Goal: Answer question/provide support

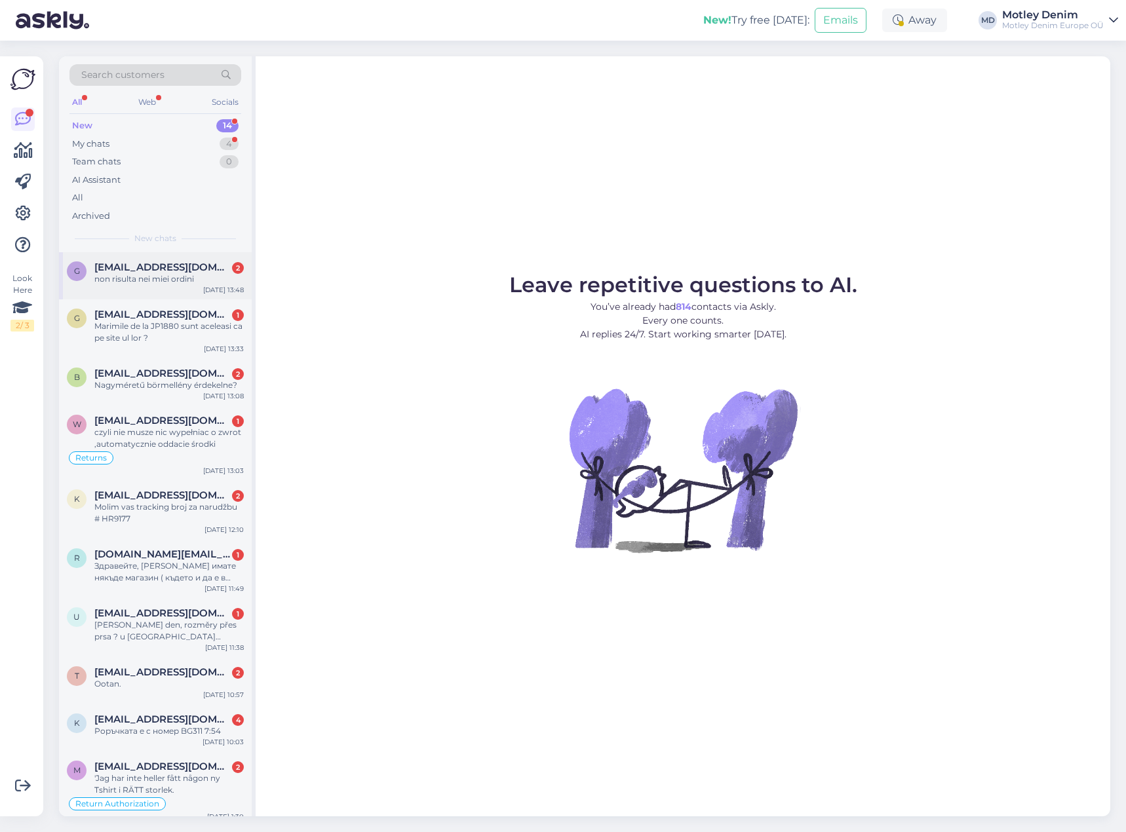
drag, startPoint x: 142, startPoint y: 294, endPoint x: 160, endPoint y: 293, distance: 17.7
click at [142, 294] on div "g [EMAIL_ADDRESS][DOMAIN_NAME] 2 non risulta nei miei ordini [DATE] 13:48" at bounding box center [155, 275] width 193 height 47
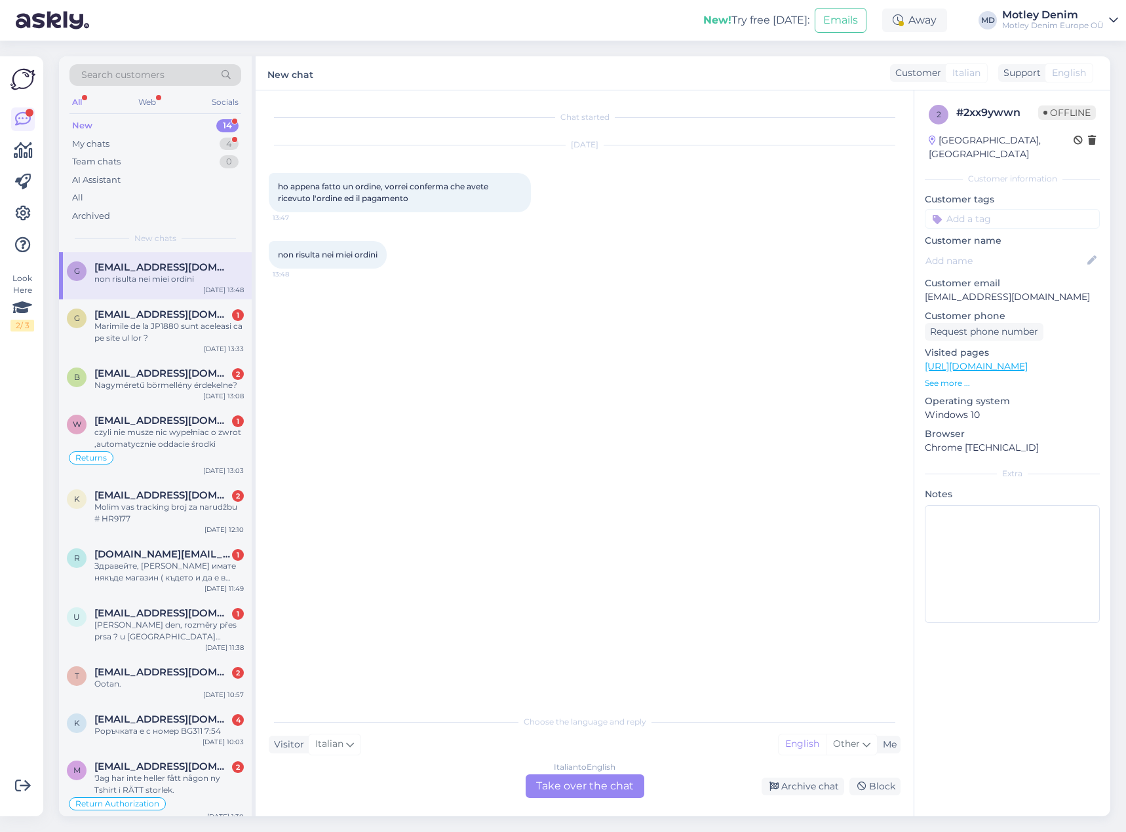
click at [596, 795] on div "Italian to English Take over the chat" at bounding box center [584, 786] width 119 height 24
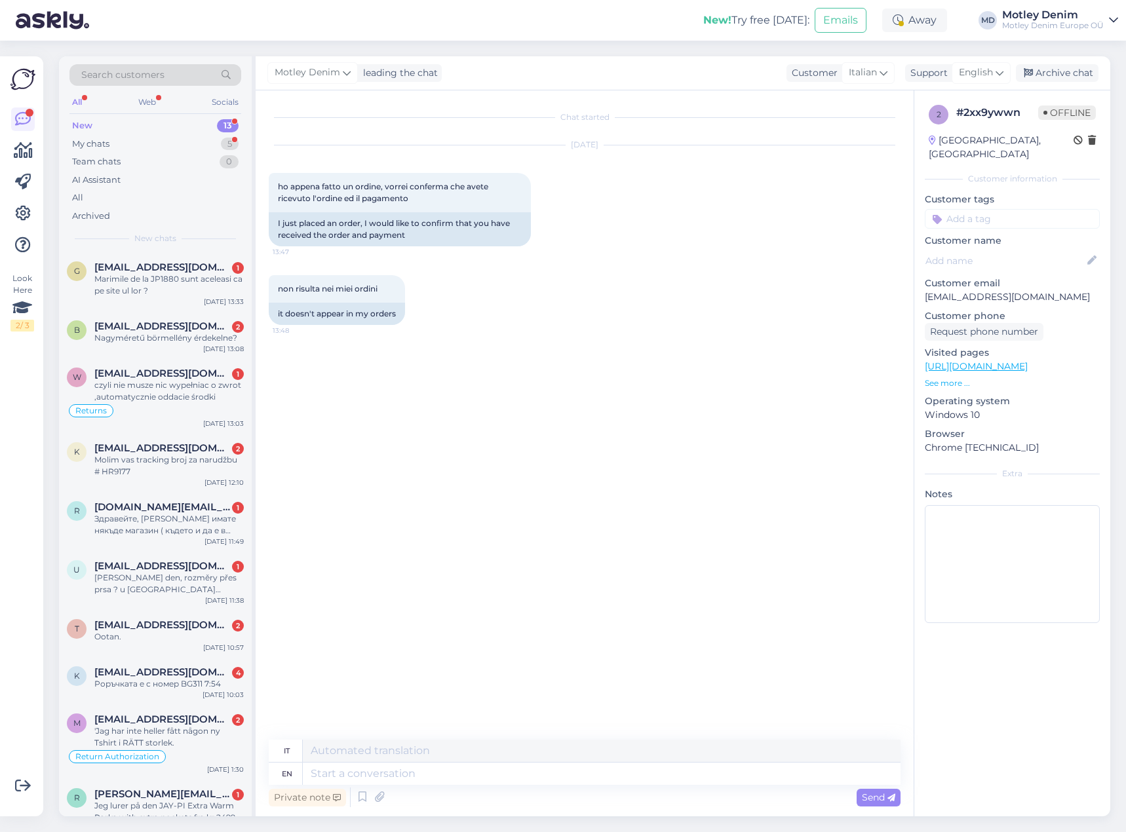
click at [618, 335] on div "non risulta nei miei ordini 13:48 it doesn't appear in my orders" at bounding box center [585, 300] width 632 height 79
click at [938, 290] on p "[EMAIL_ADDRESS][DOMAIN_NAME]" at bounding box center [1011, 297] width 175 height 14
drag, startPoint x: 938, startPoint y: 285, endPoint x: 1010, endPoint y: 282, distance: 72.1
click at [1008, 290] on p "[EMAIL_ADDRESS][DOMAIN_NAME]" at bounding box center [1011, 297] width 175 height 14
copy p "[EMAIL_ADDRESS][DOMAIN_NAME]"
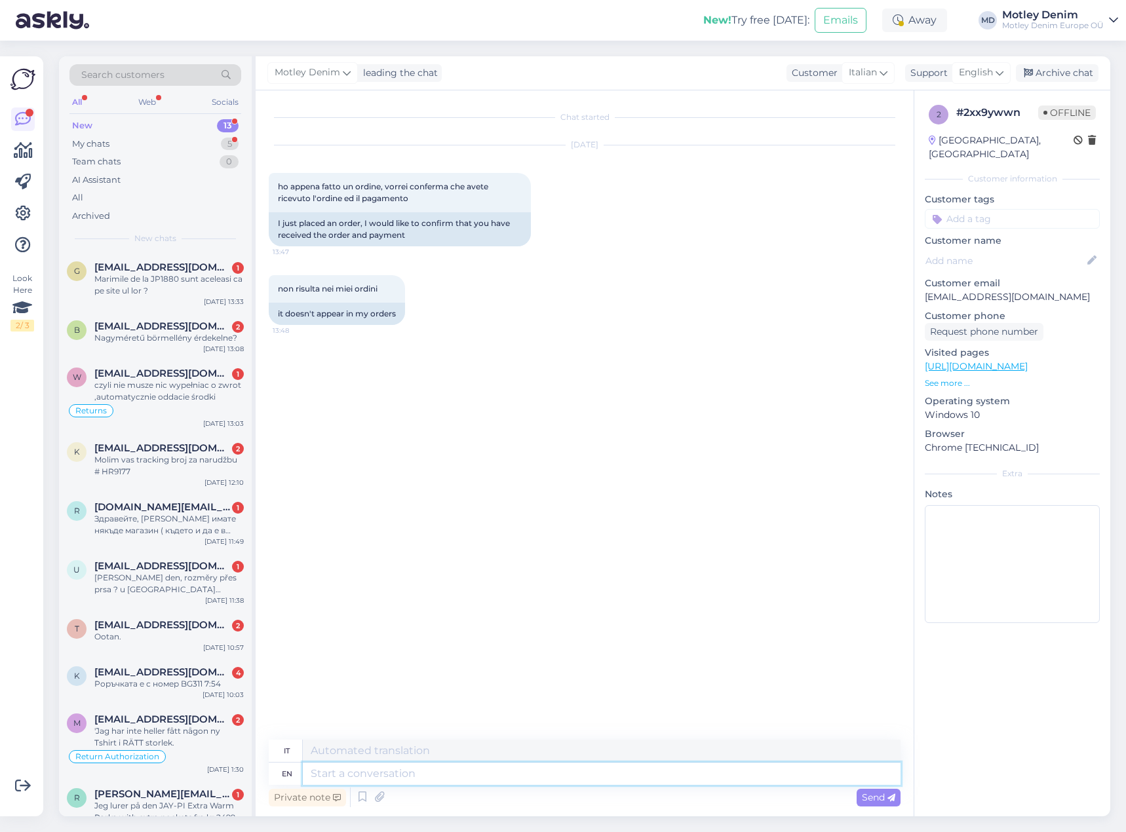
click at [497, 772] on textarea at bounding box center [602, 774] width 598 height 22
type textarea "Hello"
type textarea "Ciao"
type textarea "Hello"
click at [604, 776] on textarea "Hello" at bounding box center [602, 774] width 598 height 22
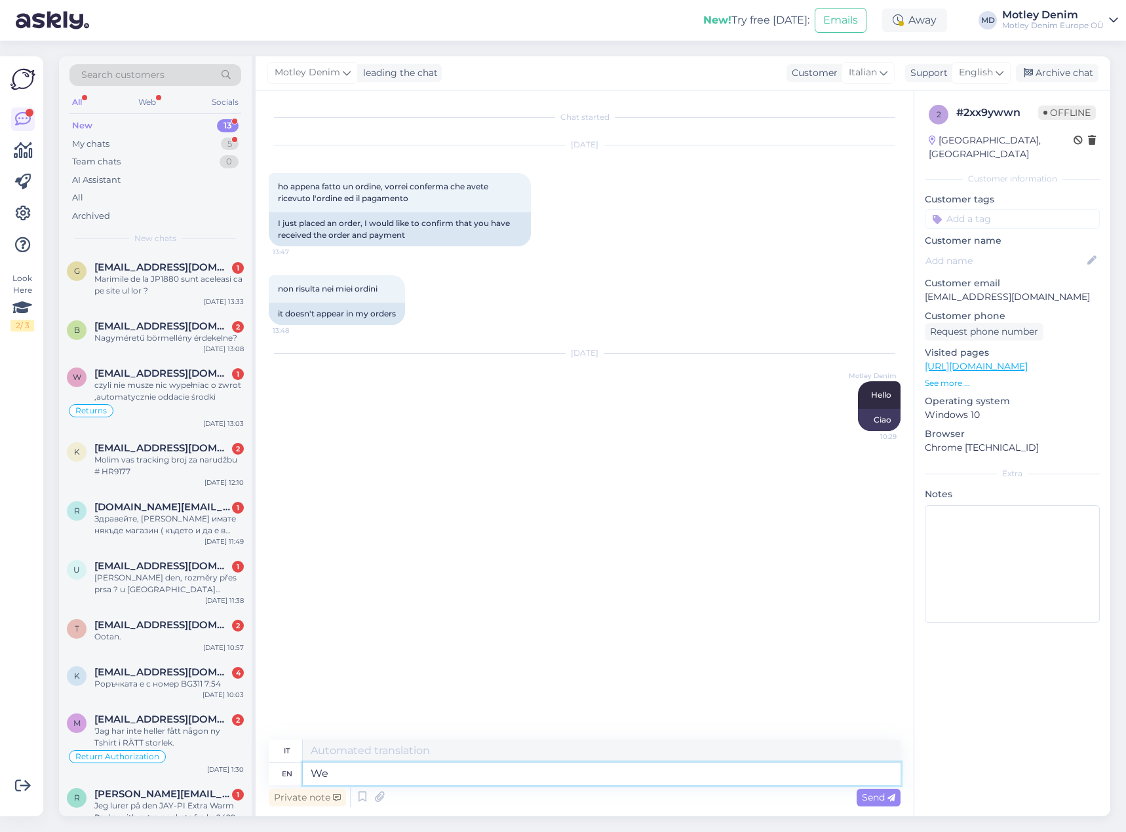
type textarea "We"
type textarea "Noi"
type textarea "We found"
type textarea "Abbiamo [PERSON_NAME]"
type textarea "We found your o"
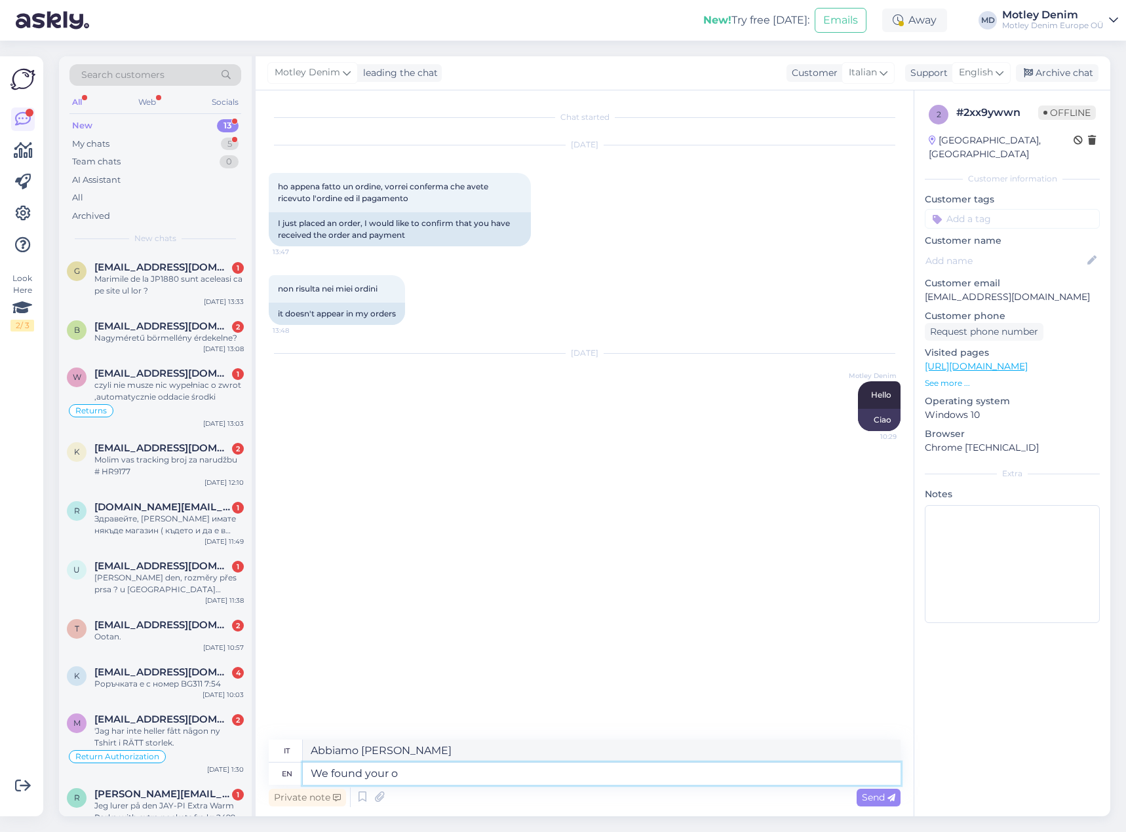
type textarea "Abbiamo [PERSON_NAME] il tuo"
type textarea "We found your order"
type textarea "Abbiamo [PERSON_NAME] il tuo ordine"
type textarea "We found your order."
type textarea "Abbiamo [PERSON_NAME] il tuo ordine."
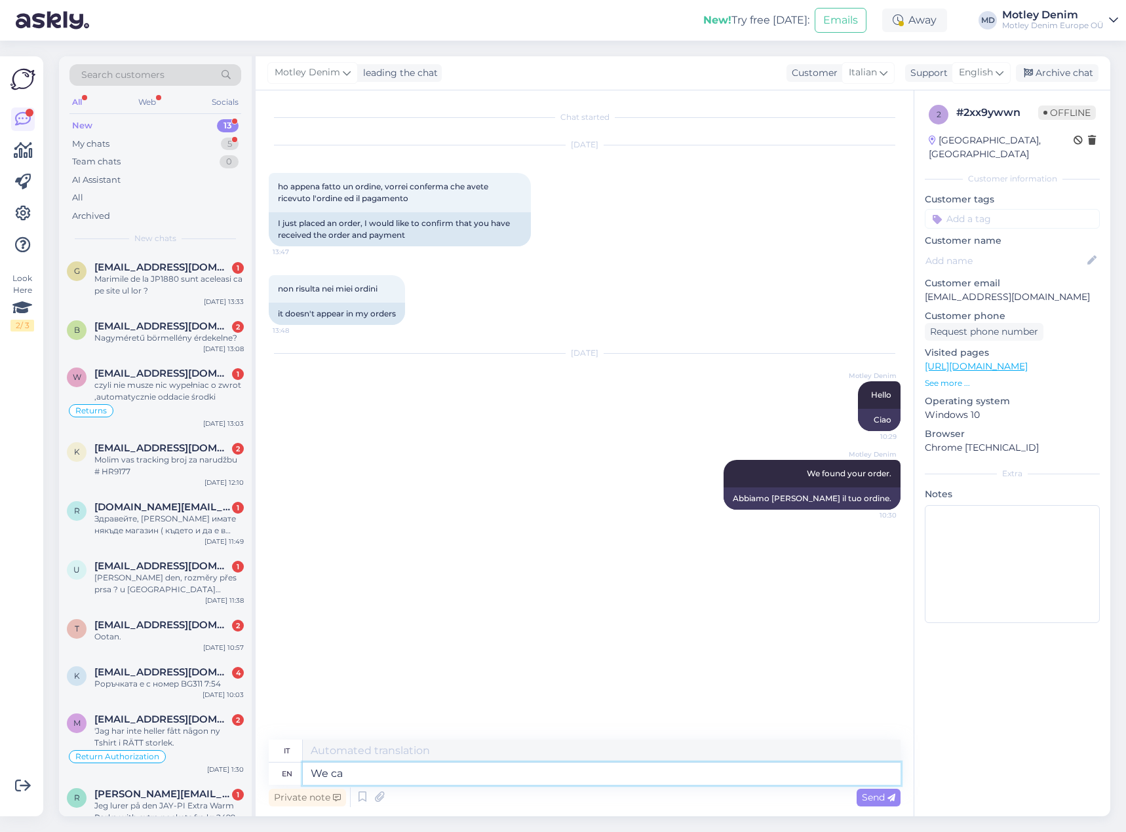
type textarea "We cam"
type textarea "Noi"
type textarea "We cam se"
type textarea "Siamo arrivati"
type textarea "We cans"
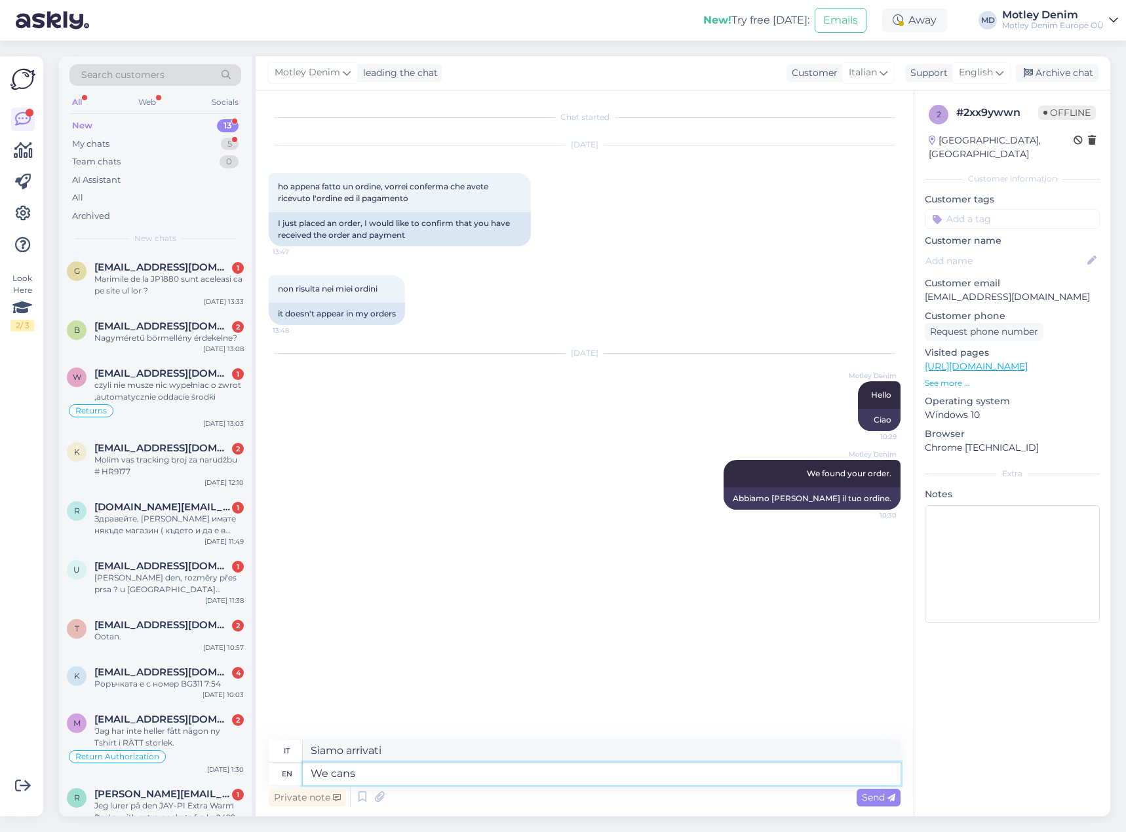
type textarea "Noi possiamo"
type textarea "We can see th"
type textarea "Possiamo vedere"
type textarea "We can see that y"
type textarea "Possiamo vedere che"
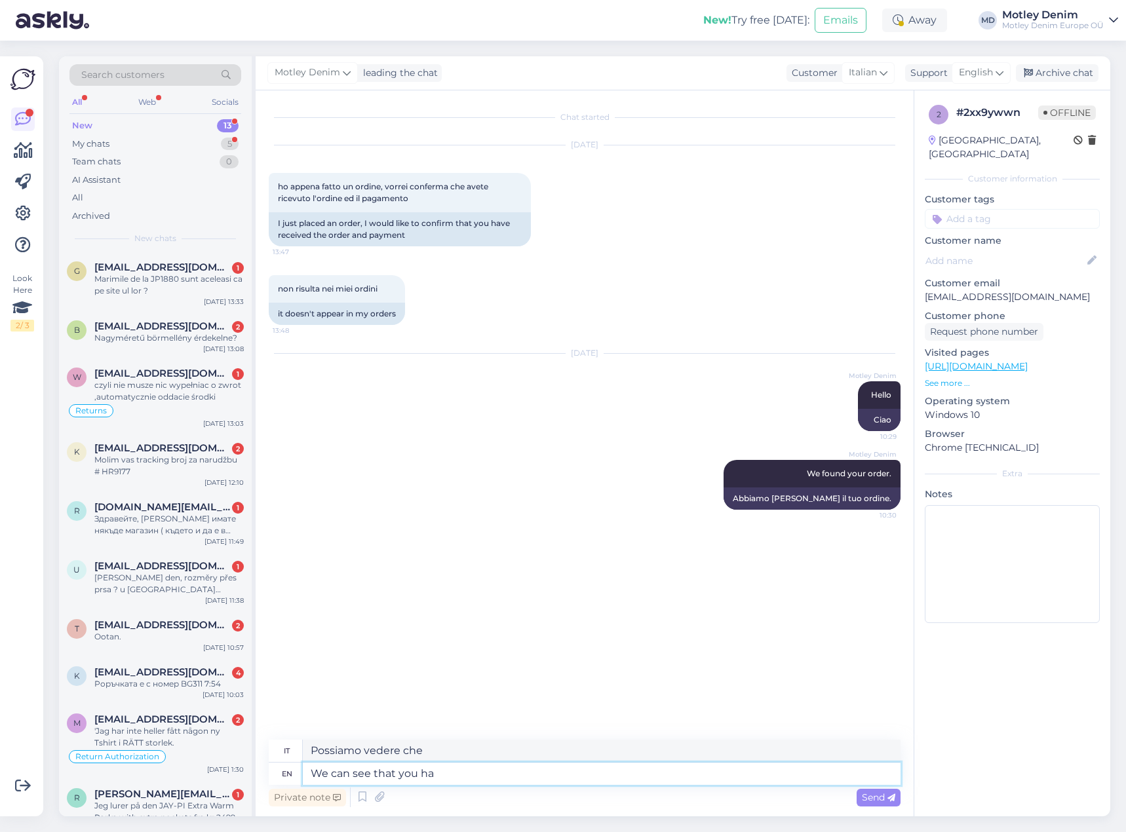
type textarea "We can see that you hav"
type textarea "Possiamo vedere che tu"
type textarea "We can see that you have us"
type textarea "Possiamo vedere che hai"
type textarea "We can see that you have used"
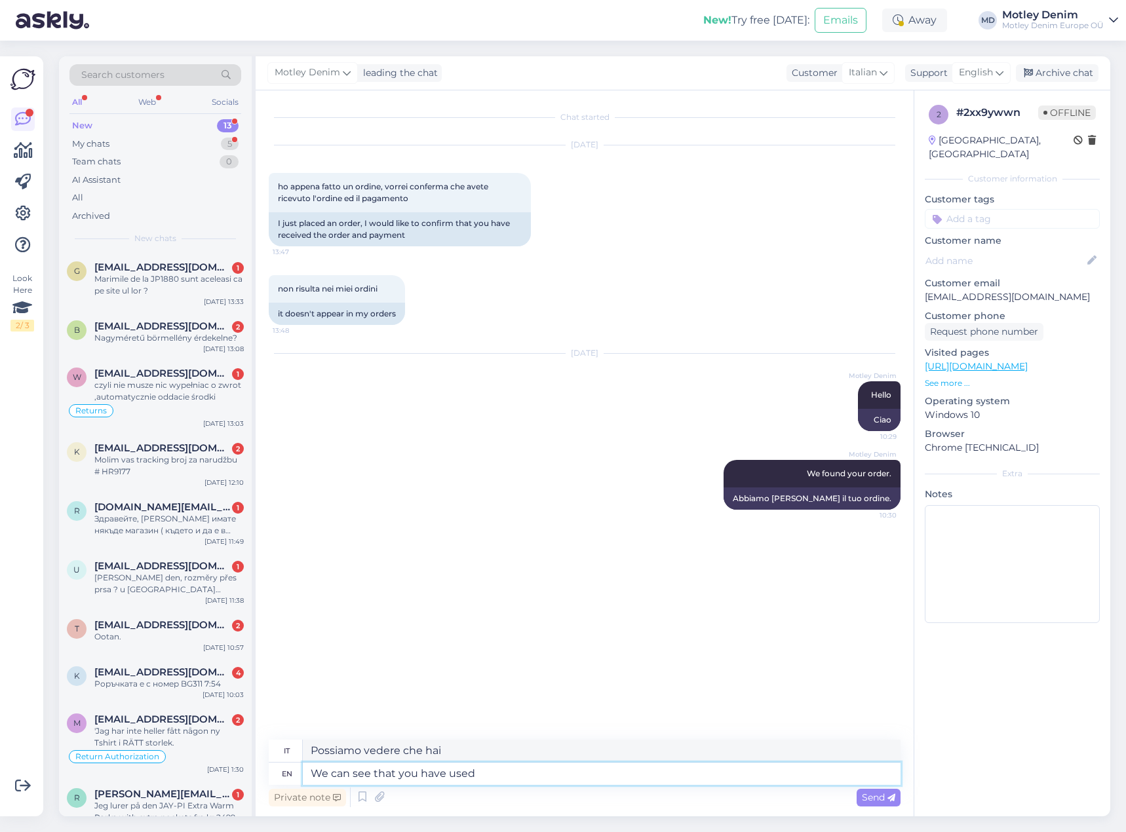
type textarea "Possiamo vedere che hai usato"
type textarea "We can see that you have used a di"
type textarea "Possiamo vedere che hai utilizzato un"
type textarea "We can see that you have used a differenet"
type textarea "Possiamo vedere che hai usato un diverso"
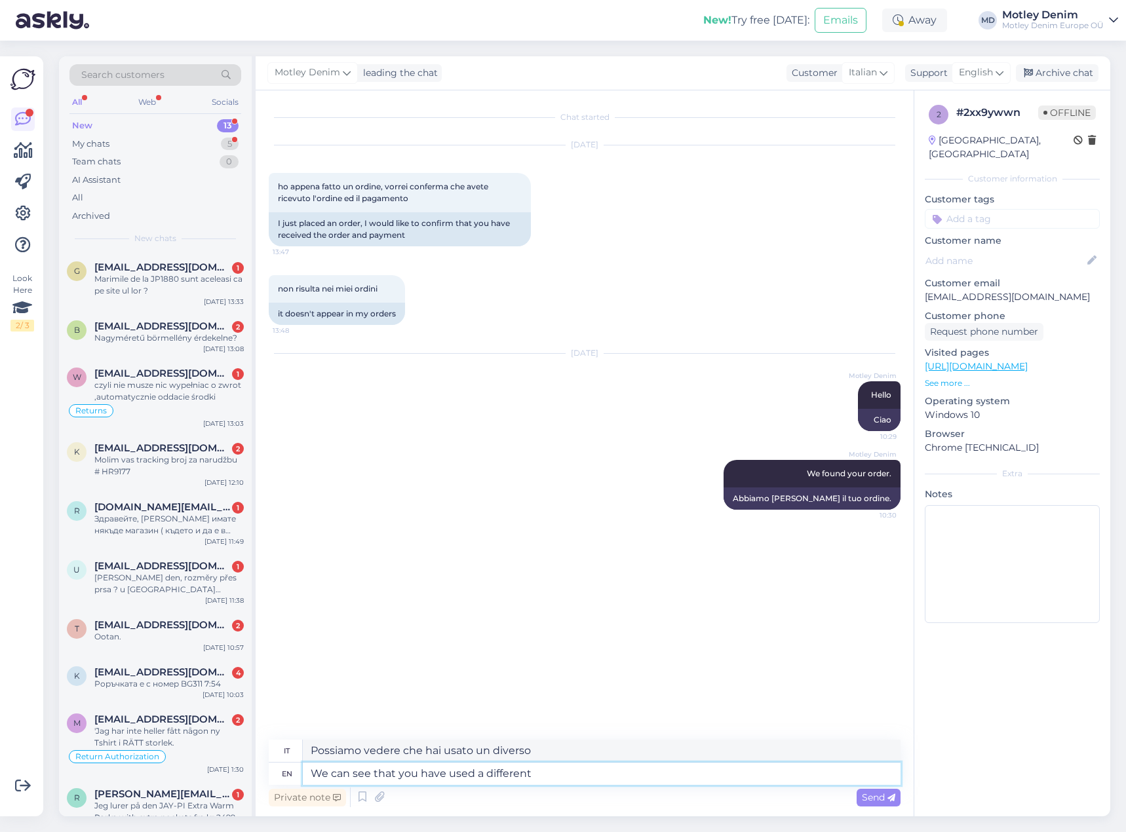
type textarea "We can see that you have used a different e"
type textarea "Possiamo vedere che hai utilizzato un diverso"
type textarea "We can see that you have used a different email a"
type textarea "Possiamo vedere che hai utilizzato un indirizzo email diverso"
type textarea "We can see that you have used a different email address this [PERSON_NAME]"
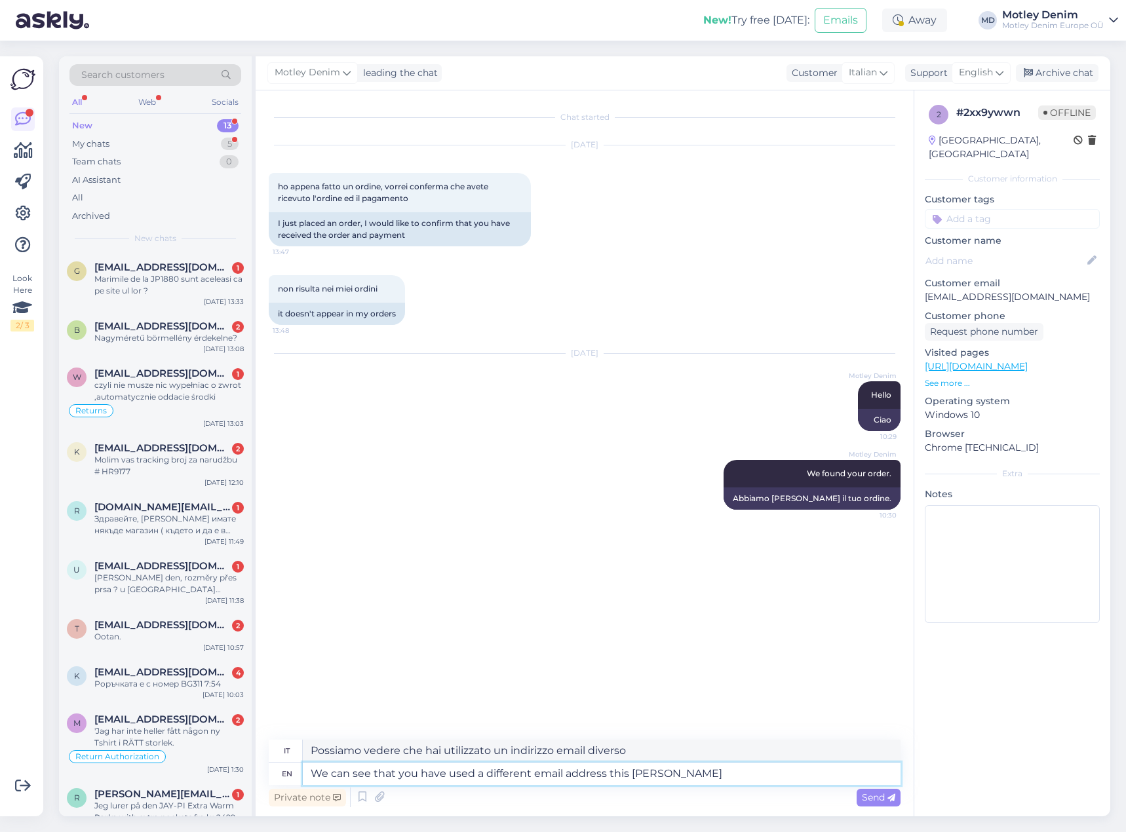
type textarea "Possiamo vedere che hai utilizzato un indirizzo email diverso questo"
type textarea "We can see that you have used a different email address this time"
type textarea "Possiamo vedere che questa volta hai utilizzato un indirizzo email diverso"
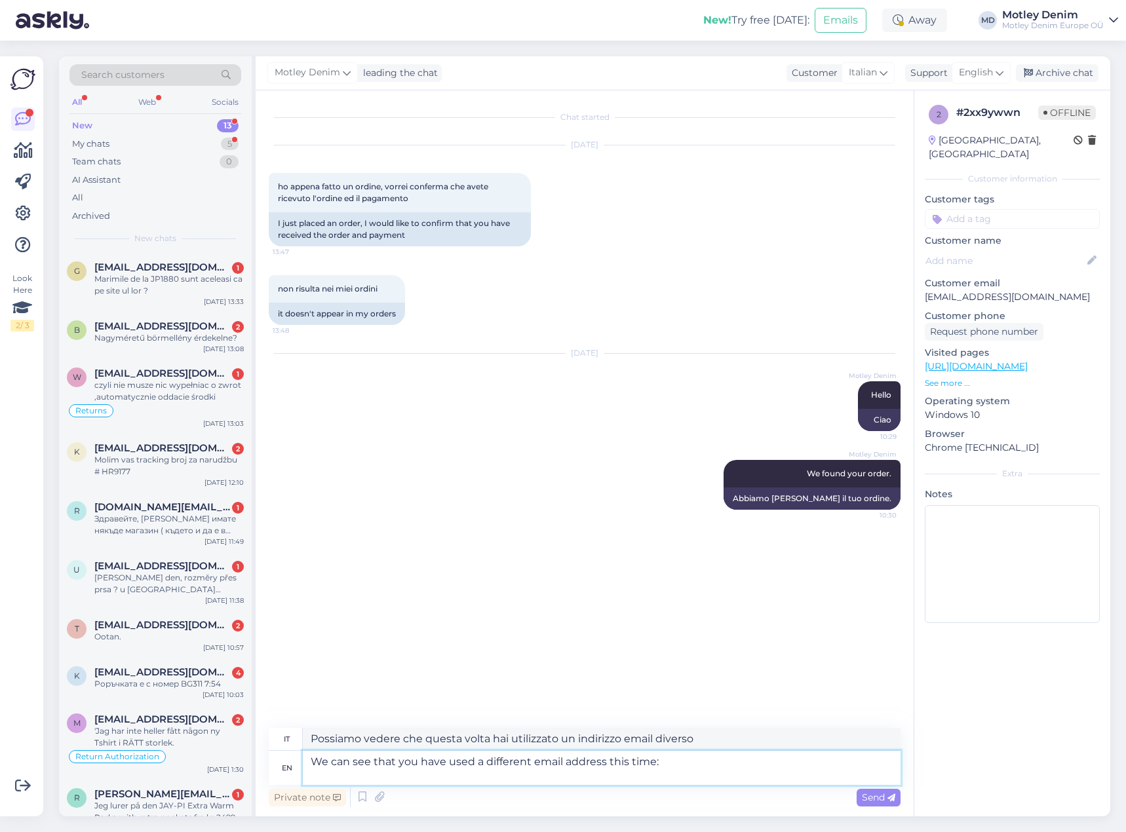
type textarea "We can see that you have used a different email address this time:"
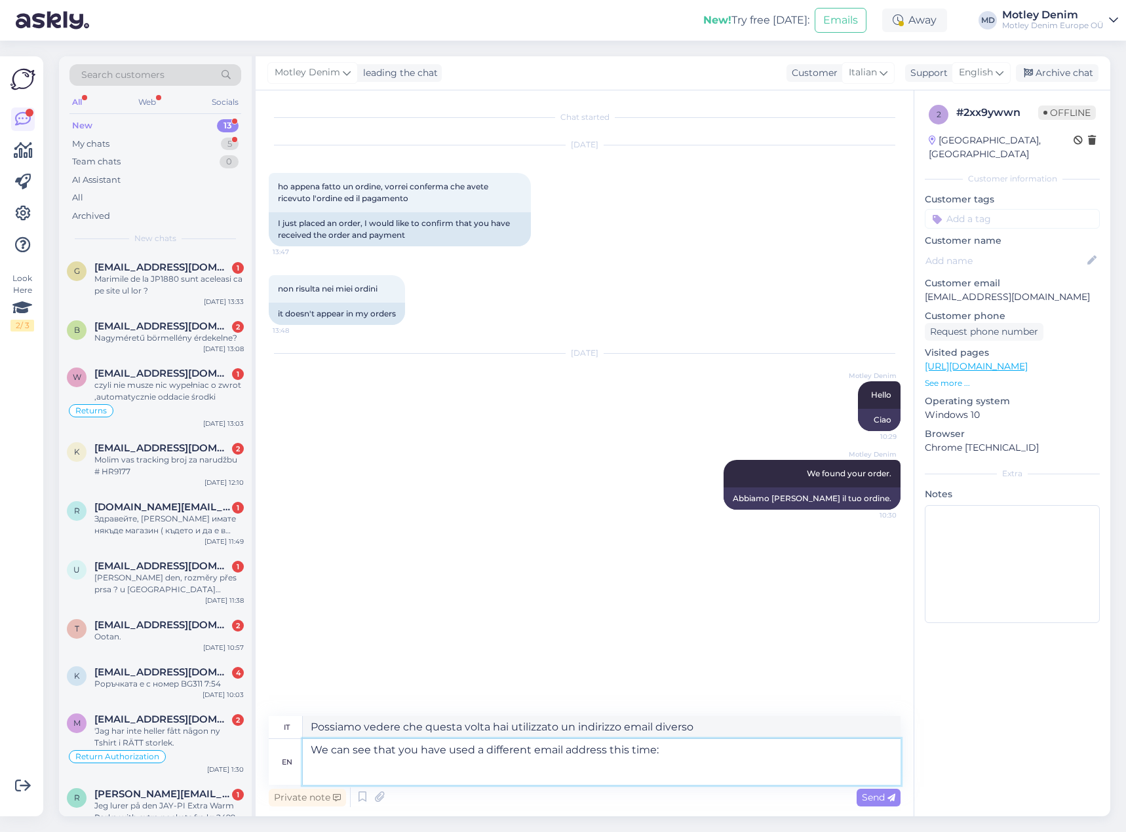
type textarea "Possiamo vedere che questa volta hai utilizzato un indirizzo email diverso:"
click at [508, 775] on textarea "We can see that you have used a different email address this time:" at bounding box center [602, 762] width 598 height 46
paste textarea "[EMAIL_ADDRESS][DOMAIN_NAME]"
type textarea "We can see that you have used a different email address this time: [EMAIL_ADDRE…"
type textarea "Possiamo vedere che questa volta hai utilizzato un indirizzo email diverso: [EM…"
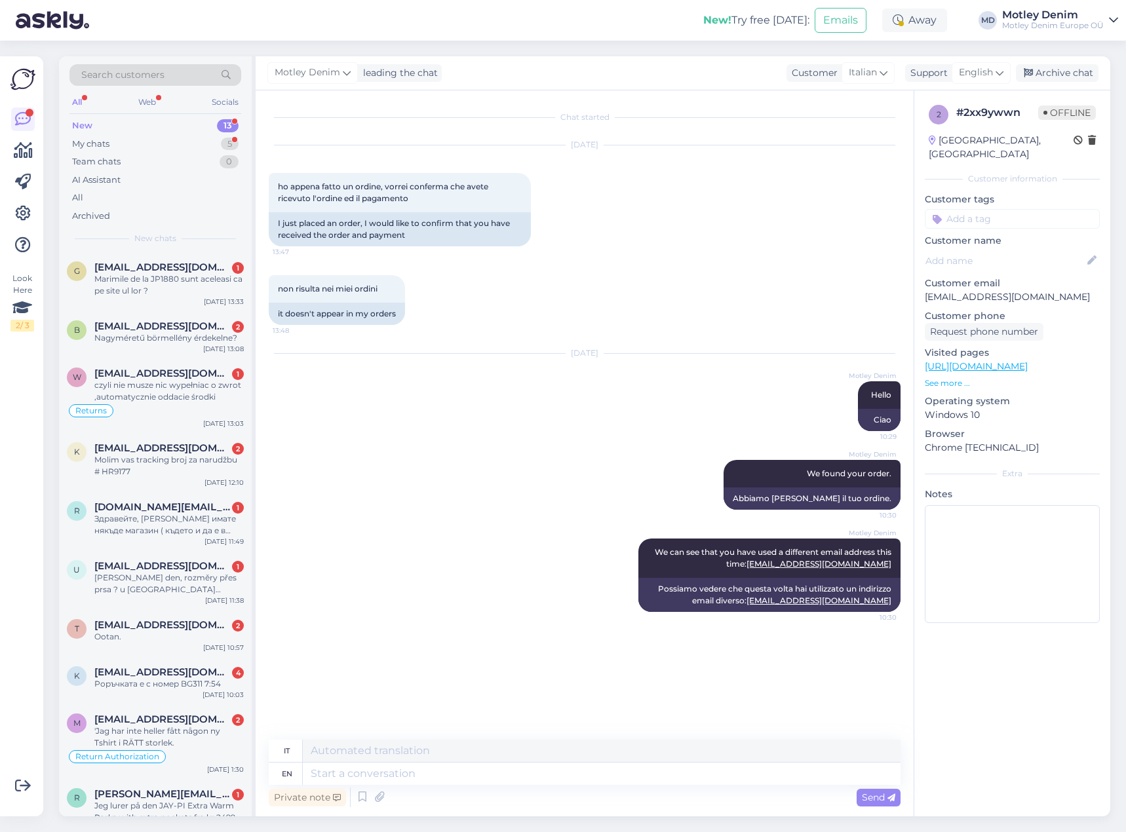
click at [1017, 195] on div "Customer tags" at bounding box center [1011, 211] width 175 height 36
click at [1017, 209] on input at bounding box center [1011, 219] width 175 height 20
type input "Where is my"
click at [1033, 278] on div "Where is my order?" at bounding box center [1012, 284] width 90 height 13
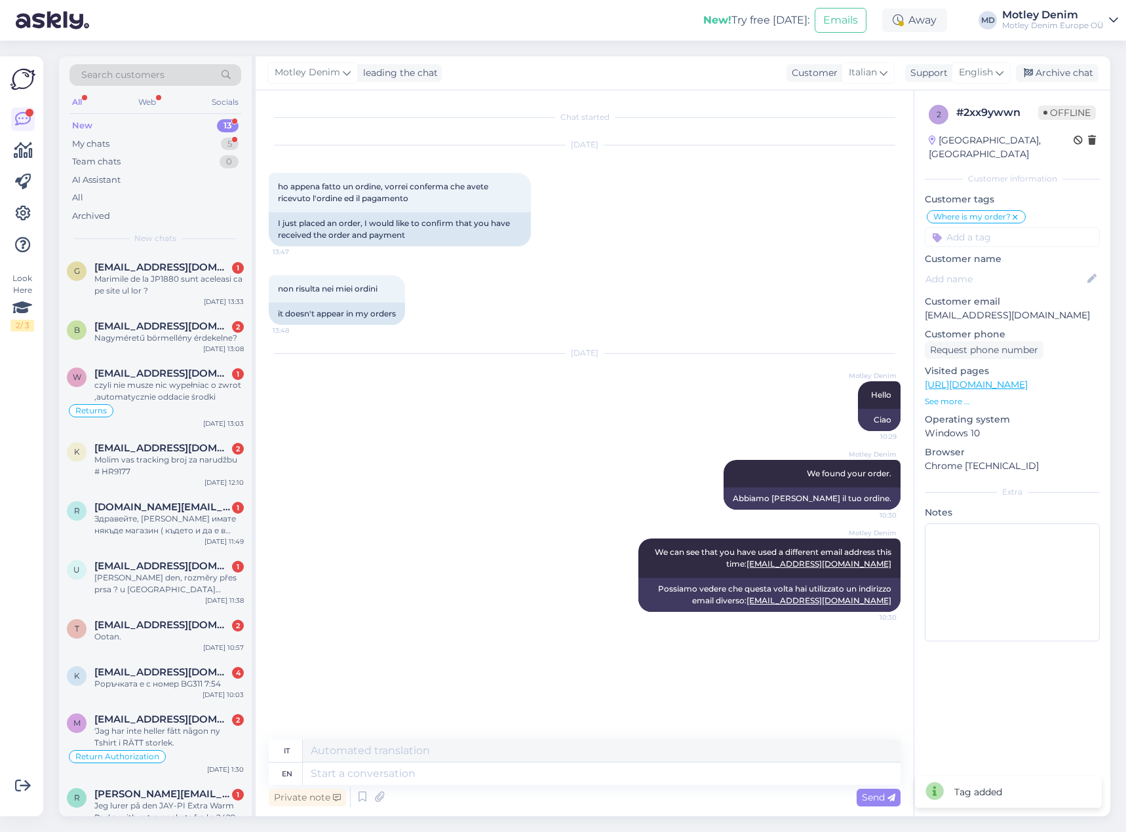
click at [891, 222] on div "[DATE] ho appena fatto un ordine, vorrei conferma che avete ricevuto l'ordine e…" at bounding box center [585, 196] width 632 height 130
click at [1059, 76] on div "Archive chat" at bounding box center [1057, 73] width 83 height 18
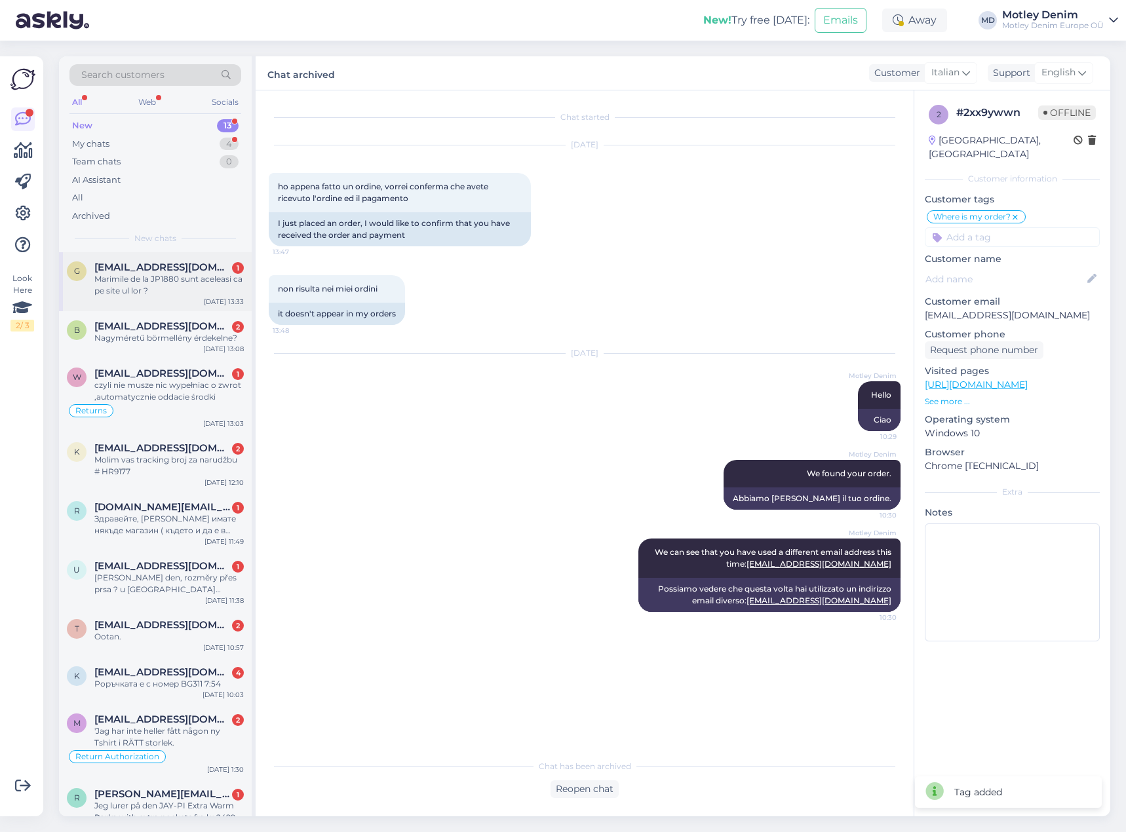
click at [168, 284] on div "Marimile de la JP1880 sunt aceleasi ca pe site ul lor ?" at bounding box center [168, 285] width 149 height 24
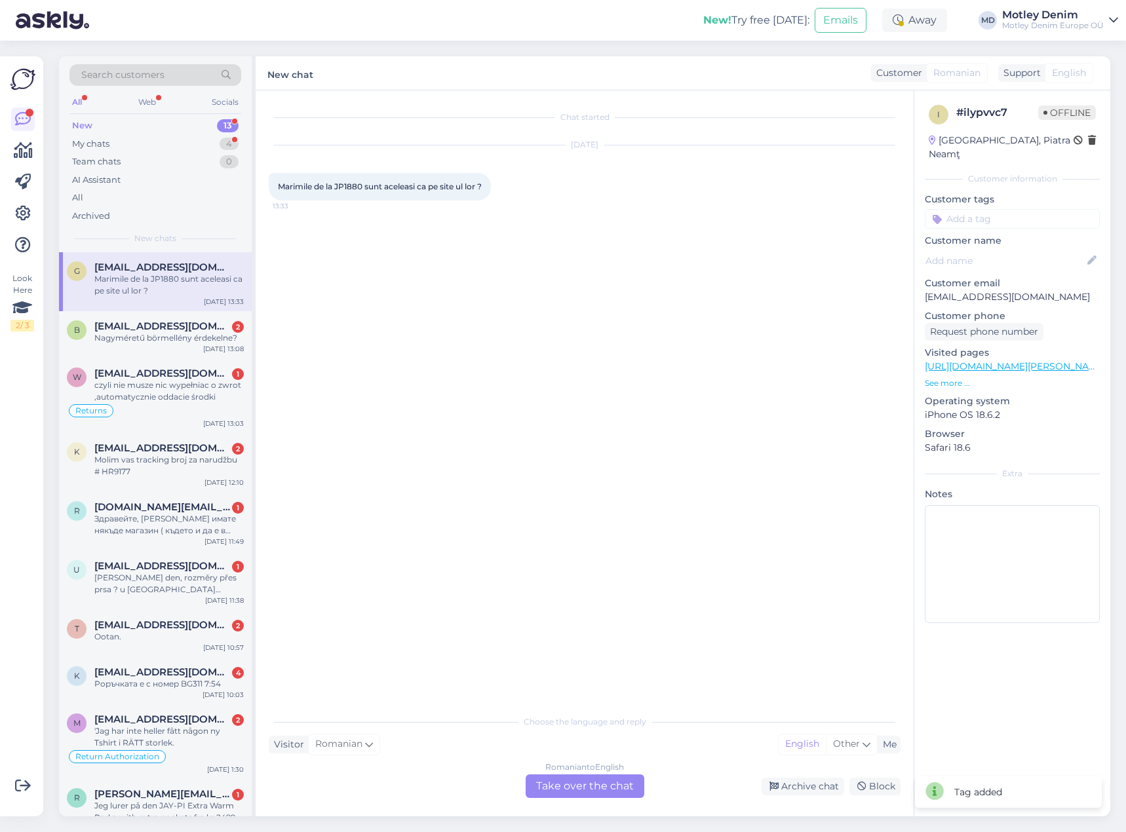
click at [565, 791] on div "Romanian to English Take over the chat" at bounding box center [584, 786] width 119 height 24
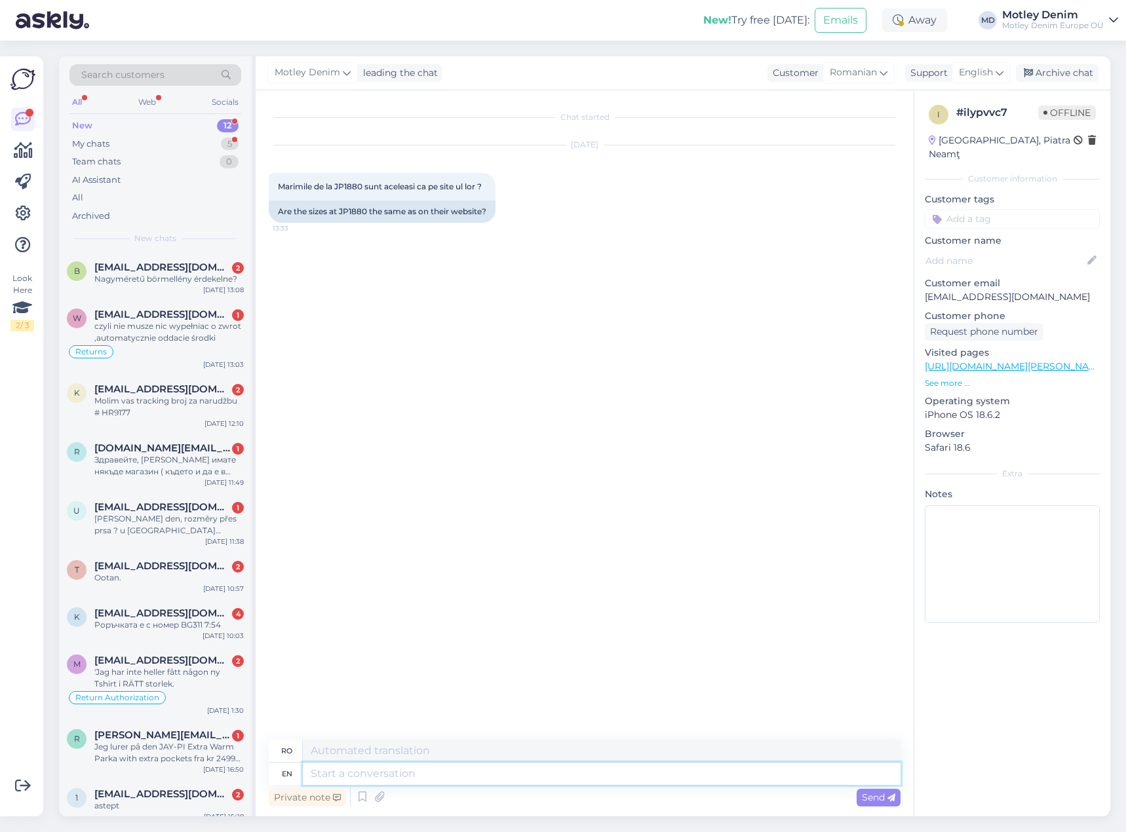
click at [535, 782] on textarea at bounding box center [602, 774] width 598 height 22
type textarea "Yes"
type textarea "Da"
type textarea "Yes."
type textarea "Da."
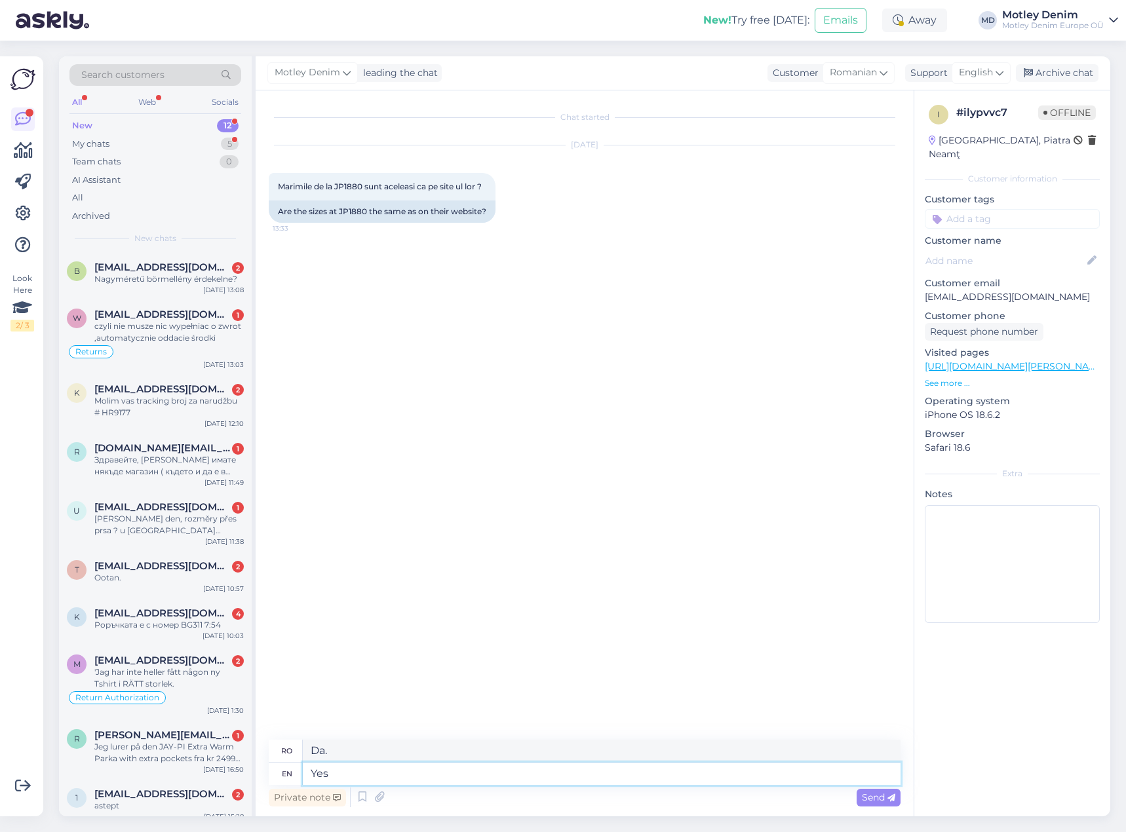
type textarea "Yes"
type textarea "Da"
type textarea "Yes they ar"
type textarea "Da, ei"
type textarea "Yes they are"
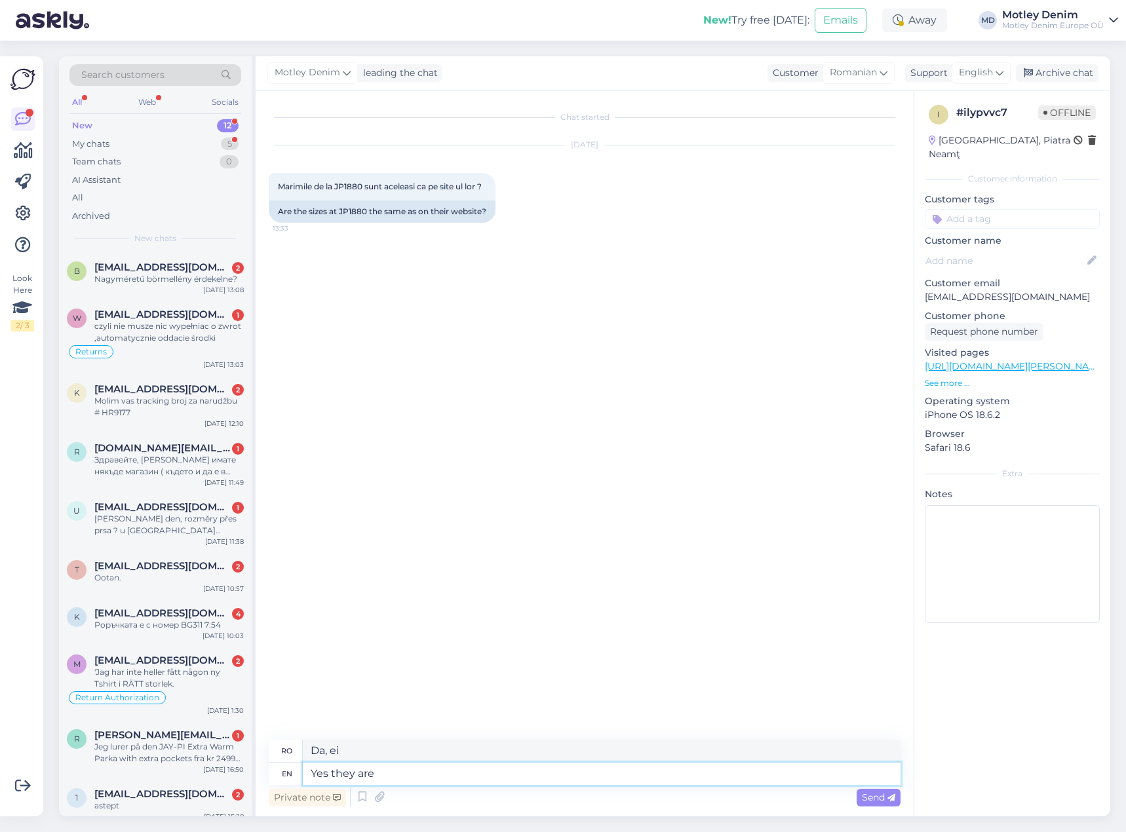
type textarea "Da, ei sunt"
type textarea "What a"
type textarea "Ce"
type textarea "What are"
type textarea "Ce sunt"
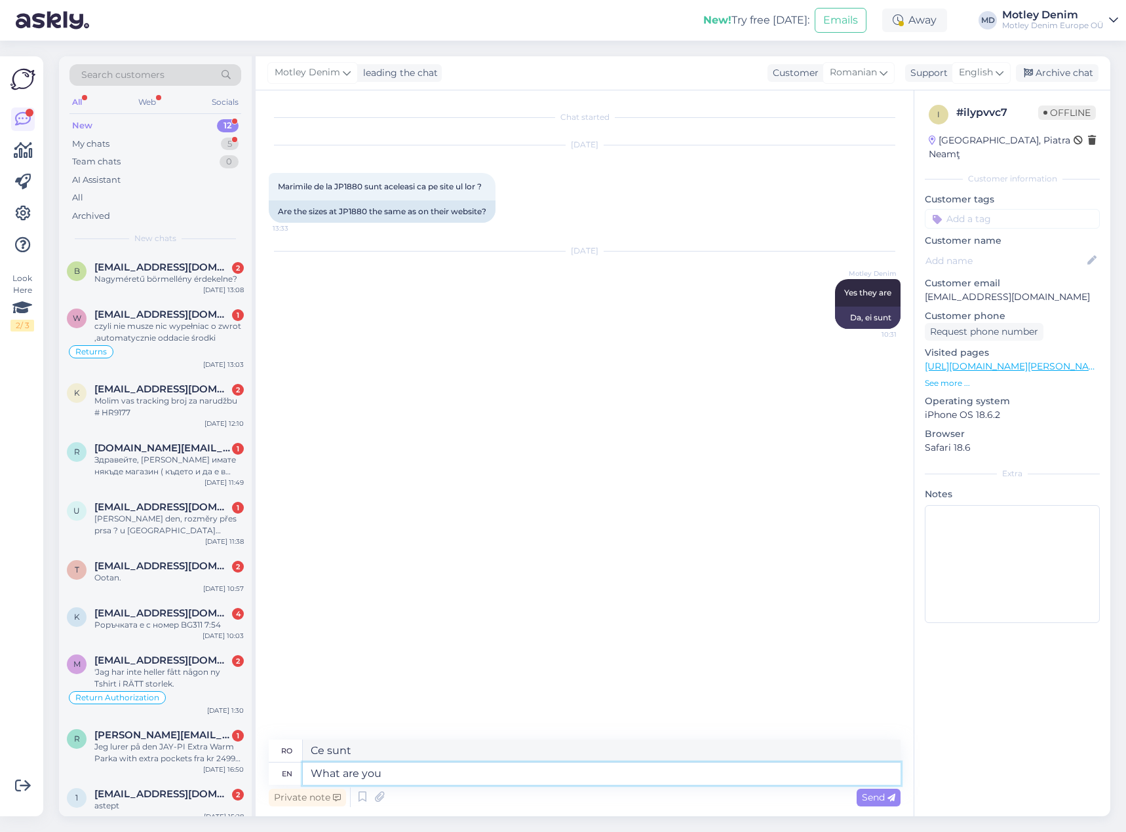
type textarea "What are you l"
type textarea "Ce ești tu"
type textarea "What are you looking to"
type textarea "[PERSON_NAME]?"
type textarea "What are you looking to bu"
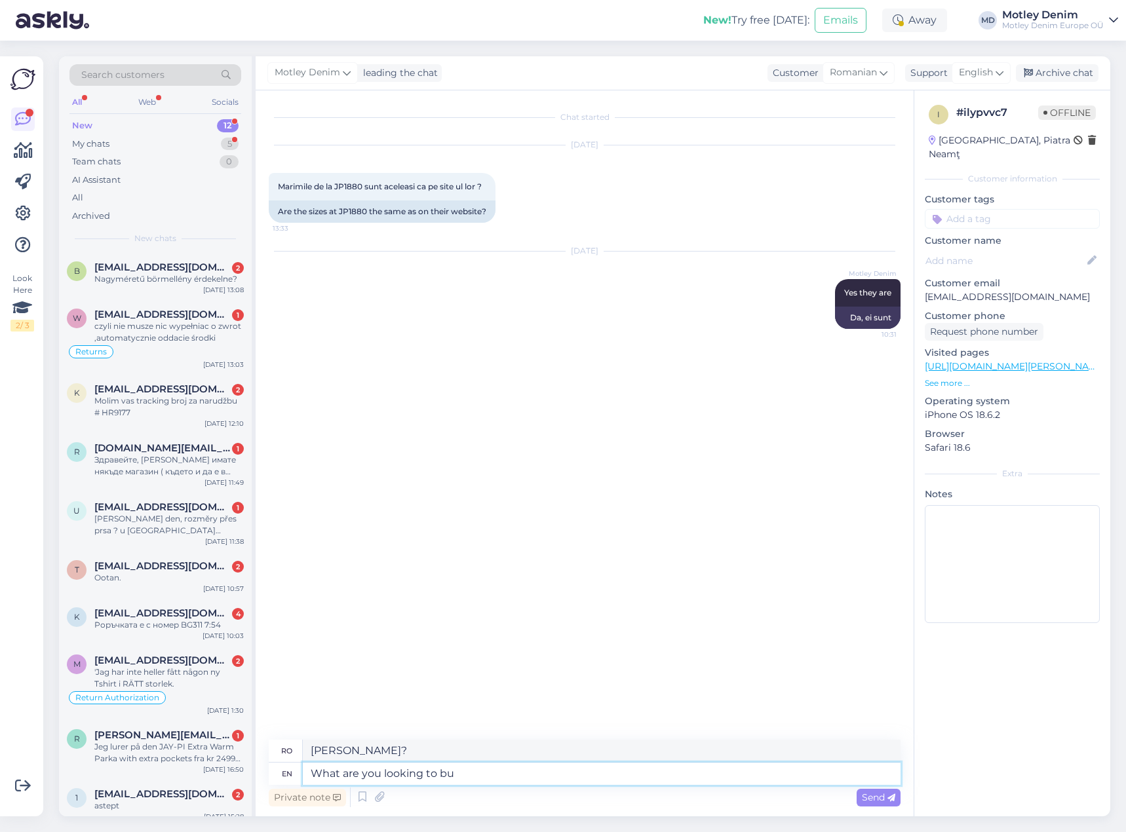
type textarea "[PERSON_NAME] să"
type textarea "What are you looking to buy?"
type textarea "[PERSON_NAME] să cumperi?"
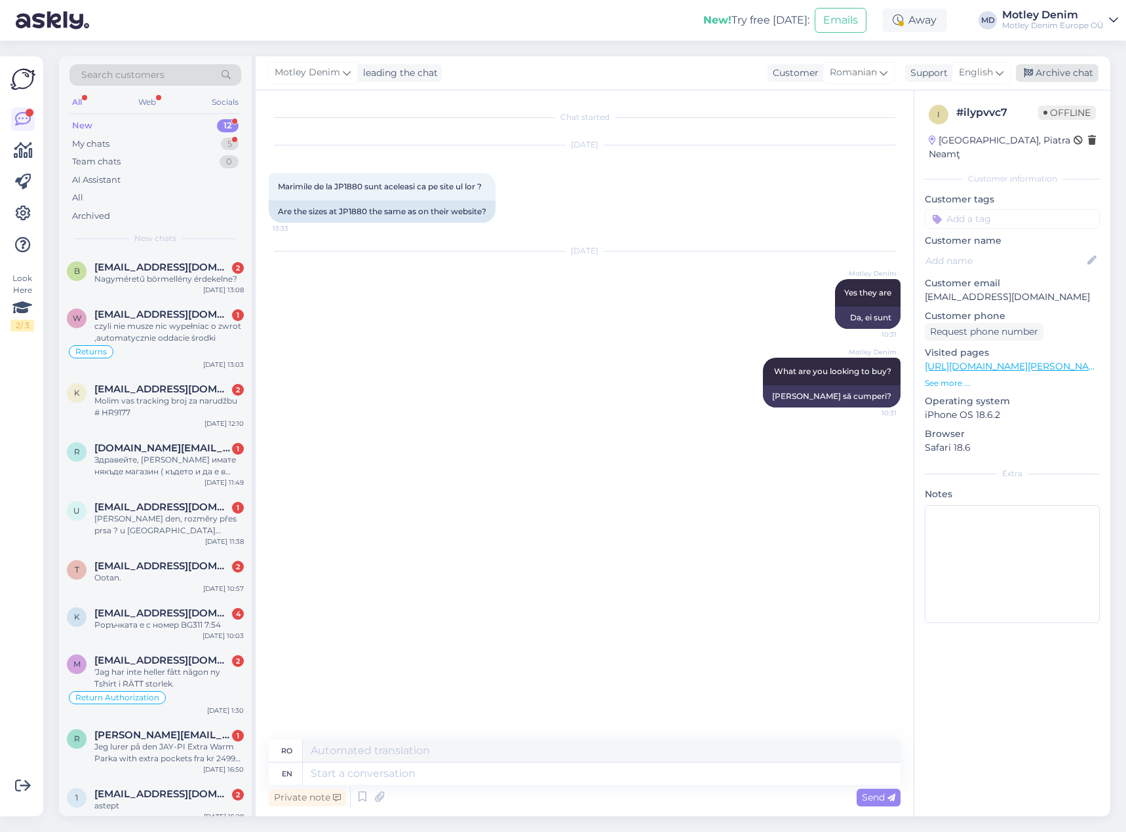
click at [1048, 69] on div "Archive chat" at bounding box center [1057, 73] width 83 height 18
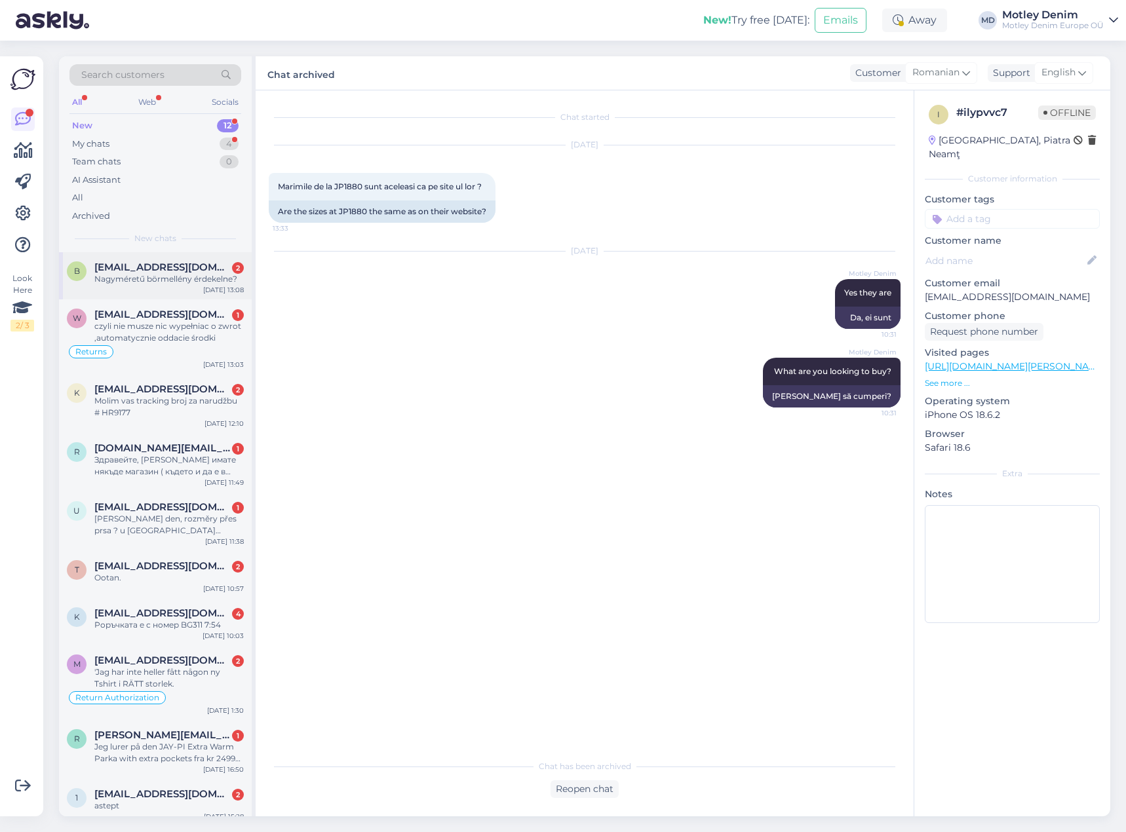
click at [174, 273] on div "Nagyméretű börmellény érdekelne?" at bounding box center [168, 279] width 149 height 12
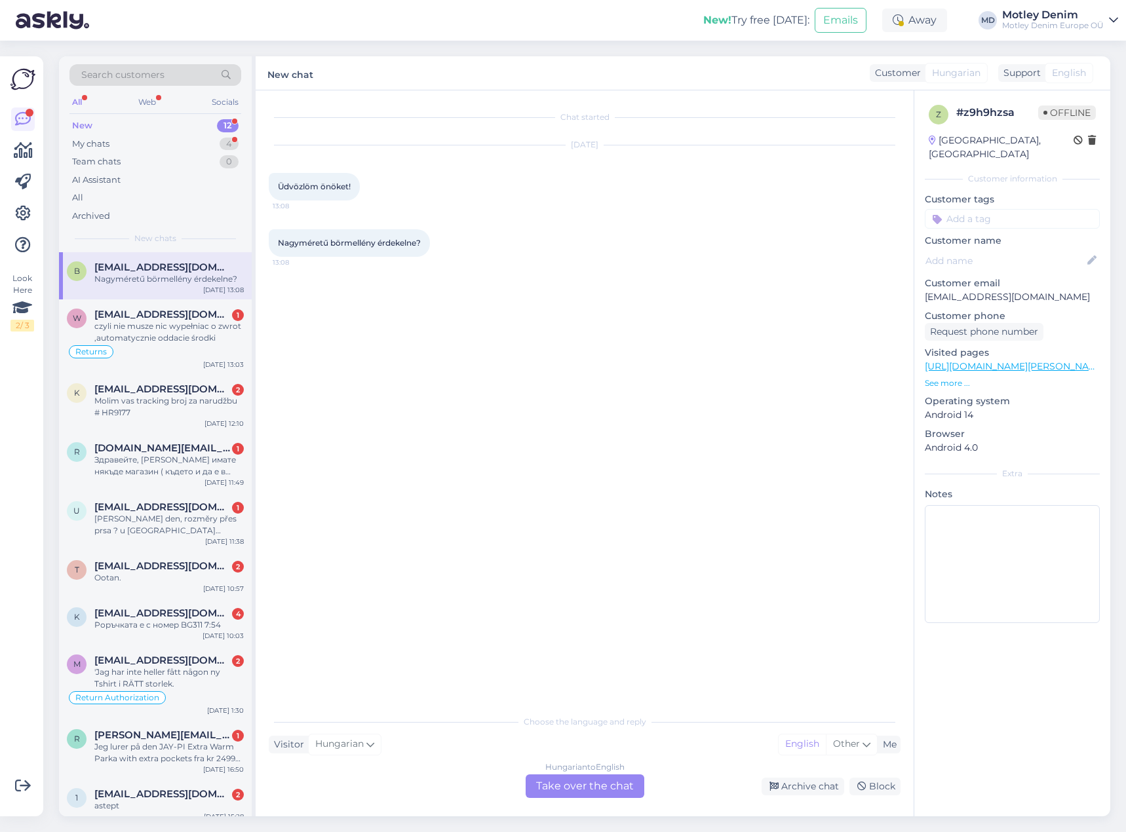
click at [590, 792] on div "Hungarian to English Take over the chat" at bounding box center [584, 786] width 119 height 24
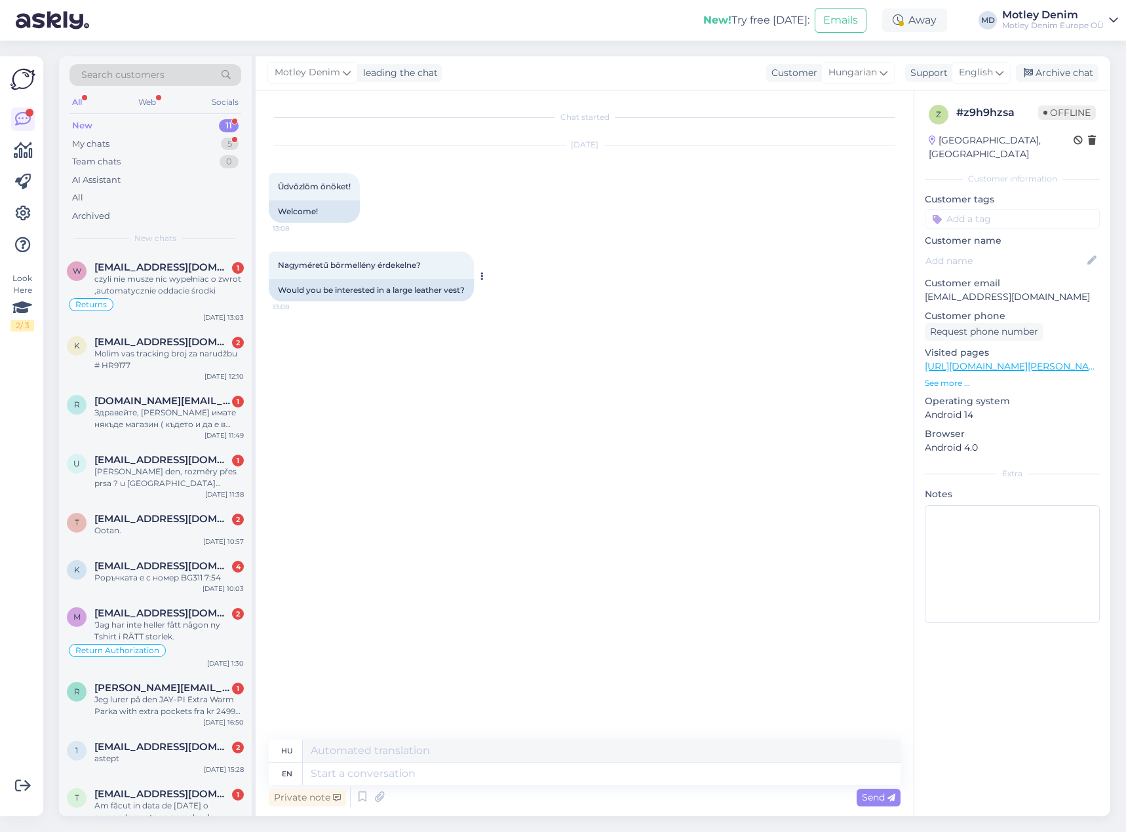
click at [293, 266] on span "Nagyméretű börmellény érdekelne?" at bounding box center [349, 265] width 143 height 10
drag, startPoint x: 295, startPoint y: 265, endPoint x: 401, endPoint y: 264, distance: 106.1
click at [400, 267] on span "Nagyméretű börmellény érdekelne?" at bounding box center [349, 265] width 143 height 10
copy span "Nagyméretű börmellény érdekelne"
click at [411, 408] on div "Chat started [DATE] Üdvözlöm önöket! 13:08 Welcome! Nagyméretű börmellény érdek…" at bounding box center [590, 416] width 643 height 624
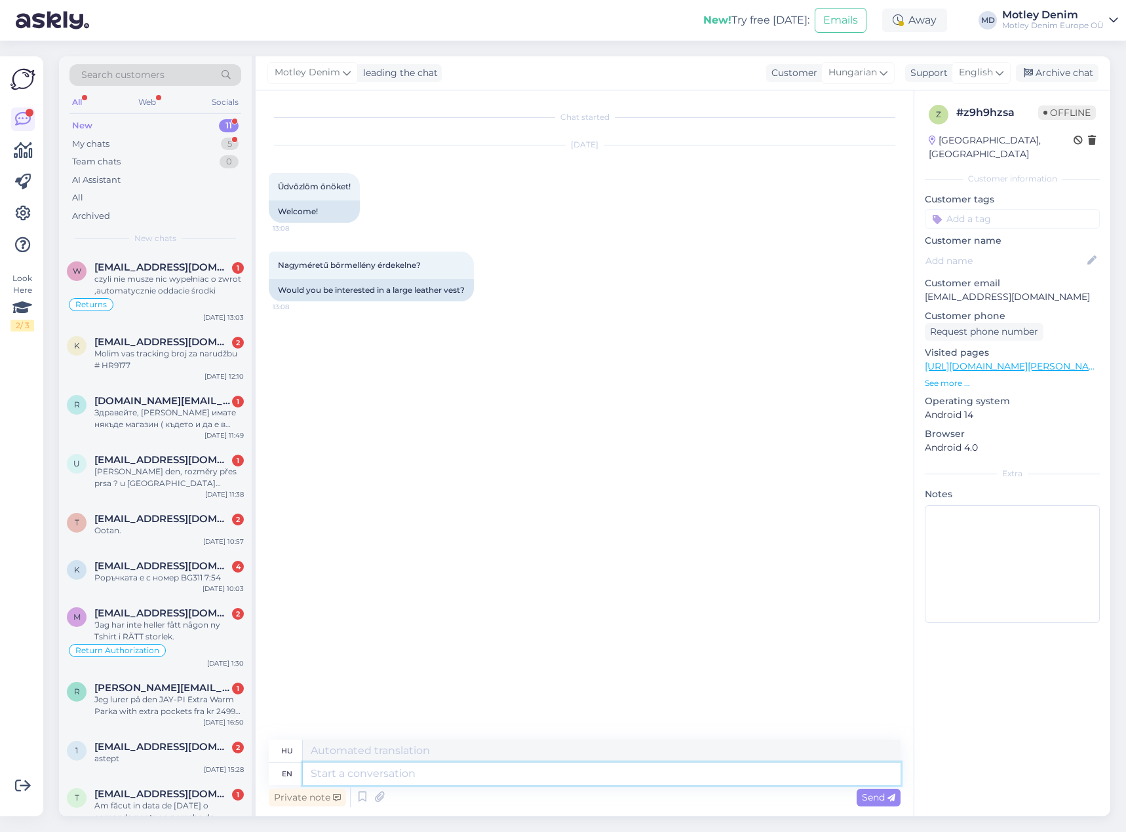
click at [565, 779] on textarea at bounding box center [602, 774] width 598 height 22
type textarea "Hello"
type textarea "Helló"
type textarea "What"
type textarea "Mi"
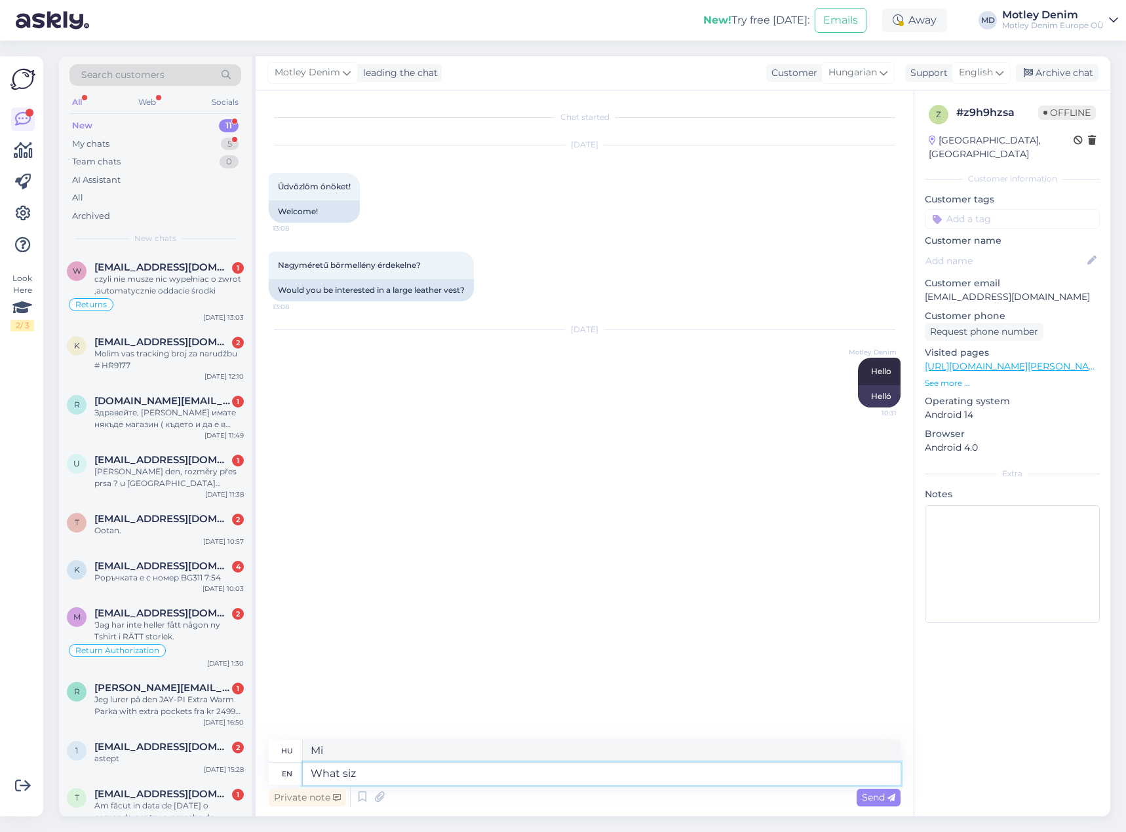
type textarea "What size"
type textarea "Milyen méretű"
type textarea "What size?"
type textarea "Milyen méretű?"
type textarea "W"
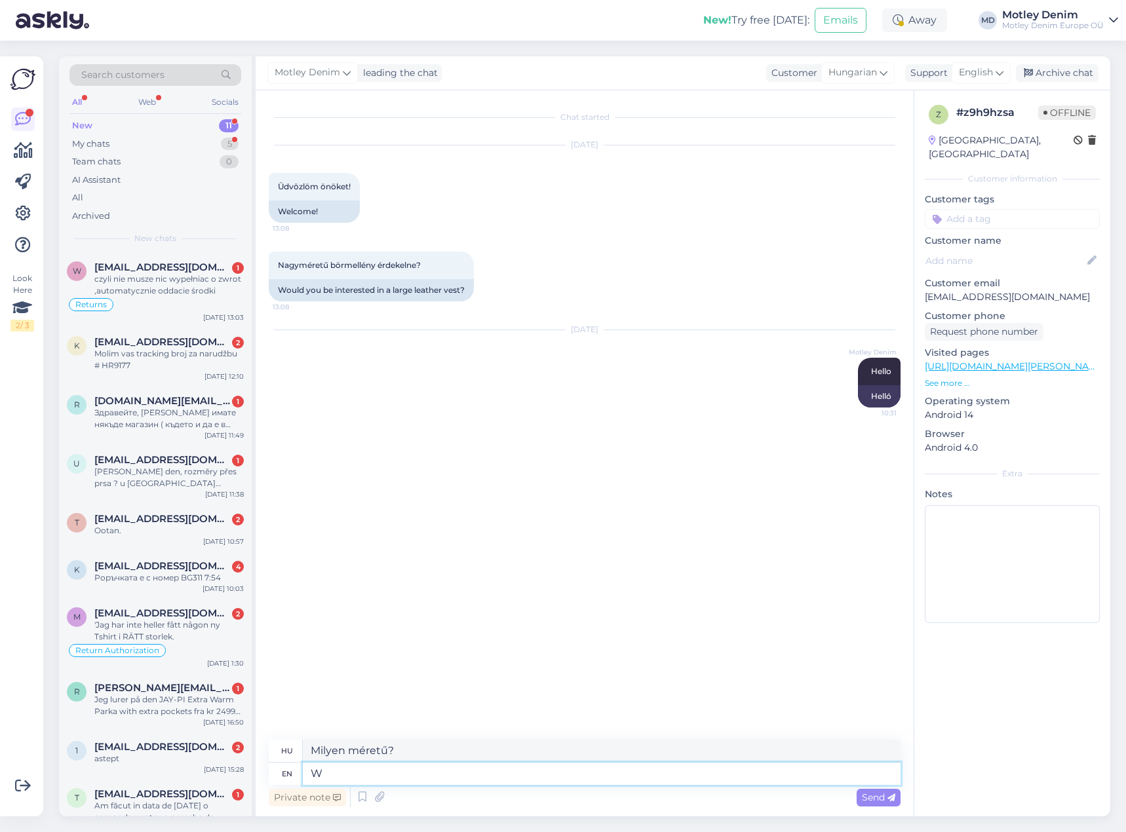
type textarea "Ny"
type textarea "What"
type textarea "Mi"
type textarea "What size"
type textarea "Milyen méretű"
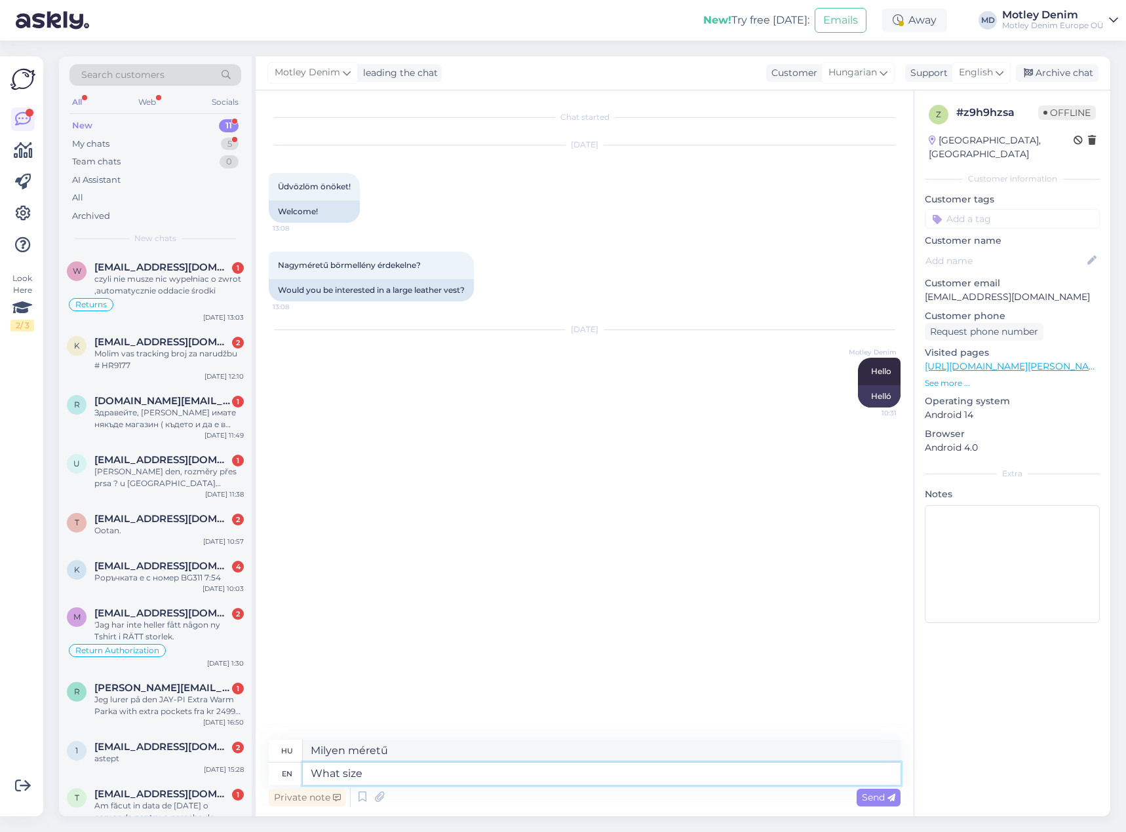
type textarea "What size?"
type textarea "Milyen méretű?"
click at [584, 776] on textarea at bounding box center [602, 774] width 598 height 22
click at [696, 779] on textarea at bounding box center [602, 774] width 598 height 22
type textarea "Unfortunately"
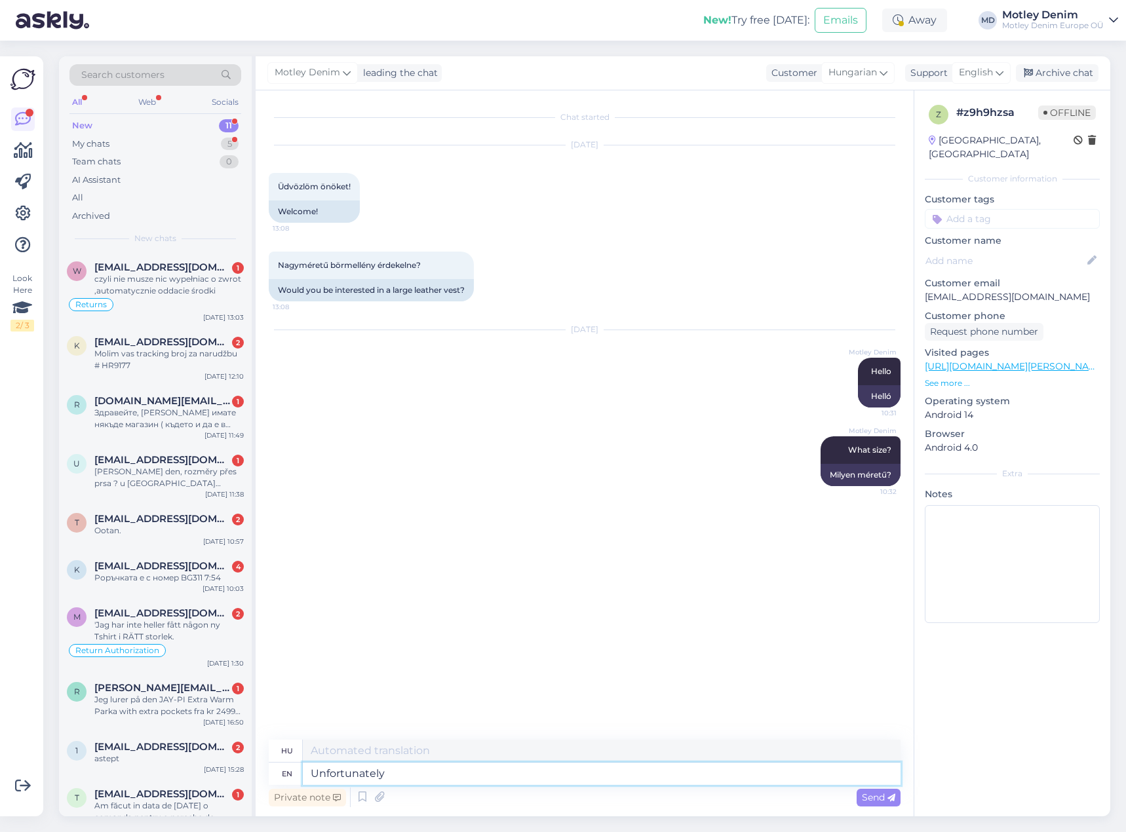
type textarea "Sajnos"
type textarea "Unfortunately at th"
type textarea "Sajnos a"
type textarea "Unfortunately at this"
type textarea "Sajnos ilyenkor"
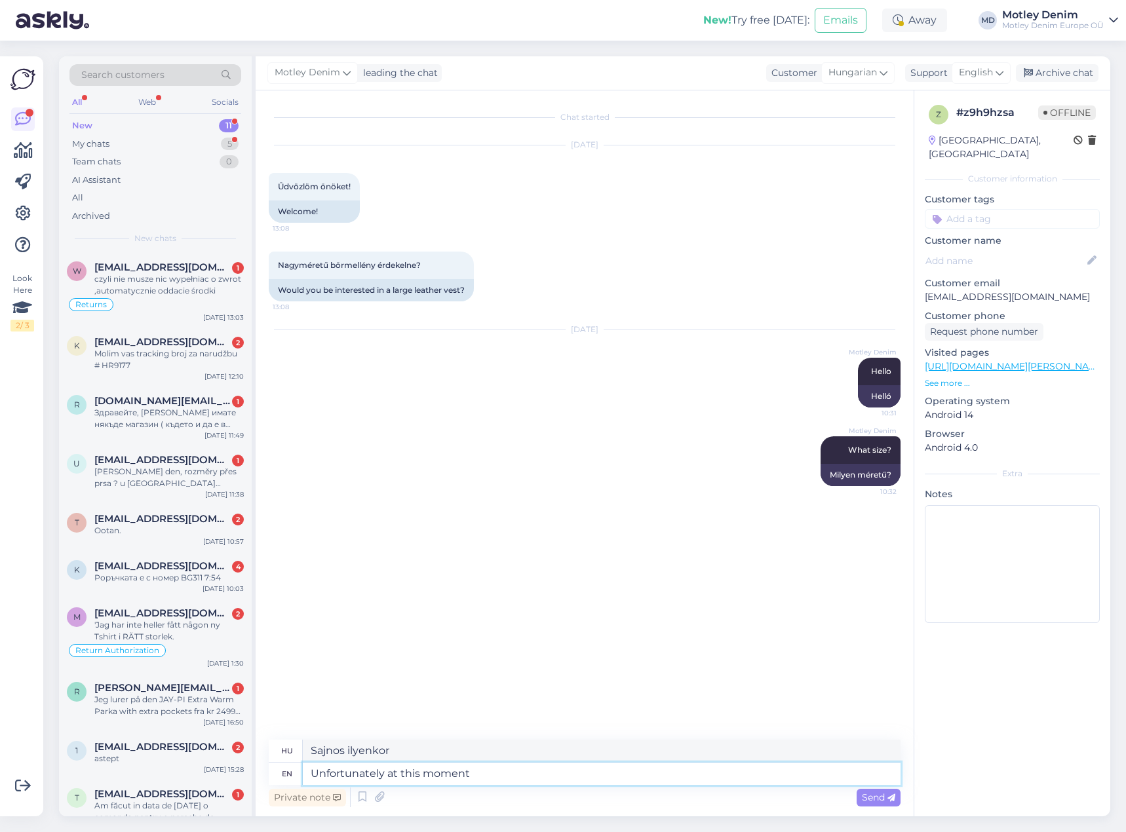
type textarea "Unfortunately at this moment"
type textarea "Sajnos [PERSON_NAME] a pillanatban"
type textarea "Unfortunately at this moment us or"
type textarea "Sajnos, [PERSON_NAME] a pillanatban mi"
type textarea "Unfortunately at this moment us or o"
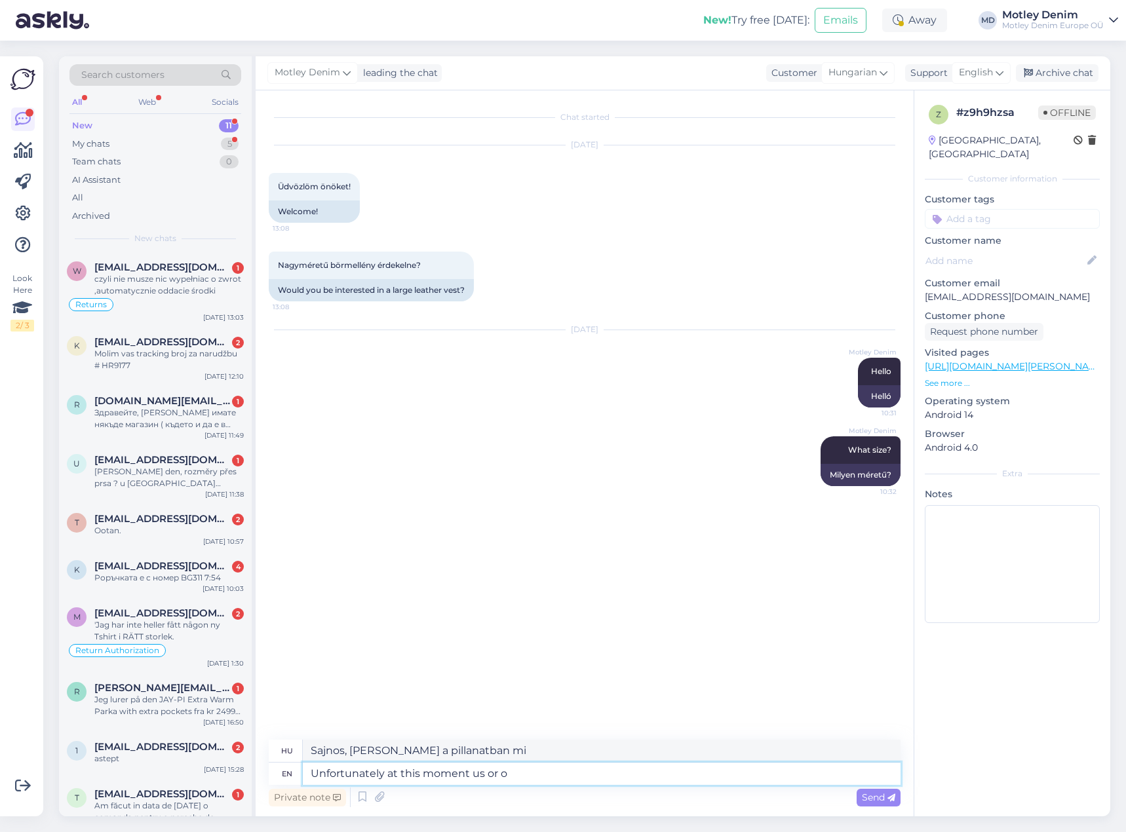
type textarea "Sajnos [PERSON_NAME] a pillanatban mi, vagy"
type textarea "Unfortunately at this moment us or our"
type textarea "Sajnos [PERSON_NAME] a pillanatban mi, vagy a mieink"
type textarea "Unfortunately at this moment us or our suppliers d"
type textarea "Sajnos jelenleg mi vagy beszállítóink"
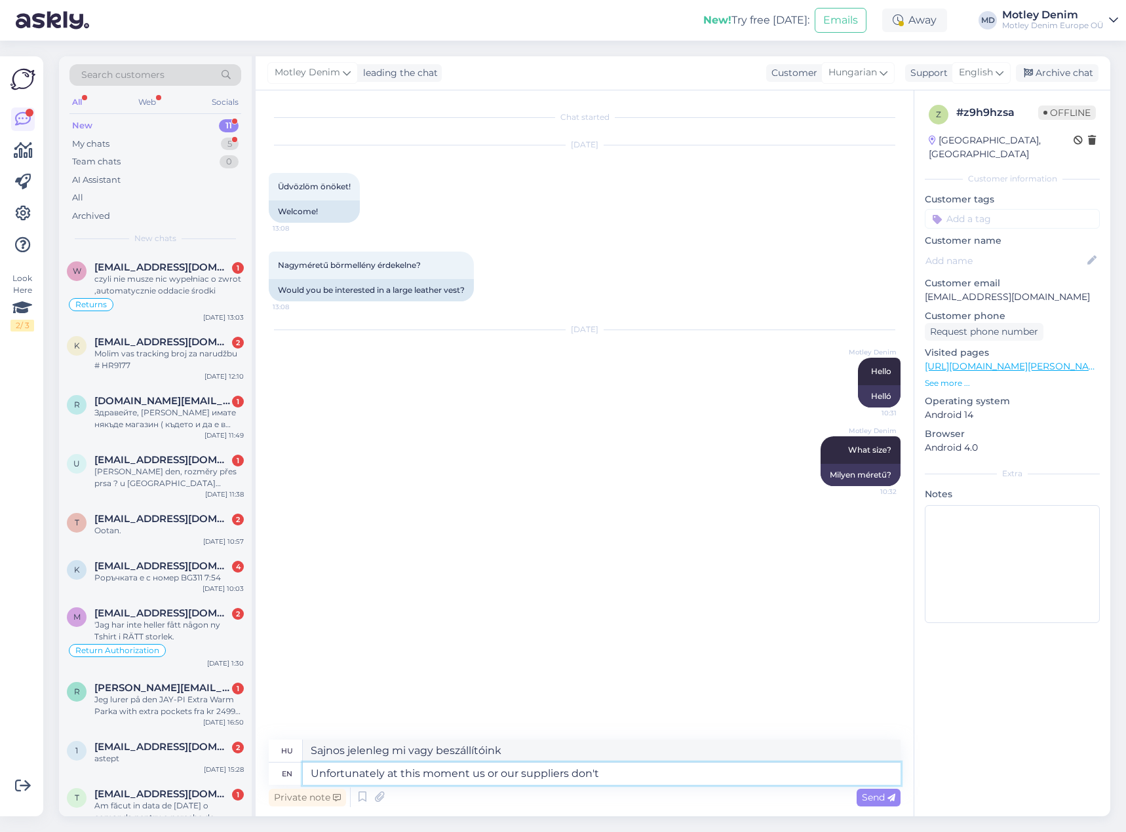
type textarea "Unfortunately at this moment us or our suppliers don't"
type textarea "Sajnos jelenleg sem mi, sem beszállítóink nem..."
type textarea "Unfortunately at this moment us or our suppliers don't have a"
type textarea "Sajnos jelenleg sem nekünk, sem beszállítóinknak nincs..."
type textarea "Unfortunately at this moment us or our suppliers don't have a leather f"
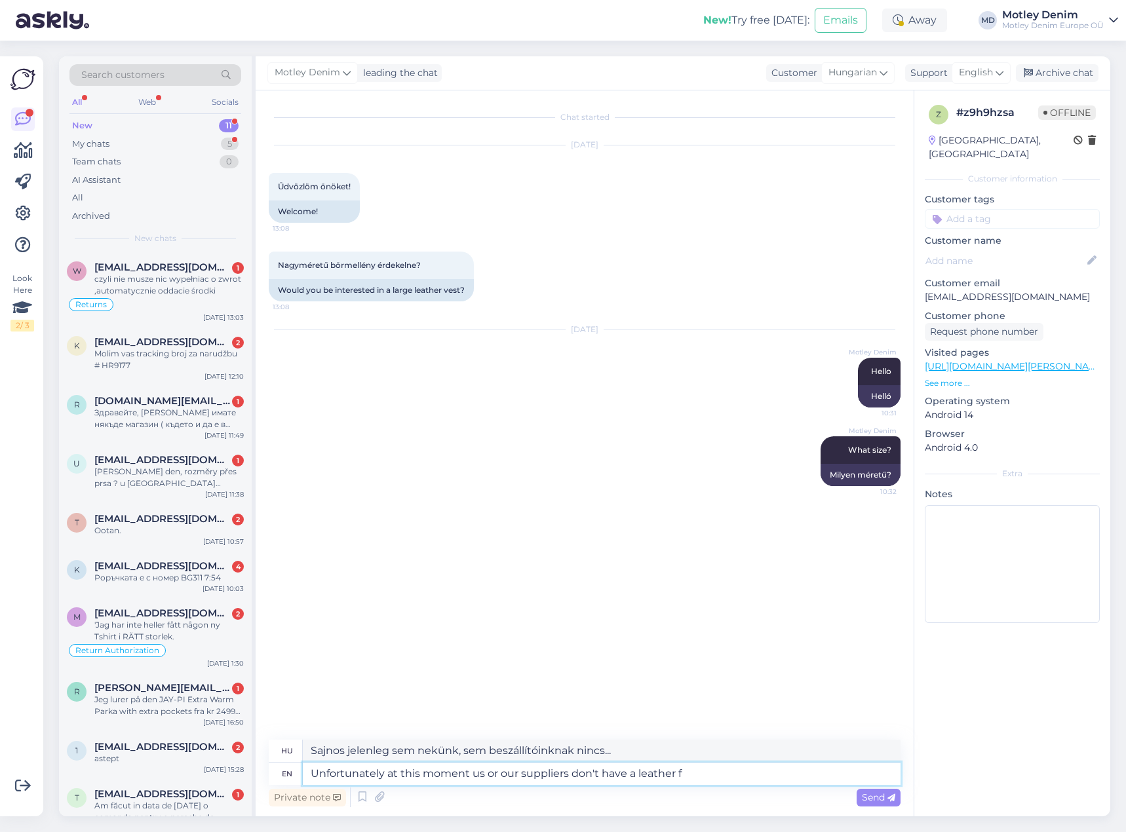
type textarea "Sajnos jelenleg sem nekünk, sem a beszállítóinknak nincs bőrárusunk."
type textarea "Unfortunately at this moment us or our suppliers don't have a leather vest, bu"
type textarea "Sajnos jelenleg sem nekünk, sem a beszállítóinknak nincs bőr mellényük."
type textarea "Unfortunately at this moment us or our suppliers don't have a leather vest, but…"
type textarea "Sajnos jelenleg sem nekünk, sem a beszállítóinknak nincs bőr mellényük, de"
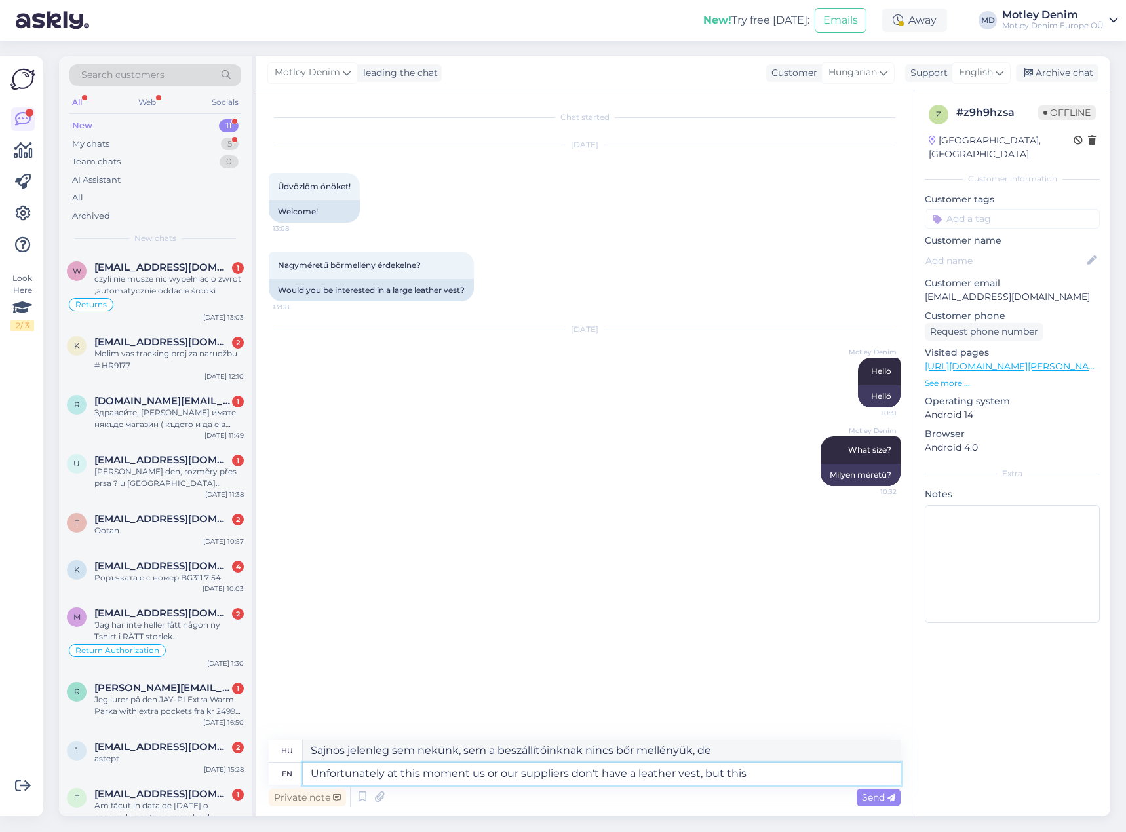
type textarea "Unfortunately at this moment us or our suppliers don't have a leather vest, but…"
type textarea "Sajnos jelenleg sem nekünk, sem a beszállítóinknak nincs bőr mellényük, de ez"
type textarea "Unfortunately at this moment us or our suppliers don't have a leather vest, but…"
type textarea "Sajnos jelenleg sem nekünk, sem a beszállítóinknak nincs bőr mellényük, de ez v…"
type textarea "Unfortunately at this moment us or our suppliers don't have a leather vest, but…"
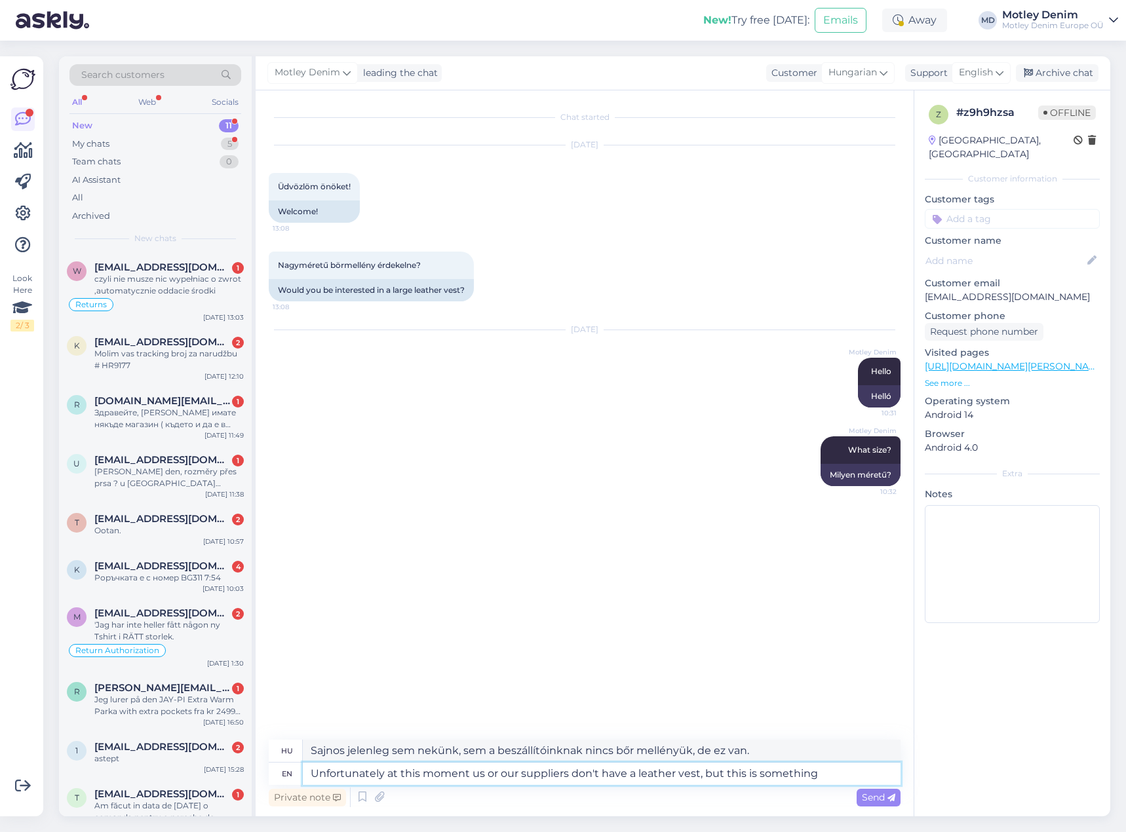
type textarea "Sajnos jelenleg sem nekünk, sem a beszállítóinknak nincs bőr mellényük, de ez v…"
type textarea "Unfortunately at this moment us or our suppliers don't have a leather vest, but…"
type textarea "Sajnos jelenleg sem nekünk, sem a beszállítóinknak nincs bőr mellényük, de ez v…"
type textarea "Unfortunately at this moment us or our suppliers don't have a leather vest, but…"
type textarea "Sajnos jelenleg sem nekünk, sem a beszállítóinknak nincs bőr mellényük, de neke…"
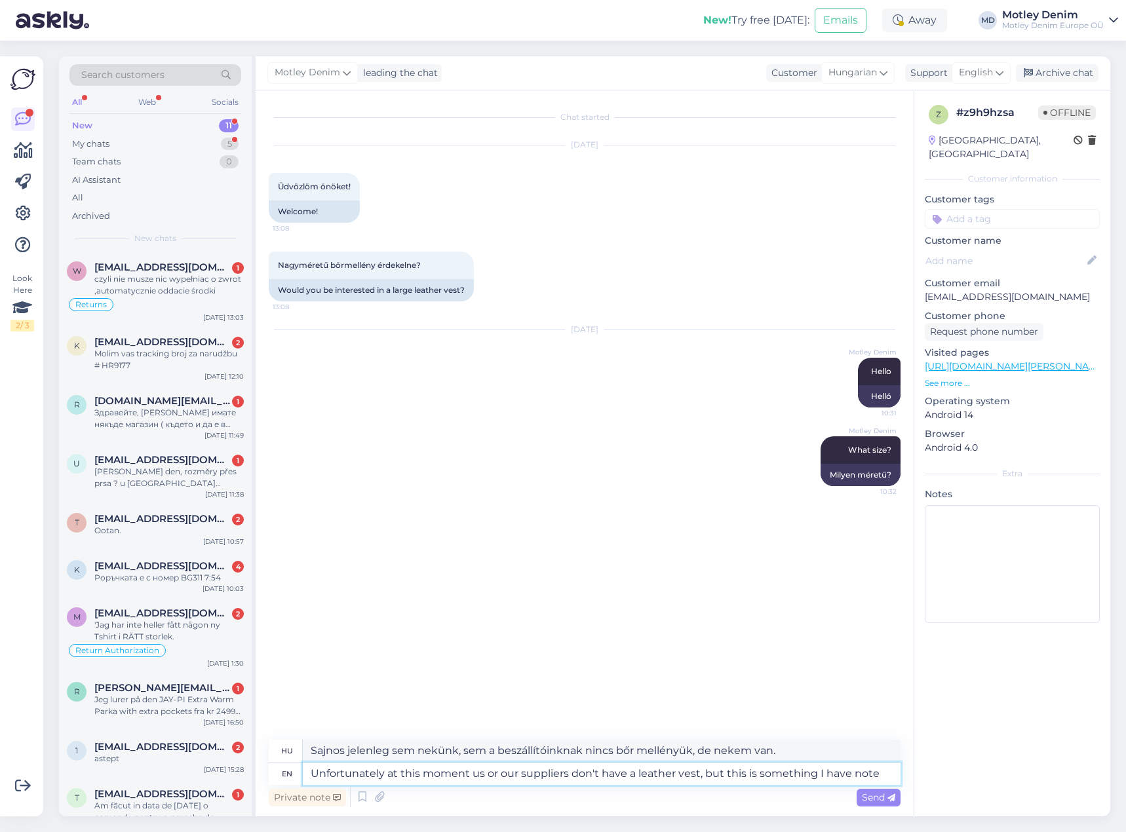
type textarea "Unfortunately at this moment us or our suppliers don't have a leather vest, but…"
type textarea "Sajnos jelenleg sem nekünk, sem a beszállítóinknak nincs bőr mellényük, de ezt …"
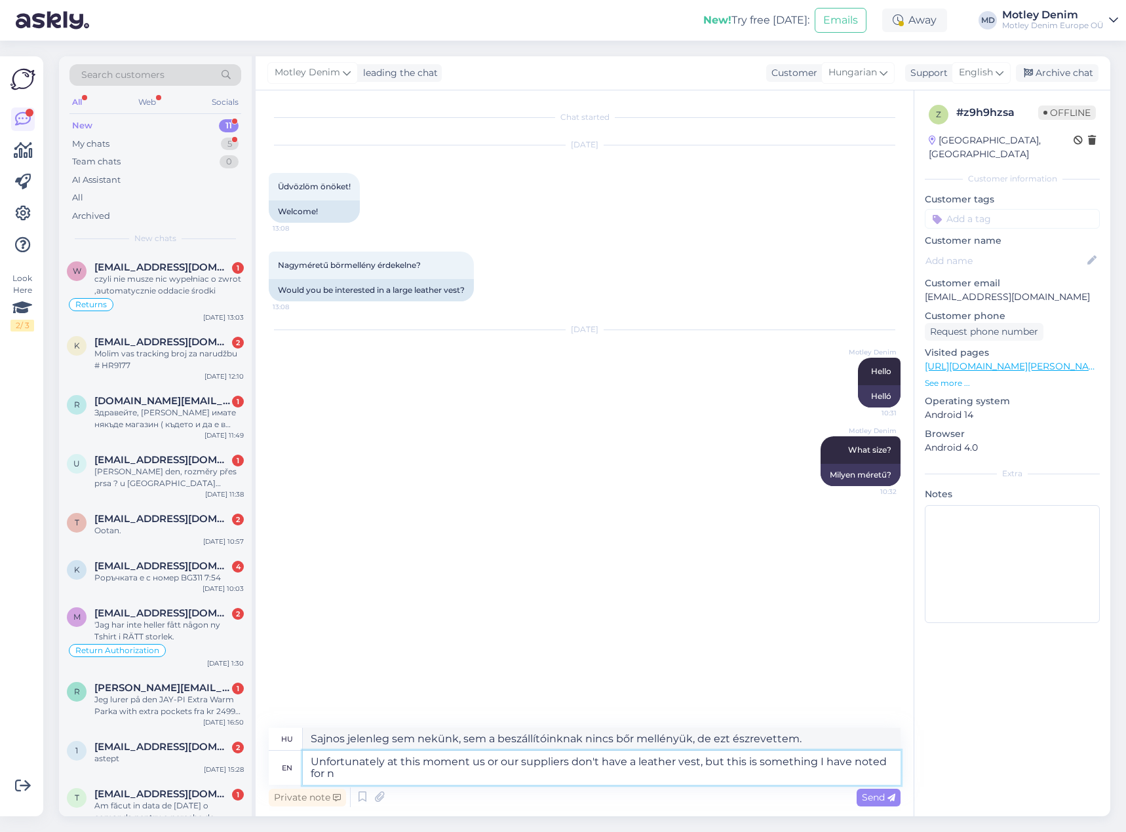
type textarea "Unfortunately at this moment us or our suppliers don't have a leather vest, but…"
type textarea "Sajnos jelenleg sem nekünk, sem a beszállítóinknak nincs bőr mellényük, de ezt …"
type textarea "Unfortunately at this moment us or our suppliers don't have a leather vest, but…"
type textarea "Sajnos jelenleg sem nekünk, sem a beszállítóinknak nincs bőr mellényük, de ezt …"
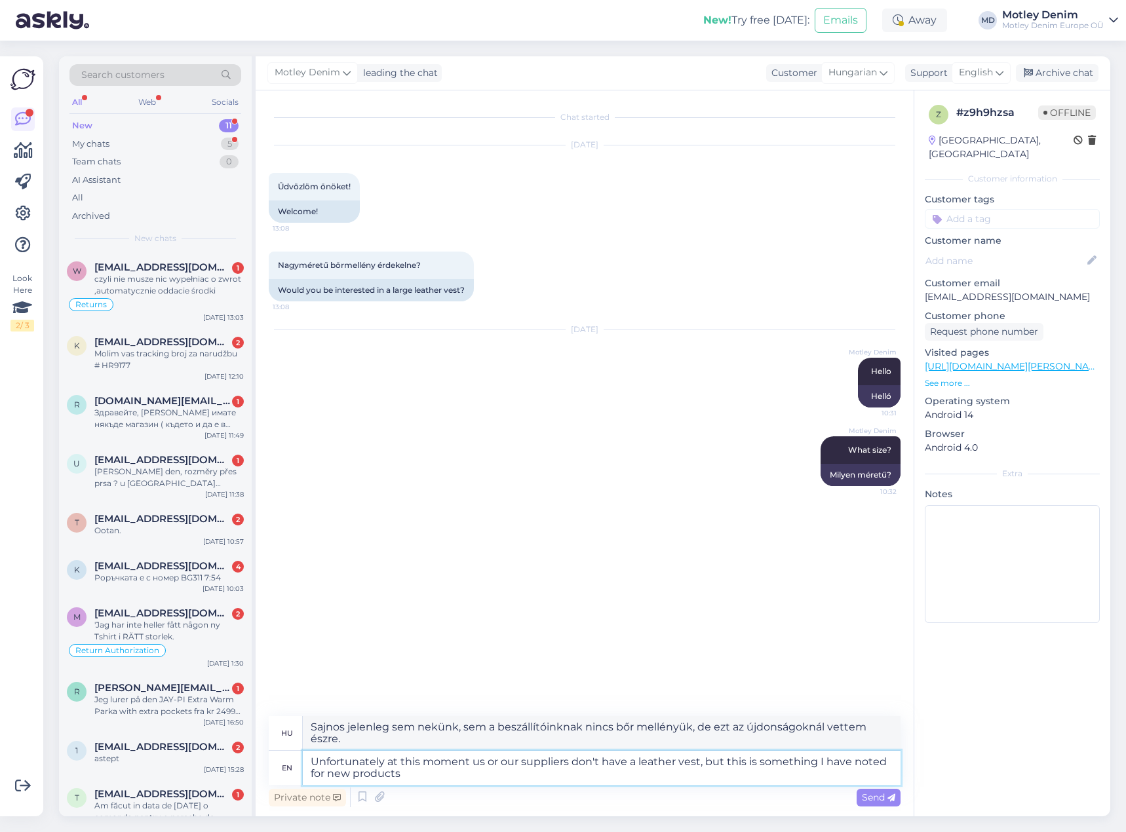
type textarea "Unfortunately at this moment us or our suppliers don't have a leather vest, but…"
type textarea "Sajnos jelenleg sem nekünk, sem a beszállítóinknak nincs bőr mellényük, de ezt …"
type textarea "Unfortunately at this moment us or our suppliers don't have a leather vest, but…"
type textarea "Sajnos jelenleg sem nekünk, sem a beszállítóinknak nincs bőr mellényük, de ezt …"
type textarea "Unfortunately at this moment us or our suppliers don't have a leather vest, but…"
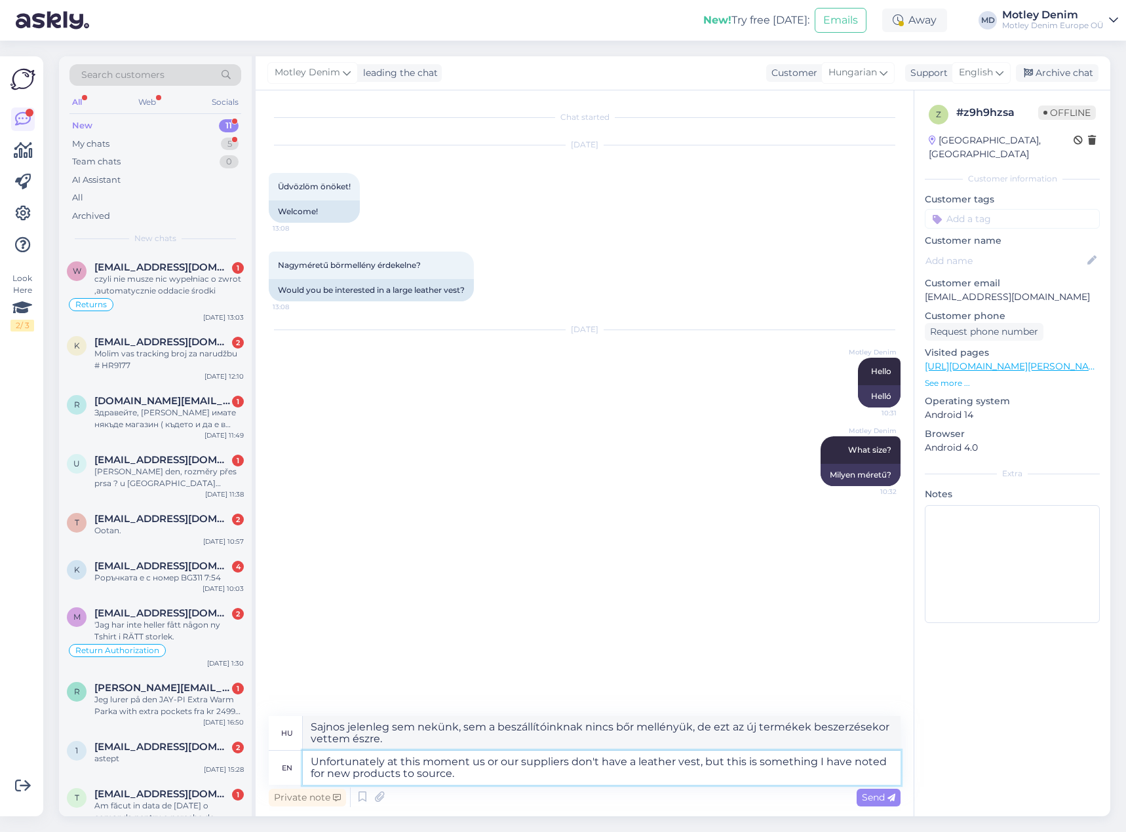
type textarea "Sajnos jelenleg sem nekünk, sem a beszállítóinknak nincs bőr mellényük, de ezt …"
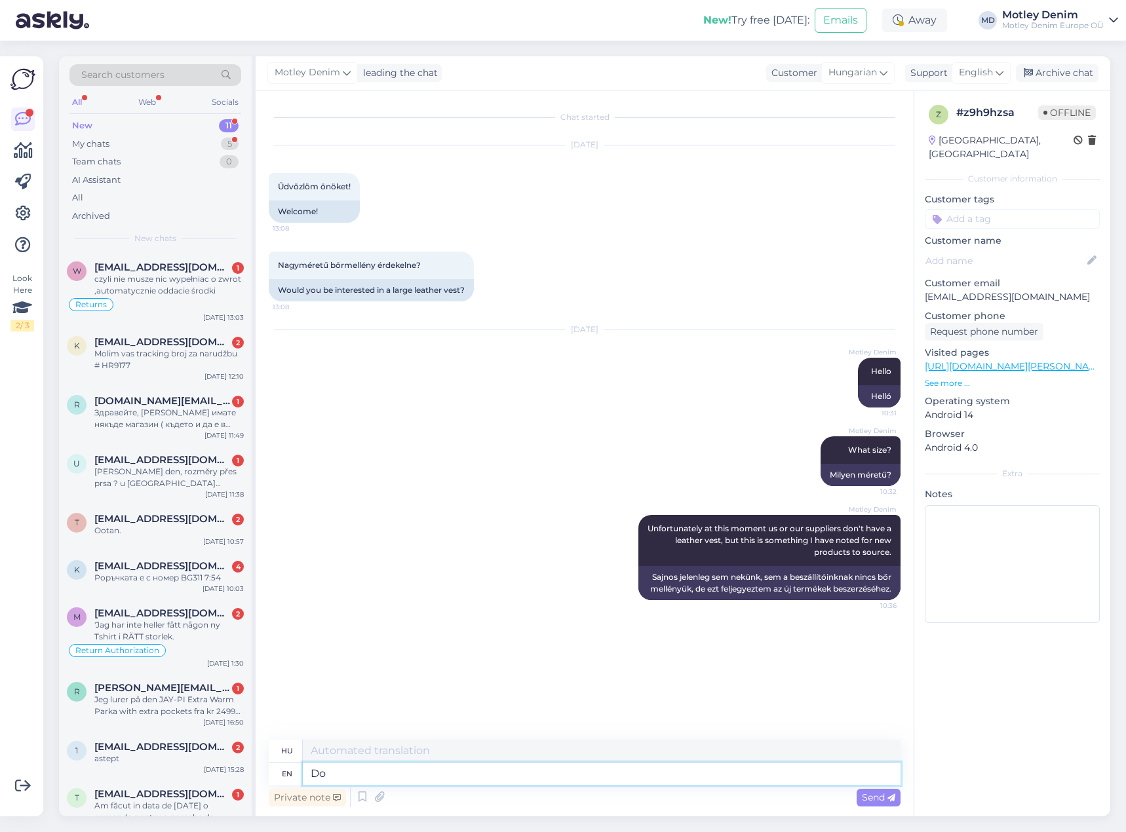
type textarea "Do y"
type textarea "Csináld"
type textarea "Do you ha"
type textarea "Te"
type textarea "Do you have"
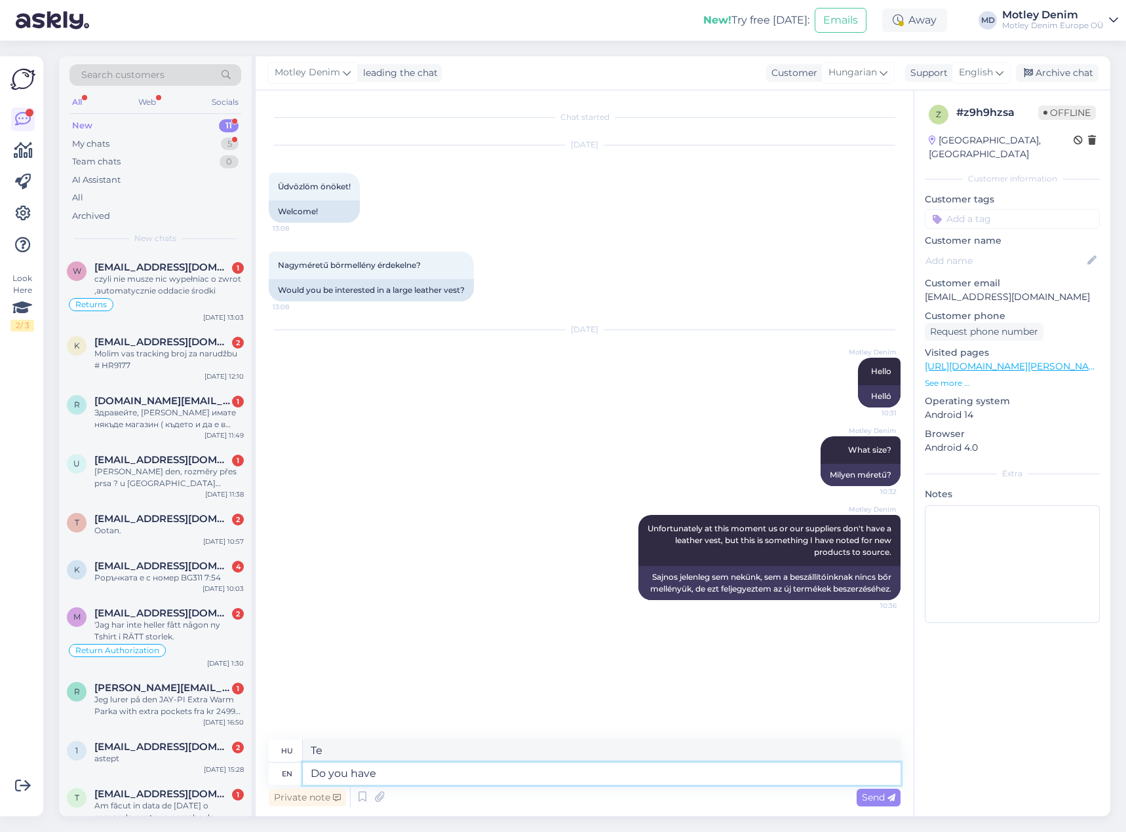
type textarea "Van neked?"
type textarea "Do you have any o"
type textarea "Van neked bármilyen?"
type textarea "Do you have any other"
type textarea "Van más is?"
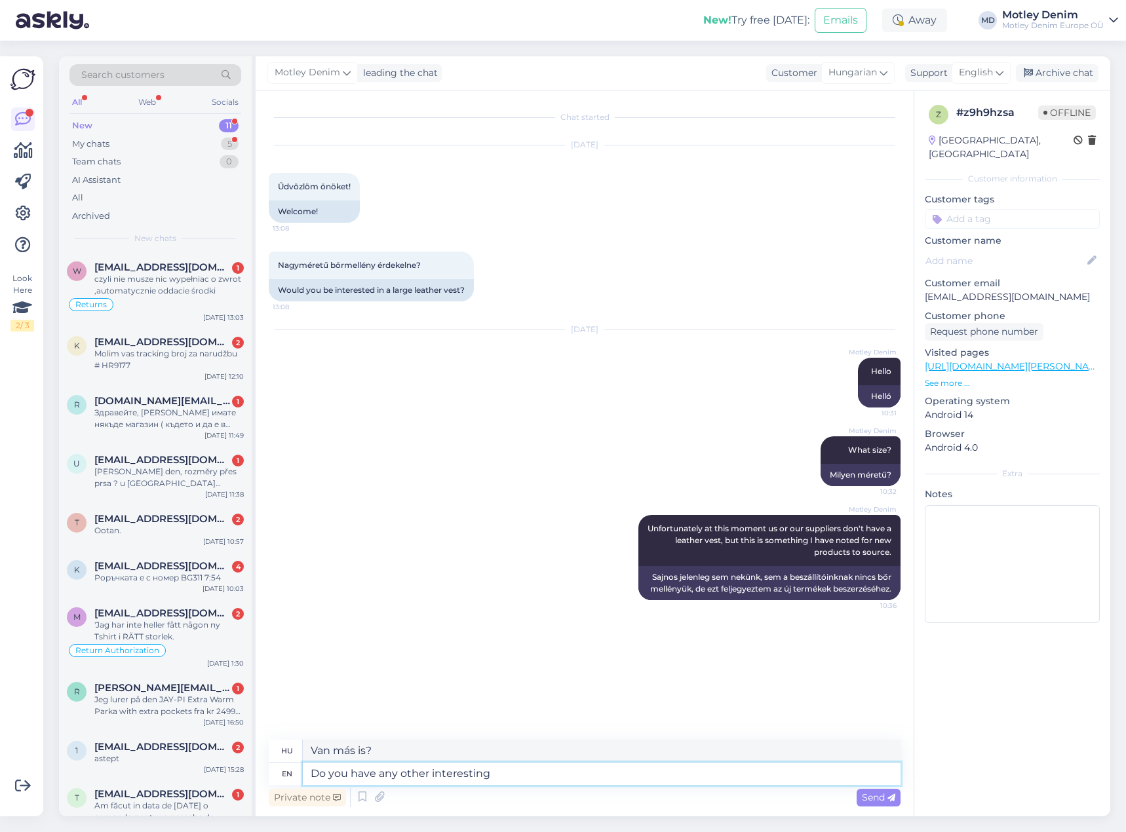
type textarea "Do you have any other interesting"
type textarea "Van még valami érdekesed?"
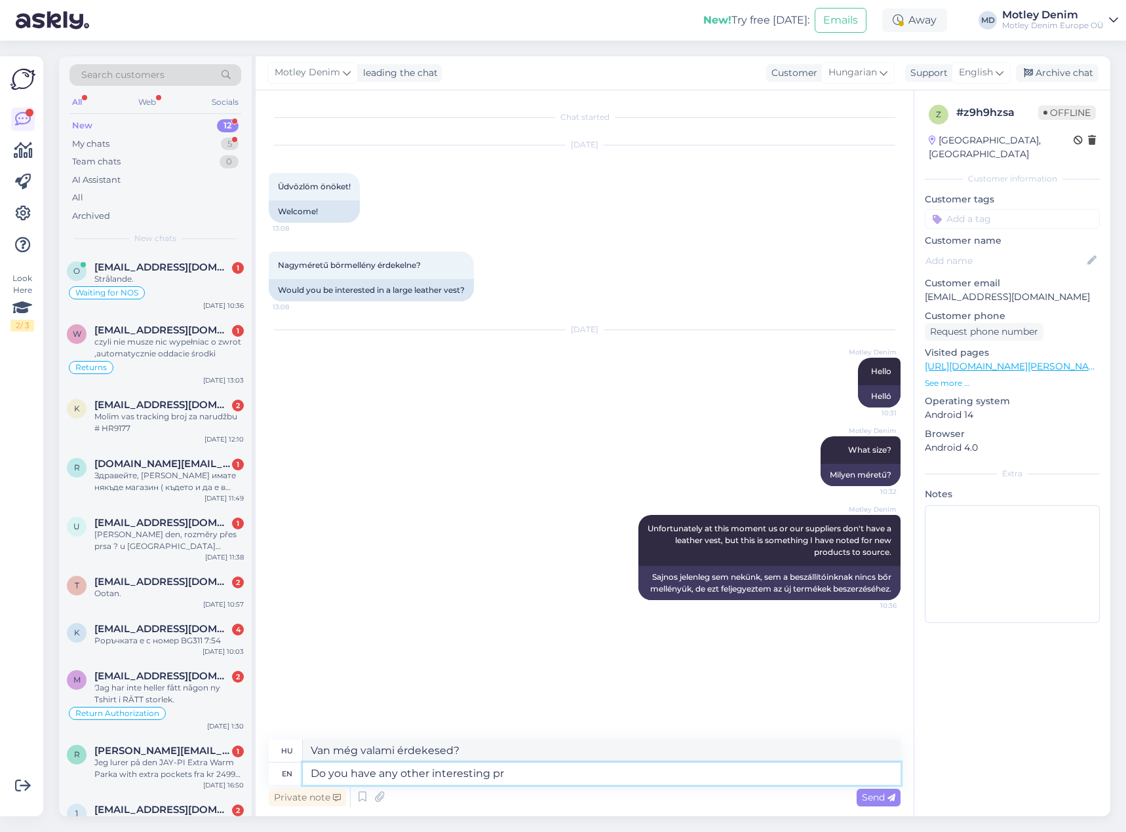
type textarea "Do you have any other interesting pro"
type textarea "Van más érdekes profid is?"
type textarea "Do you have any other interesting product"
type textarea "Van más érdekes terméked is?"
type textarea "Do you have any other interesting product requests"
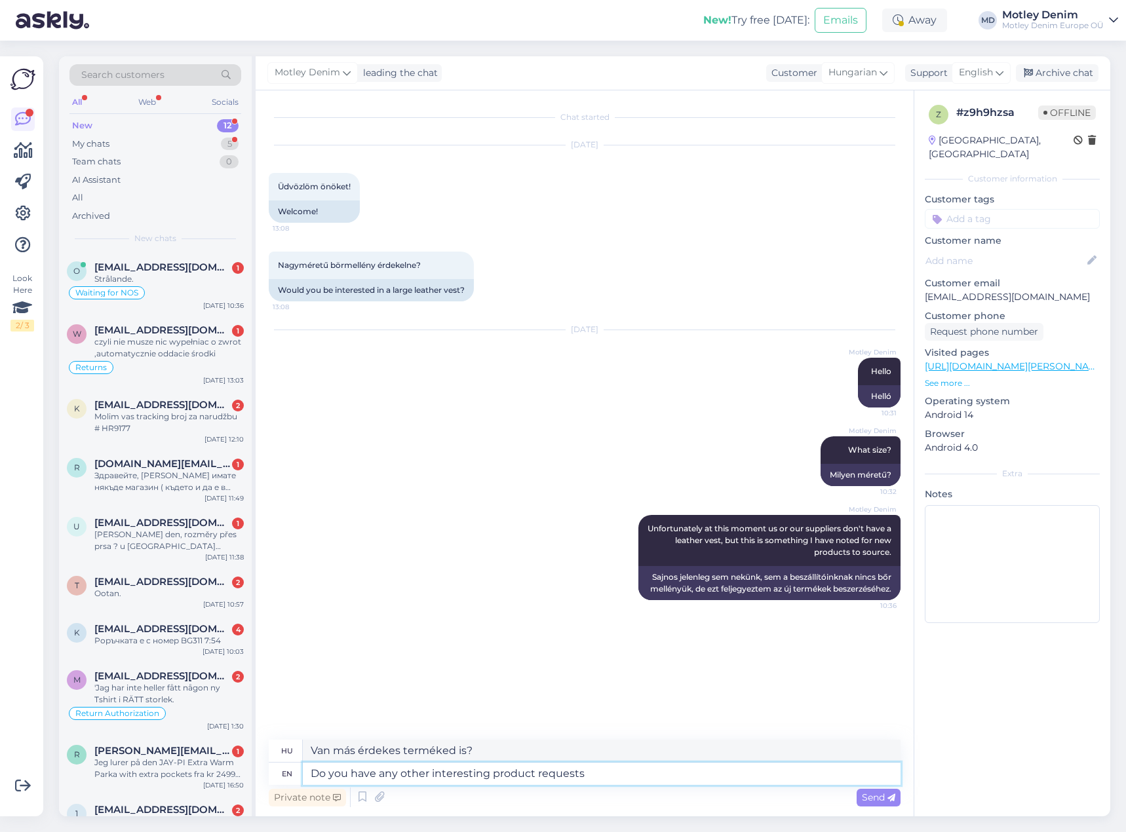
type textarea "Vannak más érdekes termékigényei?"
type textarea "Do you have any other interesting product requests that you can"
type textarea "Vannak más érdekes termékigényeid, amelyeket fel tudsz ajánlani?"
type textarea "Do you have any other interesting product requests that"
type textarea "Vannak más érdekes termékigényei?"
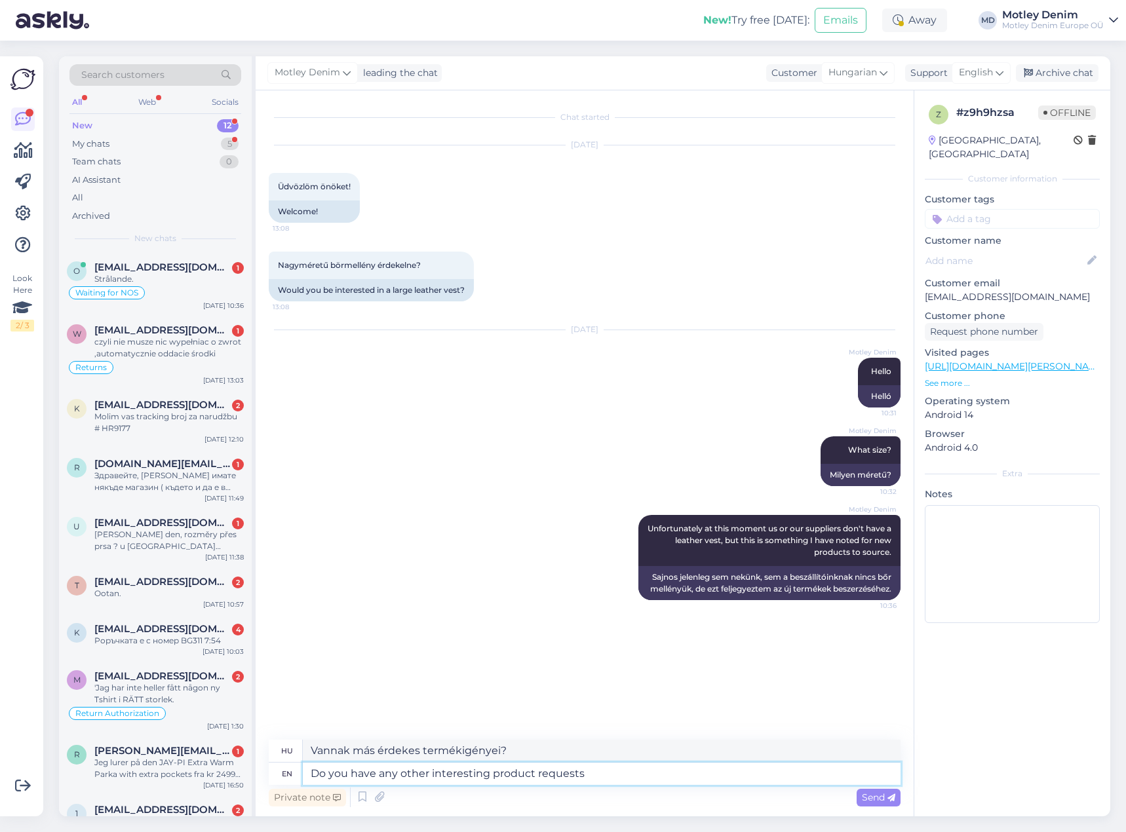
type textarea "Do you have any other interesting product requests?"
type textarea "Vannak más érdekes termékigényeid?"
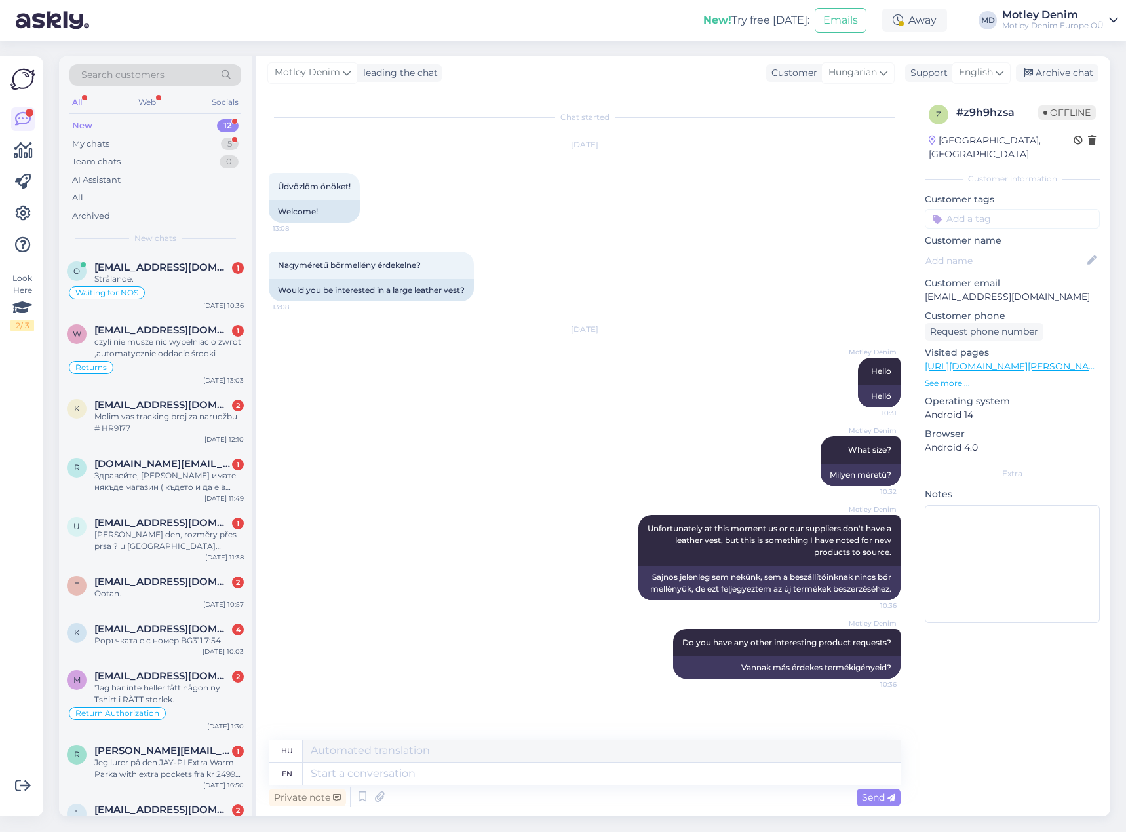
click at [1061, 83] on div "[PERSON_NAME] leading the chat Customer Hungarian Support English Archive chat" at bounding box center [683, 73] width 854 height 34
click at [1063, 75] on div "Archive chat" at bounding box center [1057, 73] width 83 height 18
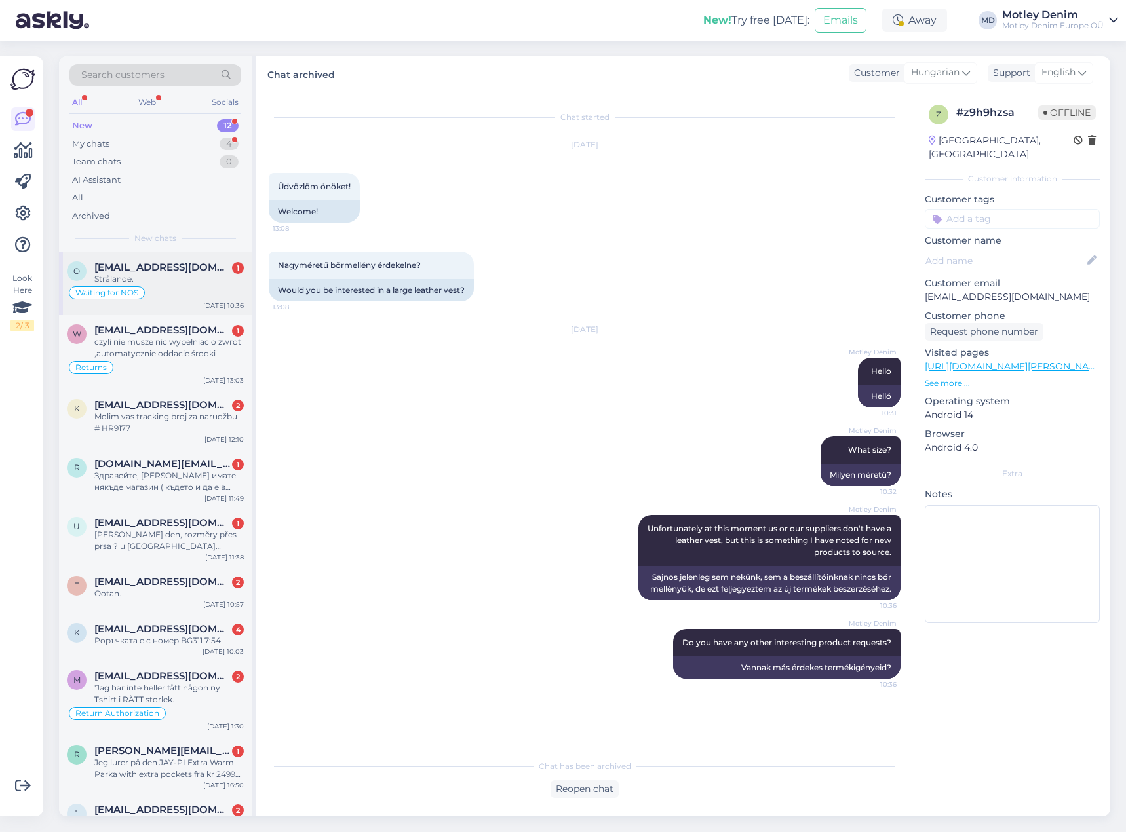
click at [158, 285] on div "Waiting for NOS" at bounding box center [155, 293] width 177 height 16
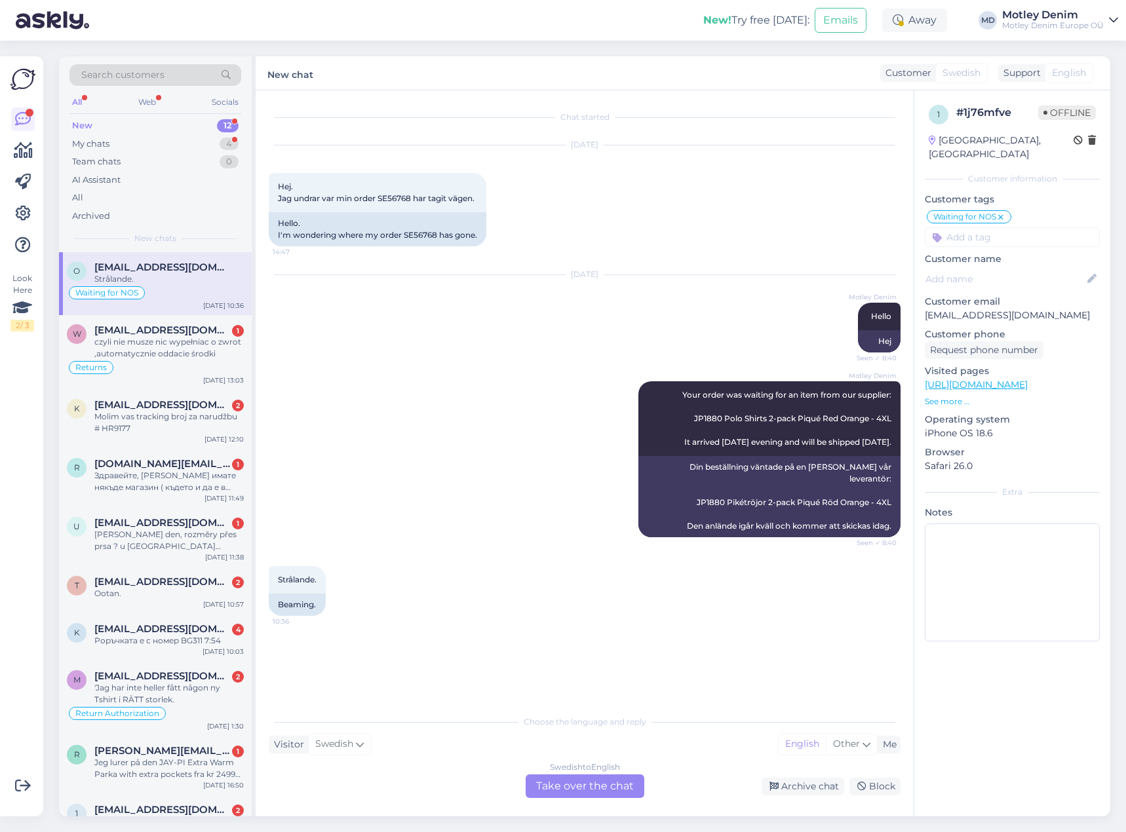
click at [593, 791] on div "Swedish to English Take over the chat" at bounding box center [584, 786] width 119 height 24
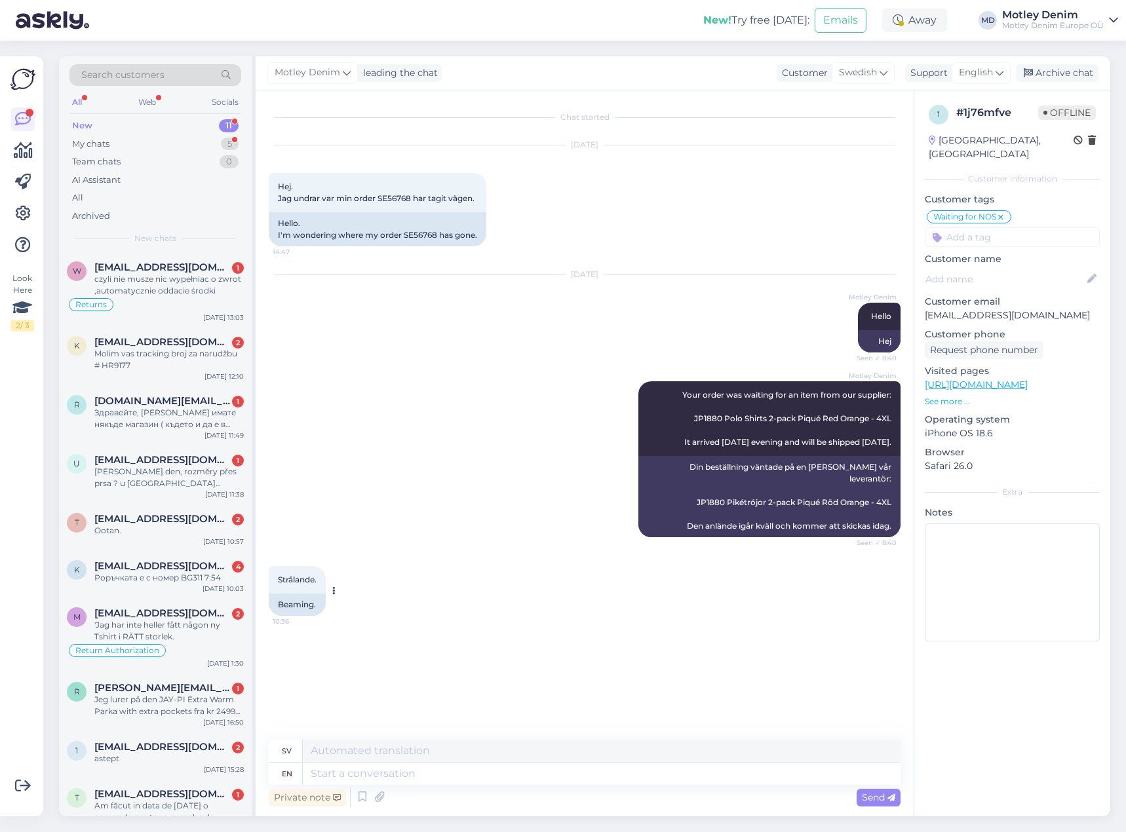
click at [291, 575] on span "Strålande." at bounding box center [297, 580] width 39 height 10
copy span "Strålande"
click at [451, 318] on div "[DATE] Motley Denim Hello Seen ✓ 8:40 Hej" at bounding box center [585, 314] width 632 height 106
click at [1056, 67] on div "Archive chat" at bounding box center [1057, 73] width 83 height 18
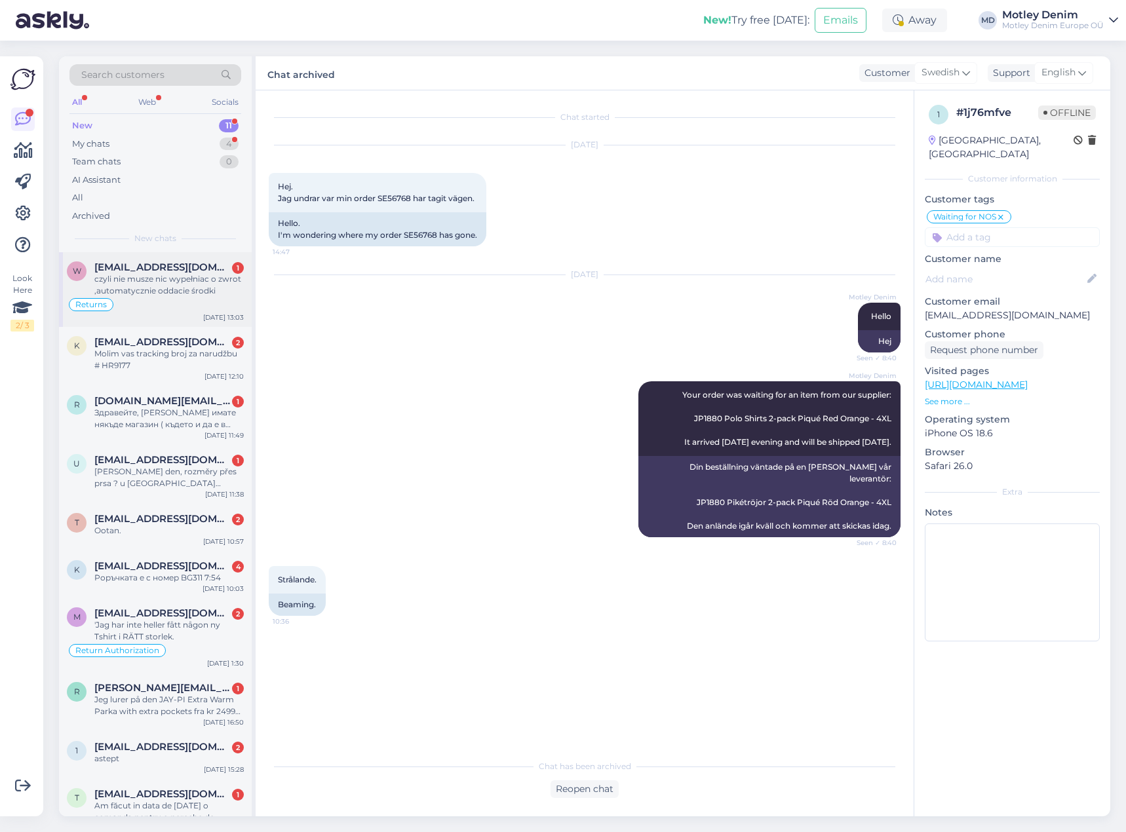
click at [185, 288] on div "czyli nie musze nic wypełniac o zwrot ,automatycznie oddacie środki" at bounding box center [168, 285] width 149 height 24
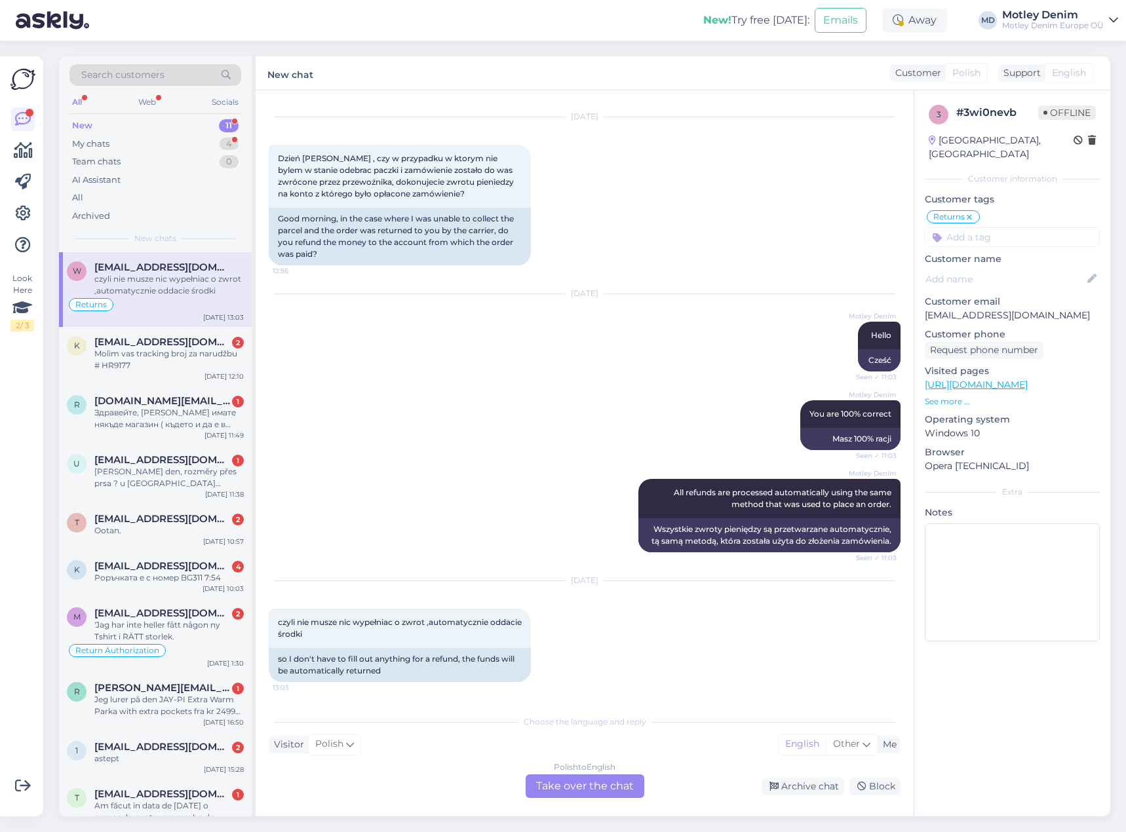
click at [567, 788] on div "Polish to English Take over the chat" at bounding box center [584, 786] width 119 height 24
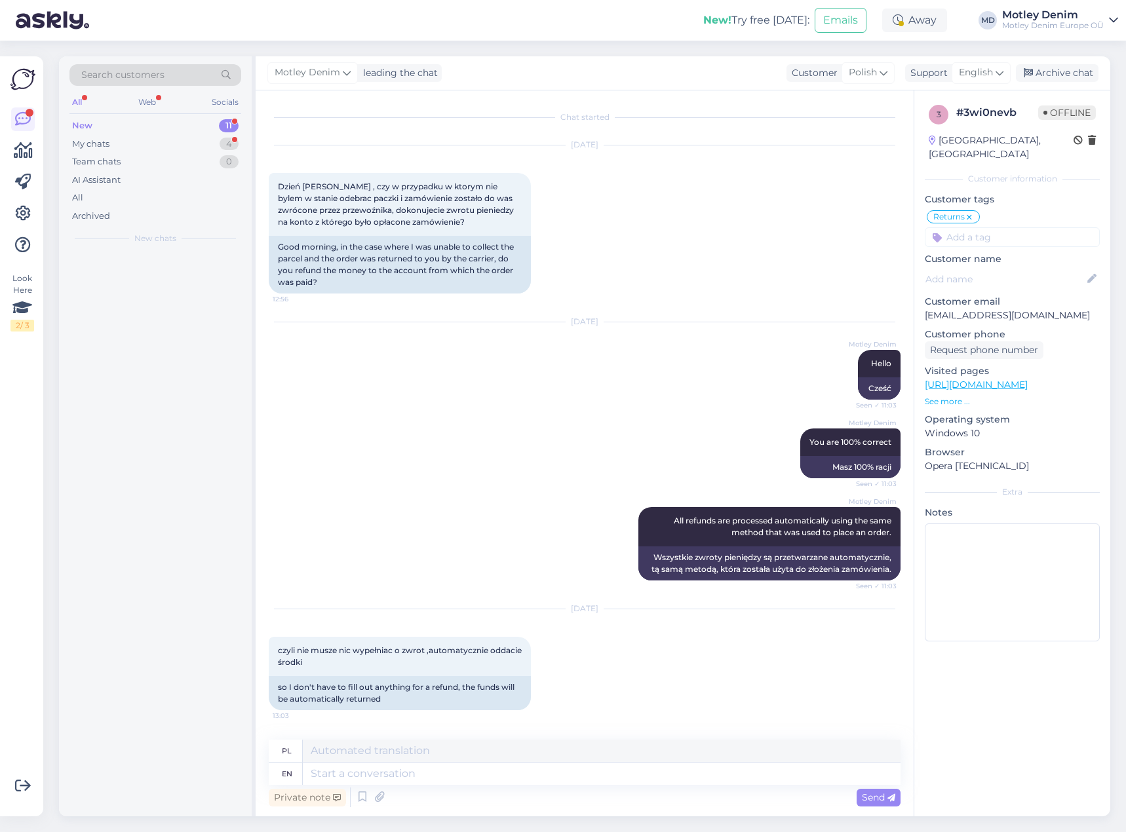
scroll to position [0, 0]
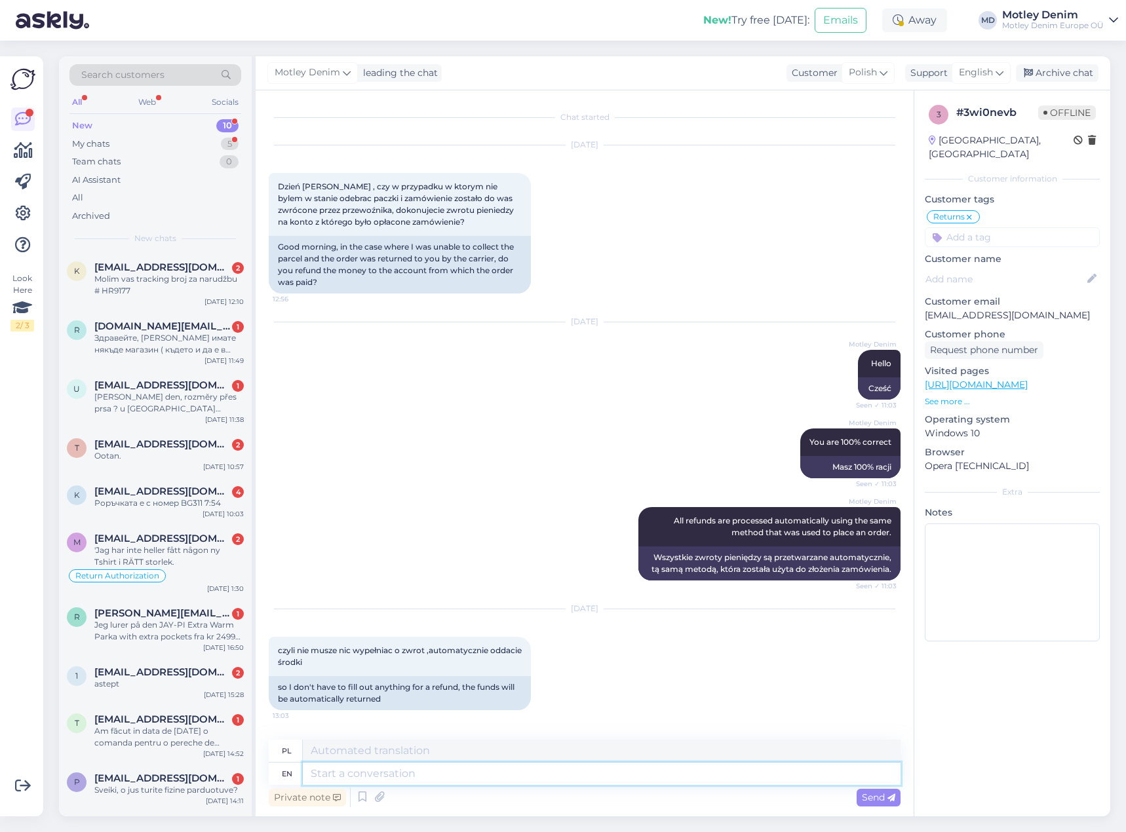
click at [409, 783] on textarea at bounding box center [602, 774] width 598 height 22
type textarea "No"
type textarea "NIE"
type textarea "Exa"
type textarea "mi"
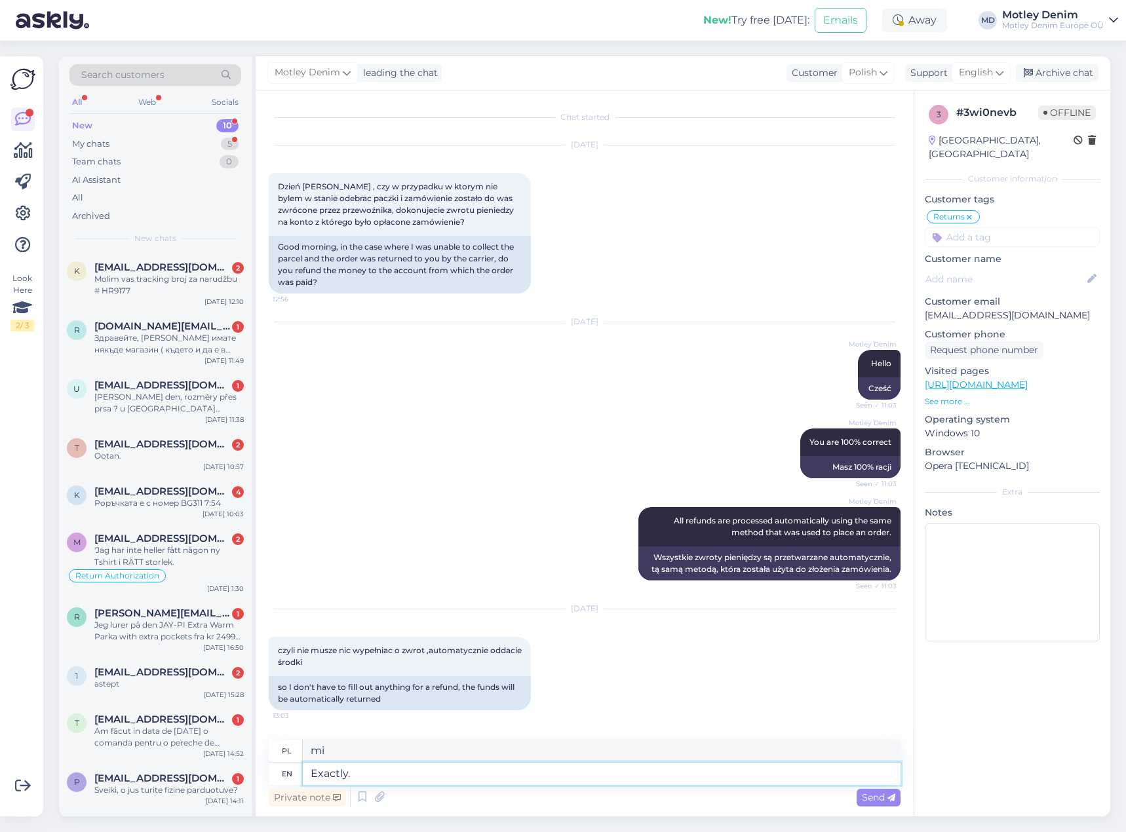
type textarea "Exactly."
type textarea "Dokładnie."
type textarea "Exactly. When"
type textarea "Dokładnie. Kiedy"
type textarea "Exactly. When the item"
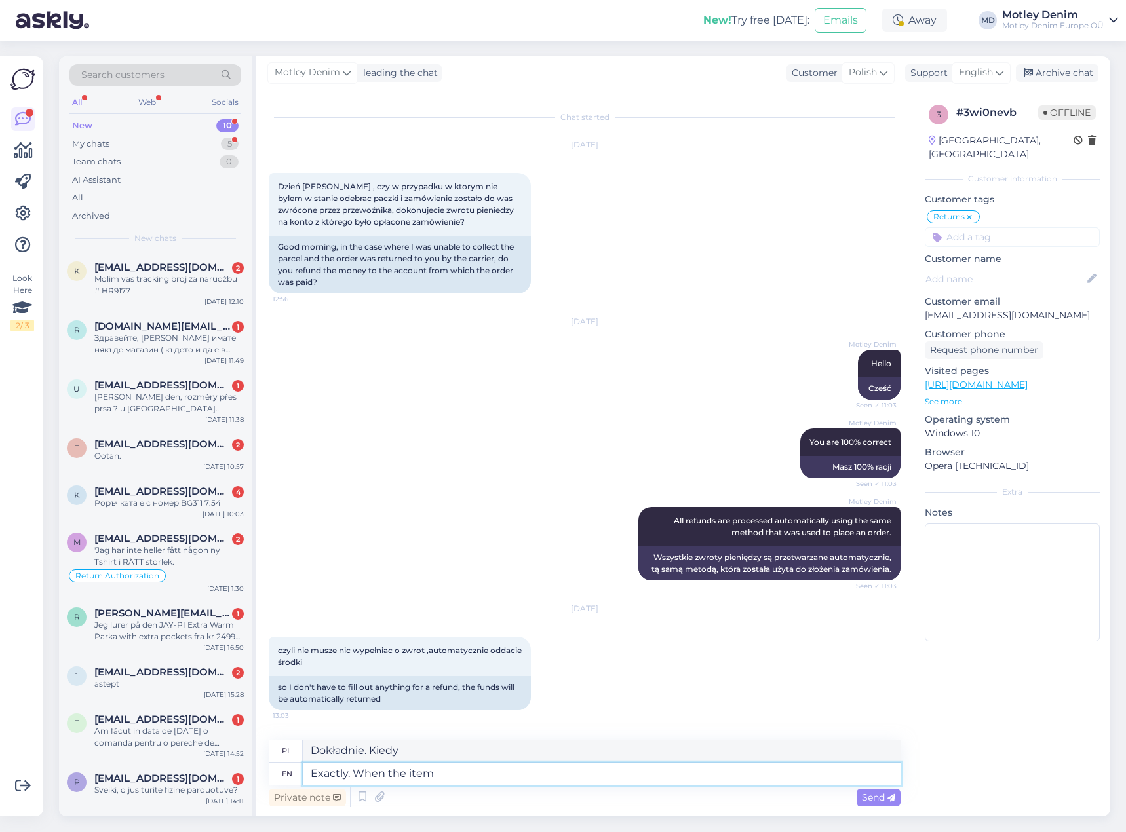
type textarea "Dokładnie. Kiedy przedmiot"
type textarea "Exactly. When the item comes"
type textarea "Dokładnie. Kiedy przedmiot dotrze"
type textarea "Exactly. When the item comes arrives"
type textarea "Dokładnie. Kiedy przedmiot dotrze,"
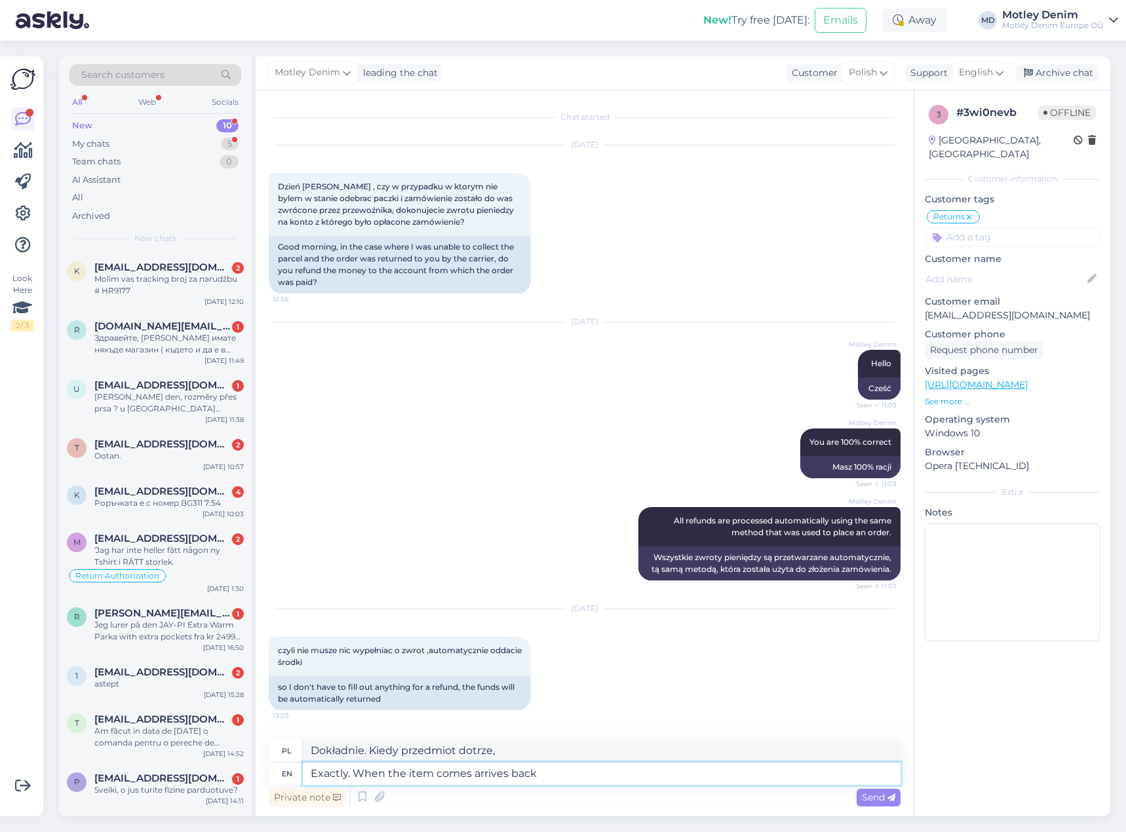
type textarea "Exactly. When the item comes arrives back w"
type textarea "Dokładnie. Kiedy przedmiot dotrze z powrotem"
type textarea "Exactly. When the item comes arrives back we wi"
type textarea "Dokładnie. Kiedy przedmiot dotrze z powrotem,"
type textarea "Exactly. When the item comes arrives back we will p"
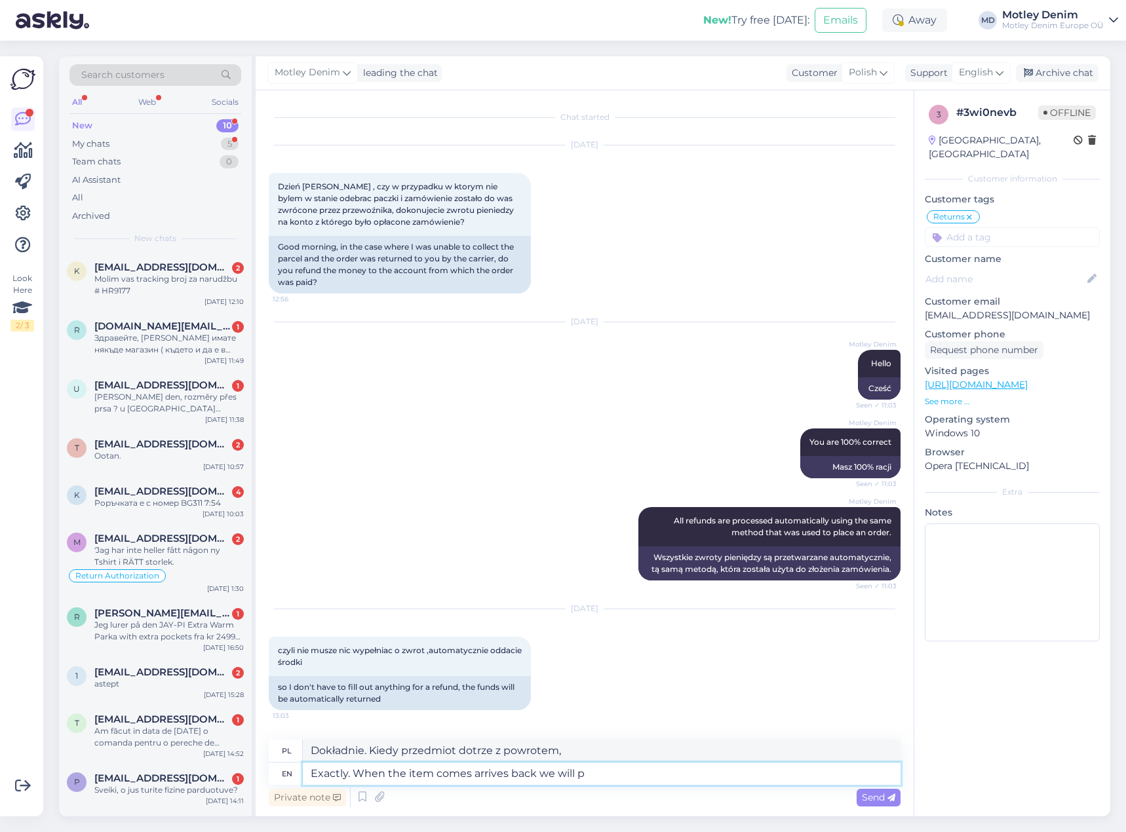
type textarea "Dokładnie. Kiedy przedmiot dotrze z powrotem, damy ci znać."
type textarea "Exactly. When the item comes arrives back we will process it"
type textarea "Dokładnie. Kiedy przedmiot dotrze z powrotem, zajmiemy się jego przetwarzaniem."
type textarea "Exactly. When the item comes arrives back we will process it."
type textarea "Dokładnie. Kiedy przedmiot dotrze z powrotem, zajmiemy się jego realizacją."
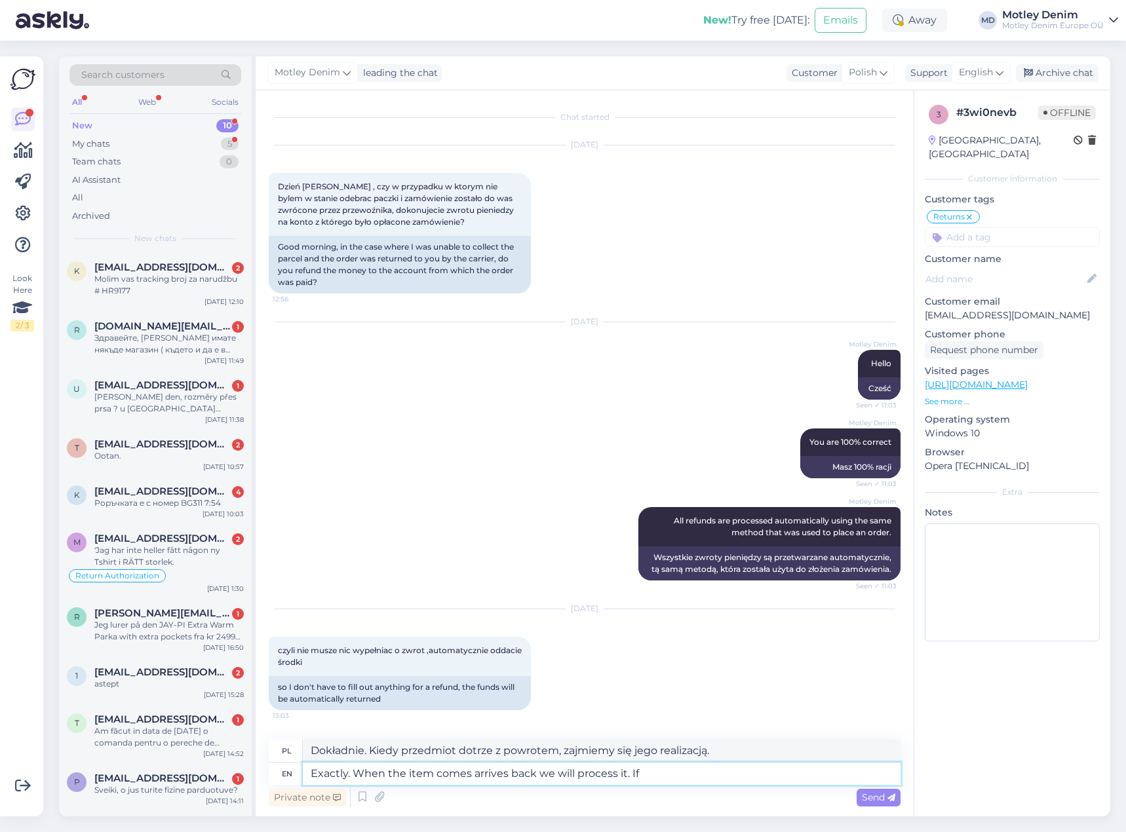
type textarea "Exactly. When the item comes arrives back we will process it. If"
type textarea "Dokładnie. Kiedy przedmiot dotrze z powrotem, zajmiemy się nim. Jeśli…"
type textarea "Exactly. When the item comes arrives back we will process it. If you feel i"
type textarea "Dokładnie. Kiedy przedmiot dotrze z powrotem, zajmiemy się nim. Jeśli masz taki…"
type textarea "Exactly. When the item comes arrives back we will process it. If you feel it ta…"
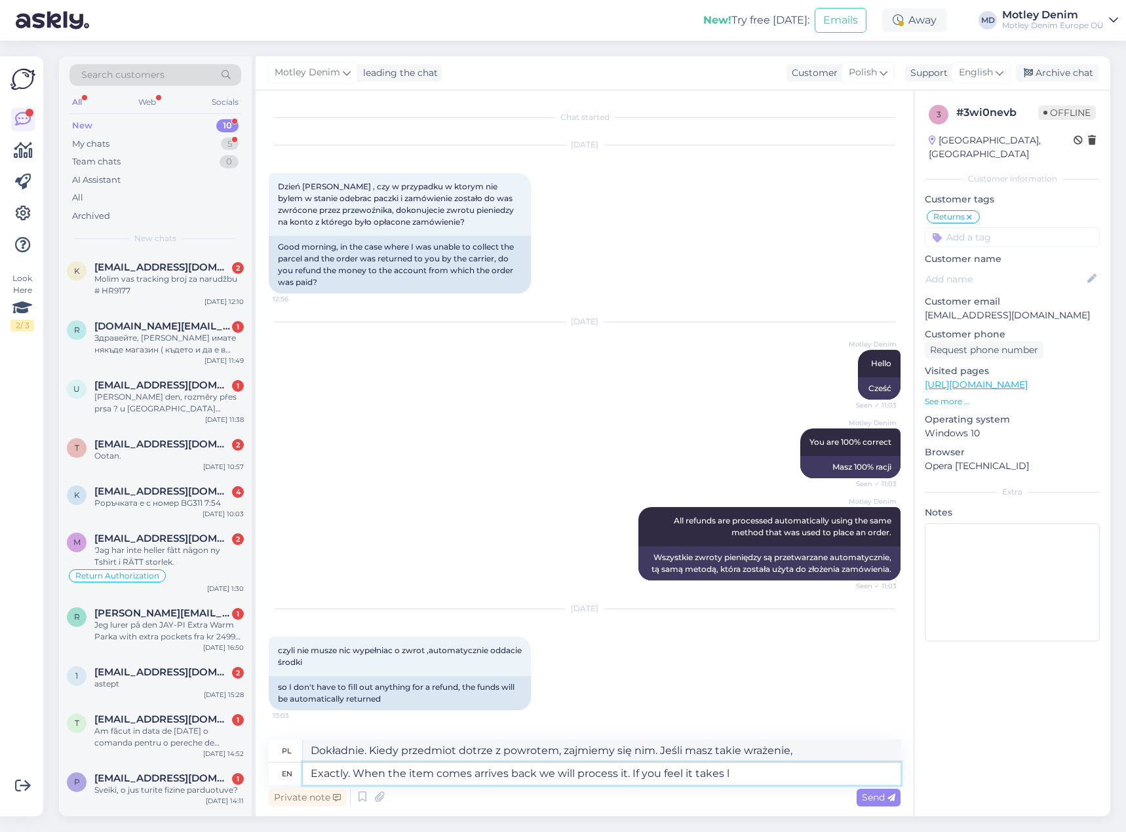
type textarea "Dokładnie. Kiedy przedmiot dotrze z powrotem, zajmiemy się nim. Jeśli uważasz, …"
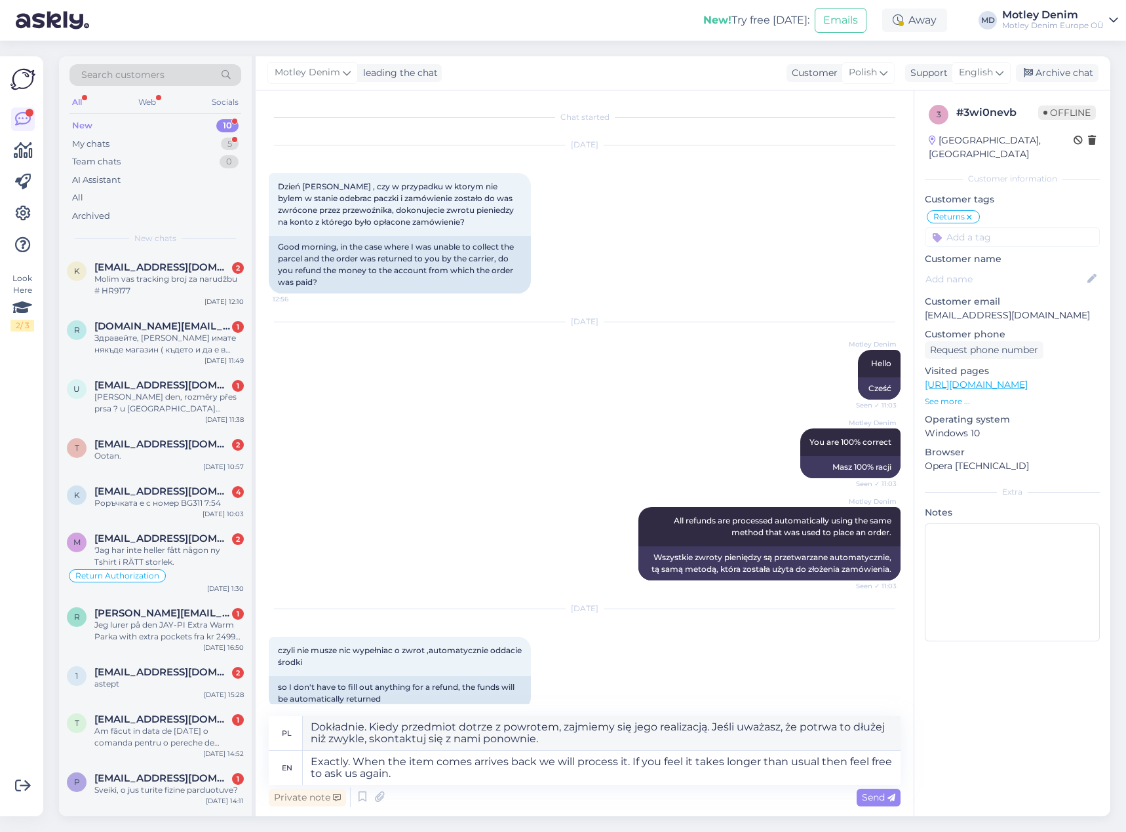
click at [949, 309] on p "[EMAIL_ADDRESS][DOMAIN_NAME]" at bounding box center [1011, 316] width 175 height 14
drag, startPoint x: 949, startPoint y: 300, endPoint x: 1006, endPoint y: 303, distance: 57.1
click at [1006, 309] on p "[EMAIL_ADDRESS][DOMAIN_NAME]" at bounding box center [1011, 316] width 175 height 14
copy p "[EMAIL_ADDRESS][DOMAIN_NAME]"
click at [445, 777] on textarea "Exactly. When the item comes arrives back we will process it. If you feel it ta…" at bounding box center [602, 768] width 598 height 34
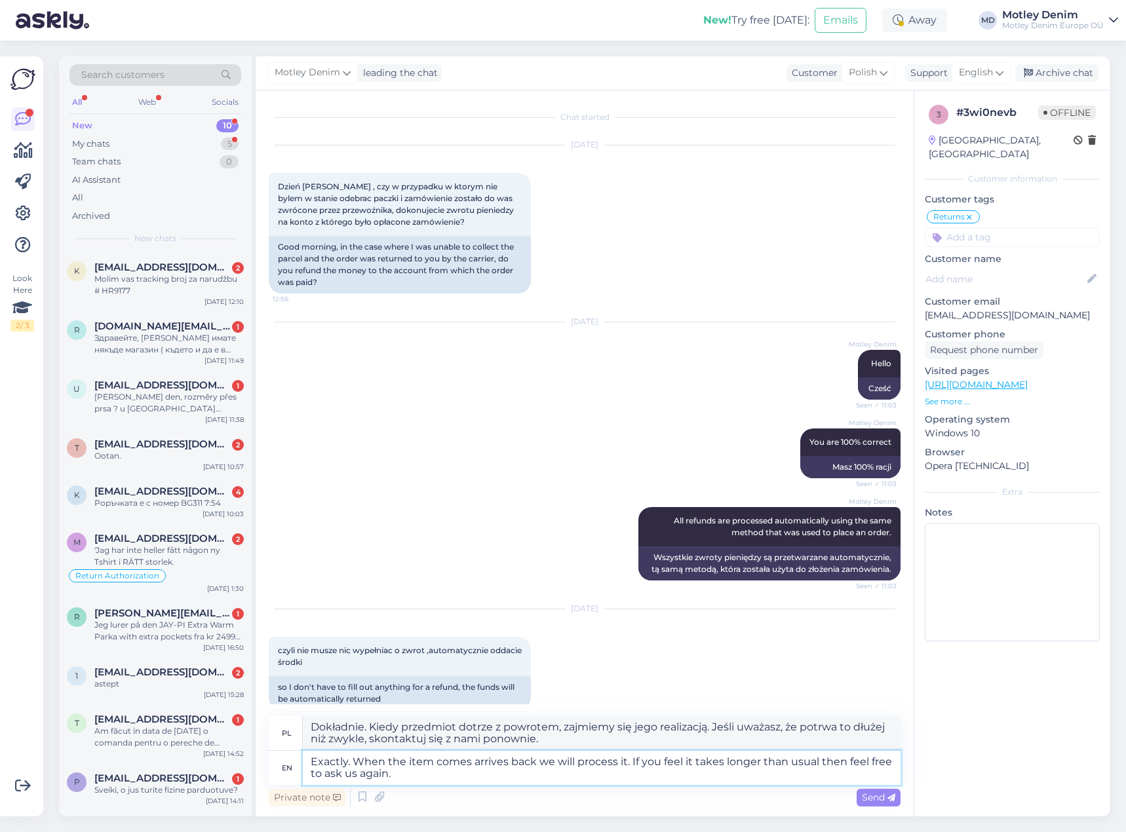
drag, startPoint x: 419, startPoint y: 778, endPoint x: 354, endPoint y: 759, distance: 68.2
click at [354, 759] on textarea "Exactly. When the item comes arrives back we will process it. If you feel it ta…" at bounding box center [602, 768] width 598 height 34
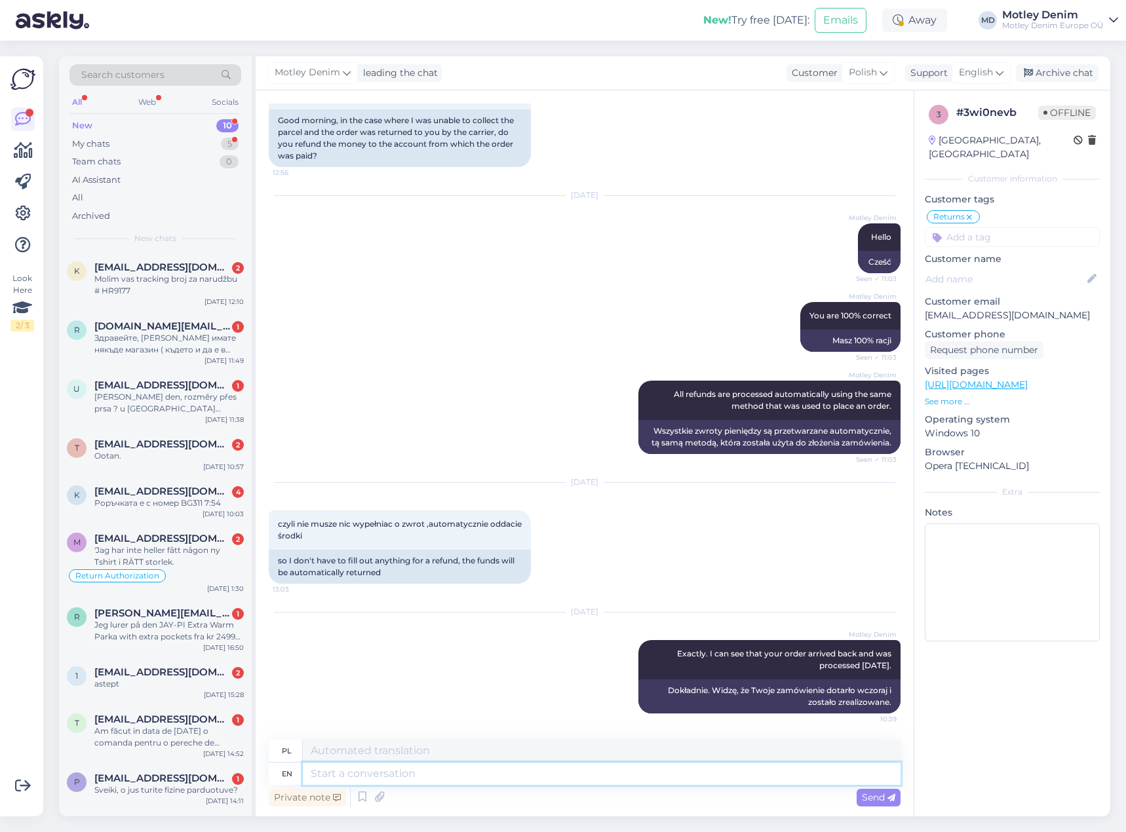
scroll to position [229, 0]
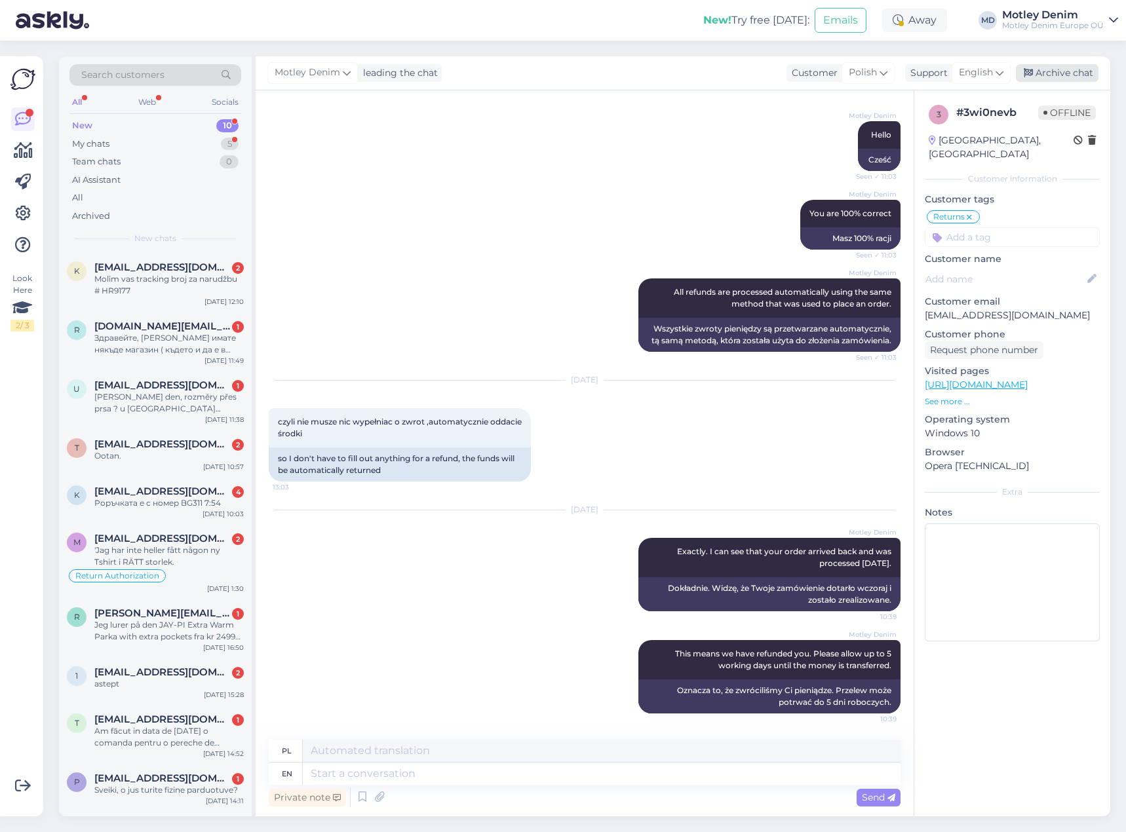
click at [1060, 73] on div "Archive chat" at bounding box center [1057, 73] width 83 height 18
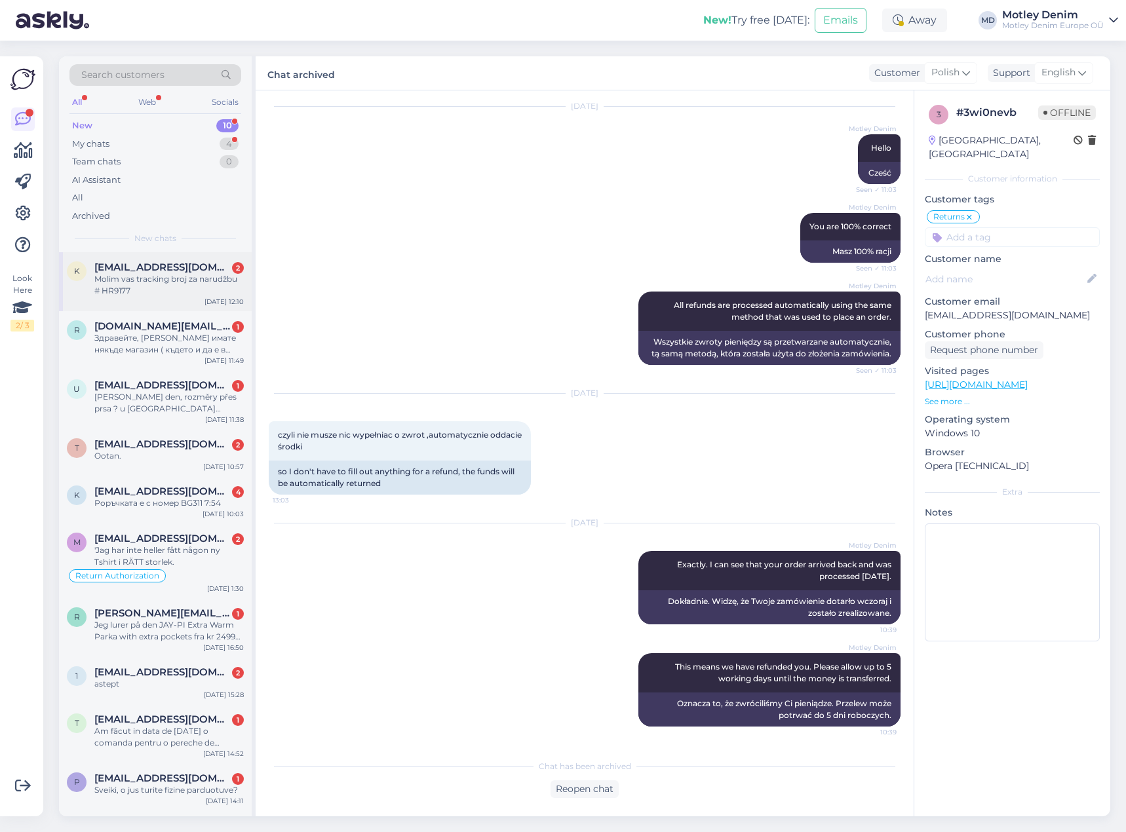
click at [164, 281] on div "Molim vas tracking broj za narudžbu # HR9177" at bounding box center [168, 285] width 149 height 24
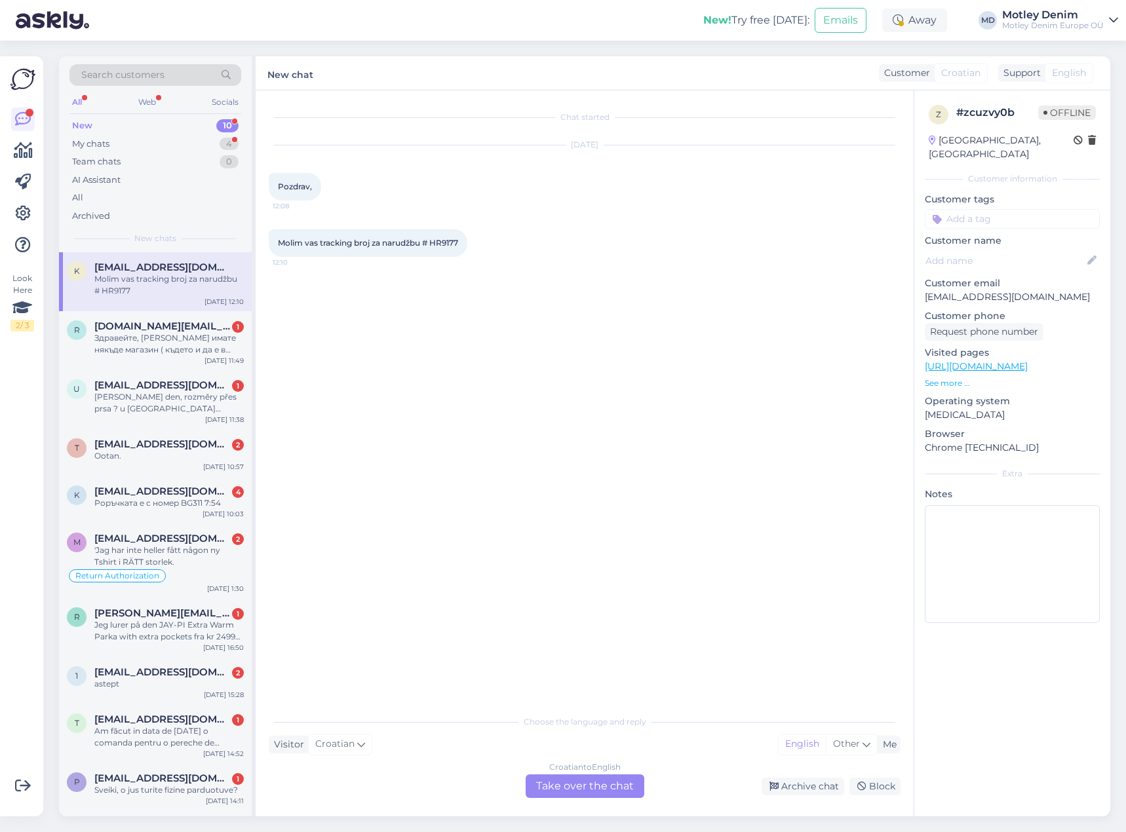
click at [609, 780] on div "Croatian to English Take over the chat" at bounding box center [584, 786] width 119 height 24
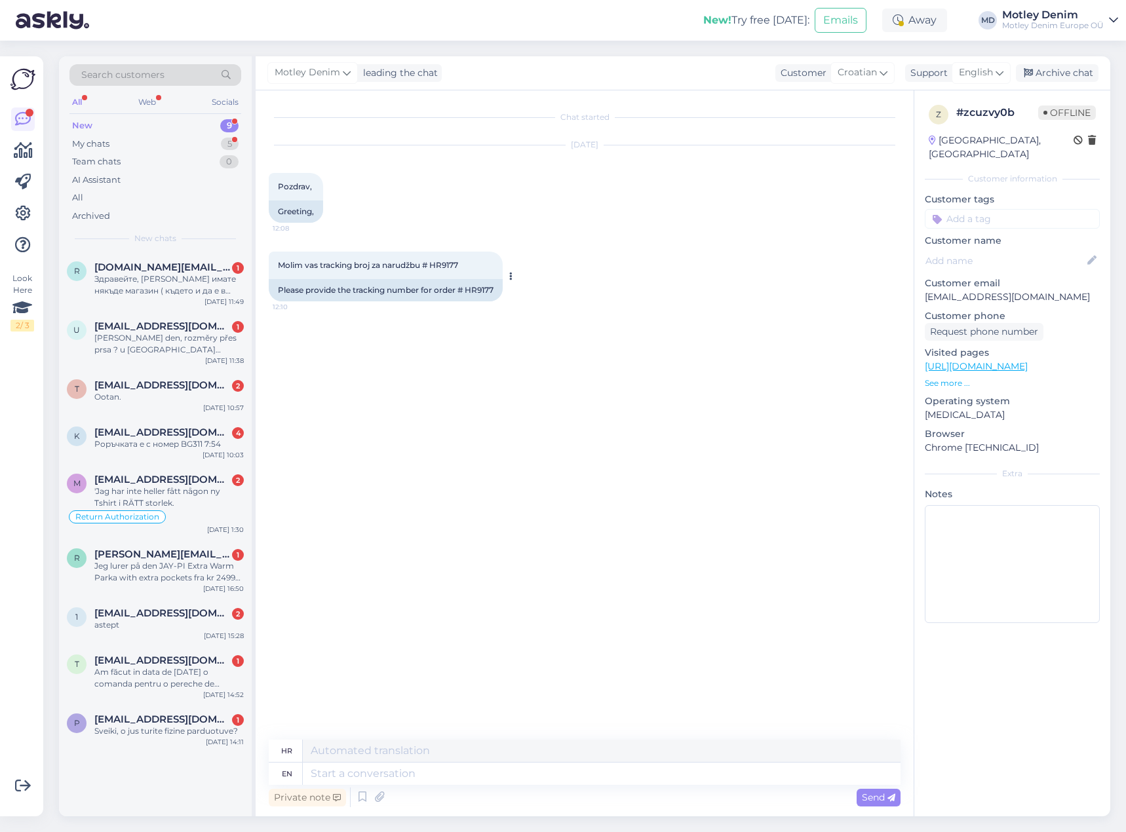
click at [487, 292] on div "Please provide the tracking number for order # HR9177" at bounding box center [386, 290] width 234 height 22
copy div "HR9177"
click at [582, 780] on textarea at bounding box center [602, 774] width 598 height 22
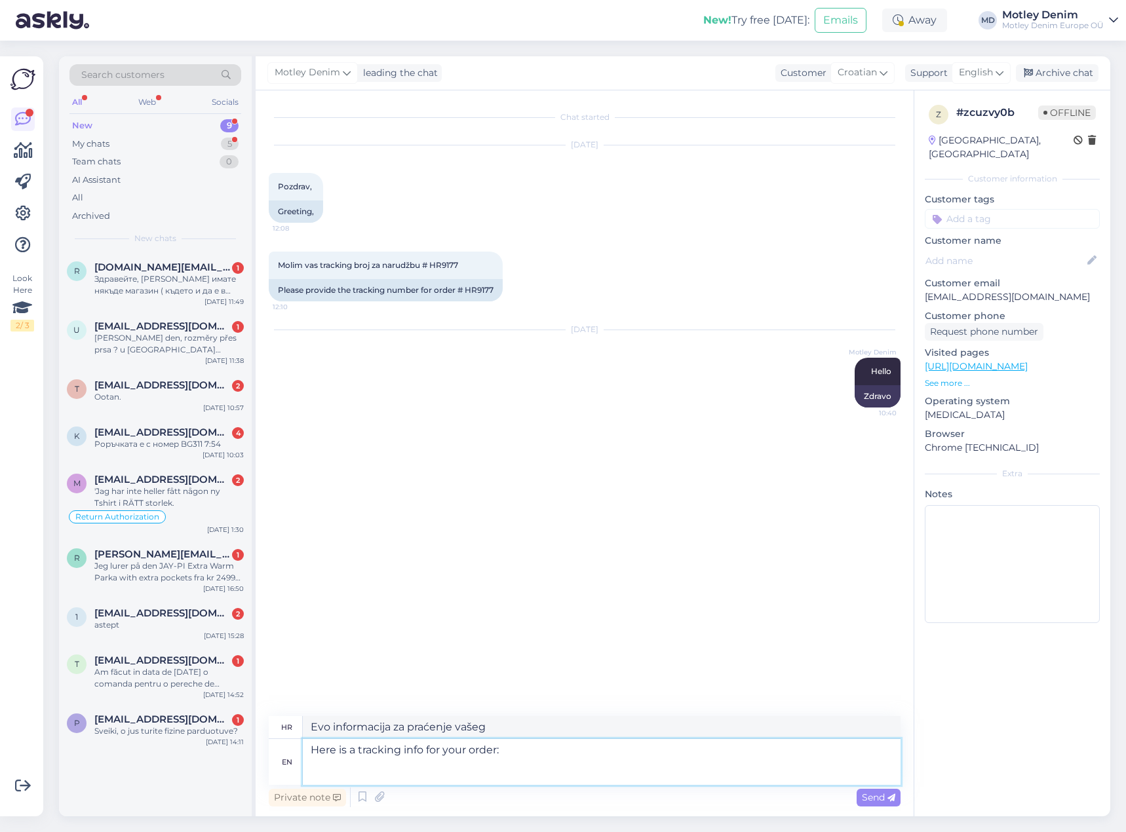
paste textarea "[URL][DOMAIN_NAME]"
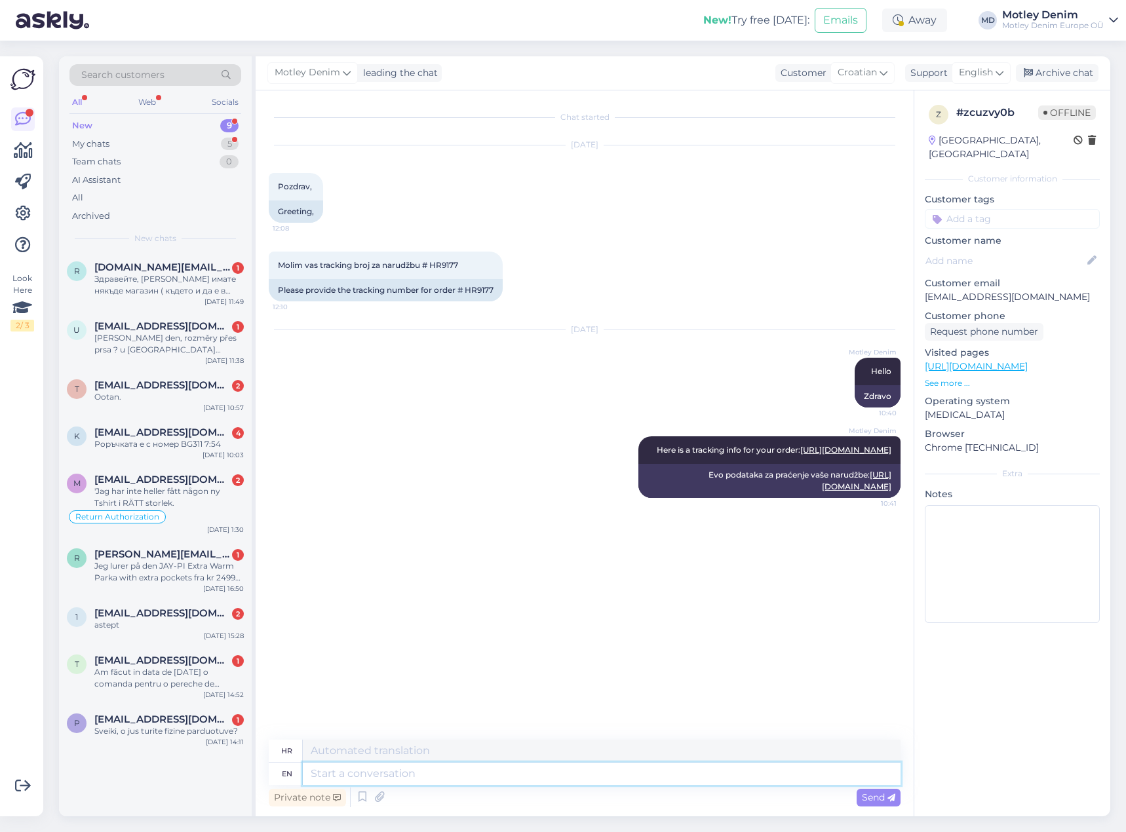
click at [817, 771] on textarea at bounding box center [602, 774] width 598 height 22
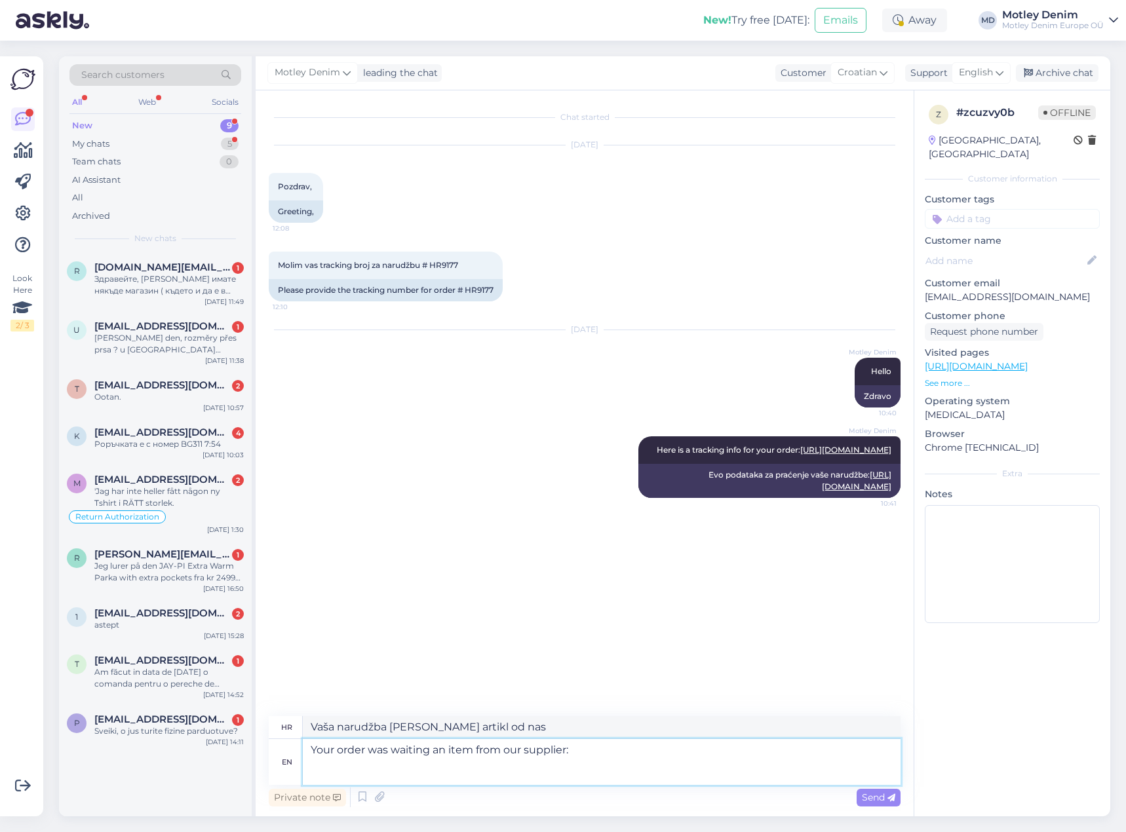
paste textarea "JP1880 Jersey Trousers Flexnamic Navy - 8XL"
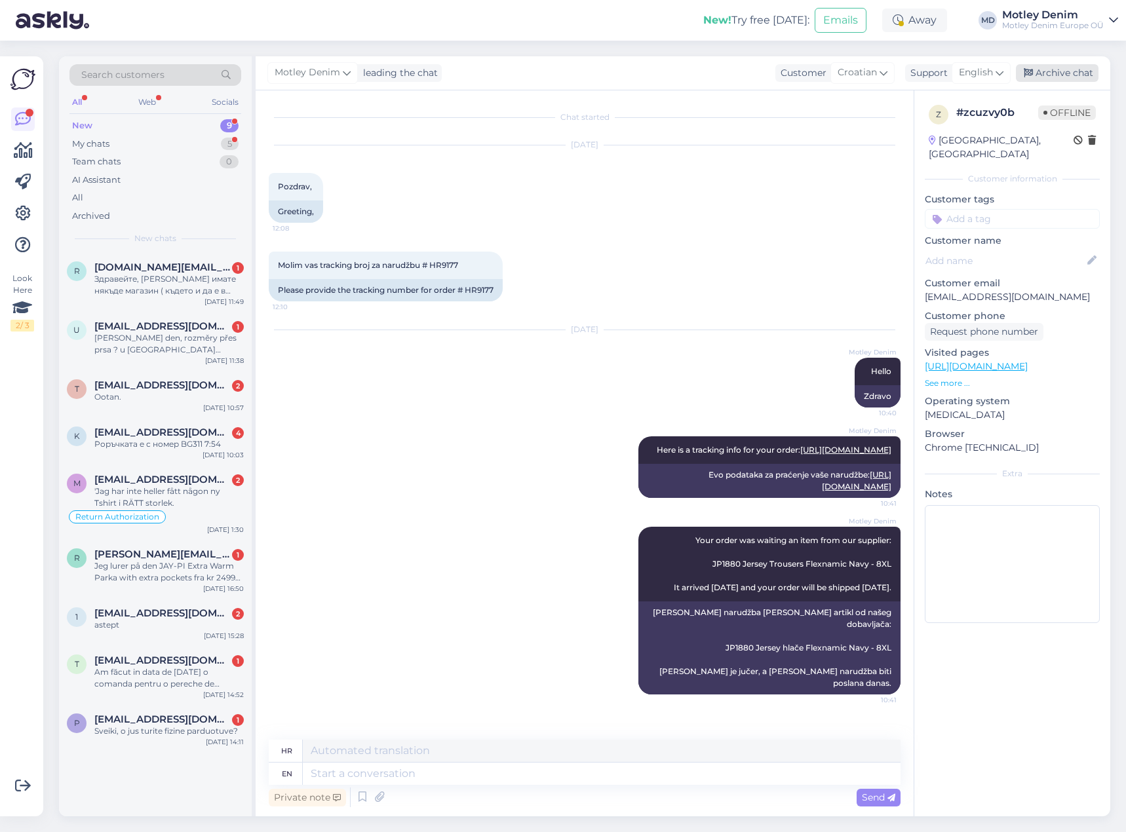
click at [1065, 69] on div "Archive chat" at bounding box center [1057, 73] width 83 height 18
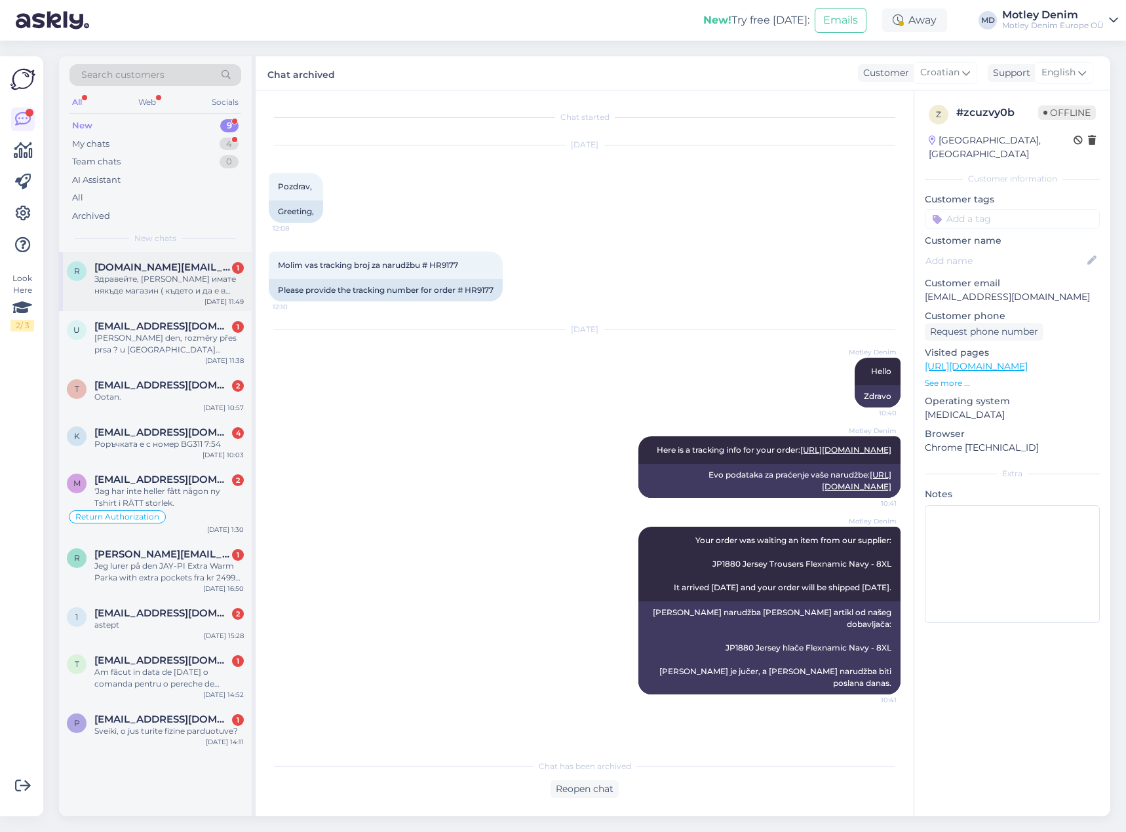
click at [193, 276] on div "Здравейте, [PERSON_NAME] имате някъде магазин ( където и да е в [GEOGRAPHIC_DAT…" at bounding box center [168, 285] width 149 height 24
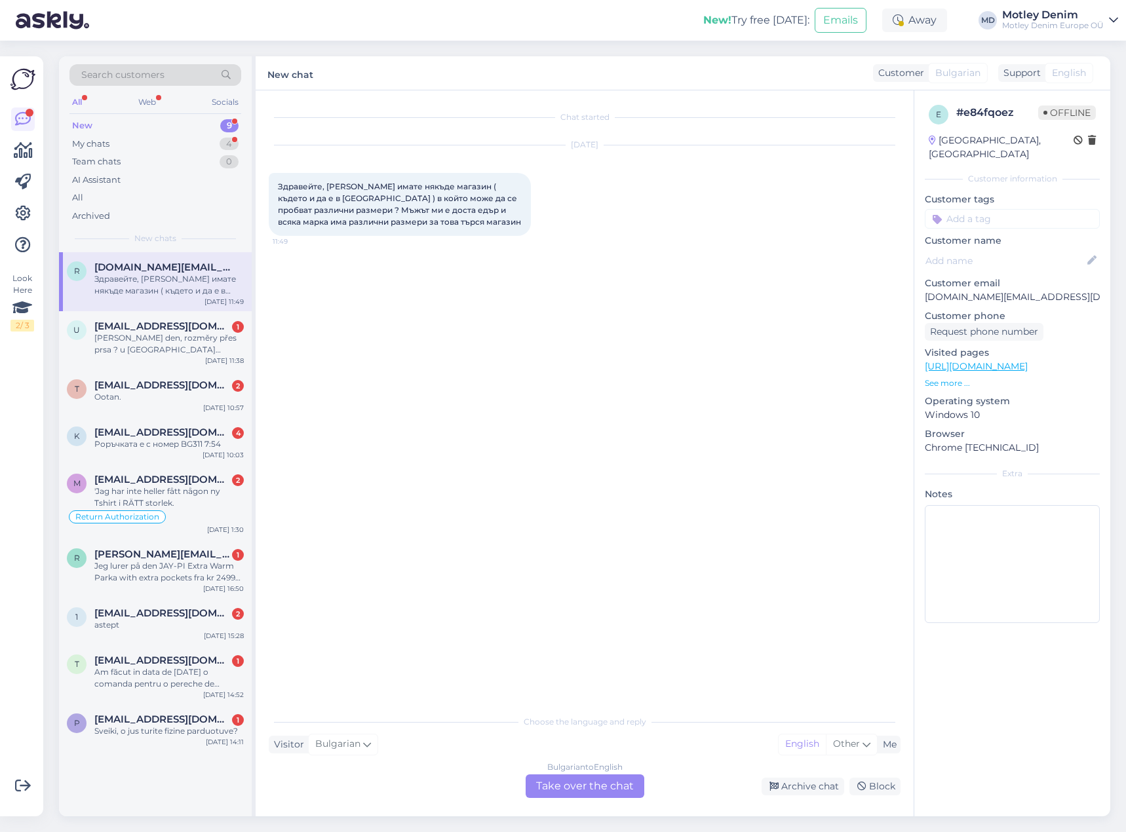
click at [565, 783] on div "Bulgarian to English Take over the chat" at bounding box center [584, 786] width 119 height 24
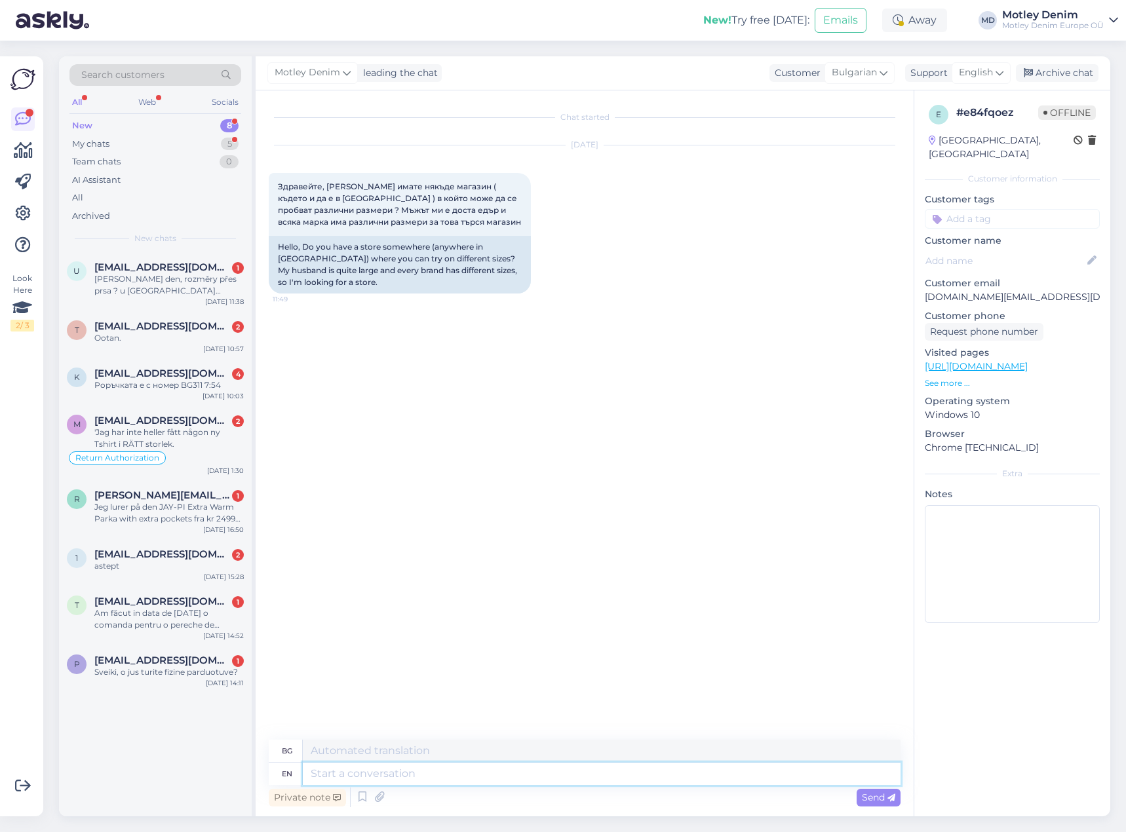
click at [523, 782] on textarea at bounding box center [602, 774] width 598 height 22
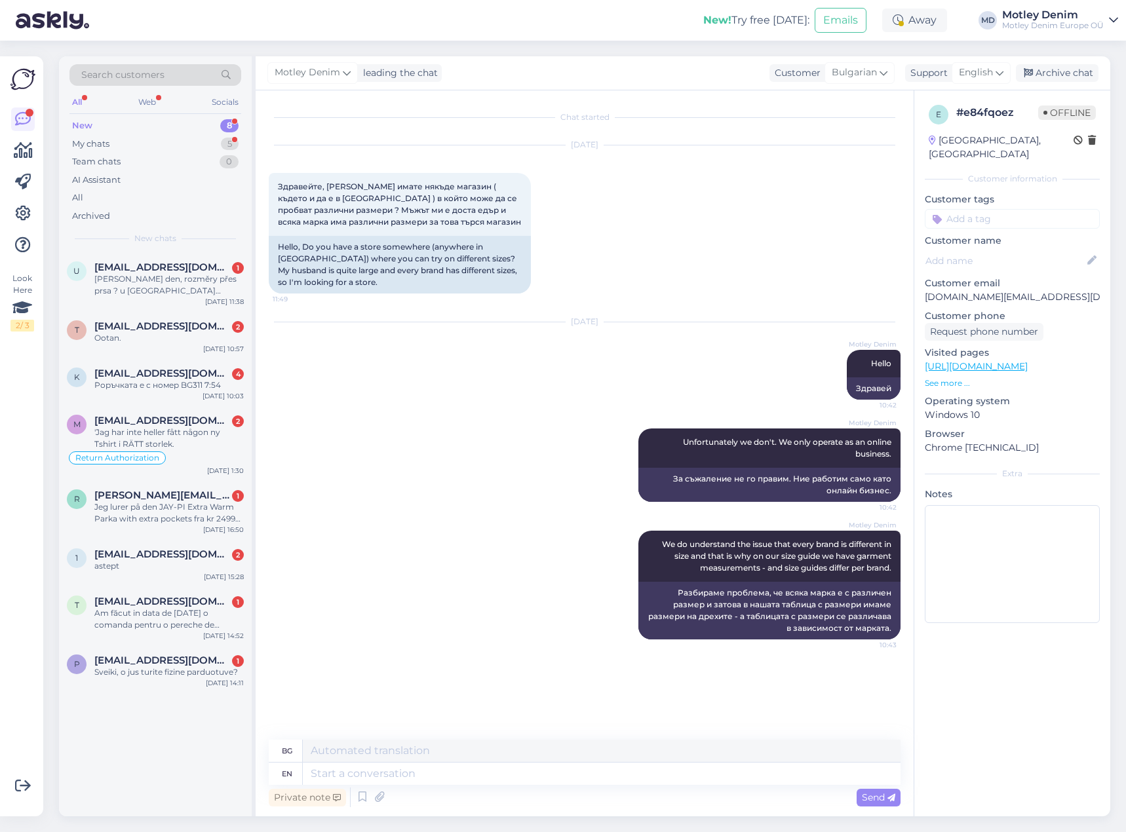
click at [982, 209] on input at bounding box center [1011, 219] width 175 height 20
click at [1000, 247] on div "Physical store" at bounding box center [1012, 253] width 68 height 13
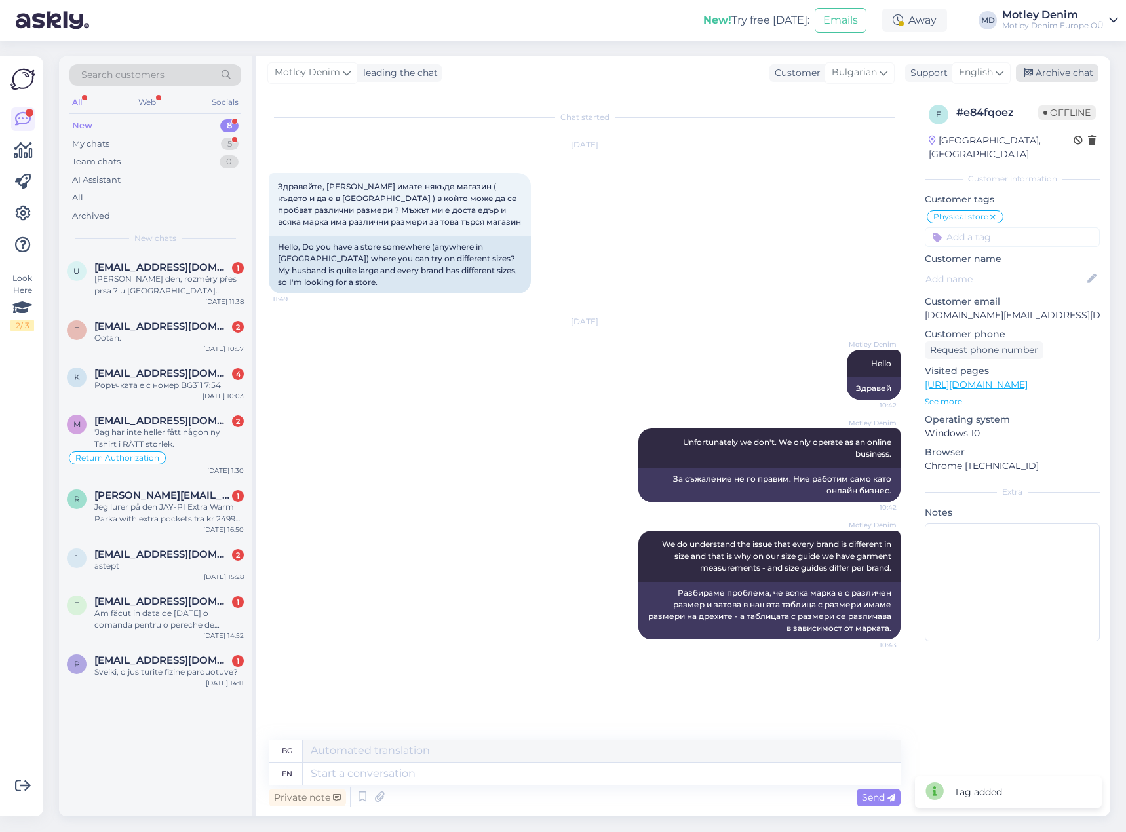
click at [1065, 69] on div "Archive chat" at bounding box center [1057, 73] width 83 height 18
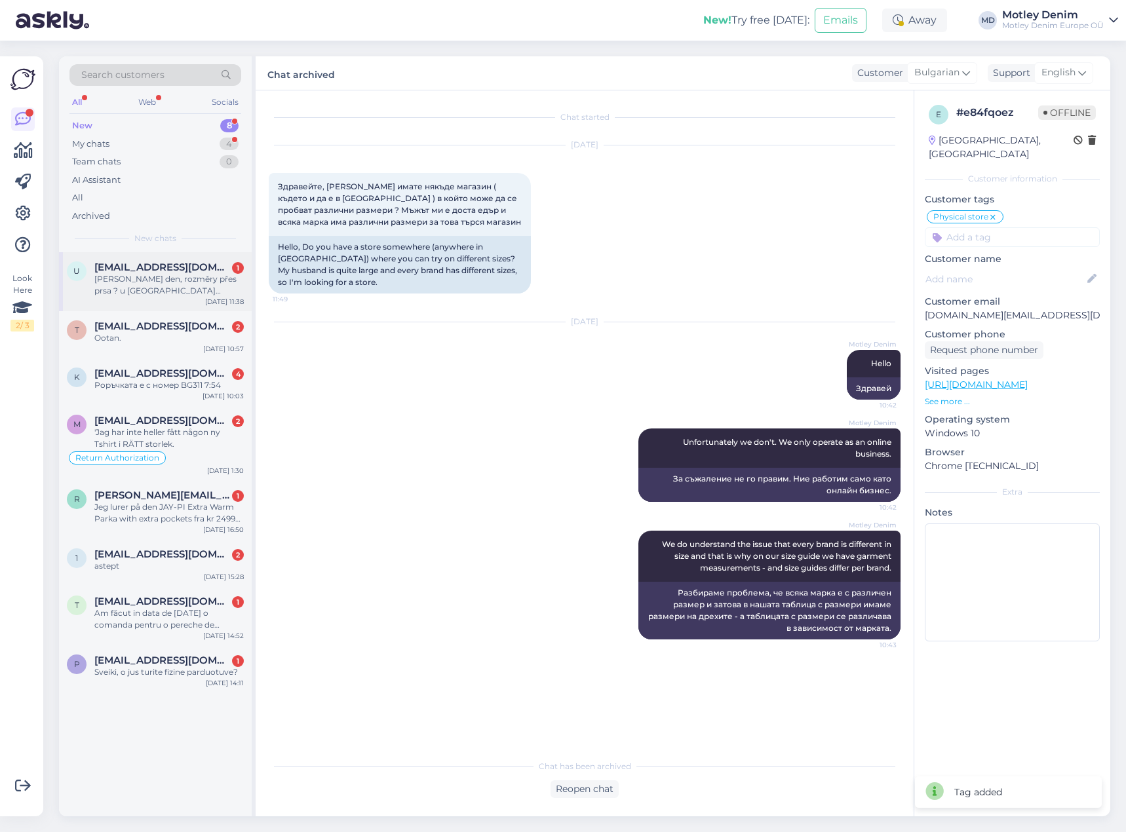
click at [180, 280] on div "[PERSON_NAME] den, rozměry přes prsa ? u [GEOGRAPHIC_DATA] největší velikosti ?" at bounding box center [168, 285] width 149 height 24
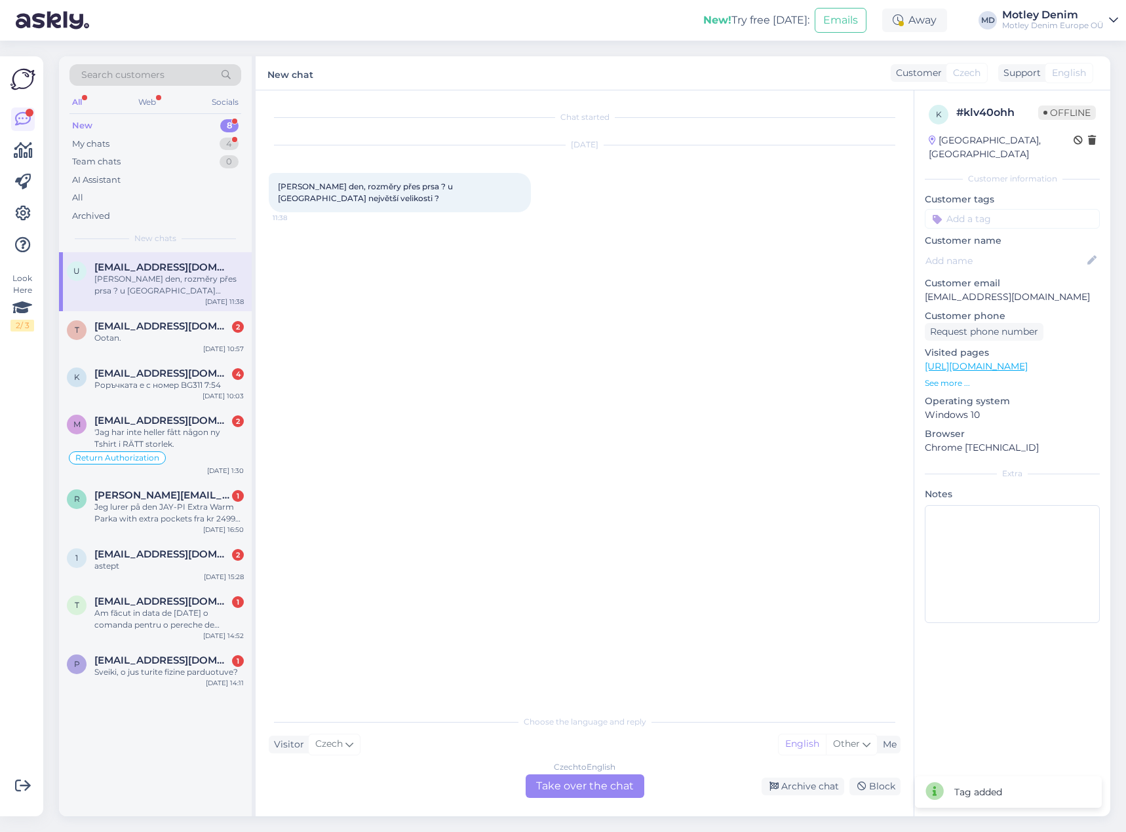
click at [605, 788] on div "Czech to English Take over the chat" at bounding box center [584, 786] width 119 height 24
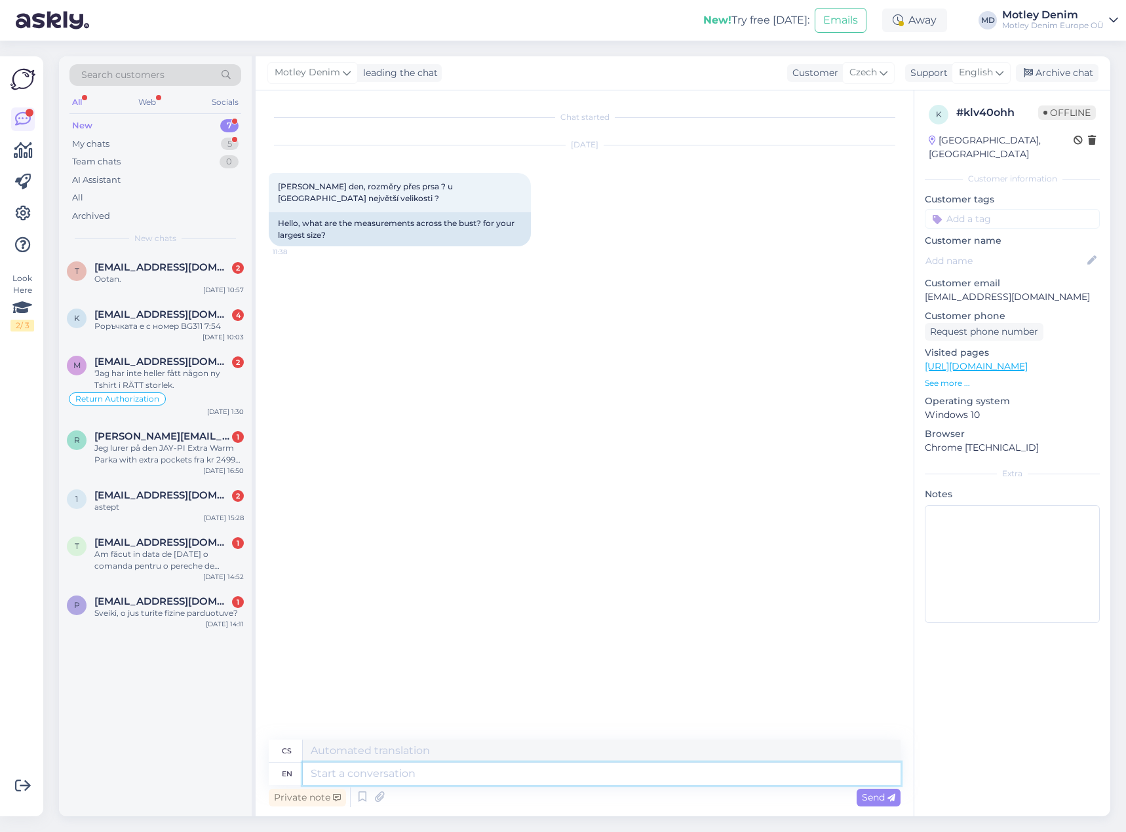
click at [578, 784] on textarea at bounding box center [602, 774] width 598 height 22
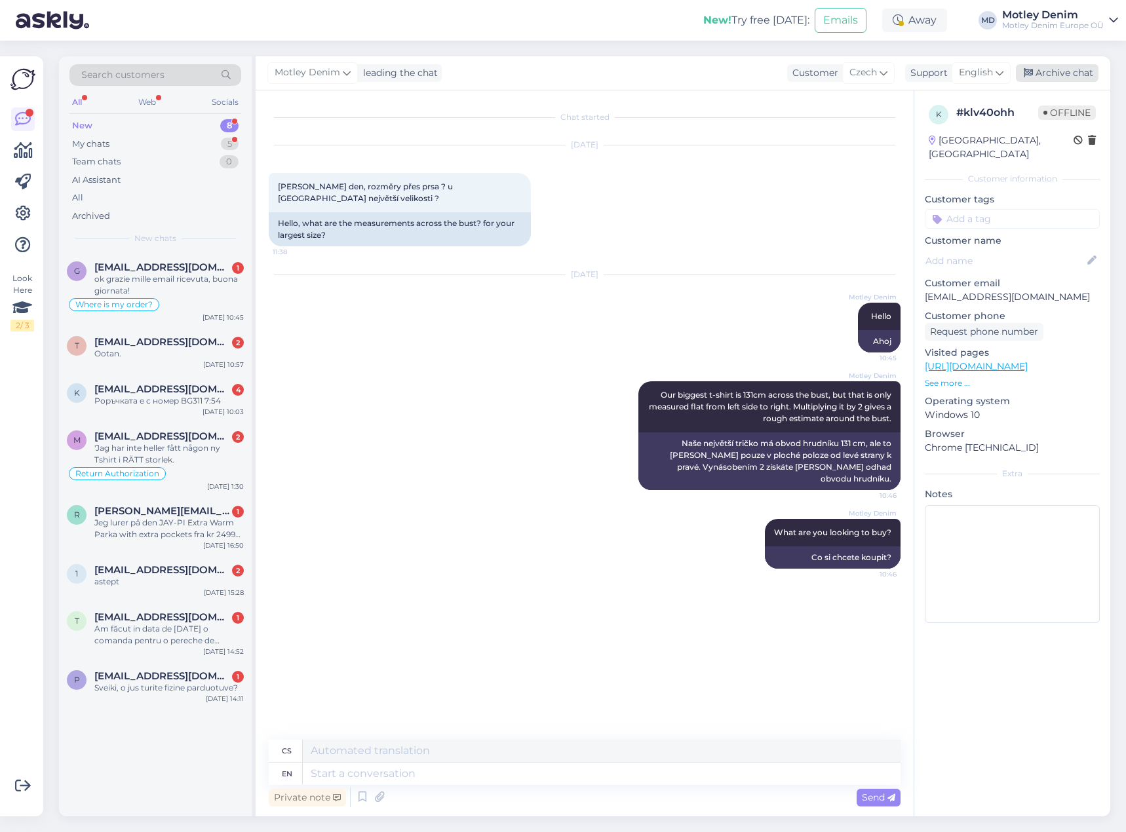
click at [1040, 71] on div "Archive chat" at bounding box center [1057, 73] width 83 height 18
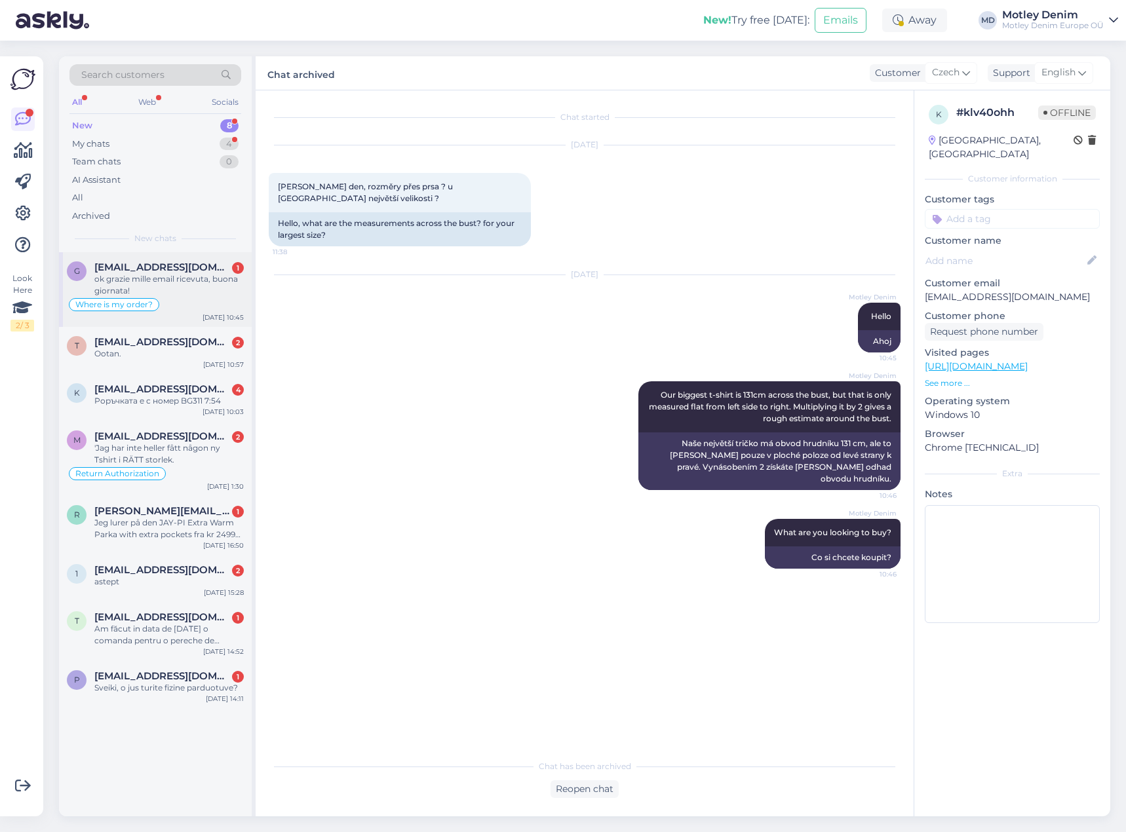
click at [185, 266] on span "[EMAIL_ADDRESS][DOMAIN_NAME]" at bounding box center [162, 267] width 136 height 12
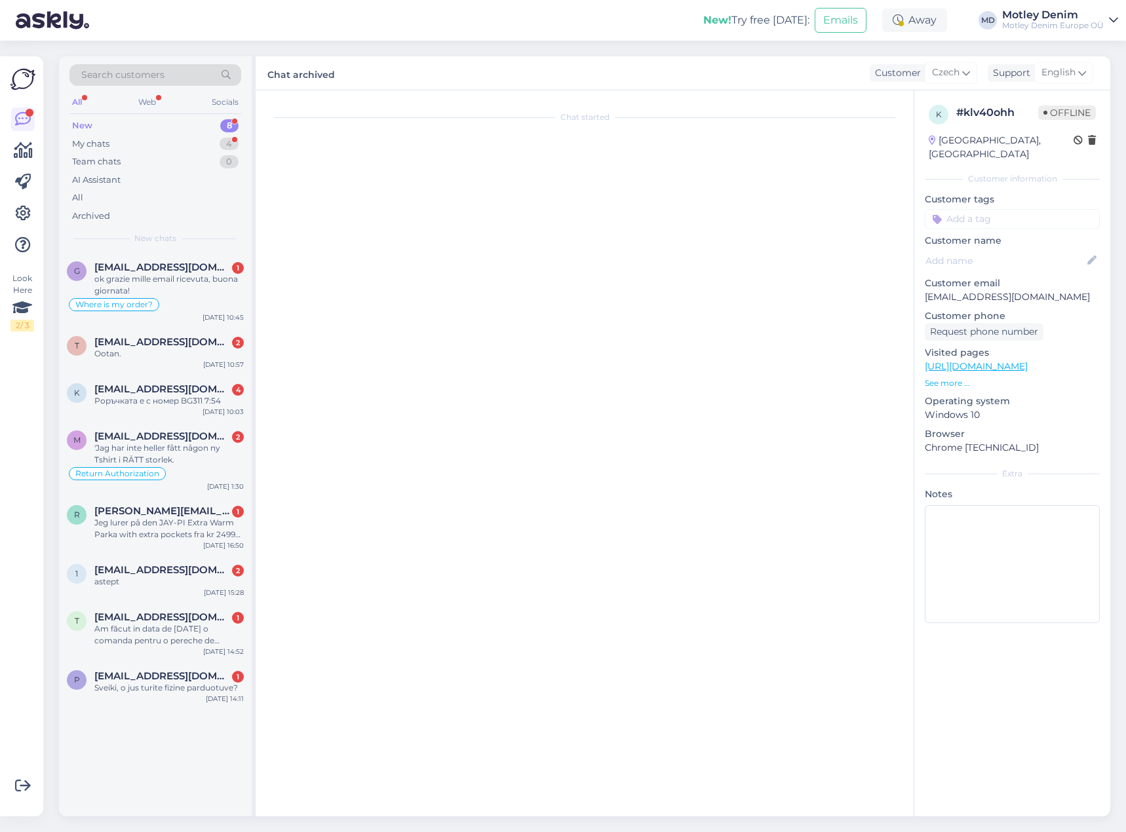
scroll to position [56, 0]
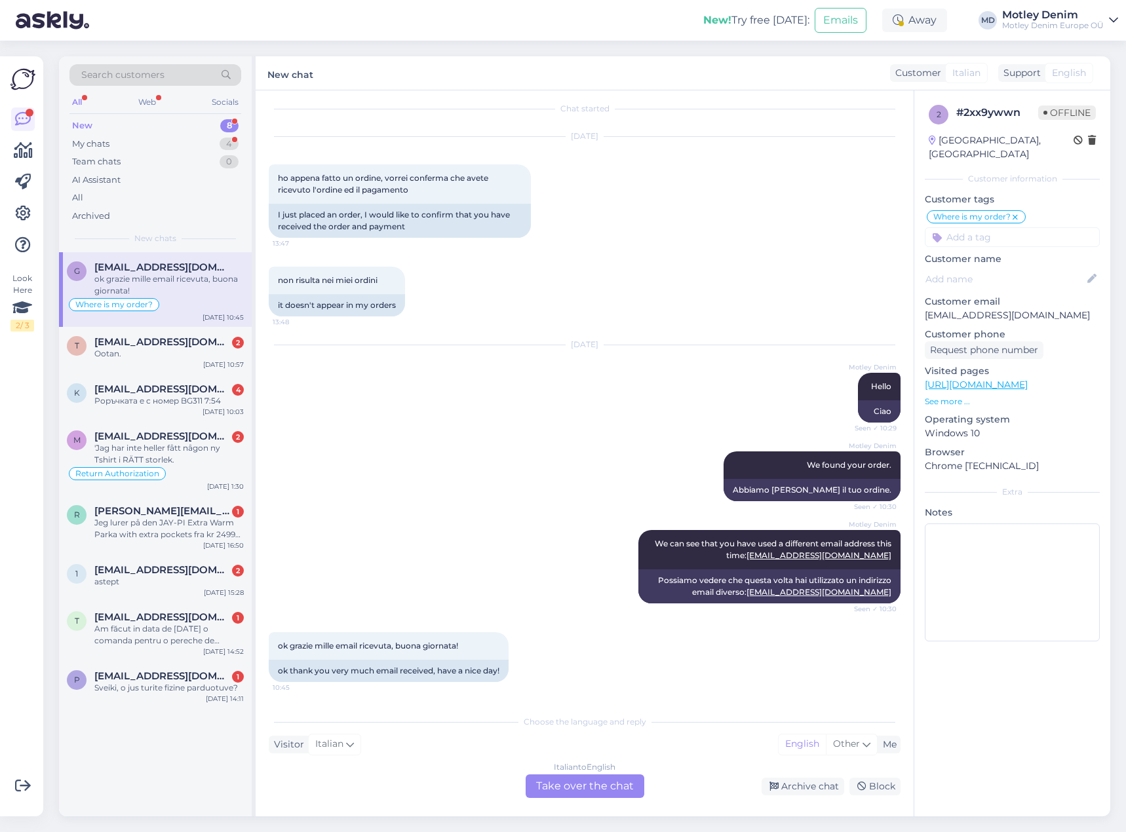
click at [569, 780] on div "Italian to English Take over the chat" at bounding box center [584, 786] width 119 height 24
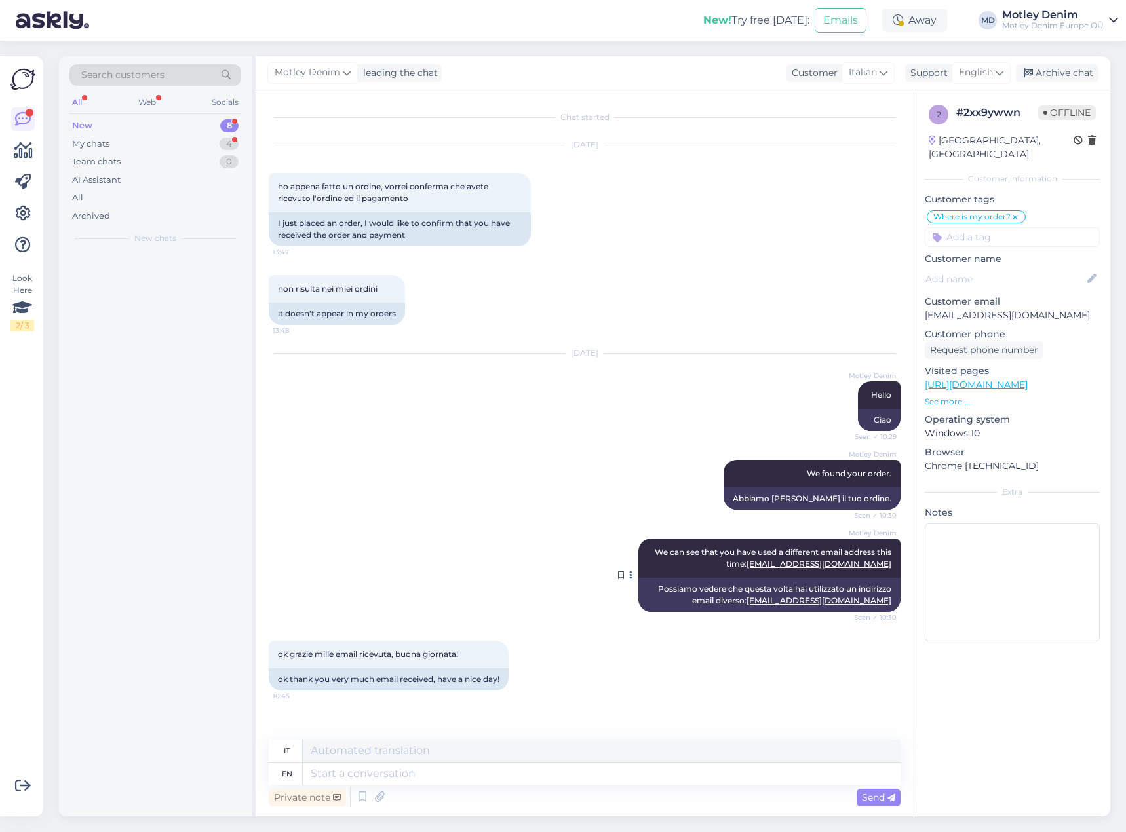
scroll to position [24, 0]
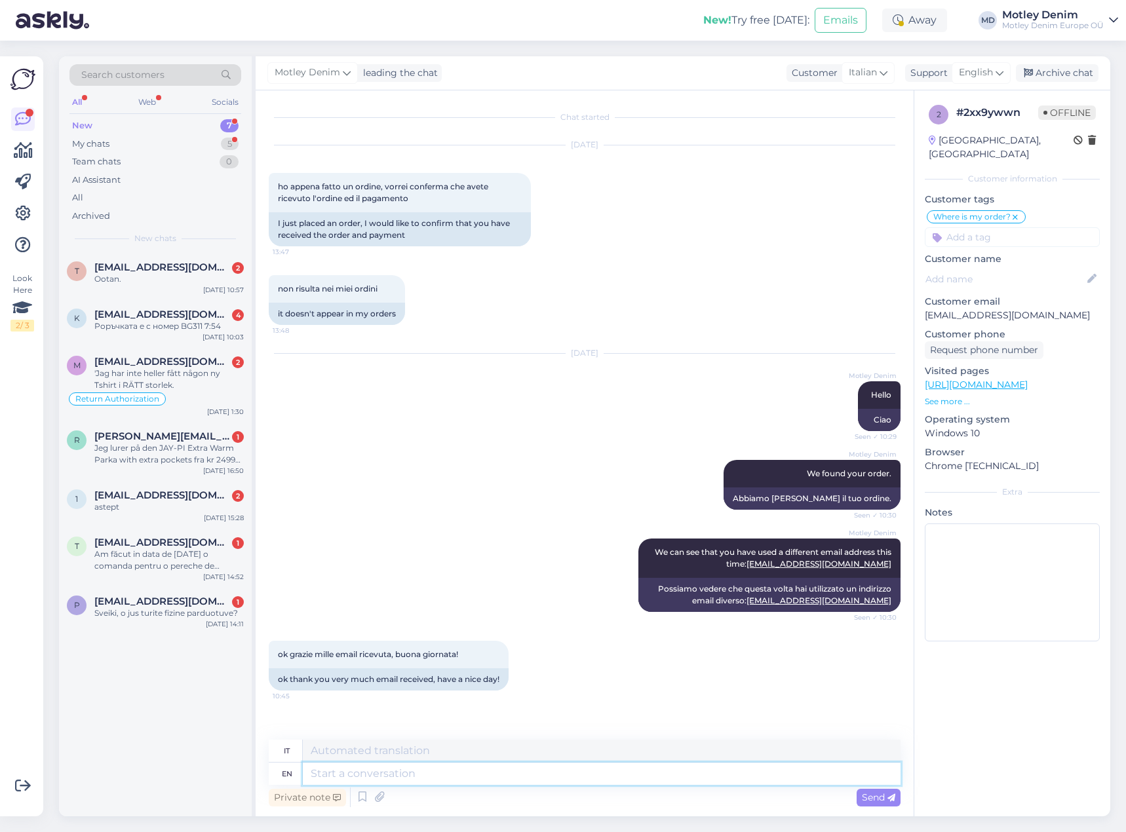
click at [574, 782] on textarea at bounding box center [602, 774] width 598 height 22
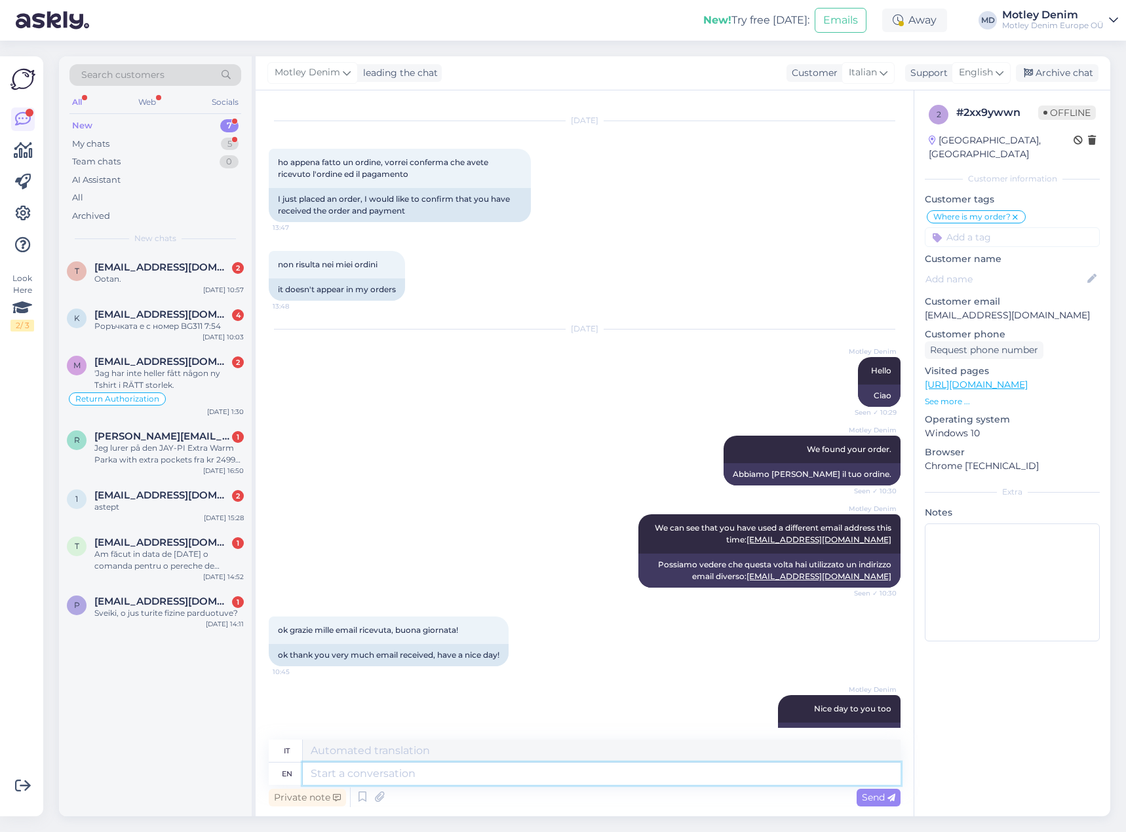
scroll to position [103, 0]
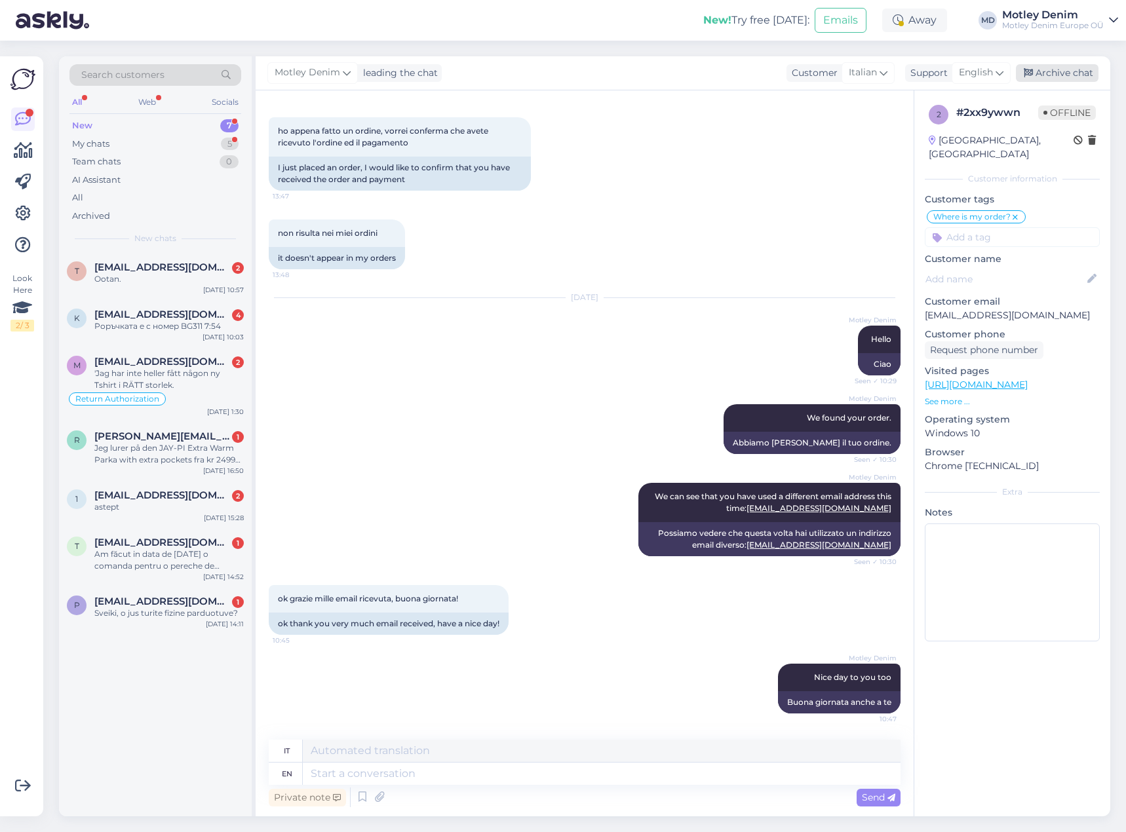
click at [1055, 73] on div "Archive chat" at bounding box center [1057, 73] width 83 height 18
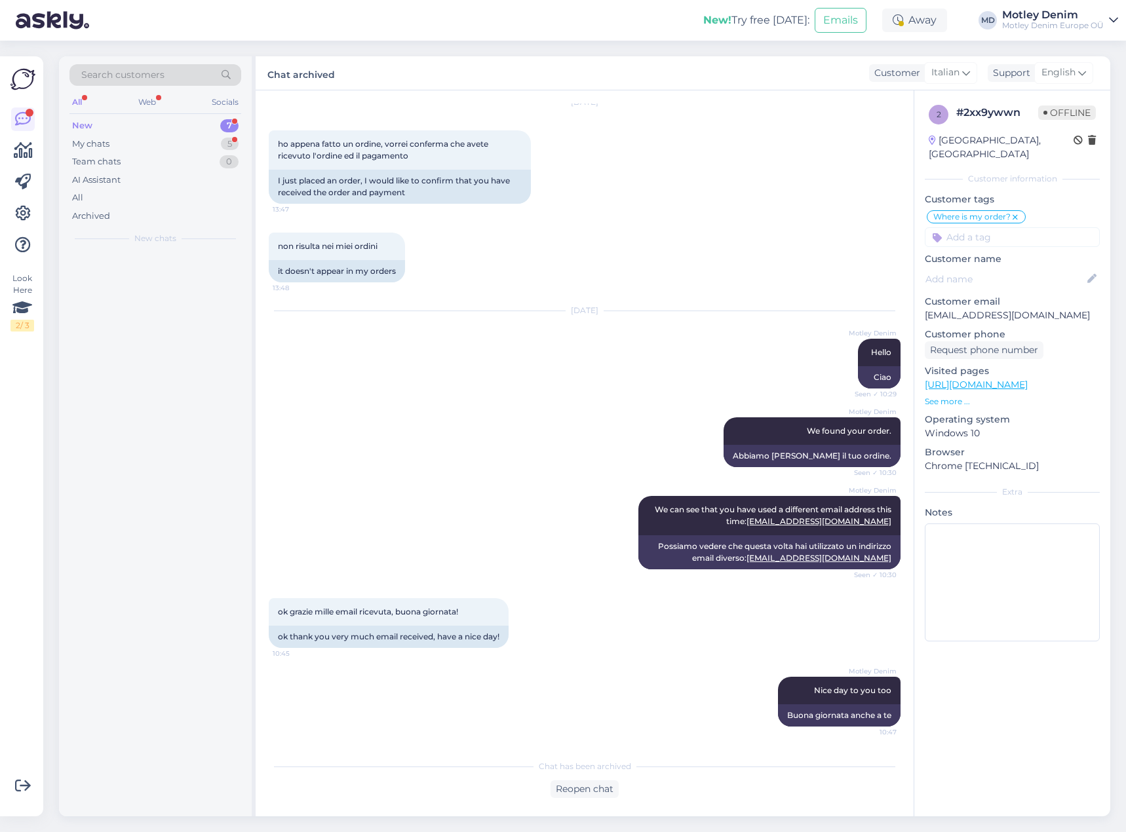
scroll to position [90, 0]
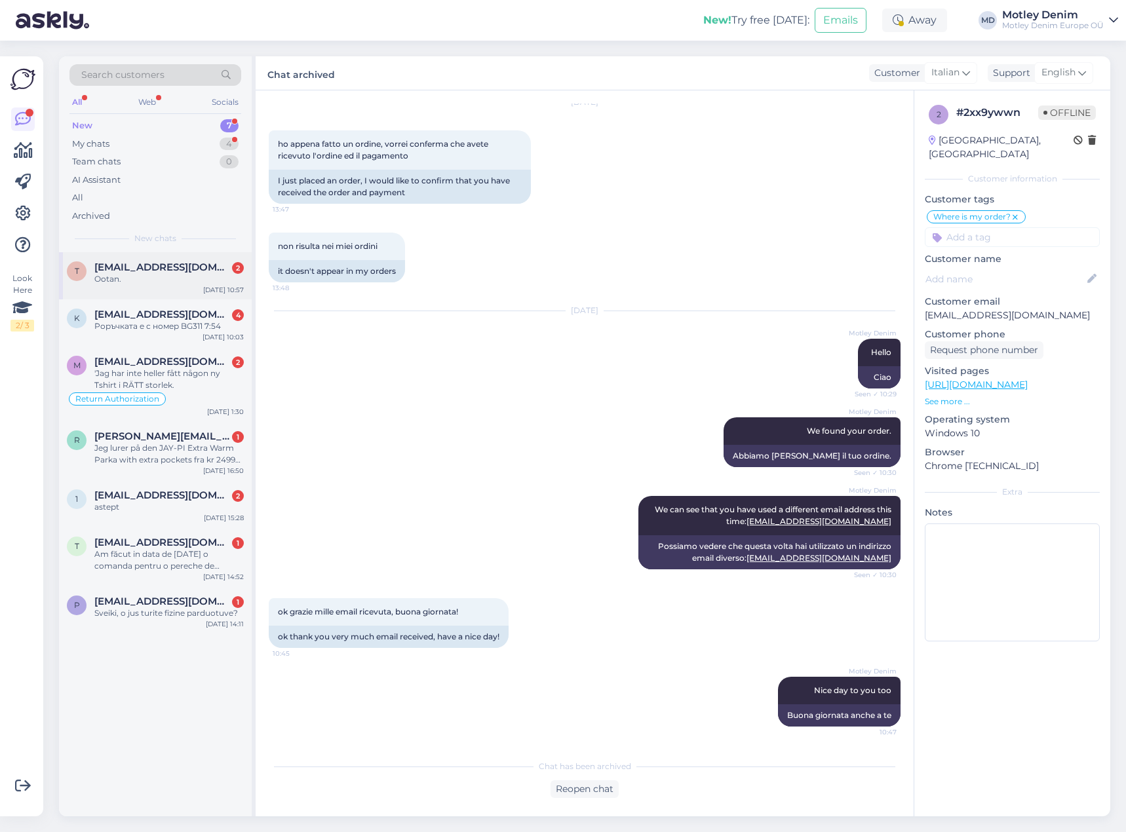
click at [176, 272] on span "[EMAIL_ADDRESS][DOMAIN_NAME]" at bounding box center [162, 267] width 136 height 12
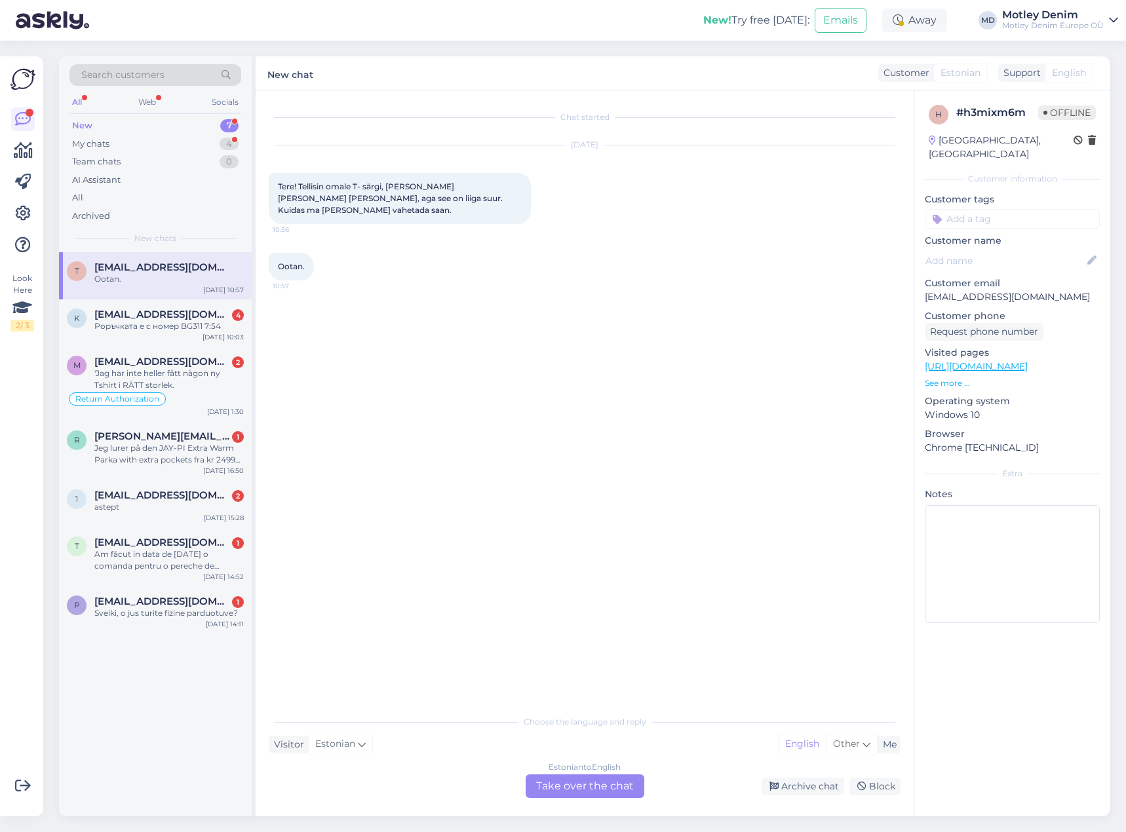
click at [592, 784] on div "Estonian to English Take over the chat" at bounding box center [584, 786] width 119 height 24
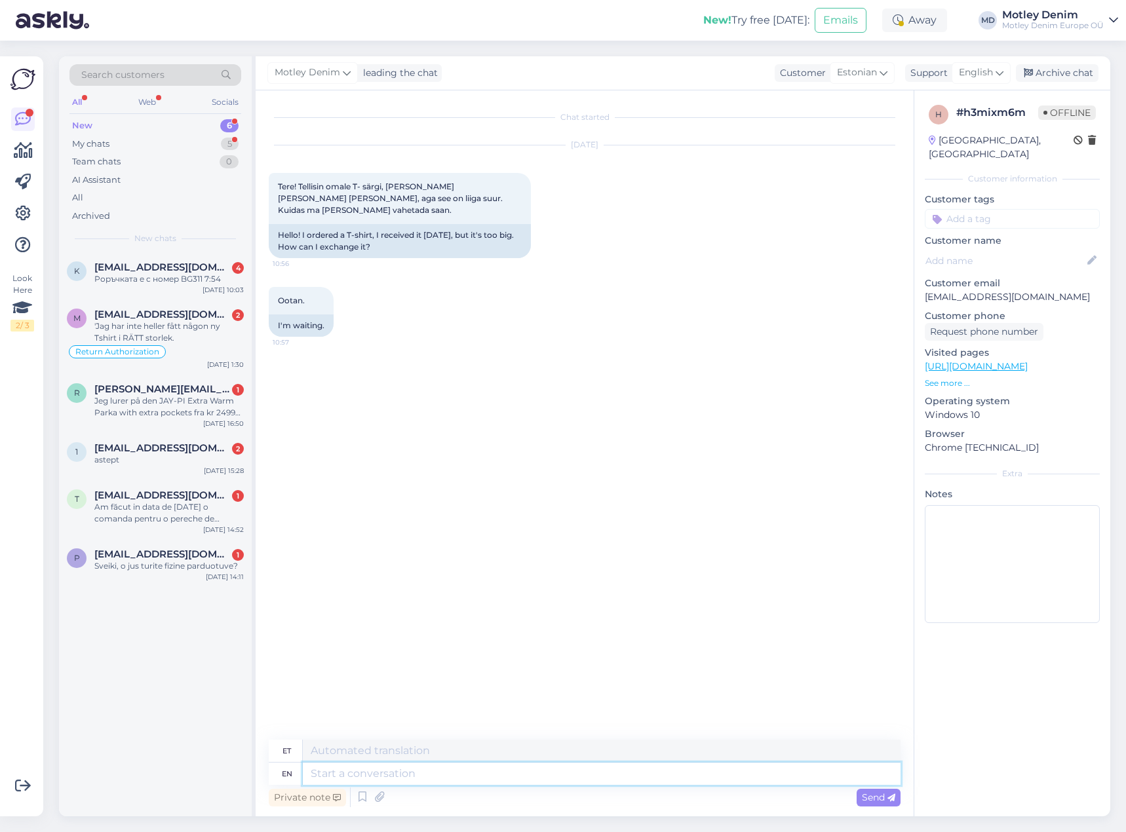
click at [455, 775] on textarea at bounding box center [602, 774] width 598 height 22
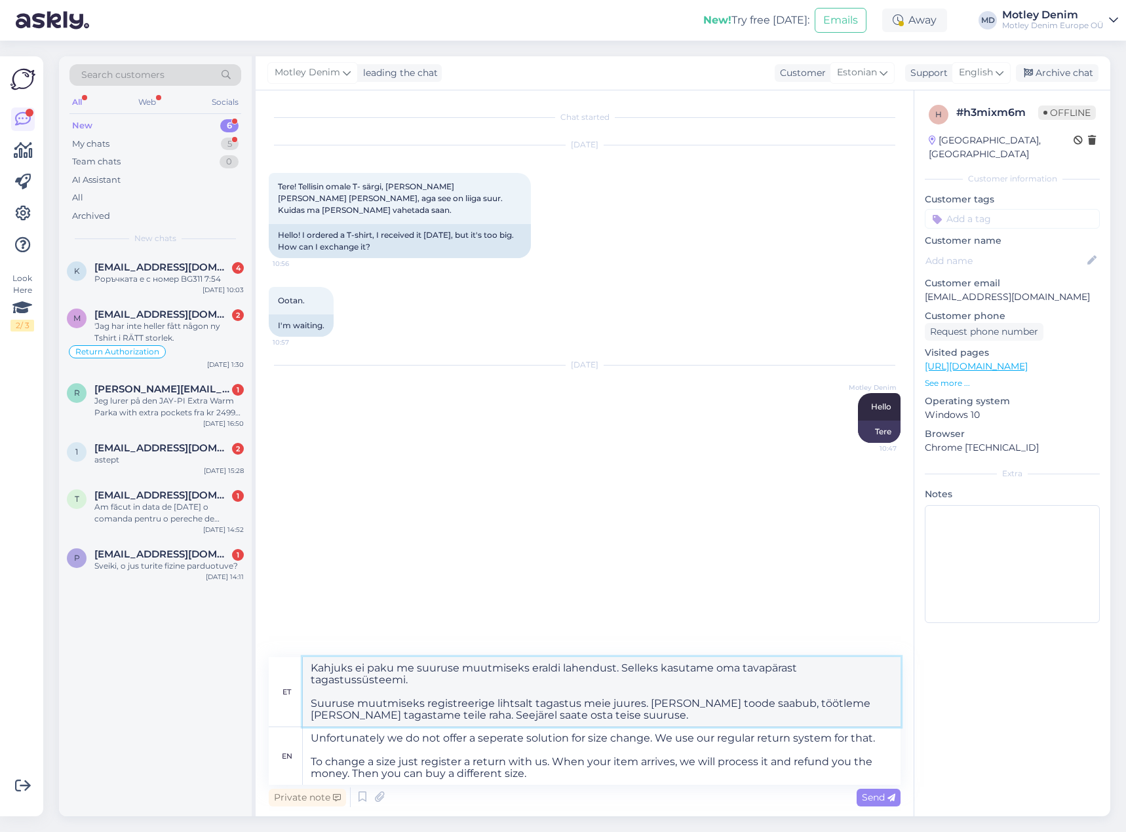
click at [607, 715] on textarea "Kahjuks ei paku me suuruse muutmiseks eraldi lahendust. Selleks kasutame oma ta…" at bounding box center [602, 691] width 598 height 69
drag, startPoint x: 548, startPoint y: 762, endPoint x: 572, endPoint y: 762, distance: 23.6
click at [548, 762] on textarea "Unfortunately we do not offer a seperate solution for size change. We use our r…" at bounding box center [602, 756] width 598 height 58
click at [866, 796] on span "Send" at bounding box center [878, 797] width 33 height 12
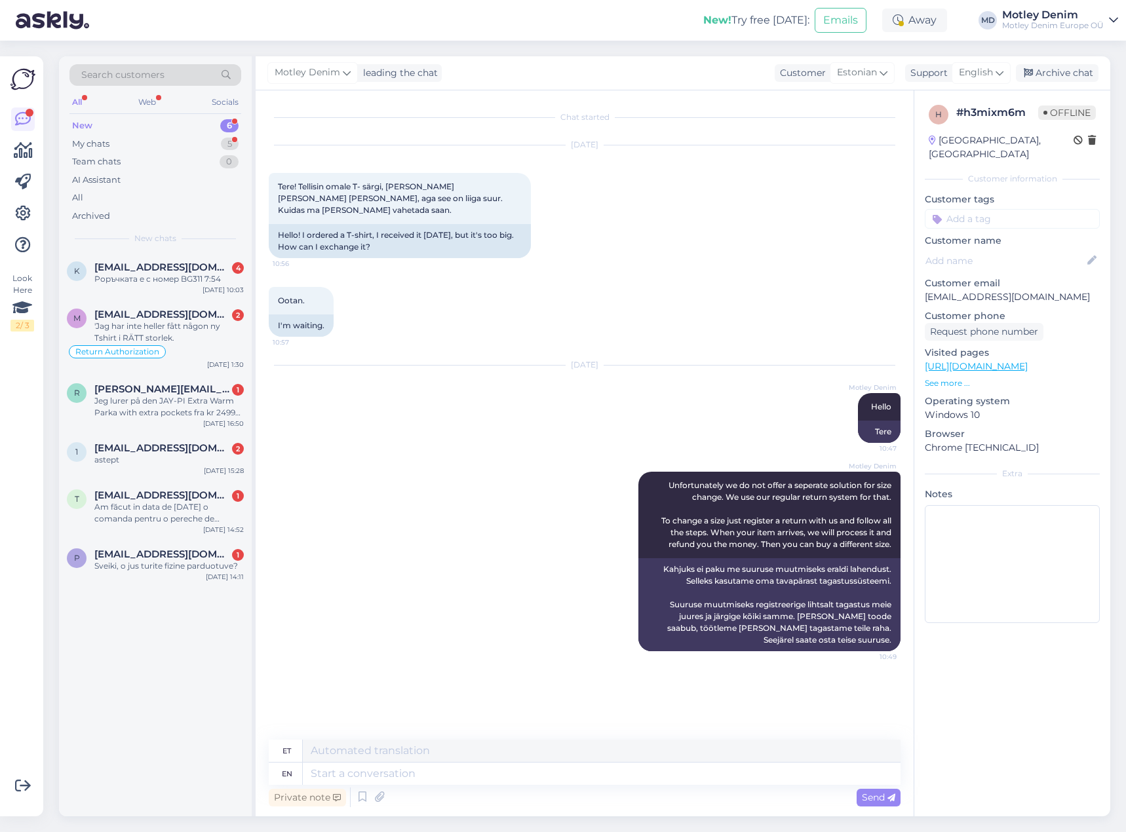
click at [1002, 210] on input at bounding box center [1011, 219] width 175 height 20
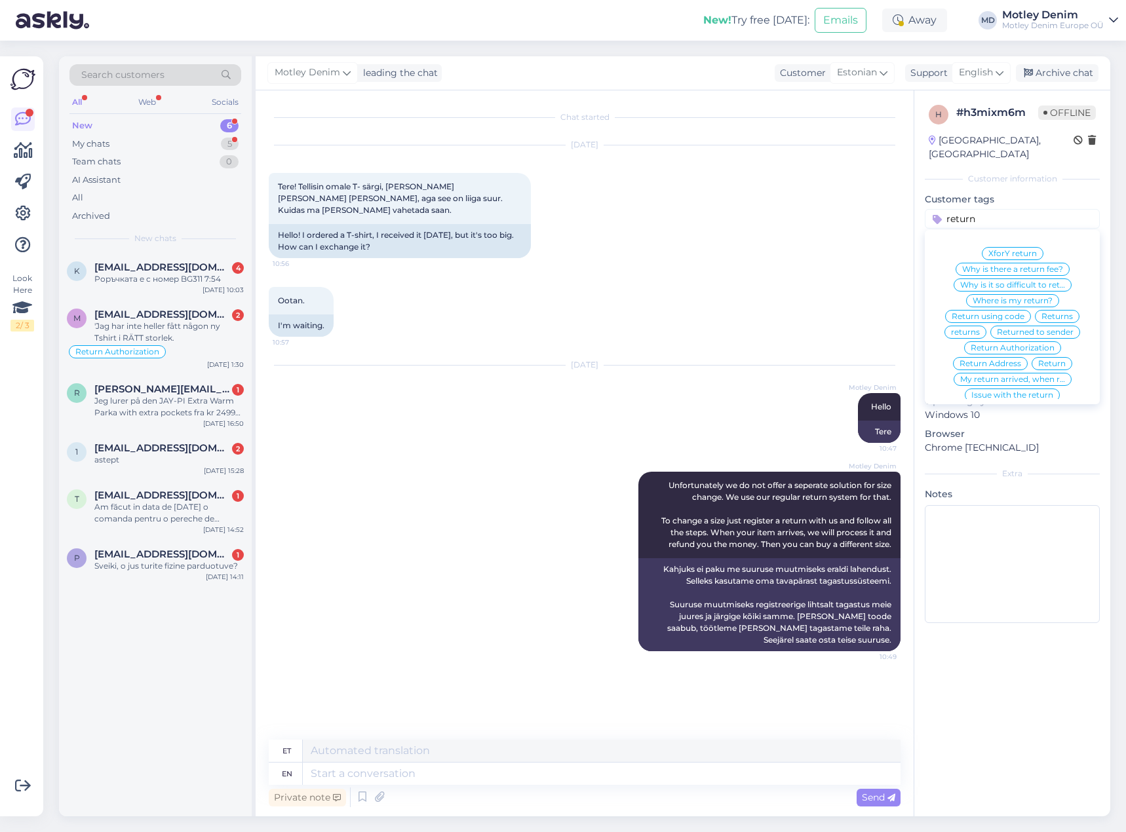
click at [1056, 313] on span "Returns" at bounding box center [1056, 317] width 31 height 8
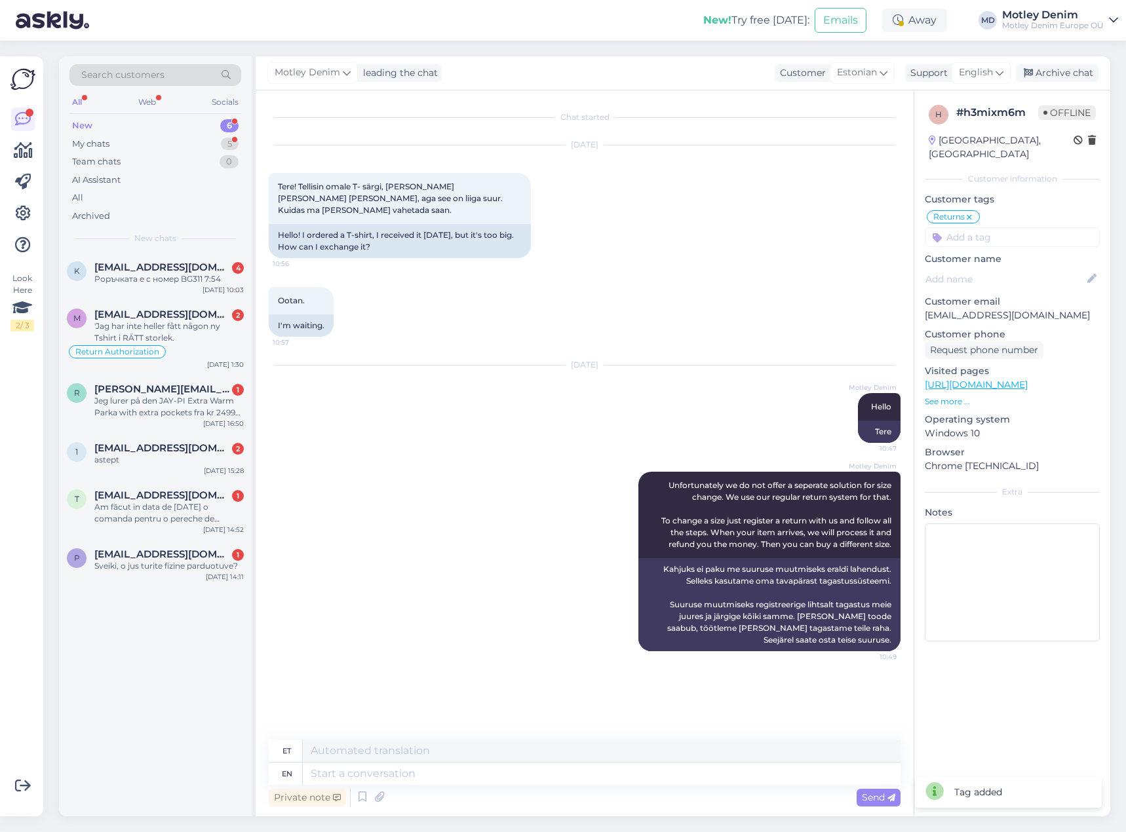
click at [1011, 227] on input at bounding box center [1011, 237] width 175 height 20
click at [1002, 297] on div "size chart problem Size chart confusion Size chart size change" at bounding box center [1011, 288] width 175 height 68
click at [1011, 299] on span "size change" at bounding box center [1012, 303] width 46 height 8
click at [1059, 69] on div "Archive chat" at bounding box center [1057, 73] width 83 height 18
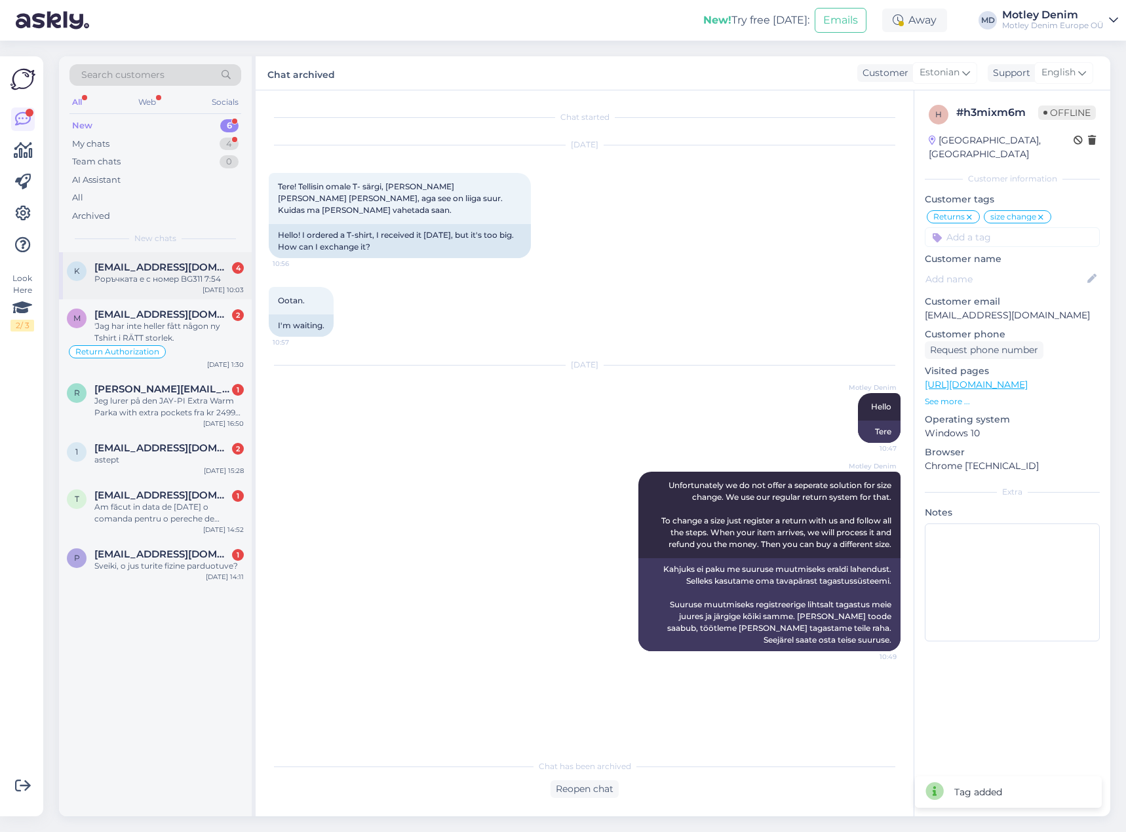
click at [168, 265] on span "[EMAIL_ADDRESS][DOMAIN_NAME]" at bounding box center [162, 267] width 136 height 12
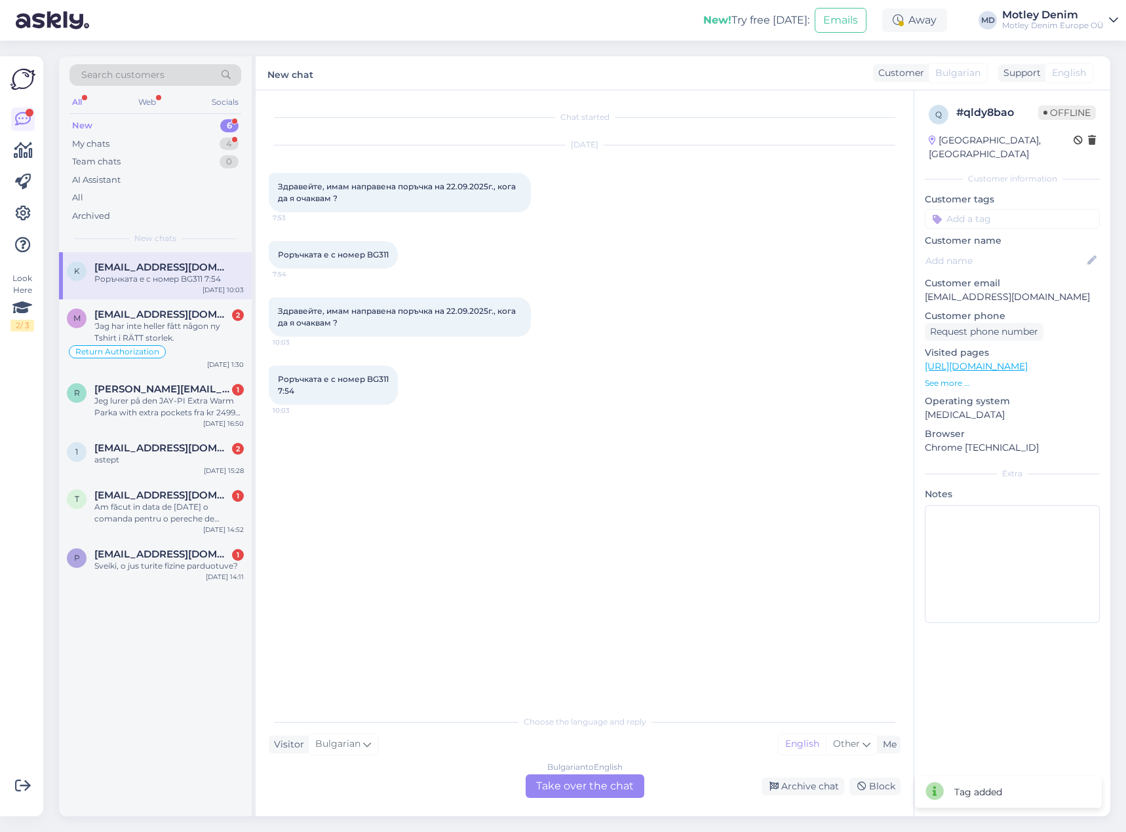
click at [617, 791] on div "Bulgarian to English Take over the chat" at bounding box center [584, 786] width 119 height 24
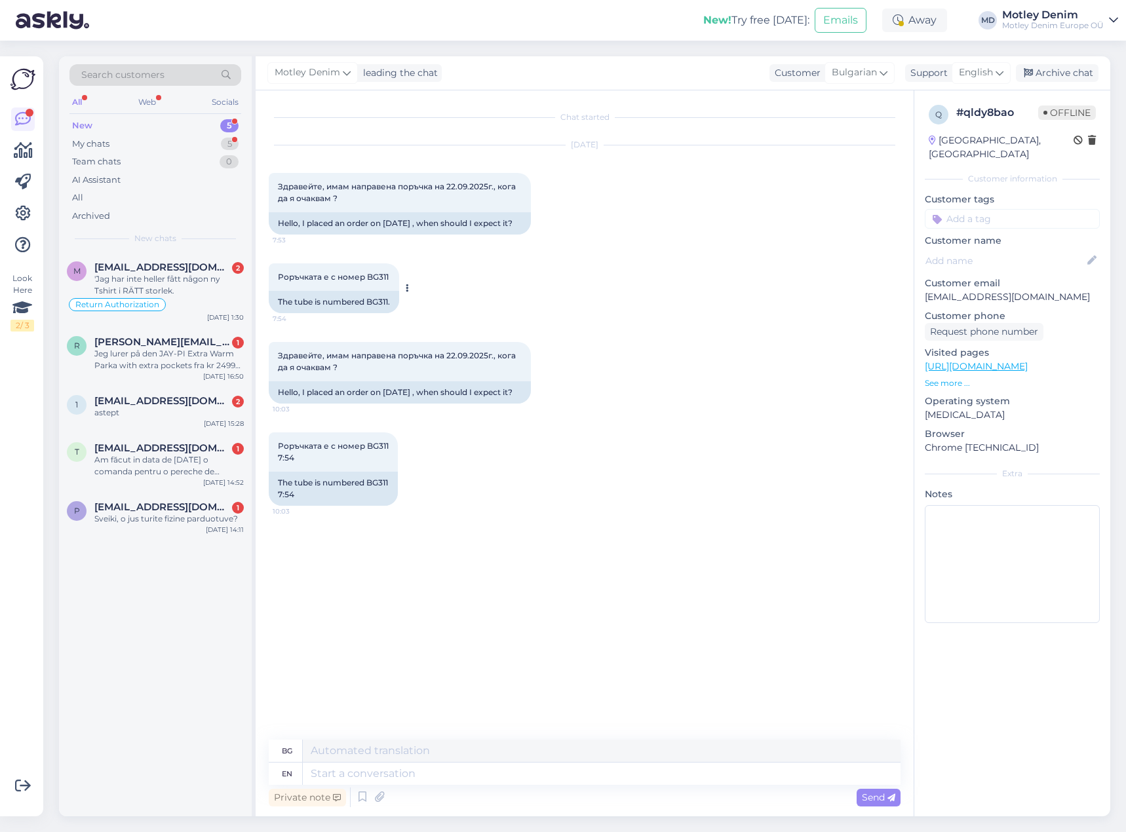
click at [379, 282] on span "Роръчката е с номер BG311" at bounding box center [333, 277] width 111 height 10
copy div "BG311 7:54"
click at [561, 778] on textarea at bounding box center [602, 774] width 598 height 22
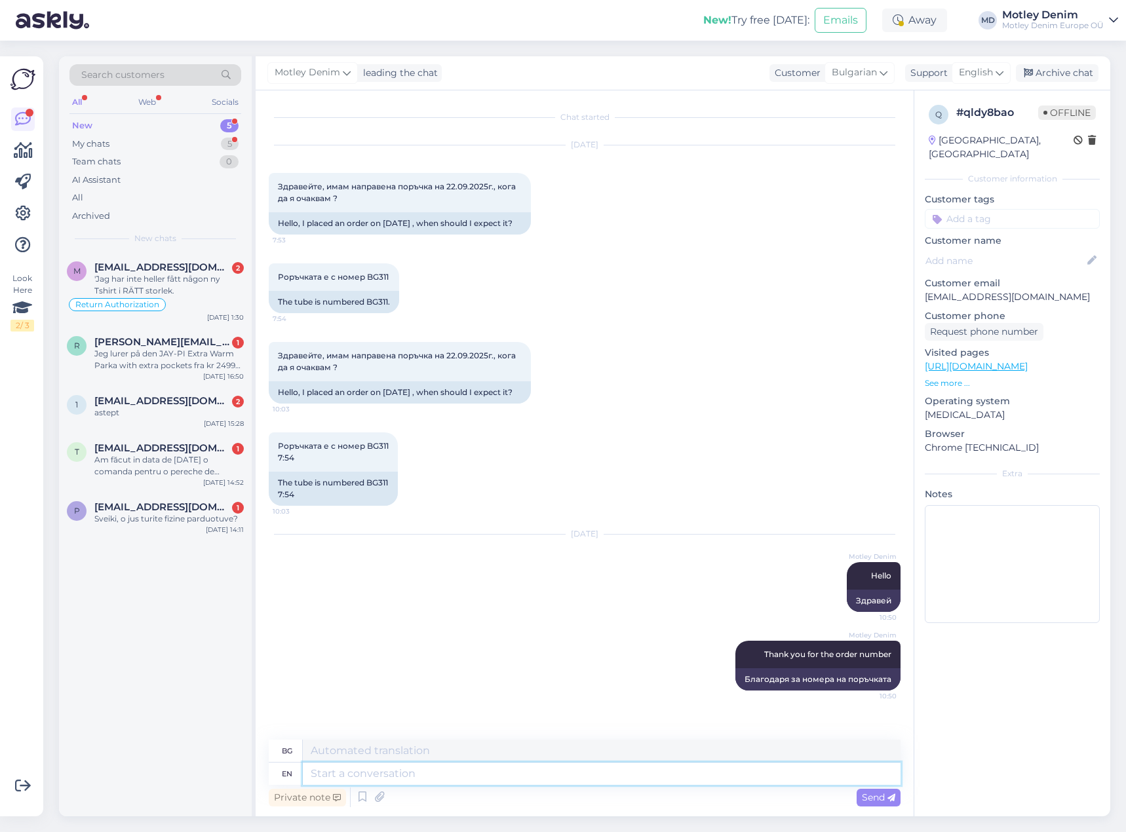
scroll to position [1, 0]
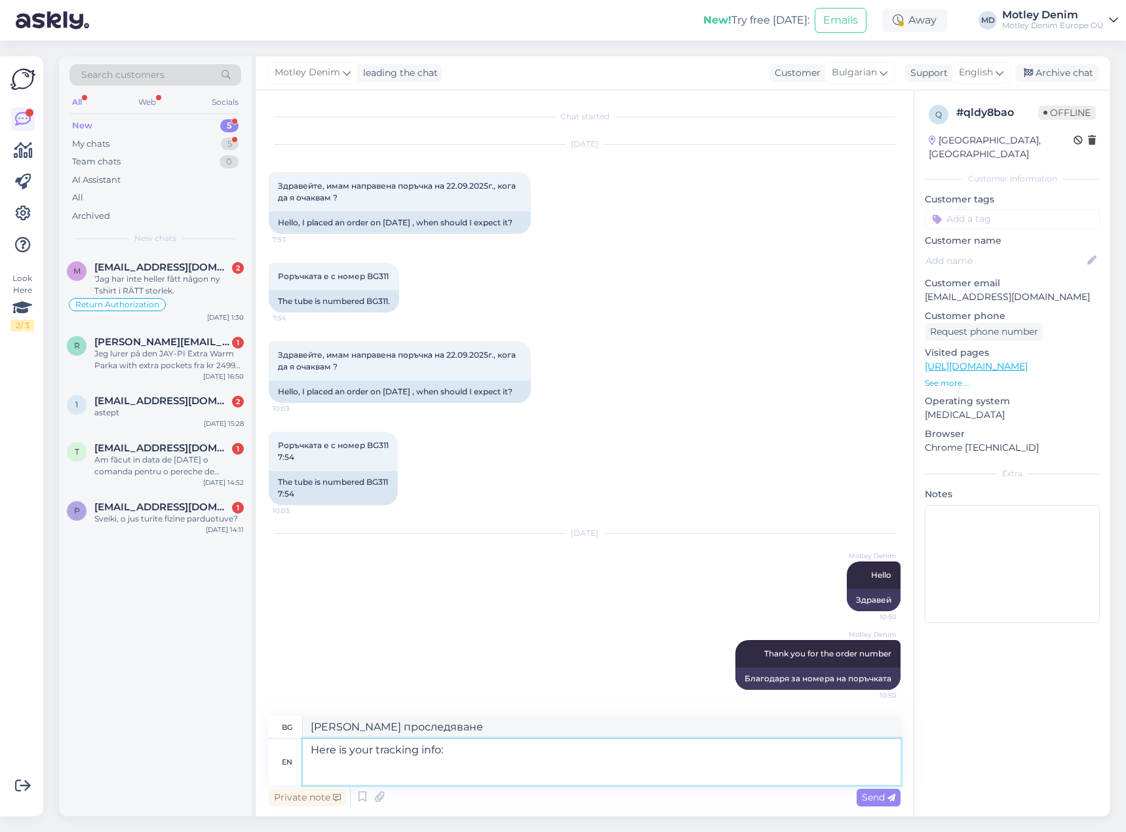
paste textarea "[URL][DOMAIN_NAME]"
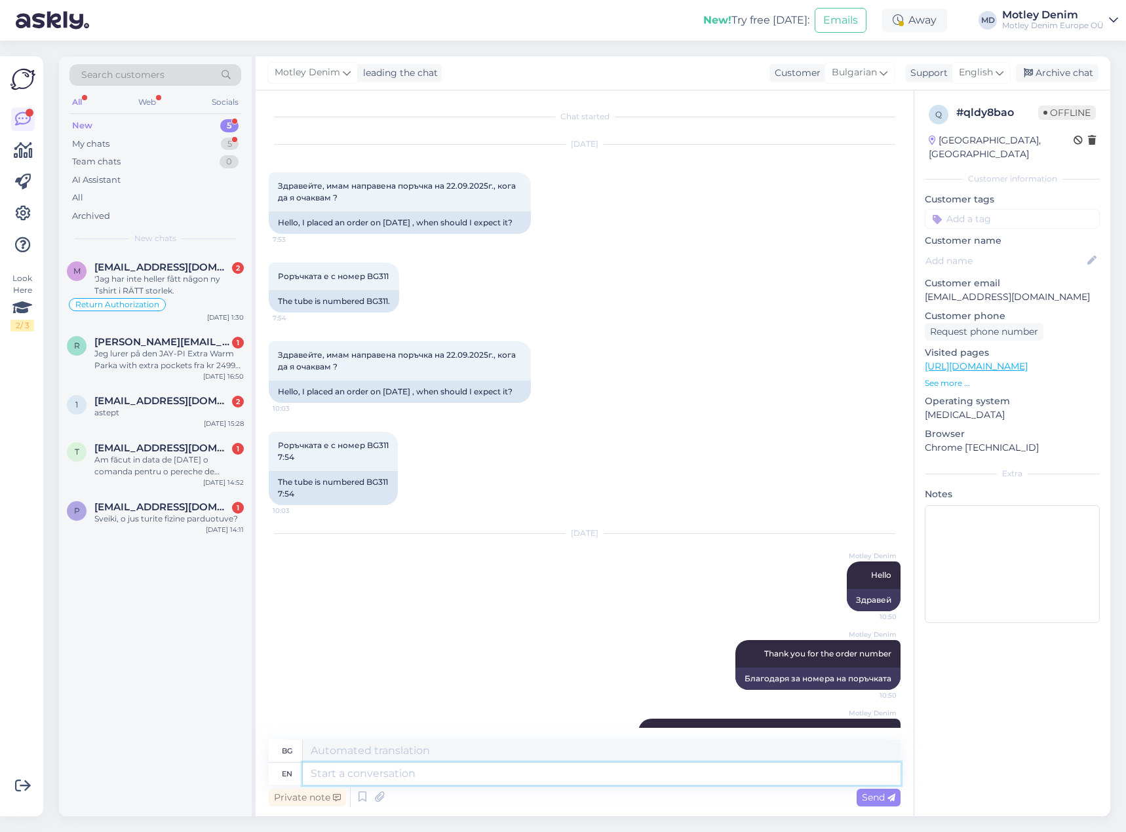
scroll to position [126, 0]
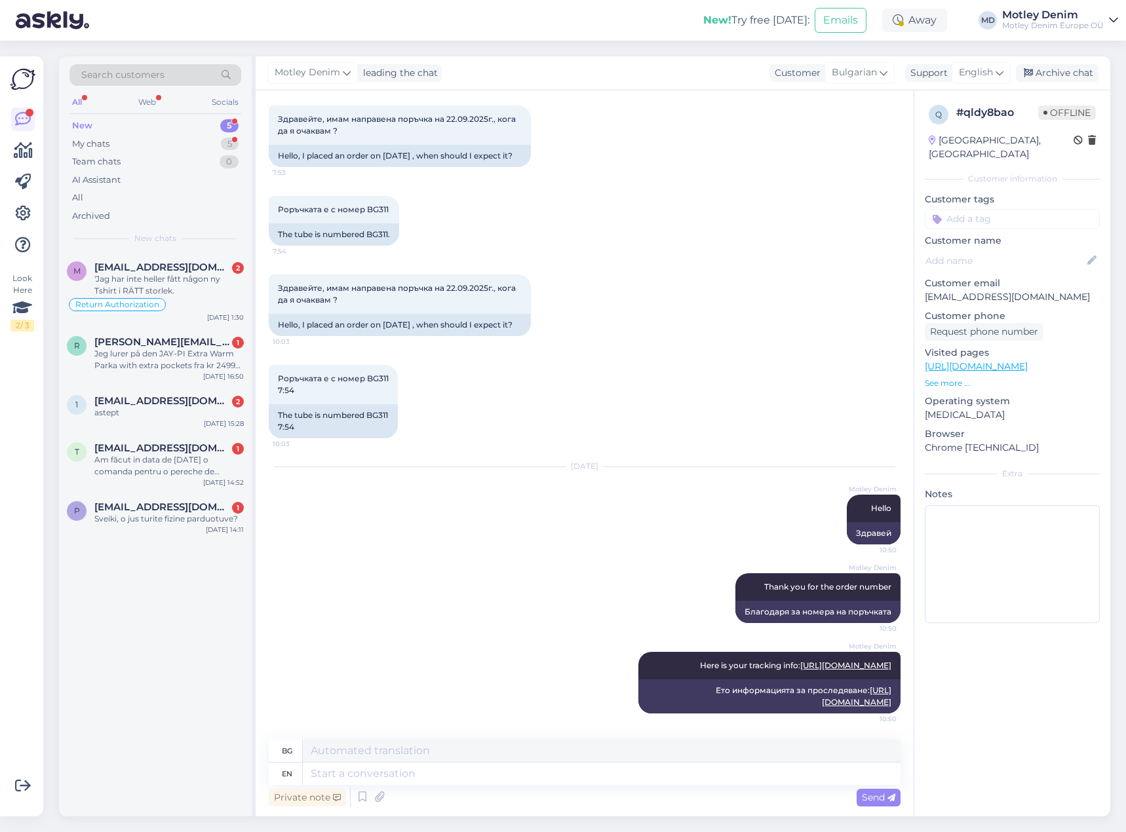
click at [998, 209] on input at bounding box center [1011, 219] width 175 height 20
click at [958, 247] on div "Tracking" at bounding box center [970, 253] width 47 height 13
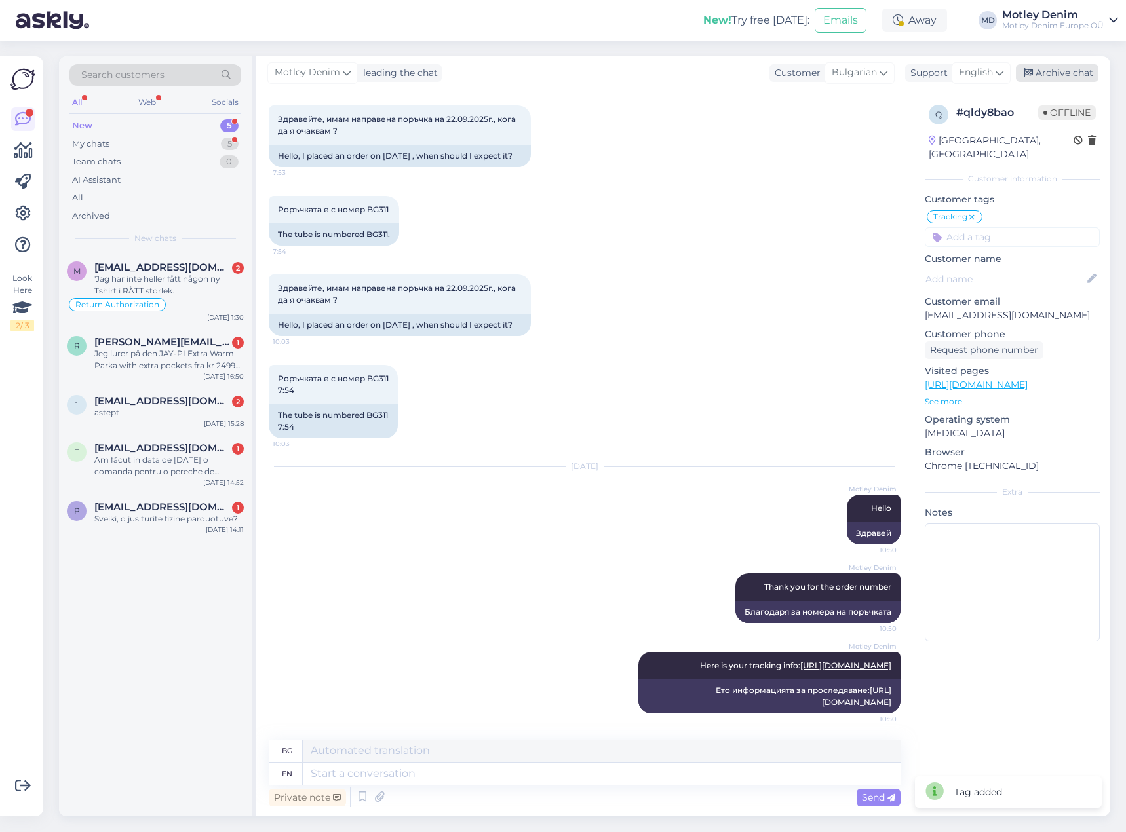
click at [1073, 75] on div "Archive chat" at bounding box center [1057, 73] width 83 height 18
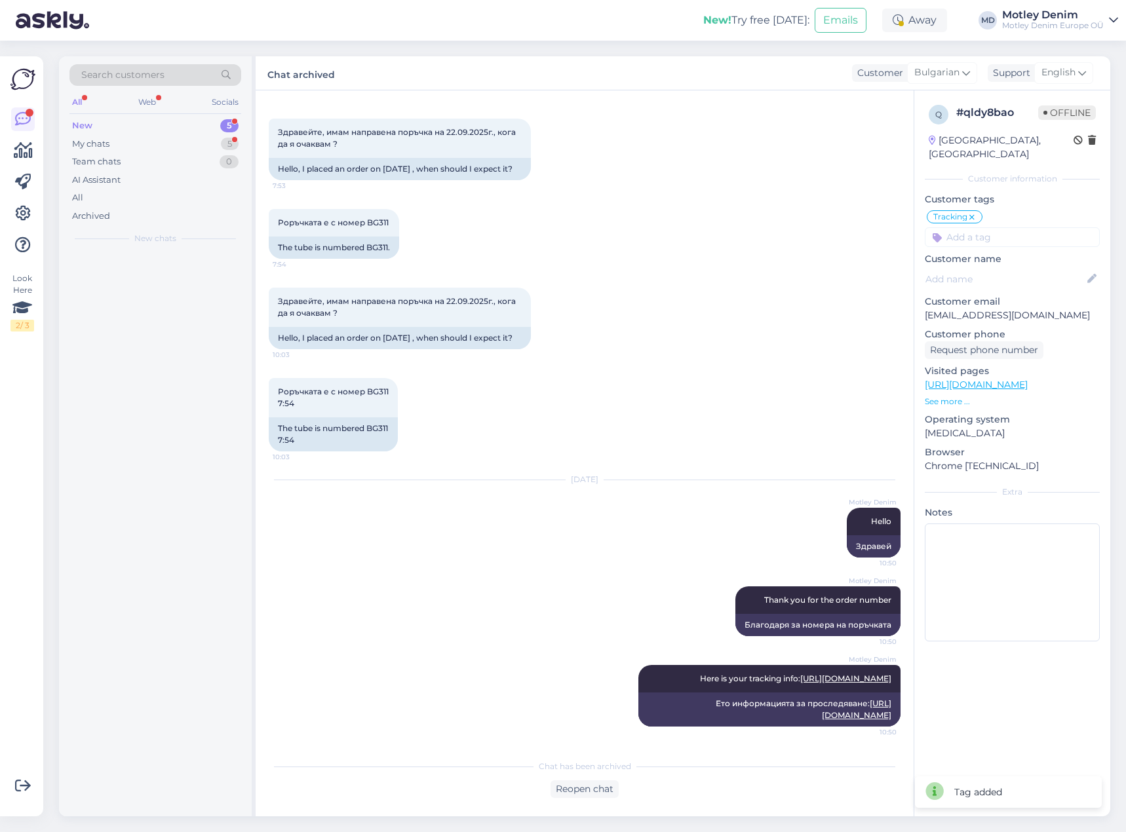
scroll to position [113, 0]
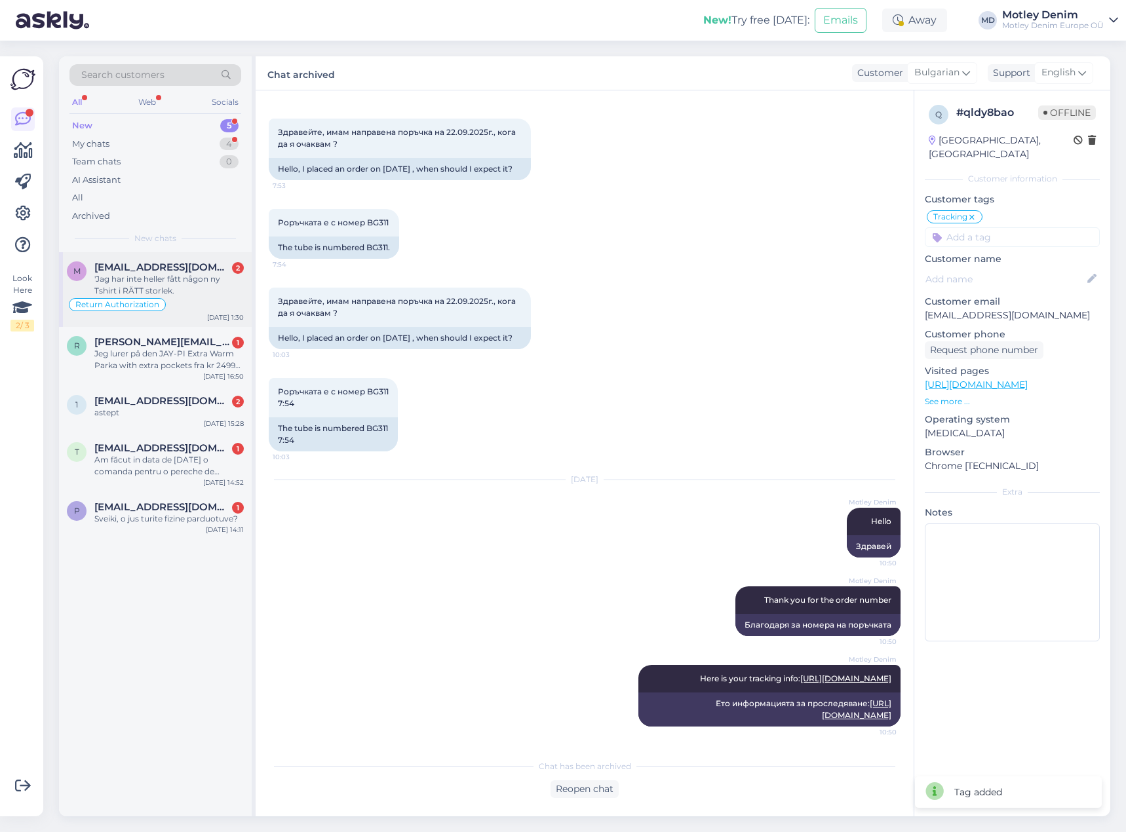
click at [212, 275] on div "'Jag har inte heller fått någon ny Tshirt i RÄTT storlek." at bounding box center [168, 285] width 149 height 24
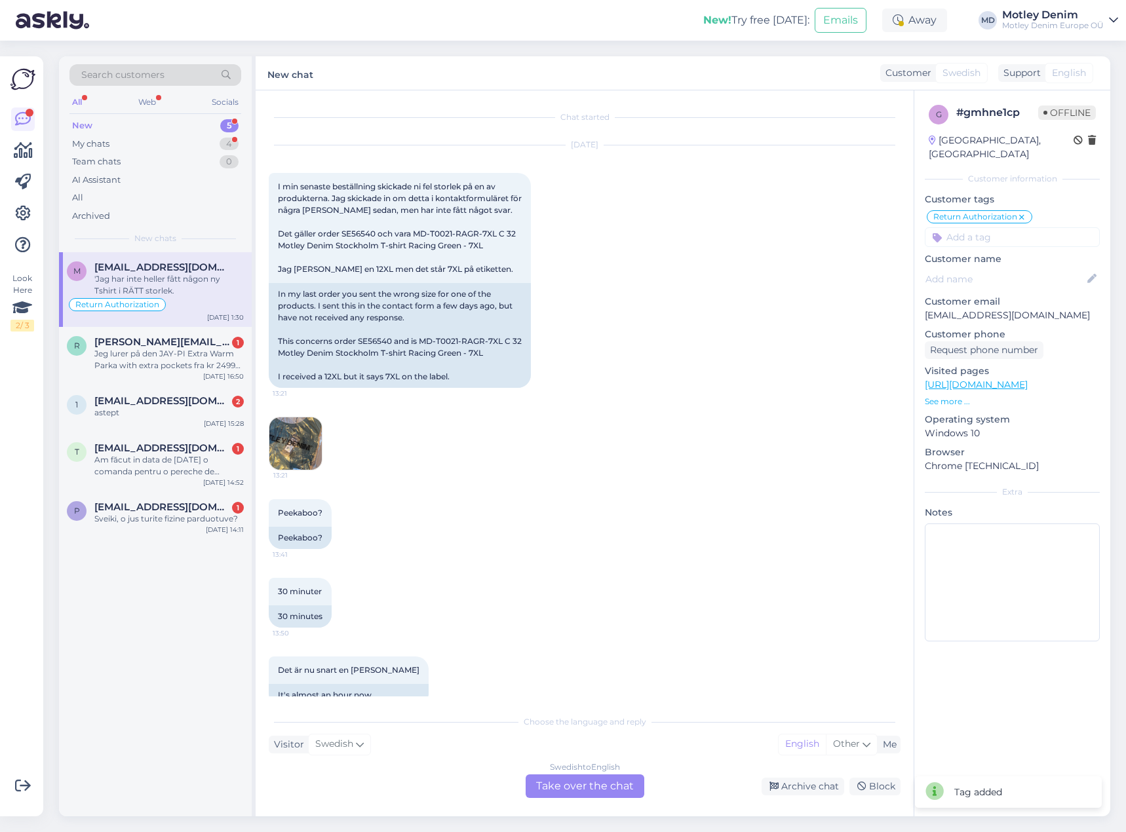
scroll to position [1090, 0]
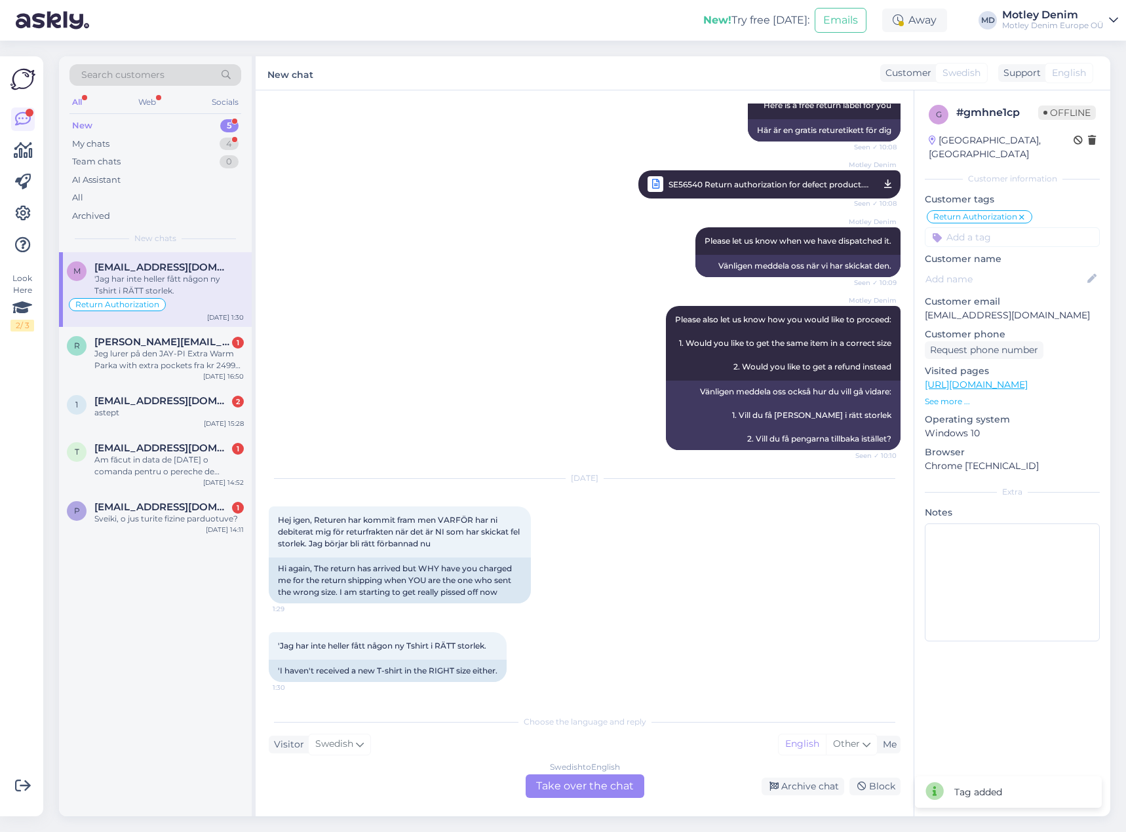
drag, startPoint x: 581, startPoint y: 788, endPoint x: 588, endPoint y: 732, distance: 55.4
click at [581, 787] on div "Swedish to English Take over the chat" at bounding box center [584, 786] width 119 height 24
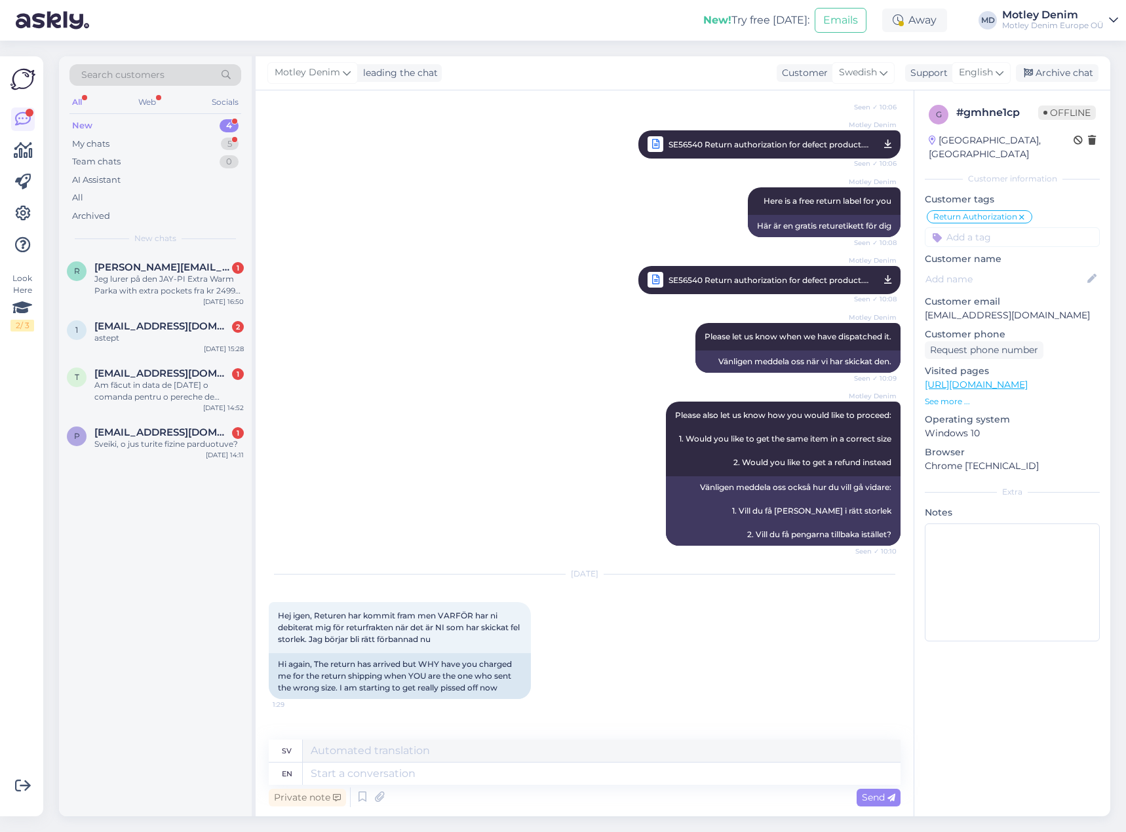
scroll to position [1058, 0]
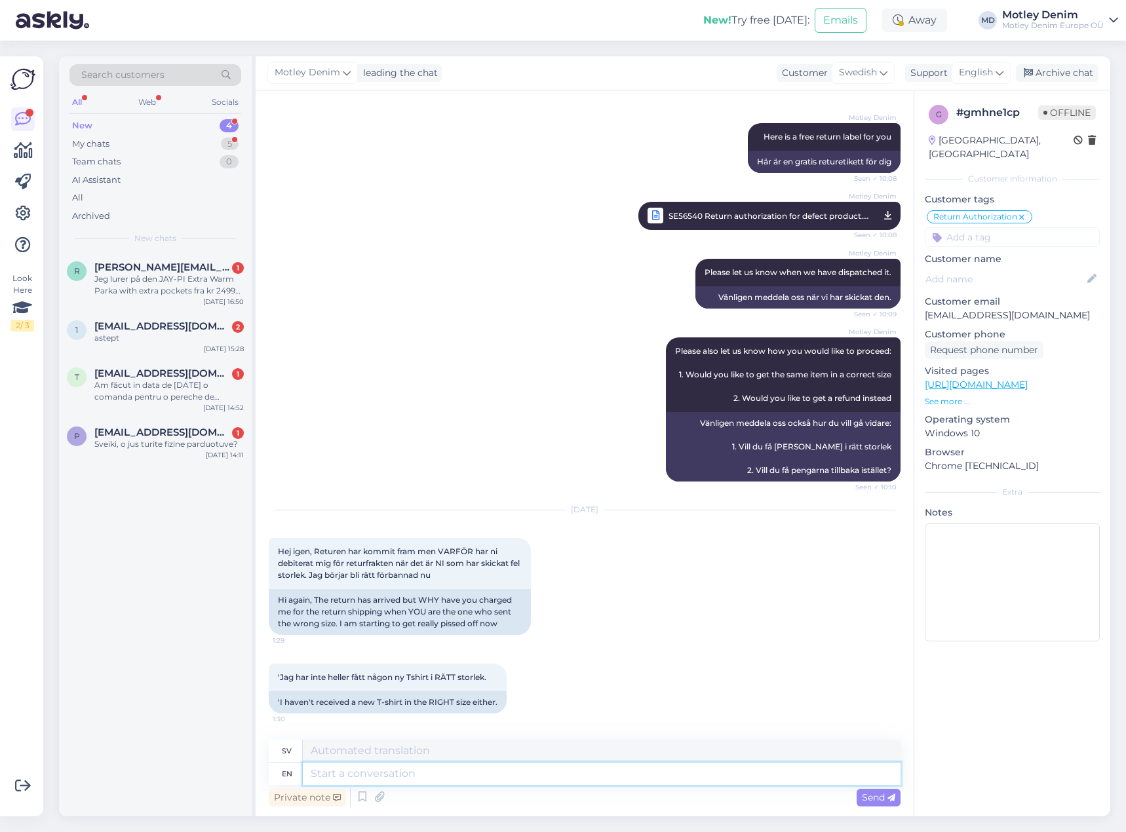
click at [549, 781] on textarea at bounding box center [602, 774] width 598 height 22
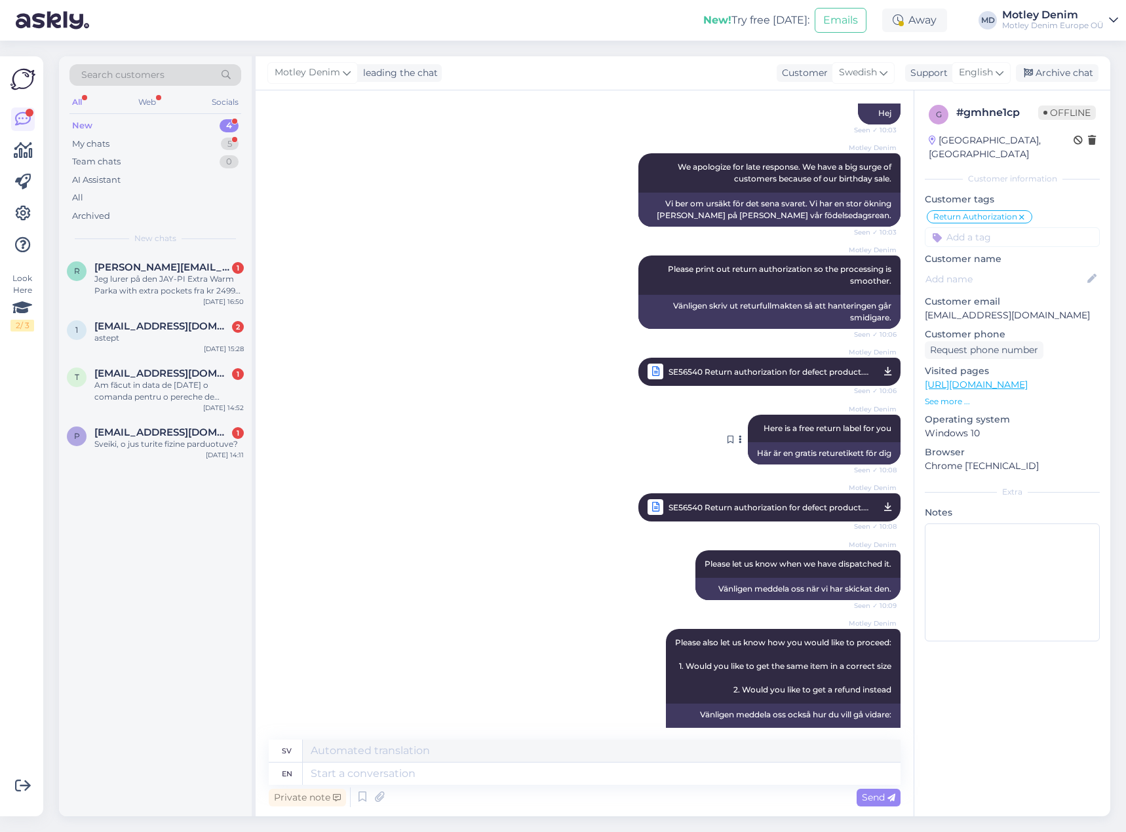
scroll to position [796, 0]
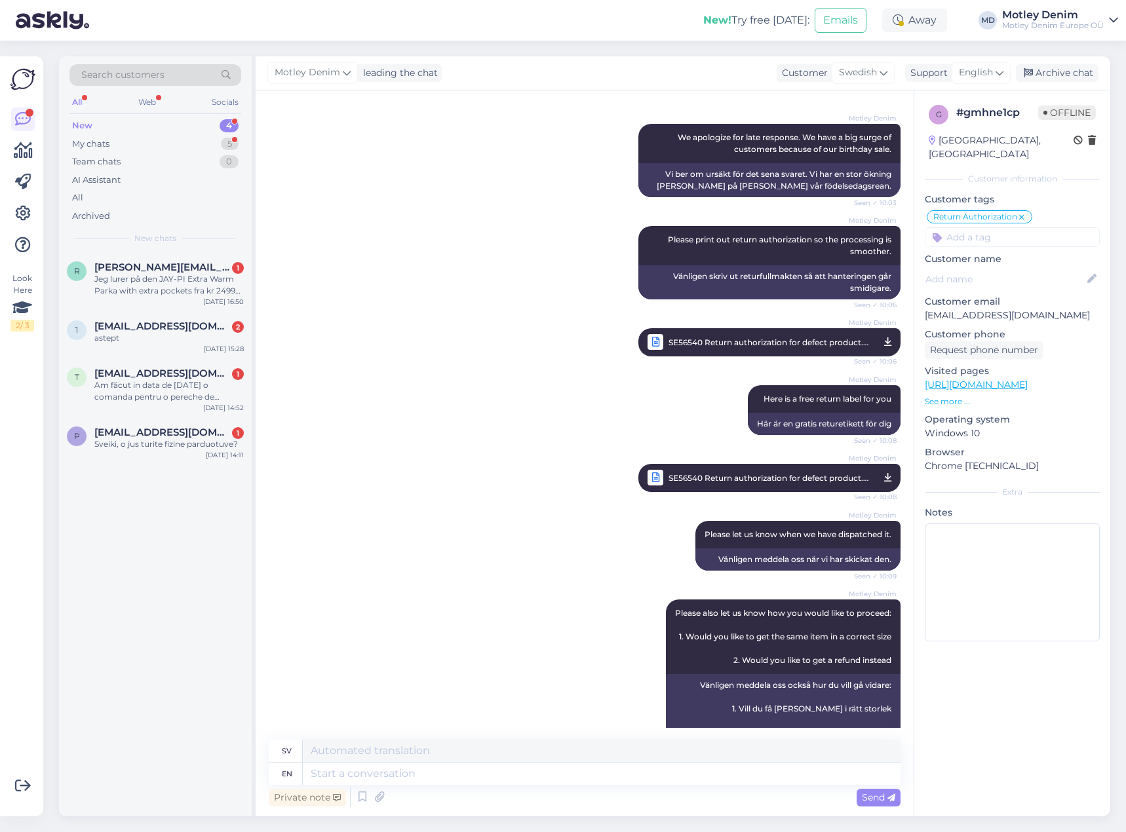
click at [685, 347] on span "SE56540 Return authorization for defect product.pdf" at bounding box center [768, 342] width 201 height 16
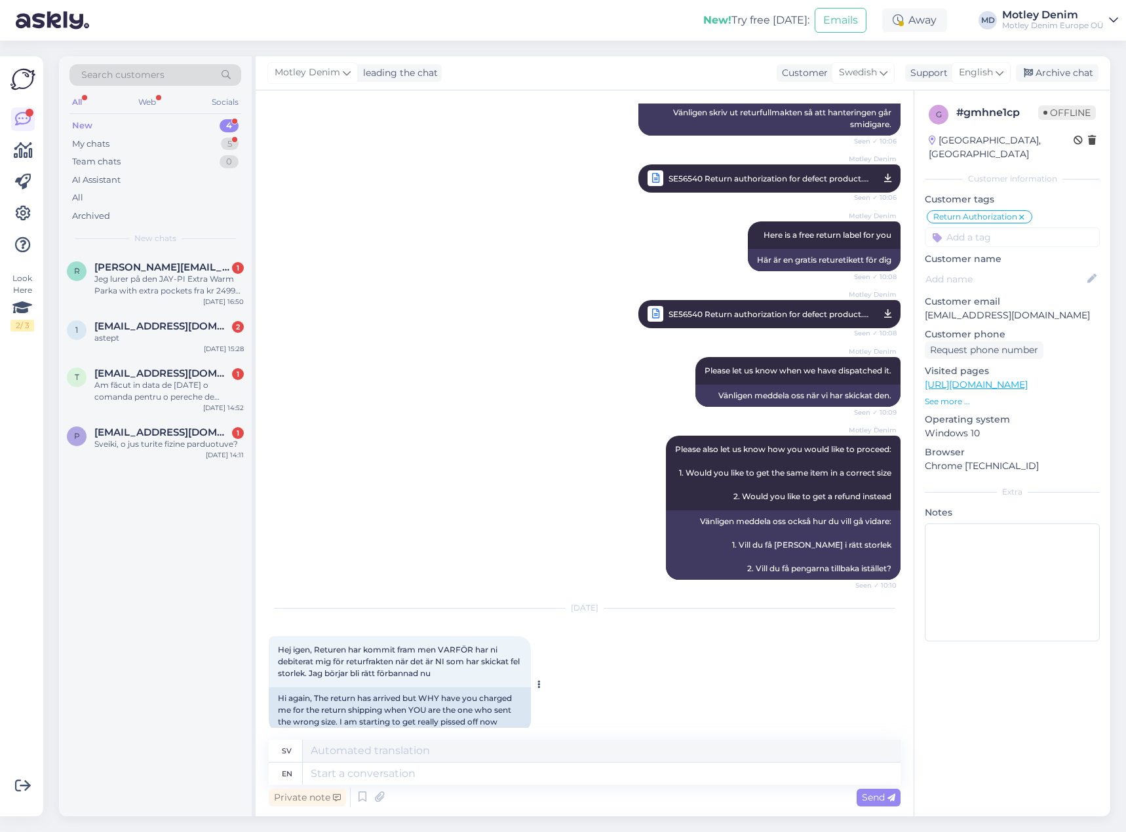
scroll to position [1058, 0]
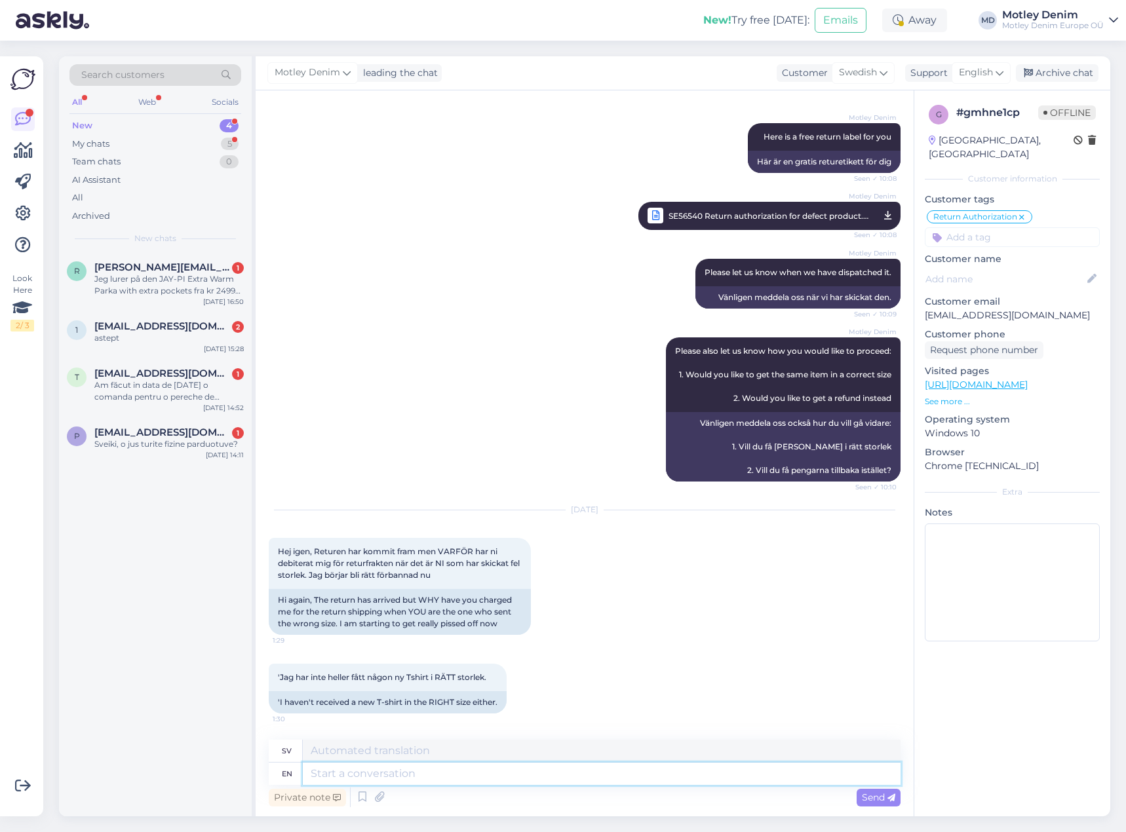
click at [512, 777] on textarea at bounding box center [602, 774] width 598 height 22
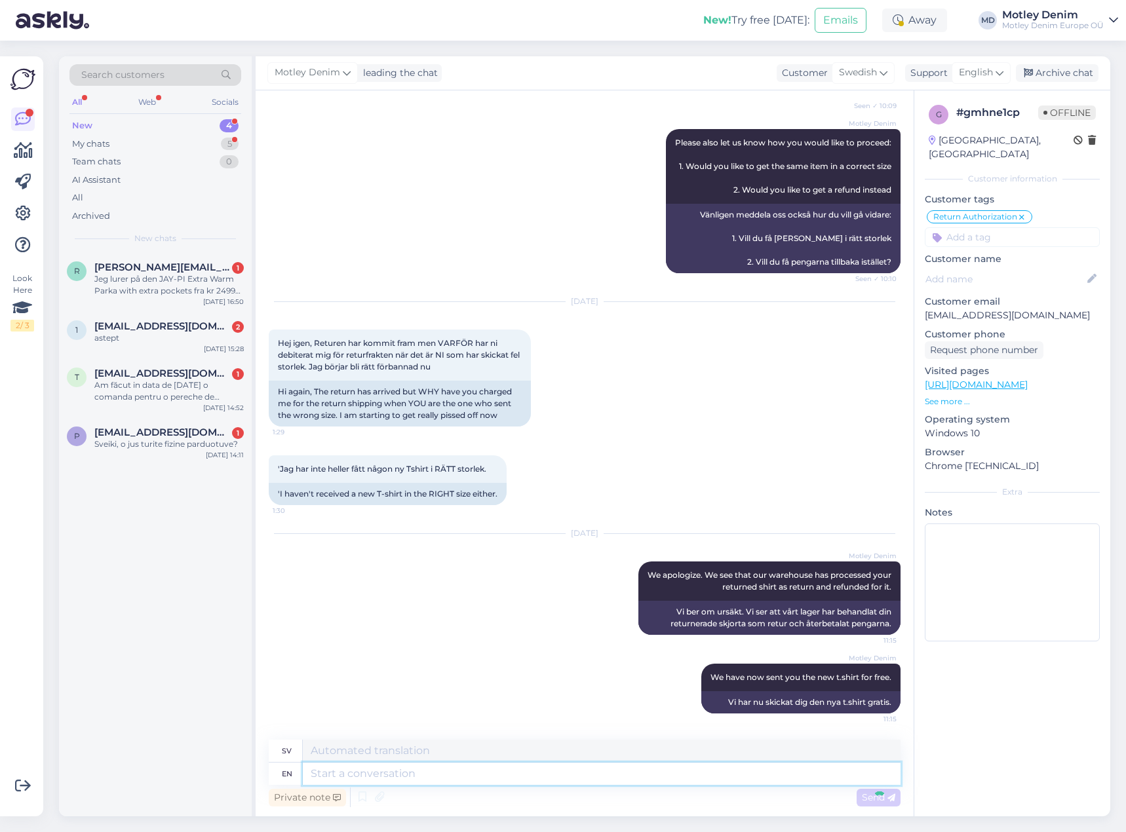
scroll to position [1345, 0]
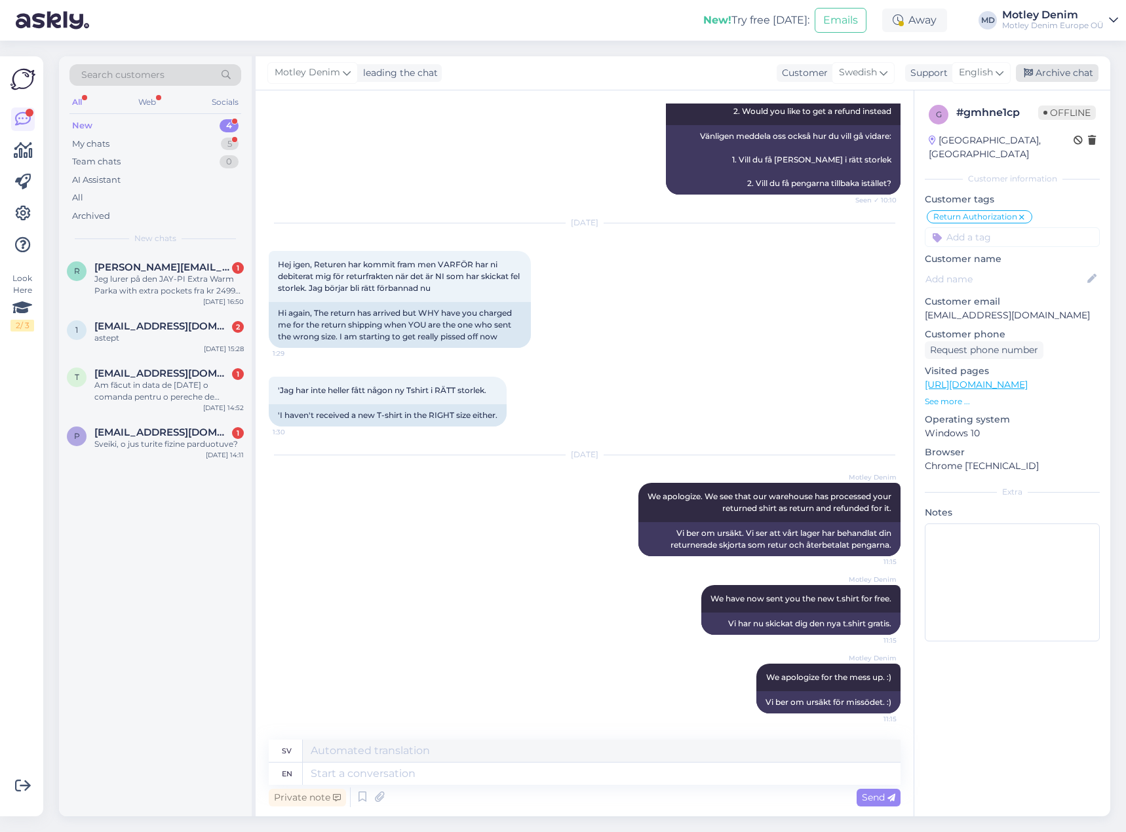
click at [1054, 69] on div "Archive chat" at bounding box center [1057, 73] width 83 height 18
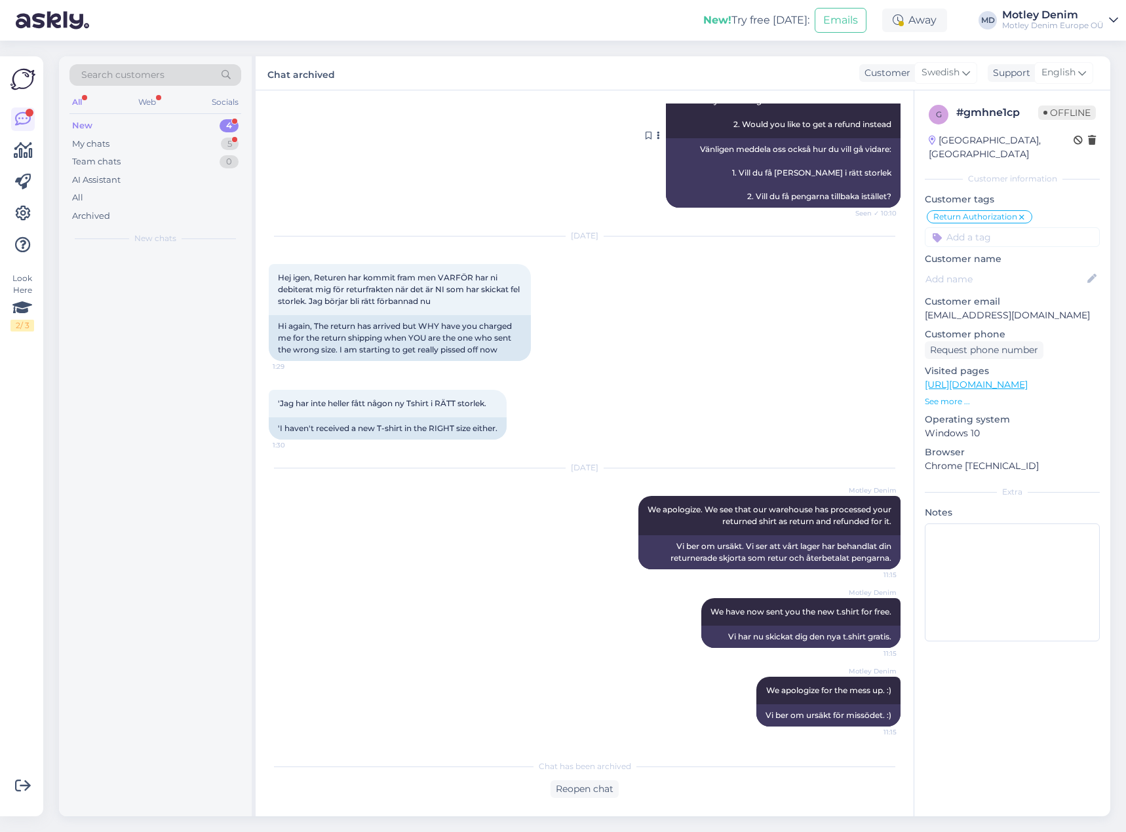
scroll to position [1332, 0]
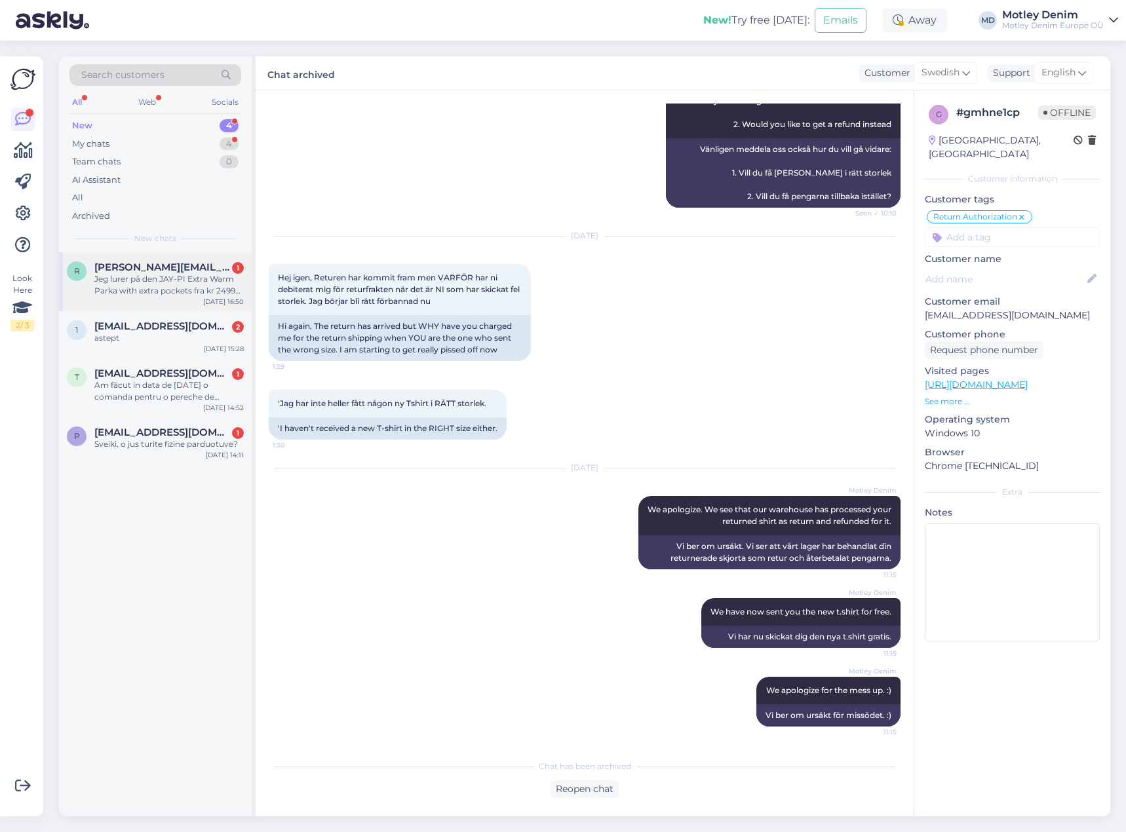
click at [154, 275] on div "Jeg lurer på den JAY-PI Extra Warm Parka with extra pockets fra kr 2499 lyseblå…" at bounding box center [168, 285] width 149 height 24
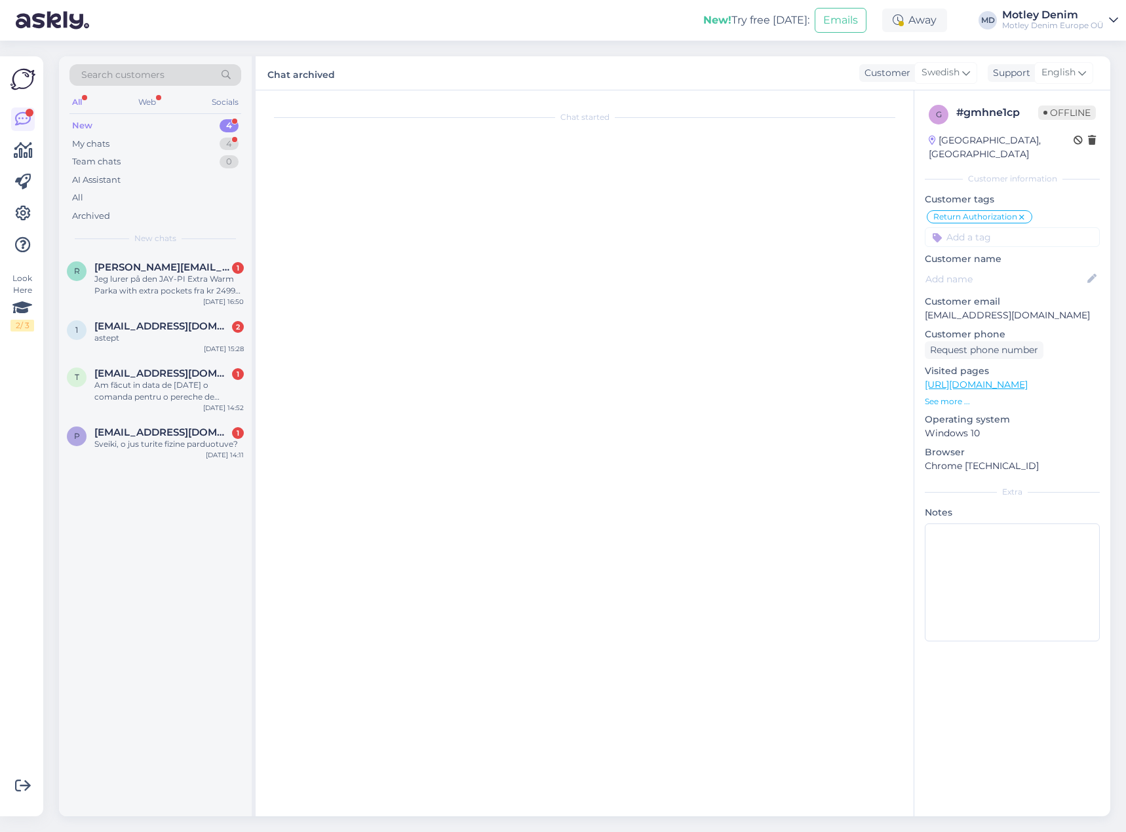
scroll to position [0, 0]
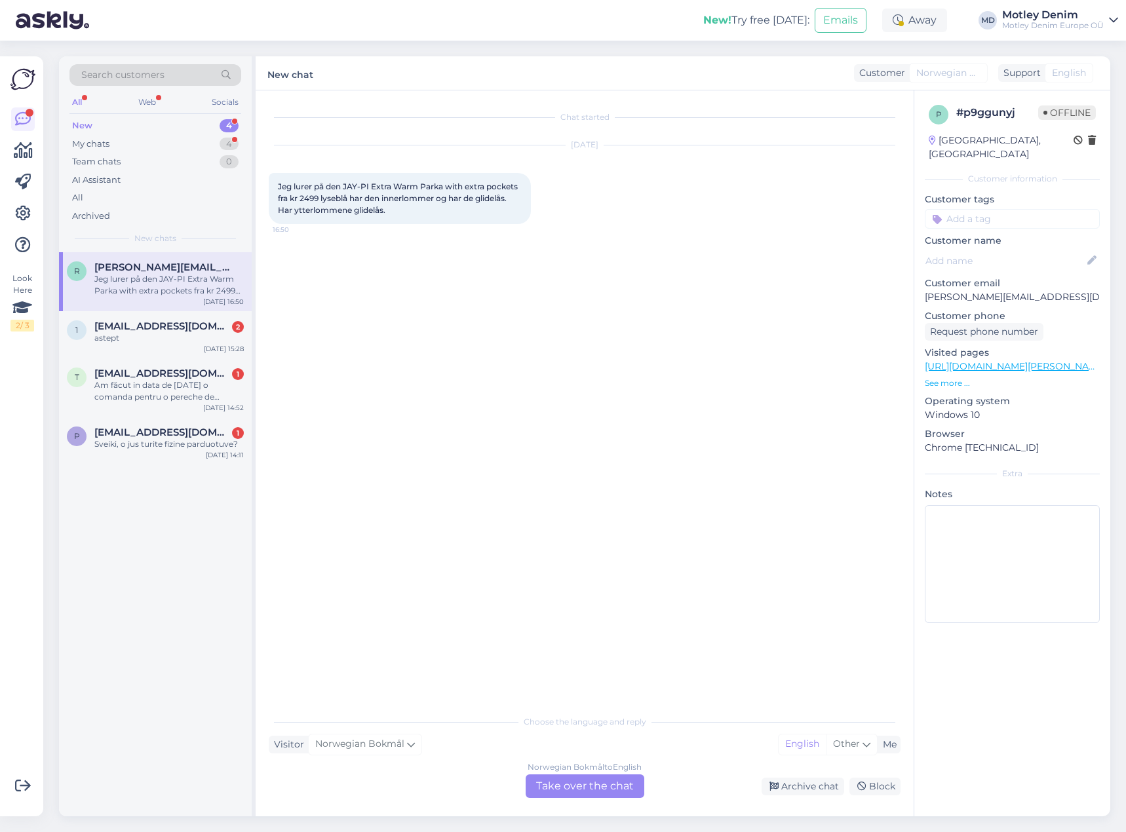
click at [594, 786] on div "Norwegian Bokmål to English Take over the chat" at bounding box center [584, 786] width 119 height 24
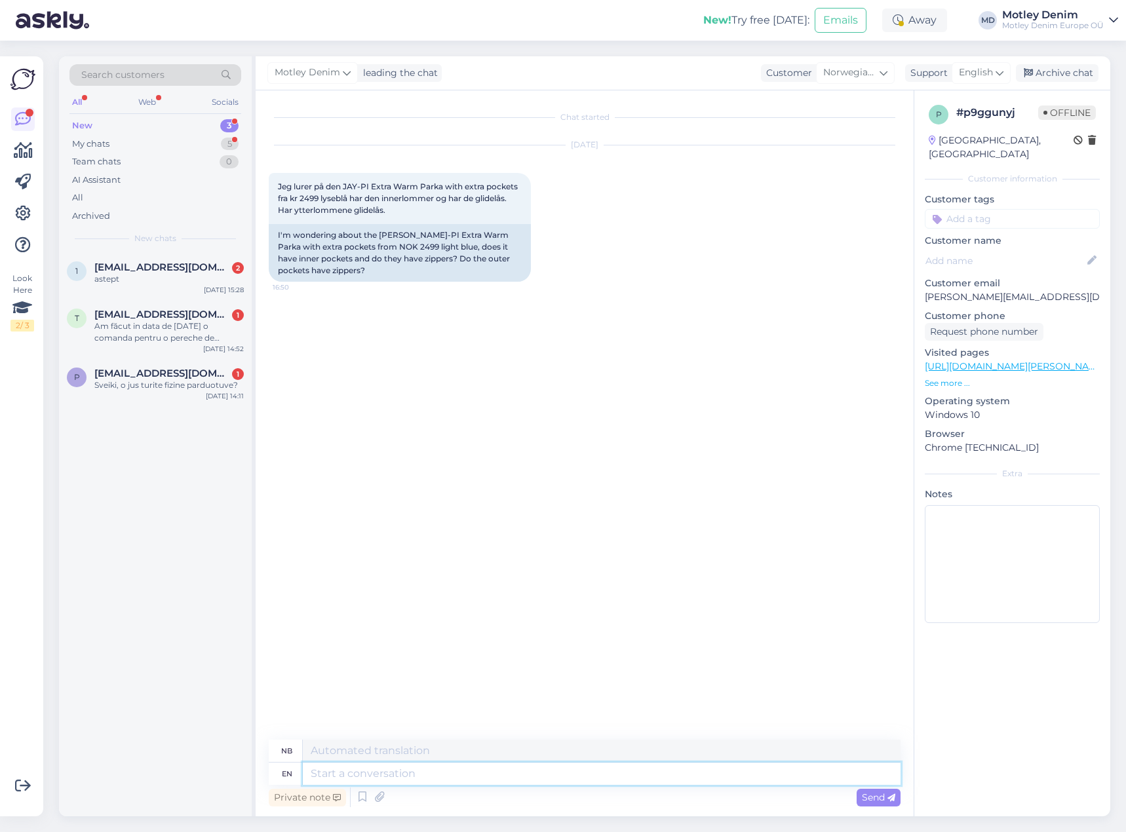
click at [456, 776] on textarea at bounding box center [602, 774] width 598 height 22
click at [377, 803] on icon at bounding box center [379, 798] width 18 height 20
click at [677, 780] on textarea "Here are some pictures for you" at bounding box center [602, 774] width 598 height 22
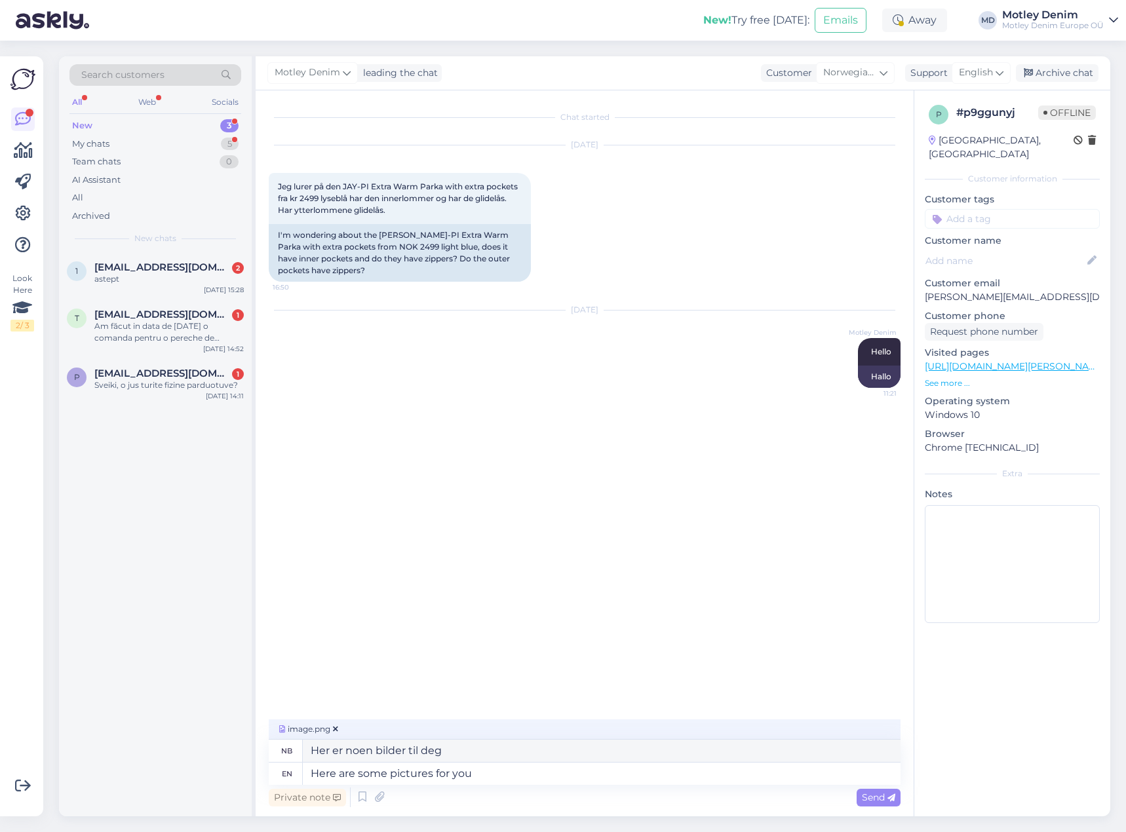
click at [333, 728] on icon at bounding box center [335, 729] width 5 height 8
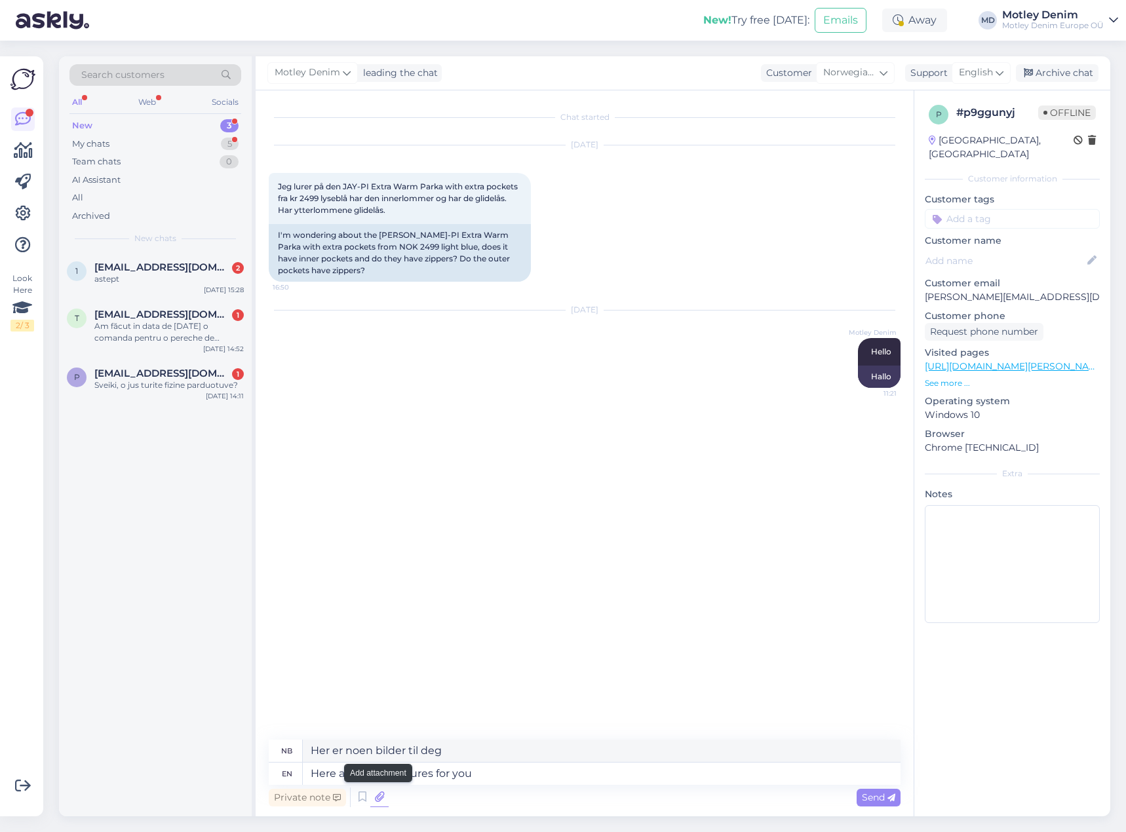
click at [377, 803] on icon at bounding box center [379, 798] width 18 height 20
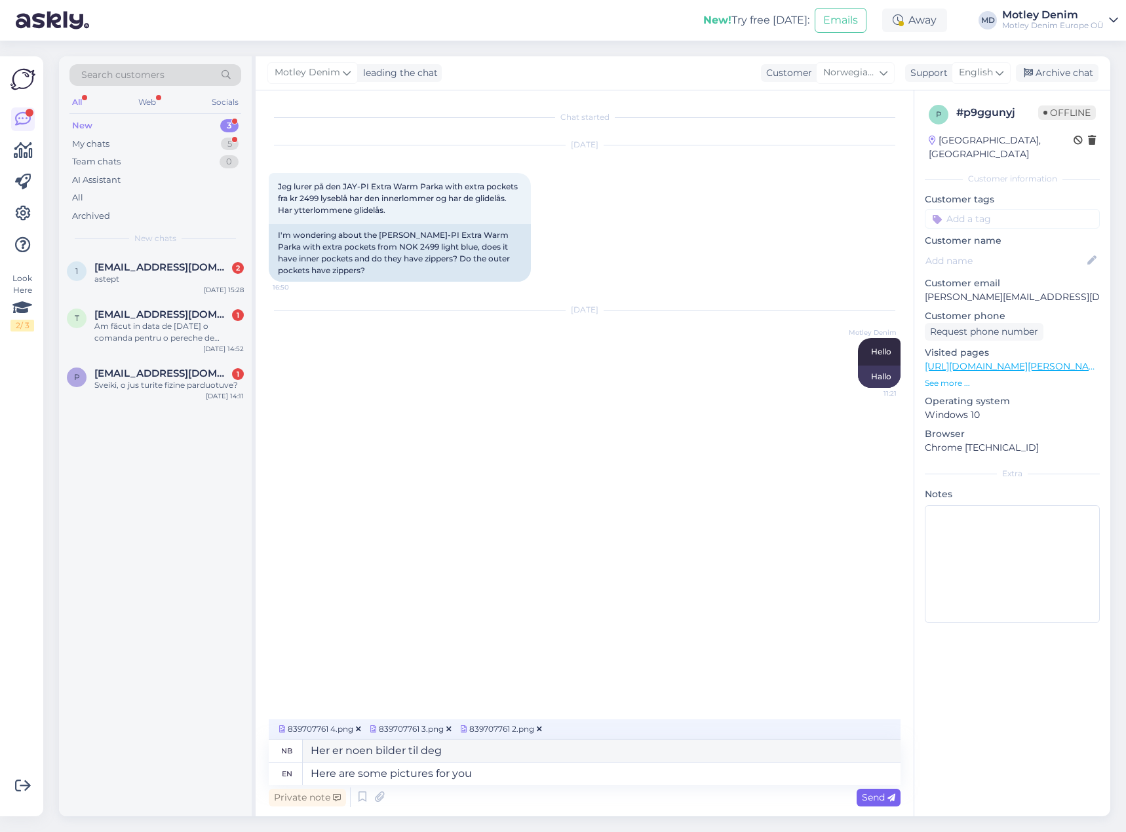
click at [872, 796] on span "Send" at bounding box center [878, 797] width 33 height 12
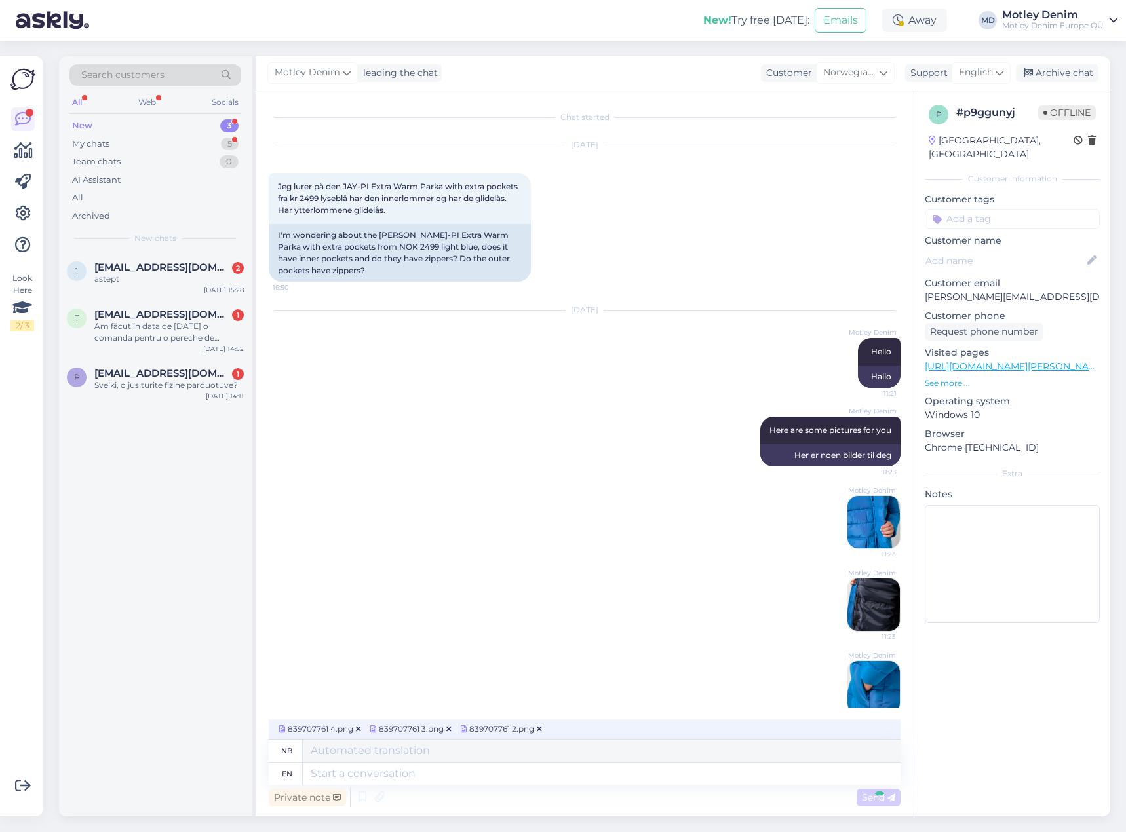
scroll to position [1, 0]
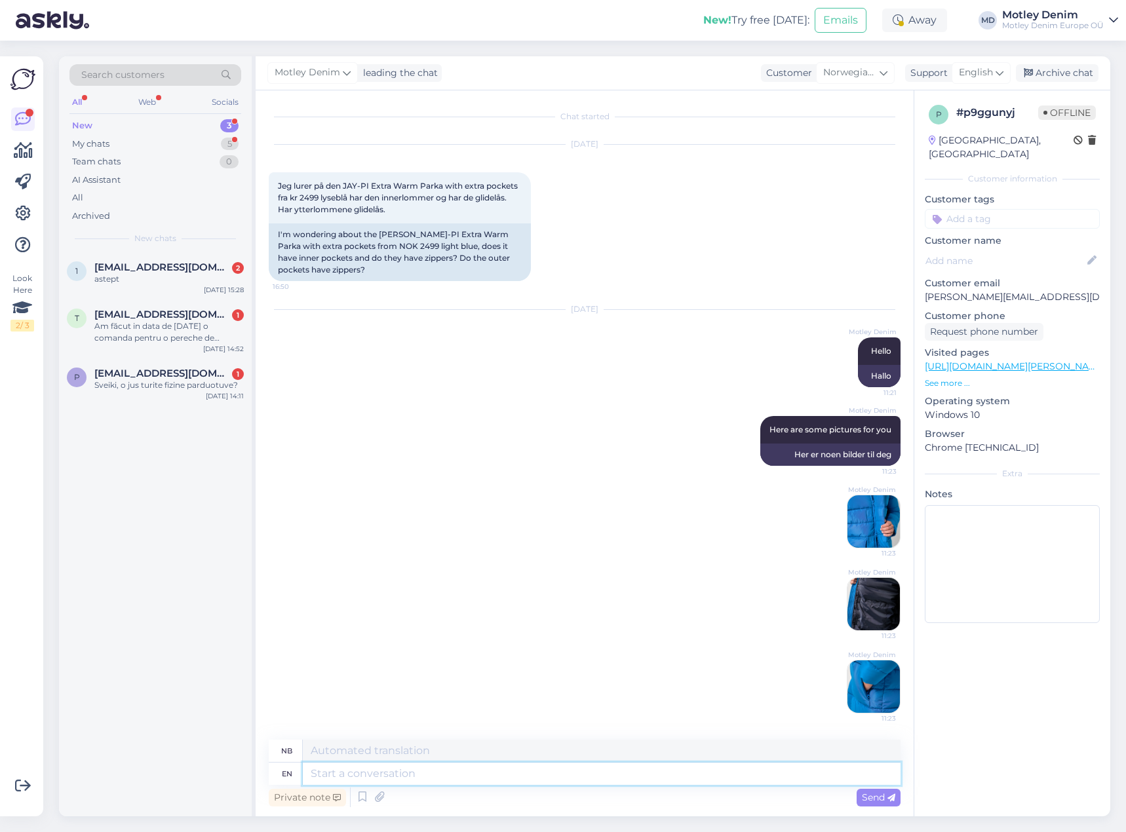
click at [525, 778] on textarea at bounding box center [602, 774] width 598 height 22
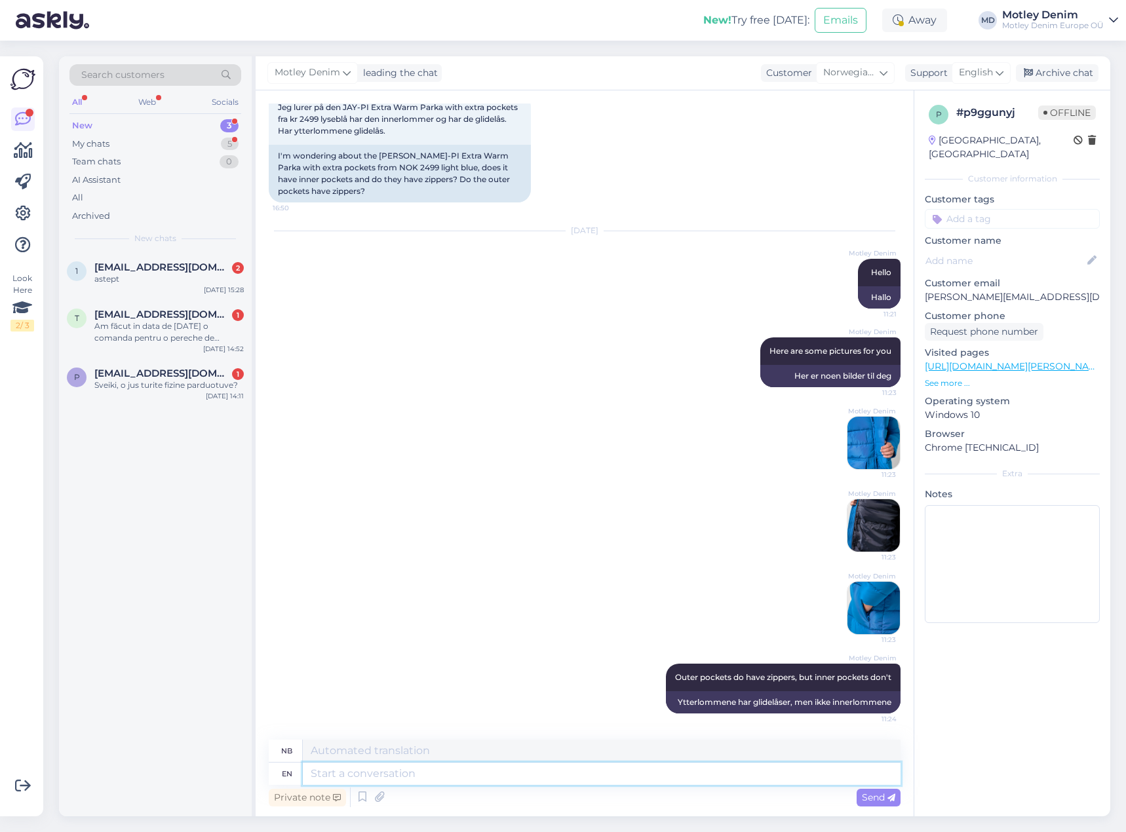
click at [786, 784] on textarea at bounding box center [602, 774] width 598 height 22
paste textarea
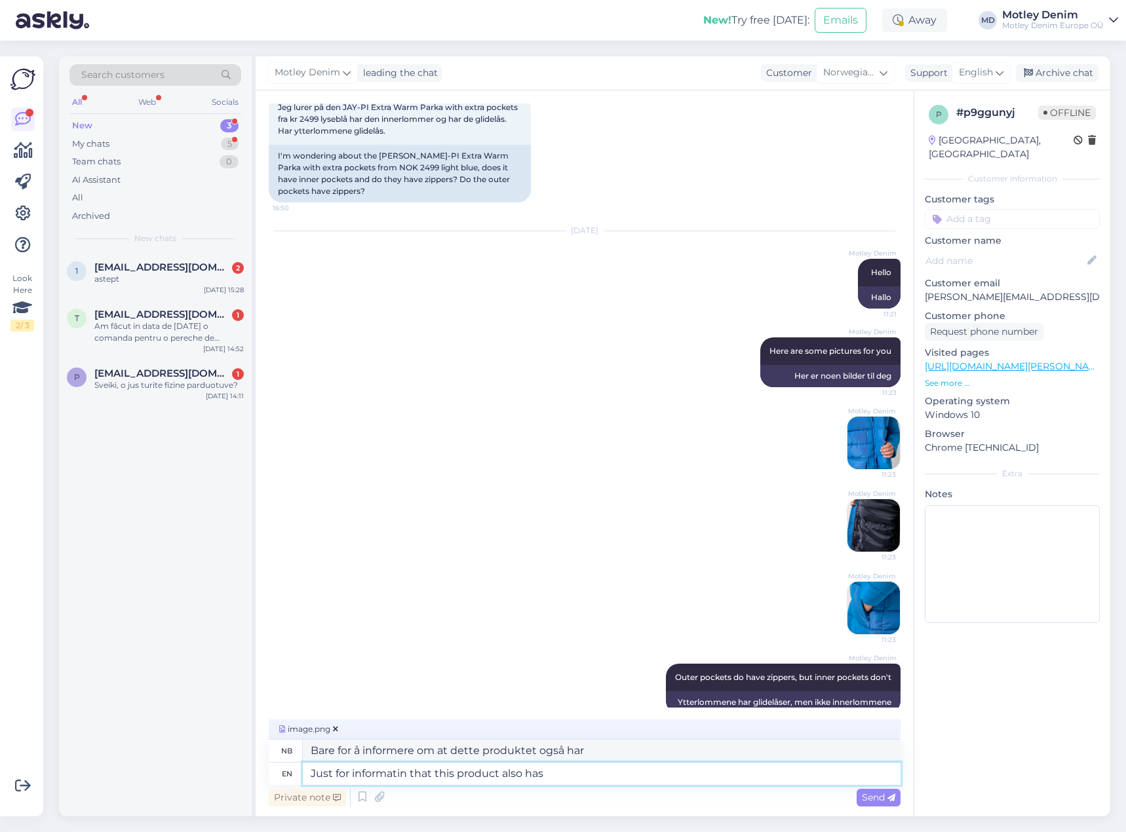
click at [580, 777] on textarea "Just for informatin that this product also has" at bounding box center [602, 774] width 598 height 22
drag, startPoint x: 607, startPoint y: 773, endPoint x: 330, endPoint y: 776, distance: 276.5
click at [280, 776] on div "en Just for informatin that this product also has" at bounding box center [585, 774] width 632 height 22
click at [501, 778] on textarea "Regarding to our supplier this jacket also has marked with this label." at bounding box center [602, 774] width 598 height 22
click at [514, 775] on textarea "Regarding to our supplier this jacket also has marked with this label." at bounding box center [602, 774] width 598 height 22
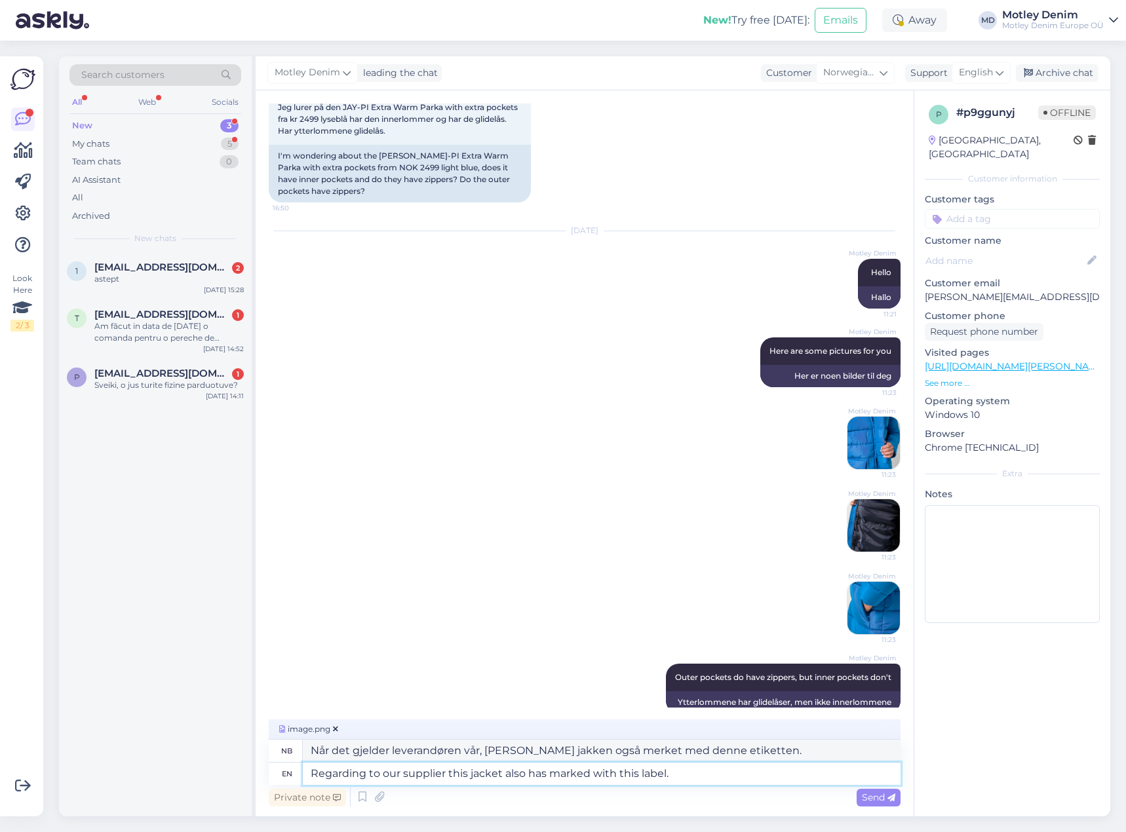
click at [514, 775] on textarea "Regarding to our supplier this jacket also has marked with this label." at bounding box center [602, 774] width 598 height 22
click at [867, 797] on span "Send" at bounding box center [878, 797] width 33 height 12
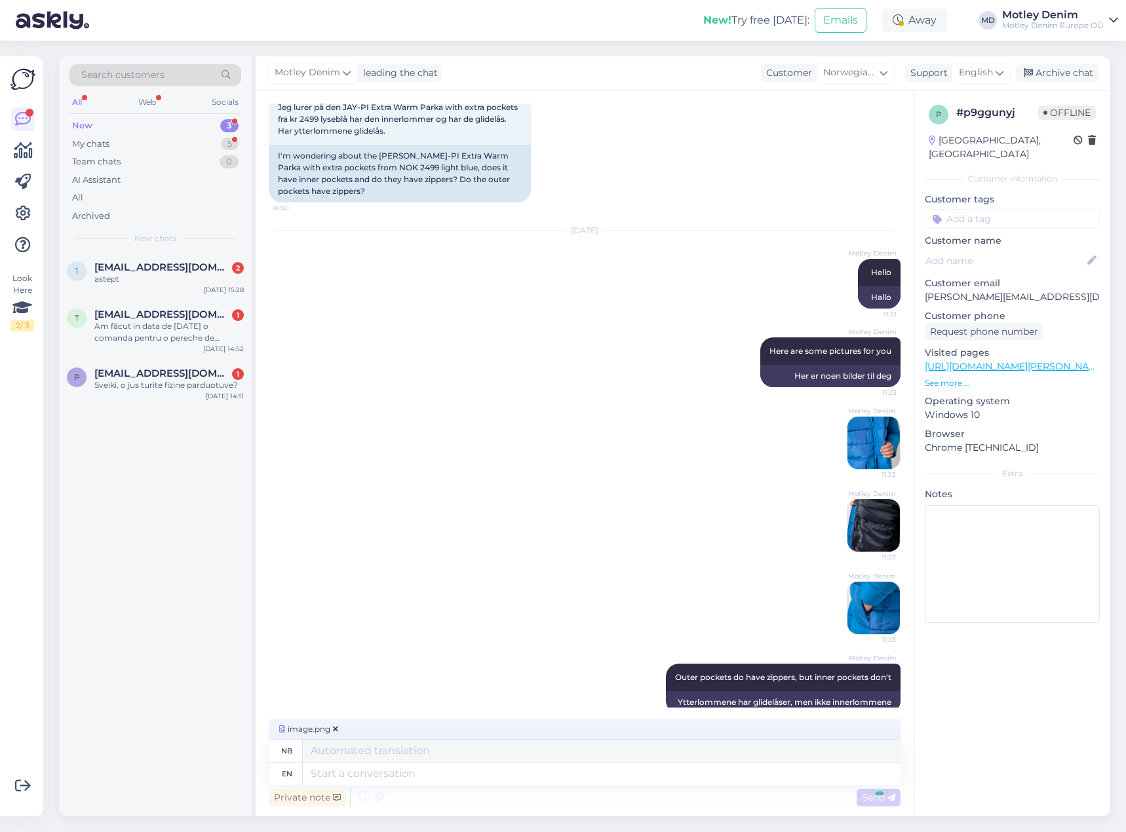
scroll to position [264, 0]
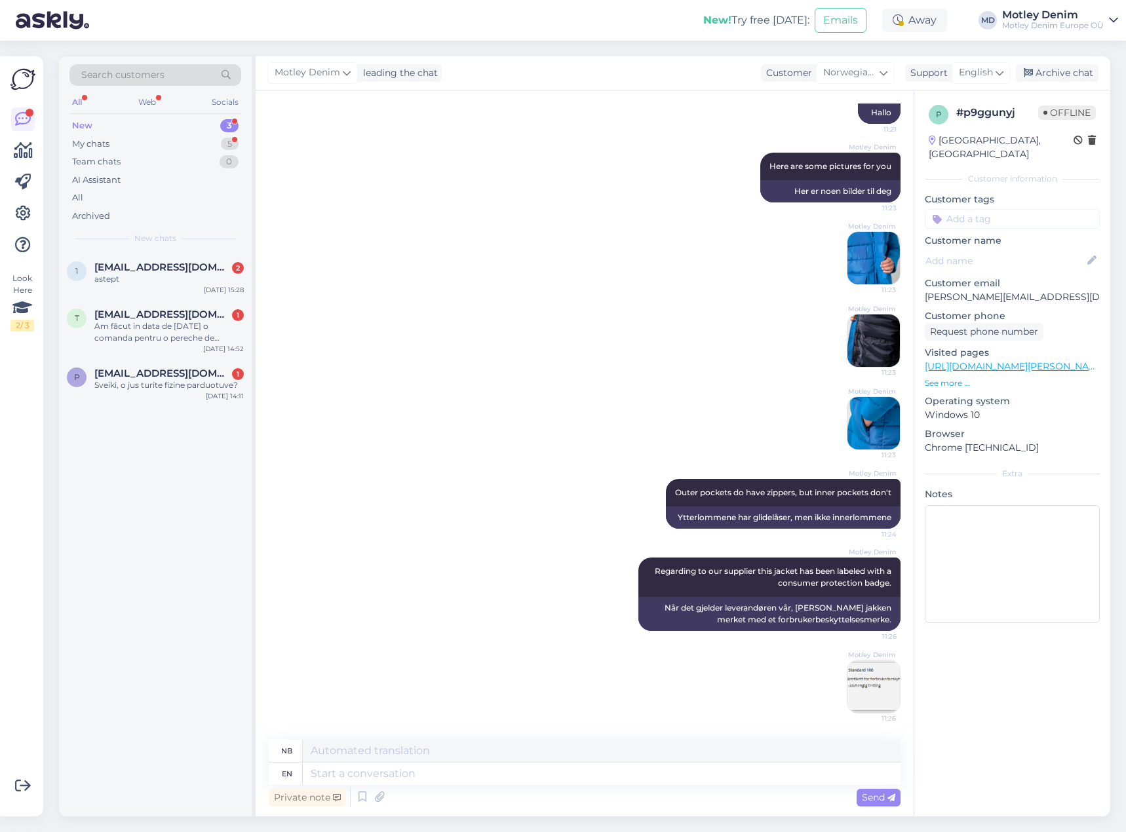
click at [858, 696] on img at bounding box center [873, 686] width 52 height 52
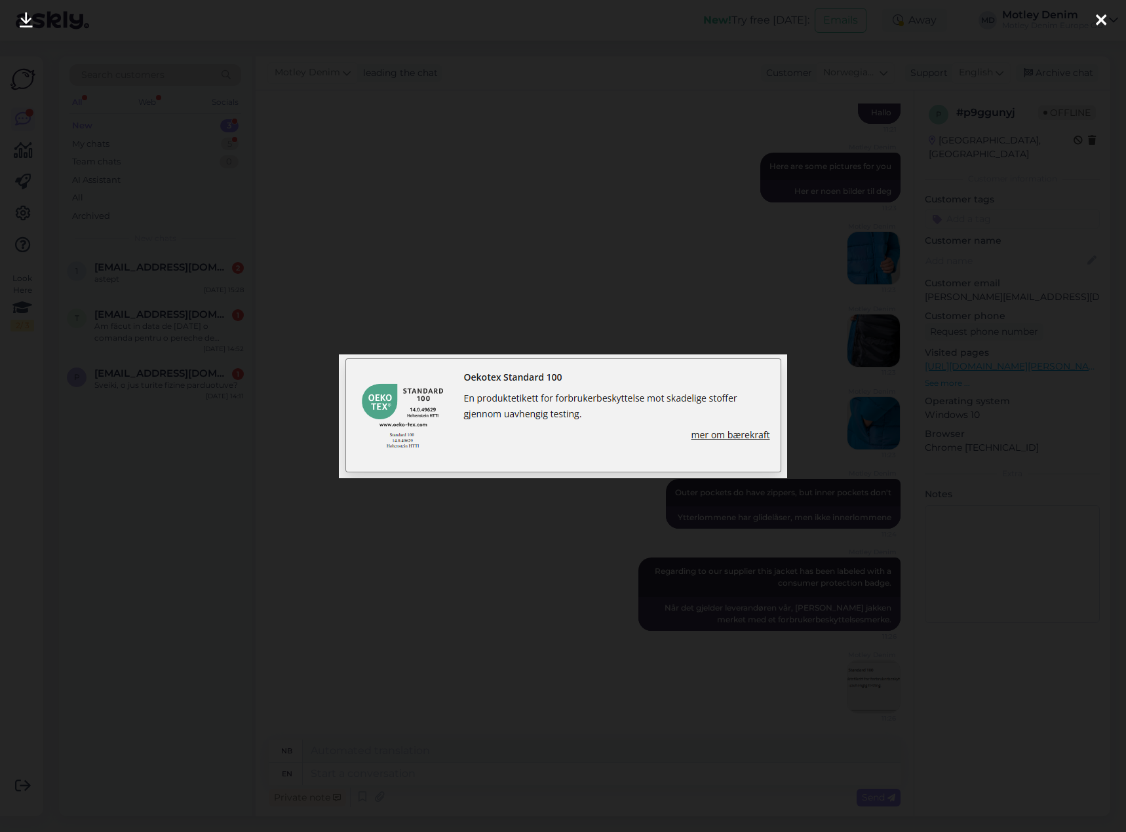
click at [596, 263] on div at bounding box center [563, 416] width 1126 height 832
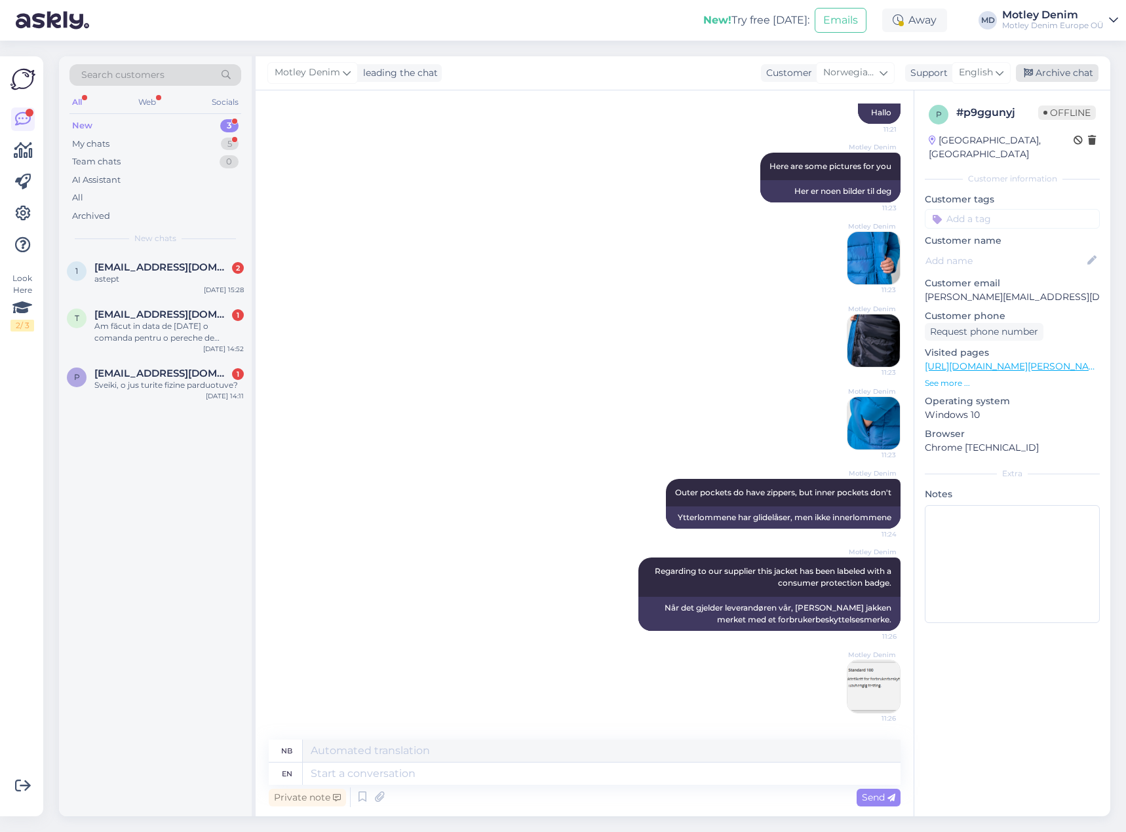
click at [1076, 76] on div "Archive chat" at bounding box center [1057, 73] width 83 height 18
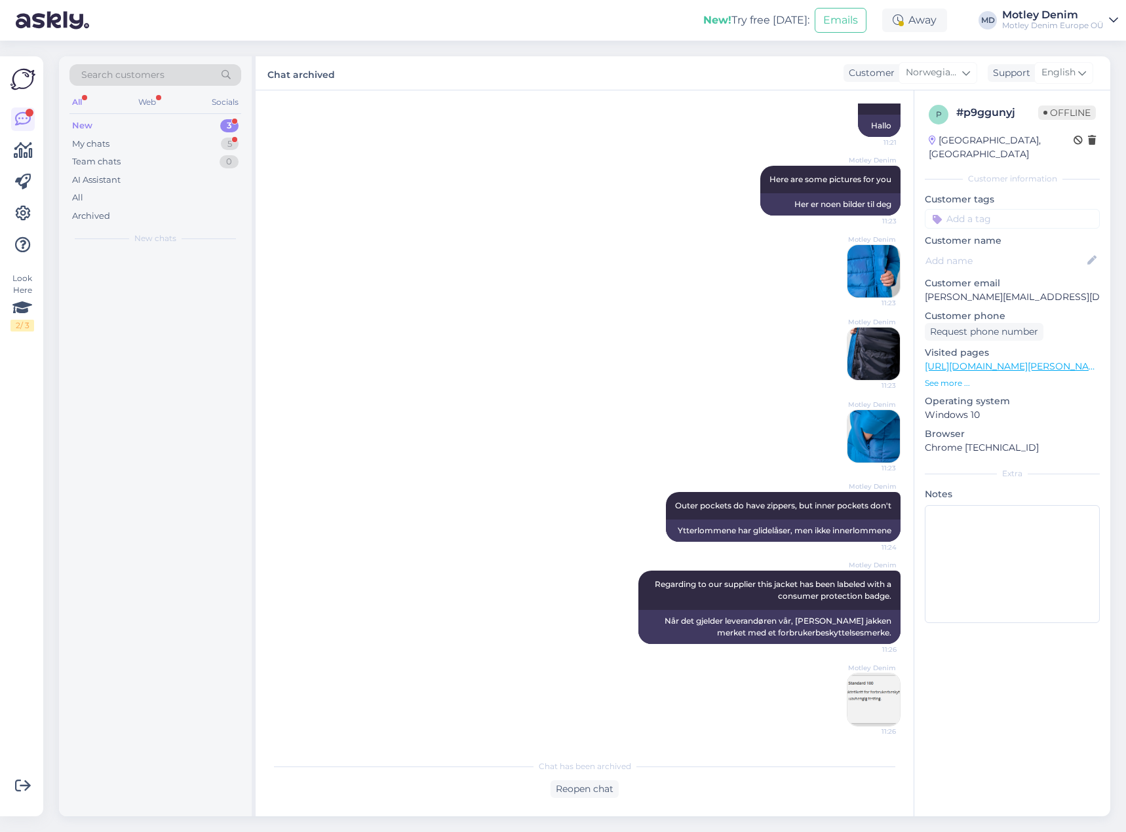
scroll to position [251, 0]
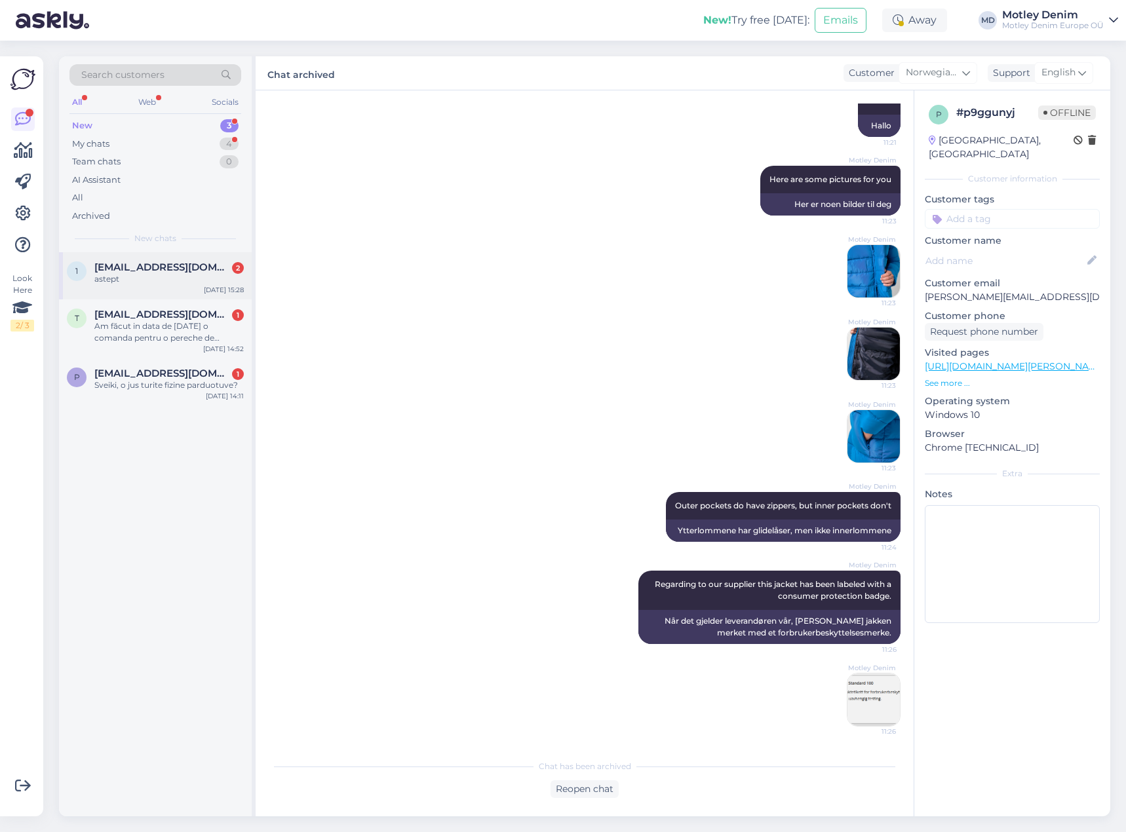
click at [207, 279] on div "astept" at bounding box center [168, 279] width 149 height 12
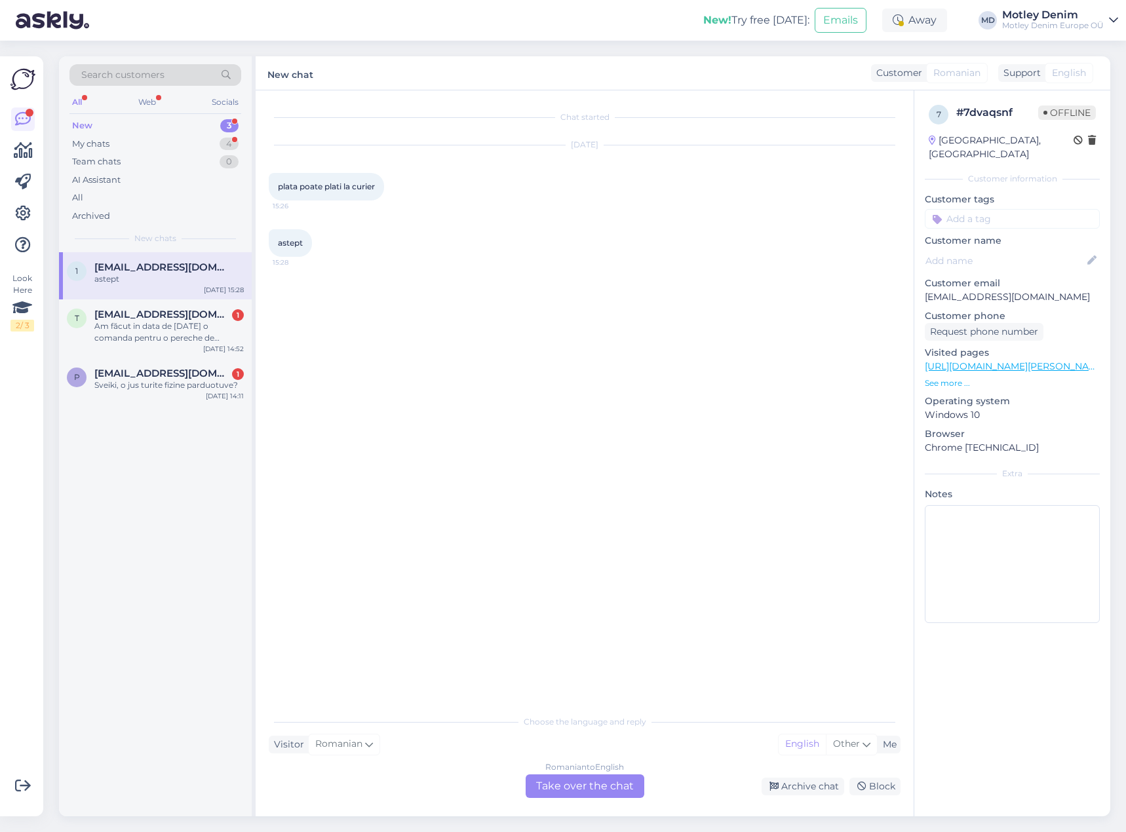
click at [611, 781] on div "Romanian to English Take over the chat" at bounding box center [584, 786] width 119 height 24
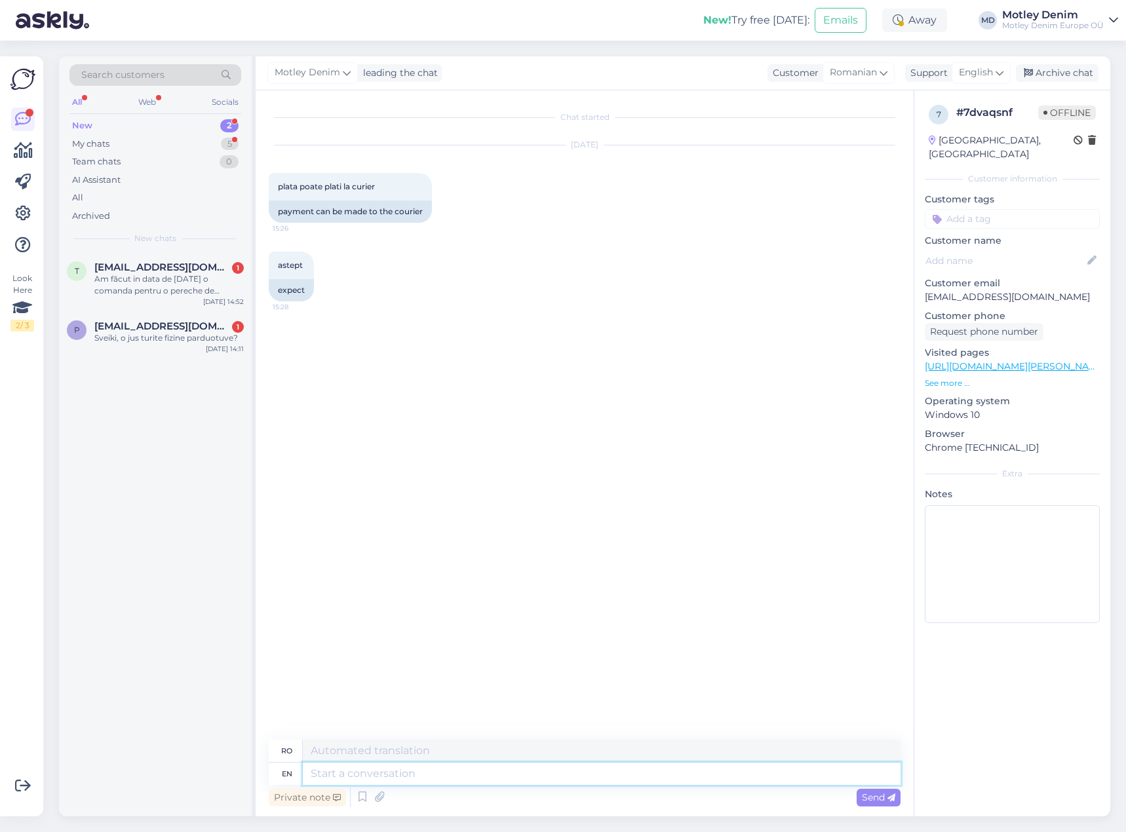
click at [599, 776] on textarea at bounding box center [602, 774] width 598 height 22
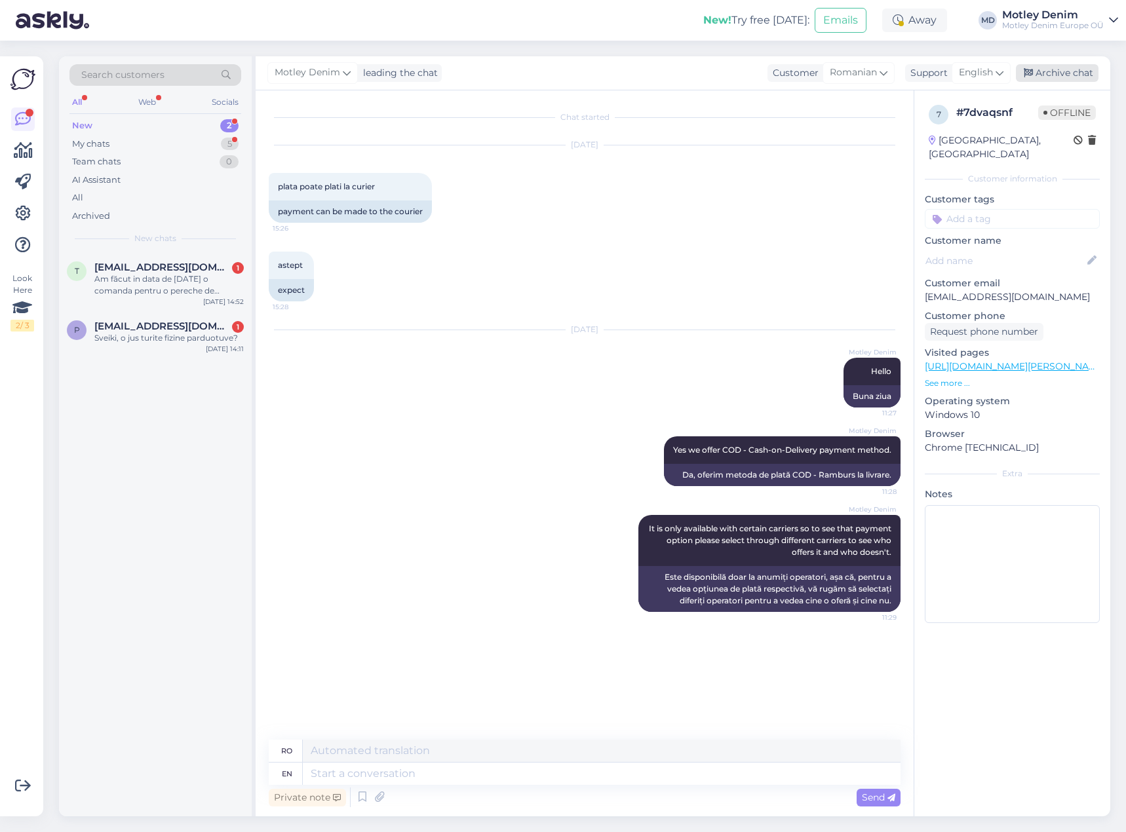
click at [1062, 71] on div "Archive chat" at bounding box center [1057, 73] width 83 height 18
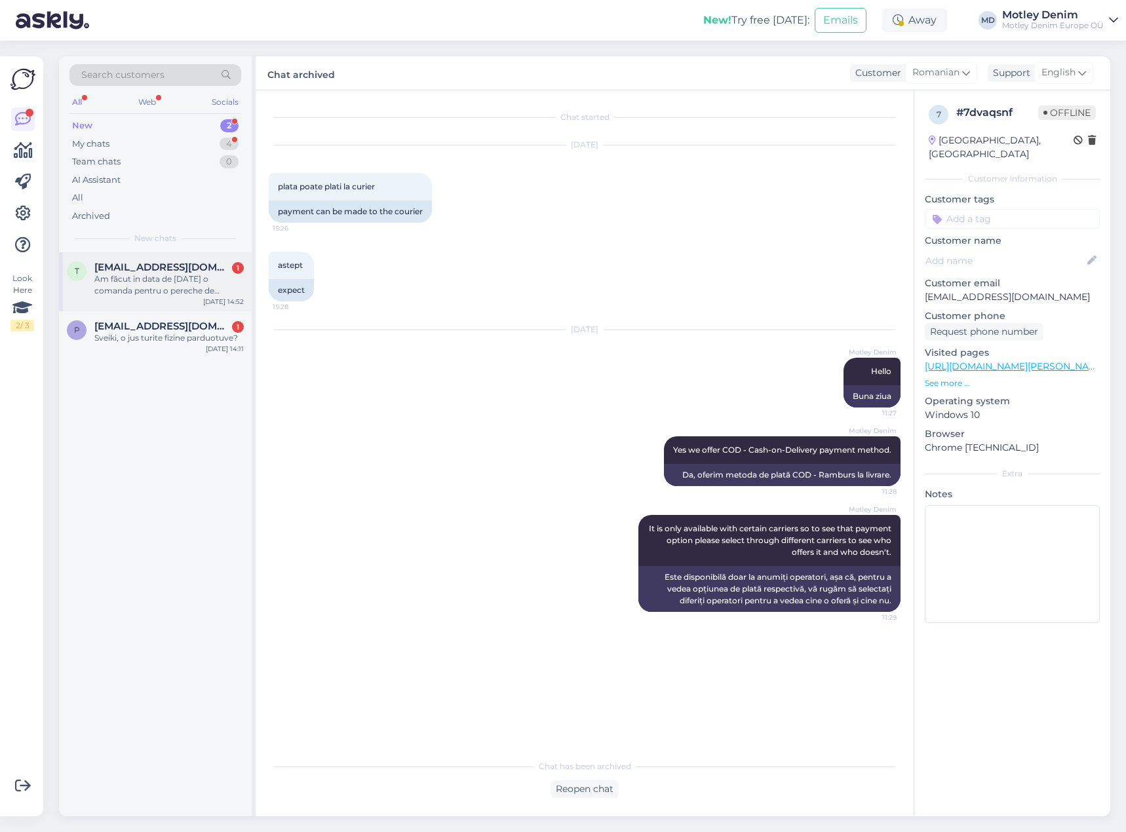
click at [143, 269] on span "[EMAIL_ADDRESS][DOMAIN_NAME]" at bounding box center [162, 267] width 136 height 12
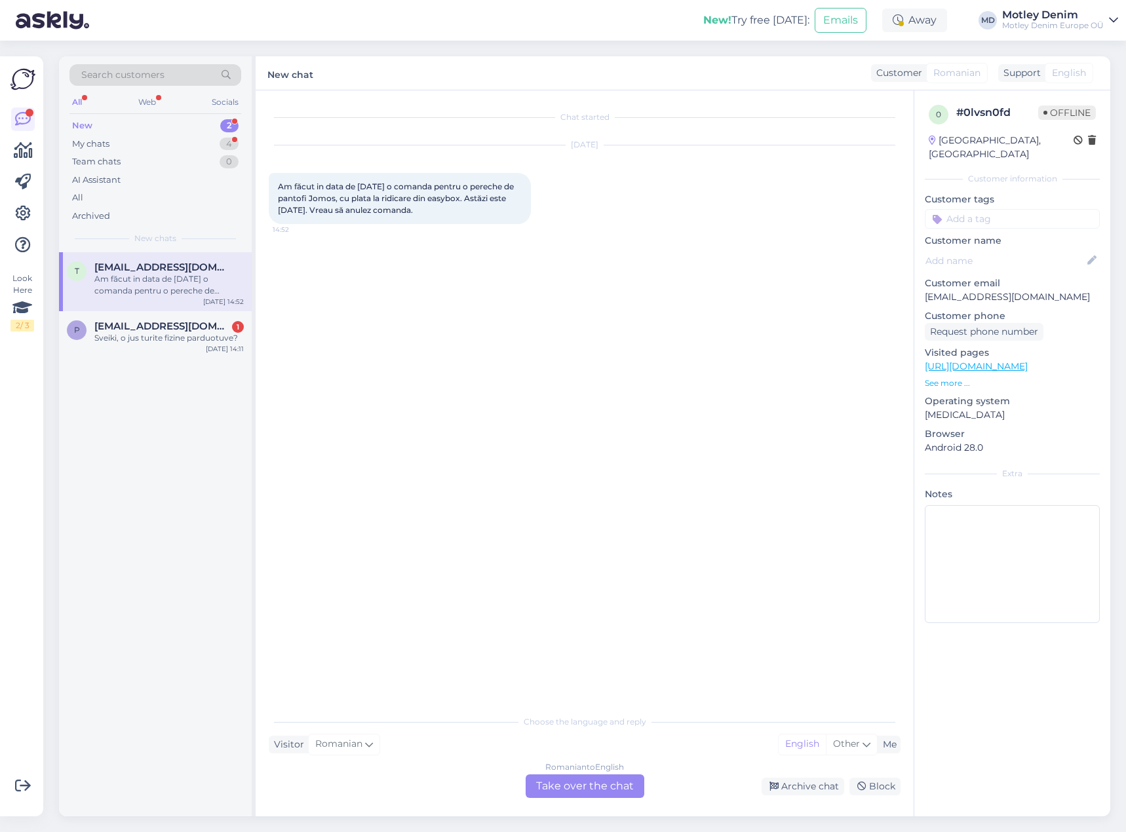
click at [605, 792] on div "Romanian to English Take over the chat" at bounding box center [584, 786] width 119 height 24
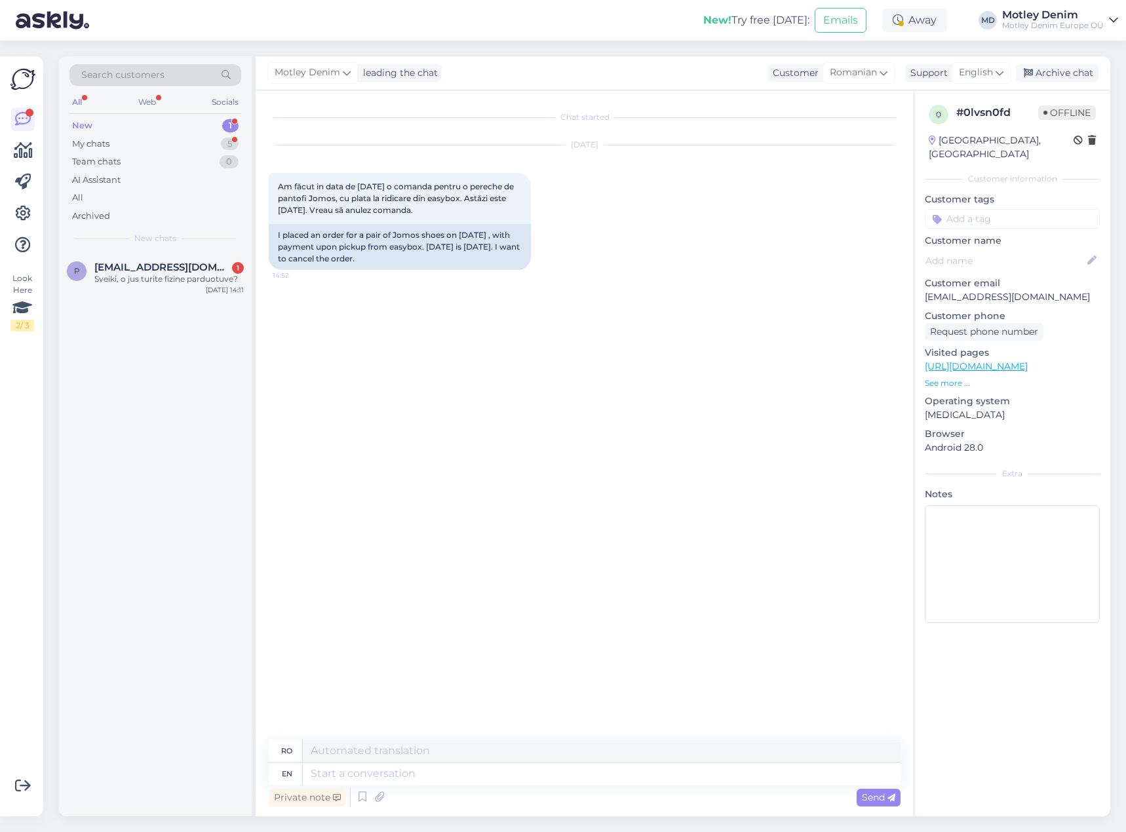
click at [398, 321] on div "Chat started [DATE] Am făcut in data de [DATE] o comanda pentru o pereche de pa…" at bounding box center [590, 416] width 643 height 624
click at [349, 307] on div "Chat started [DATE] Am făcut in data de [DATE] o comanda pentru o pereche de pa…" at bounding box center [590, 416] width 643 height 624
click at [934, 290] on p "[EMAIL_ADDRESS][DOMAIN_NAME]" at bounding box center [1011, 297] width 175 height 14
click at [958, 290] on p "[EMAIL_ADDRESS][DOMAIN_NAME]" at bounding box center [1011, 297] width 175 height 14
click at [930, 290] on p "[EMAIL_ADDRESS][DOMAIN_NAME]" at bounding box center [1011, 297] width 175 height 14
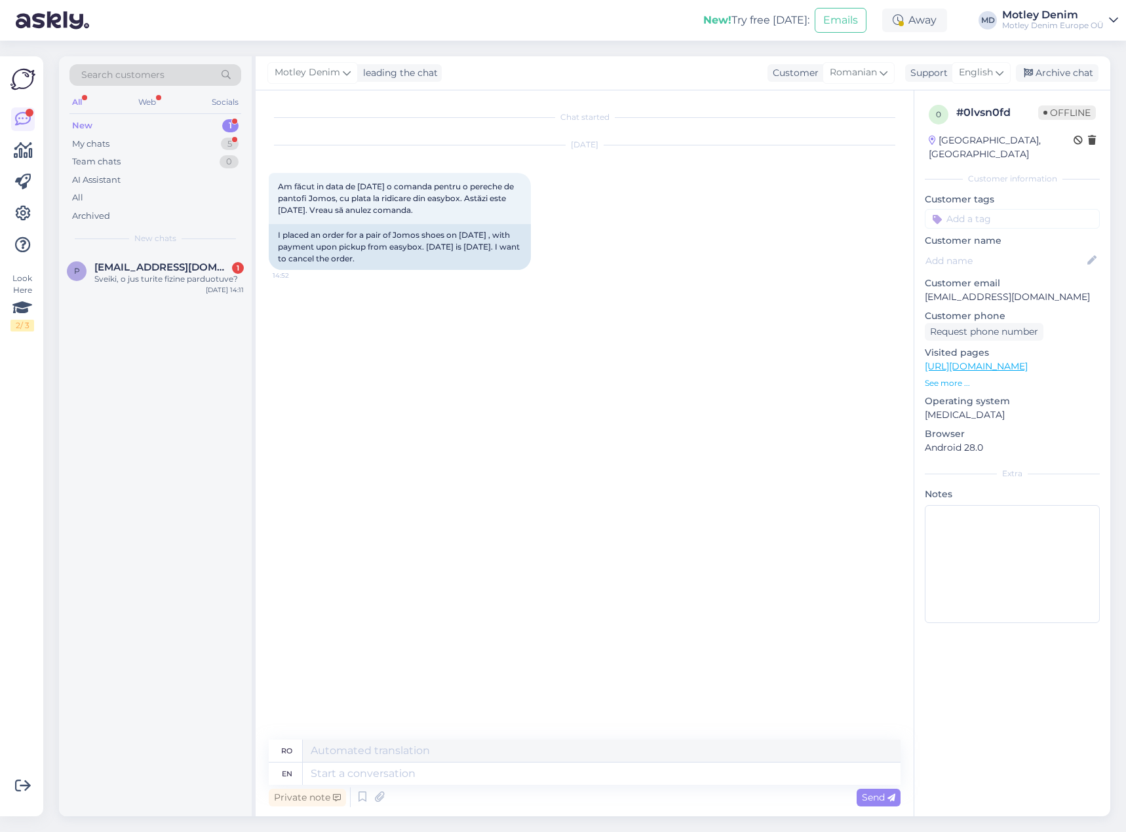
click at [933, 290] on p "[EMAIL_ADDRESS][DOMAIN_NAME]" at bounding box center [1011, 297] width 175 height 14
drag, startPoint x: 933, startPoint y: 284, endPoint x: 1024, endPoint y: 282, distance: 91.1
click at [1024, 290] on p "[EMAIL_ADDRESS][DOMAIN_NAME]" at bounding box center [1011, 297] width 175 height 14
copy p "[EMAIL_ADDRESS][DOMAIN_NAME]"
click at [444, 772] on textarea at bounding box center [602, 774] width 598 height 22
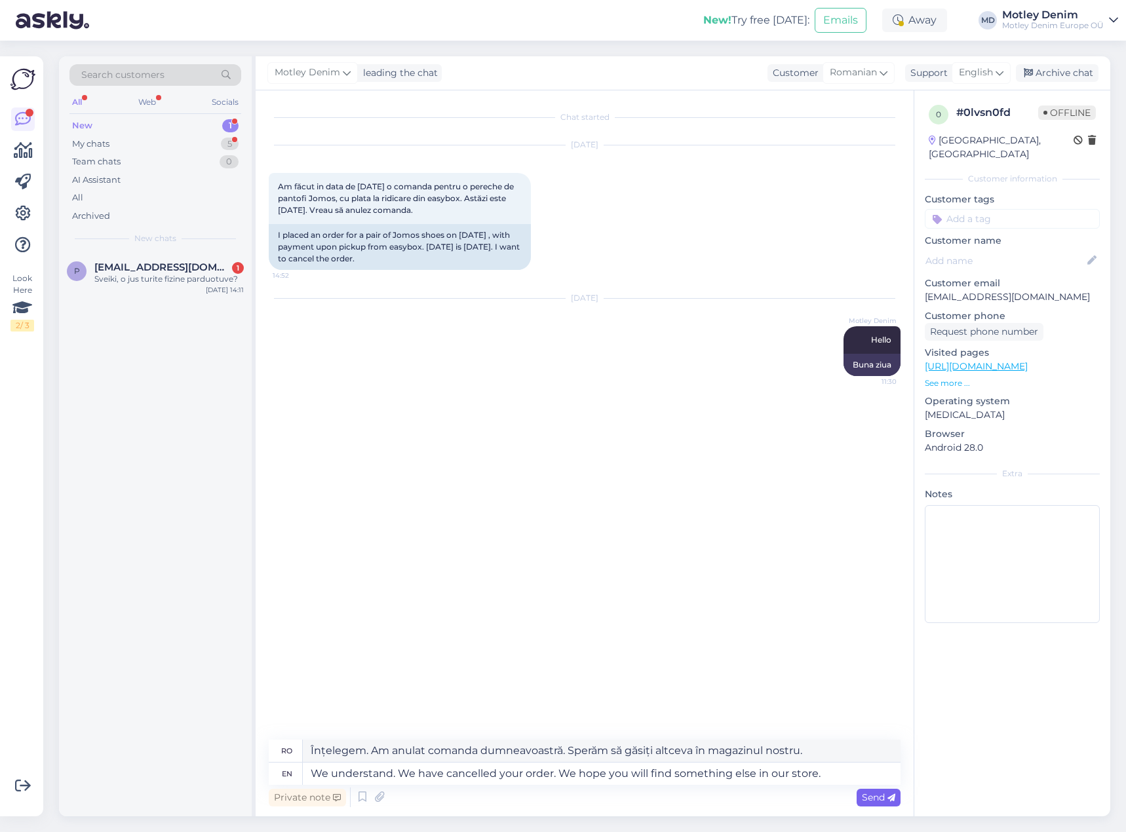
click at [872, 797] on span "Send" at bounding box center [878, 797] width 33 height 12
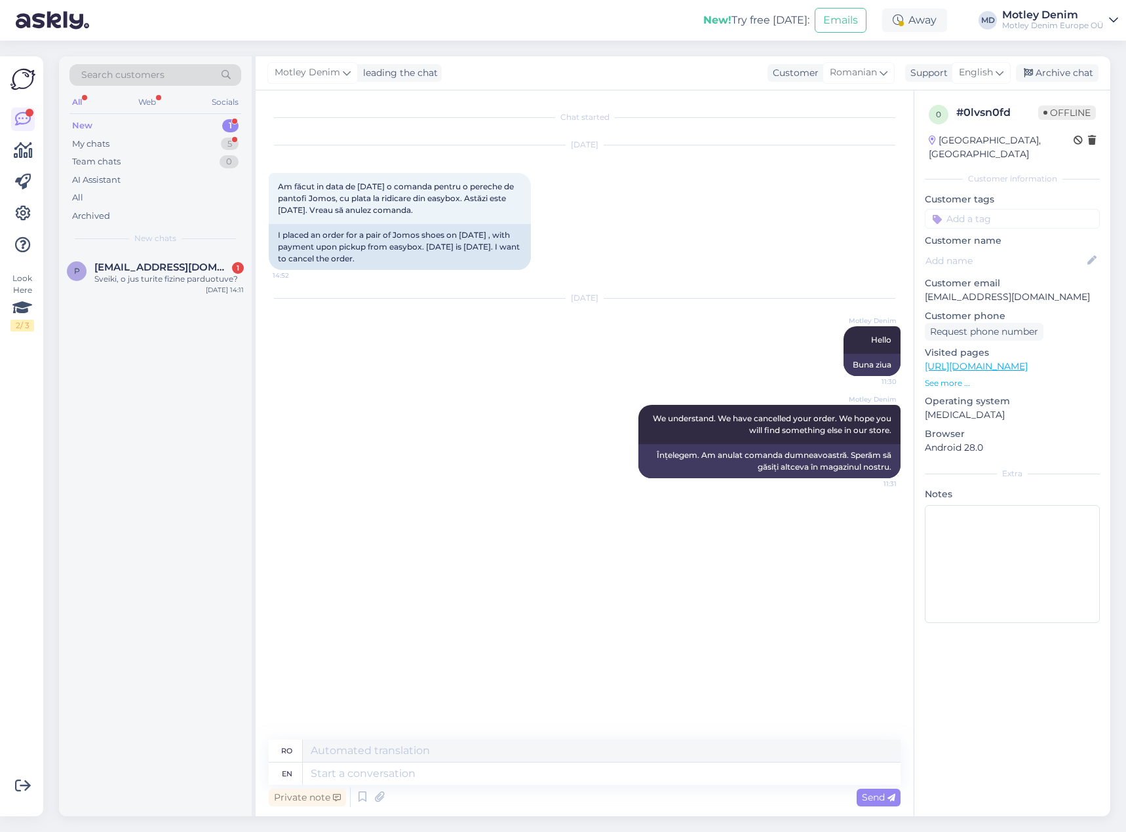
click at [672, 223] on div "[DATE] Am făcut in data de [DATE] o comanda pentru o pereche de pantofi Jomos, …" at bounding box center [585, 207] width 632 height 153
click at [1059, 68] on div "Archive chat" at bounding box center [1057, 73] width 83 height 18
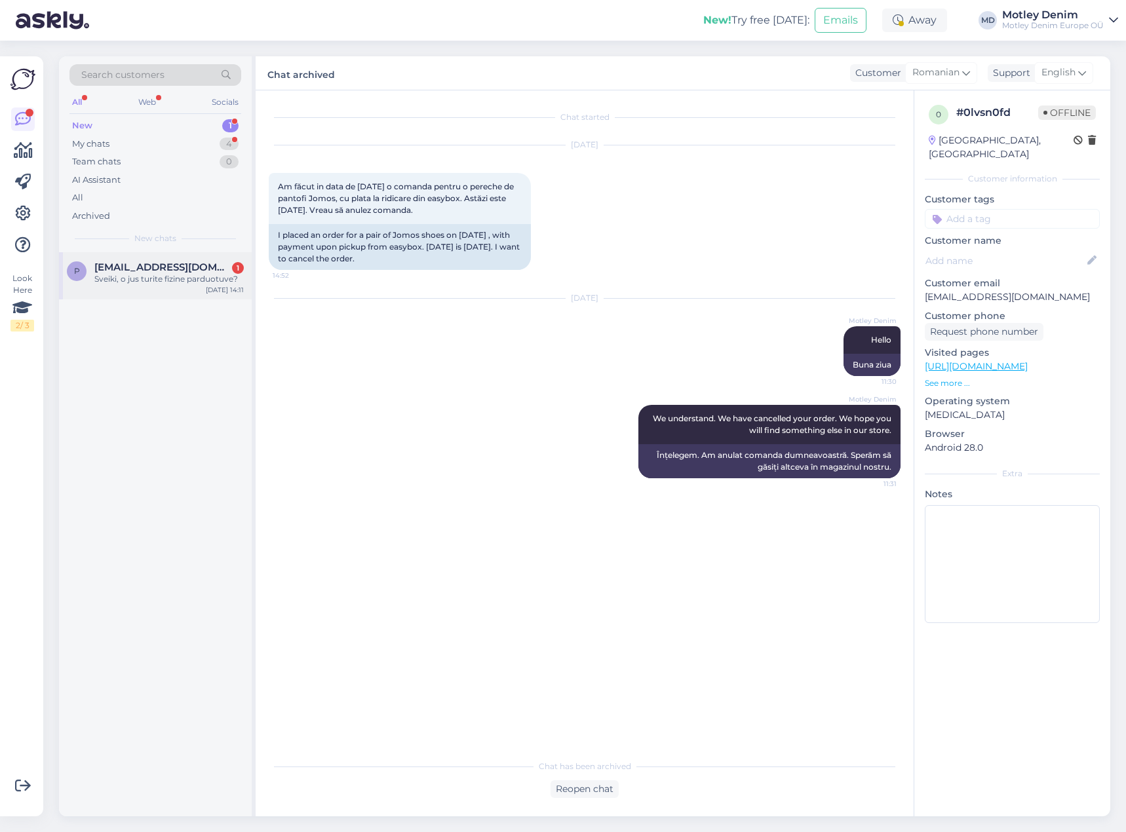
click at [195, 286] on div "p [EMAIL_ADDRESS][DOMAIN_NAME] 1 Sveiki, o jus turite fizine parduotuve? [DATE]…" at bounding box center [155, 275] width 193 height 47
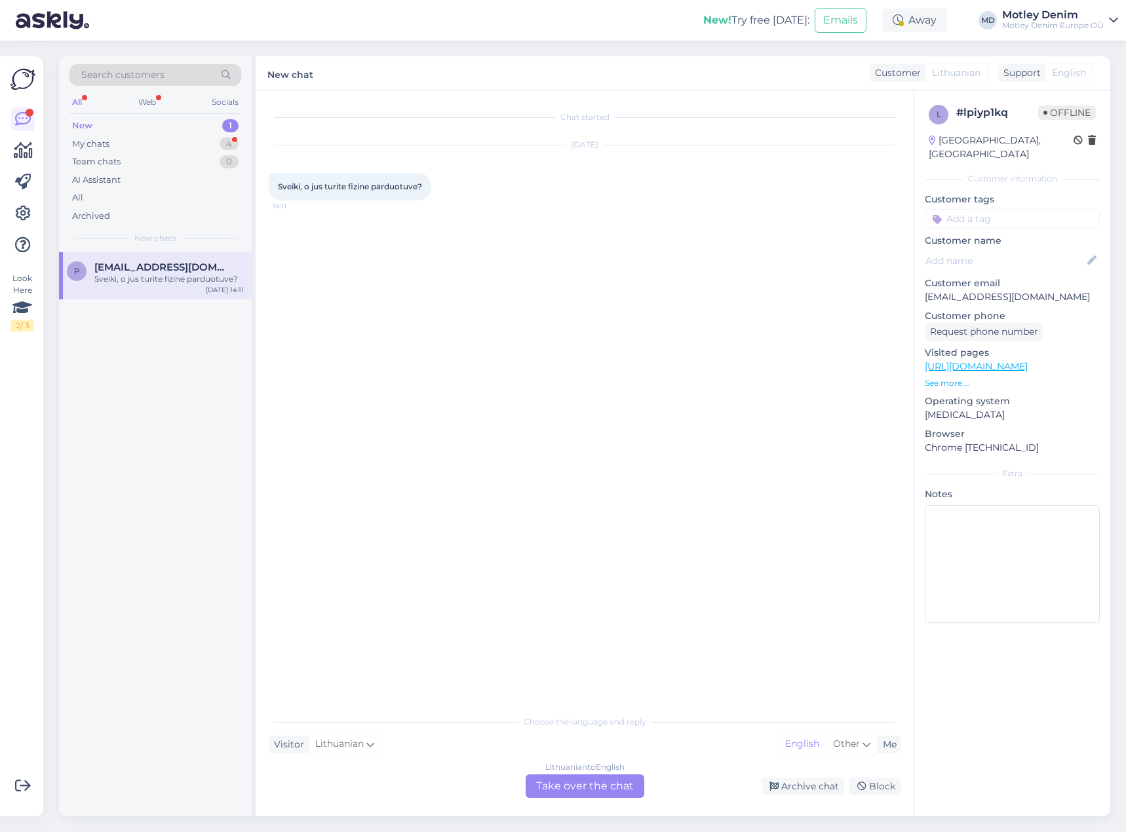
click at [575, 790] on div "Lithuanian to English Take over the chat" at bounding box center [584, 786] width 119 height 24
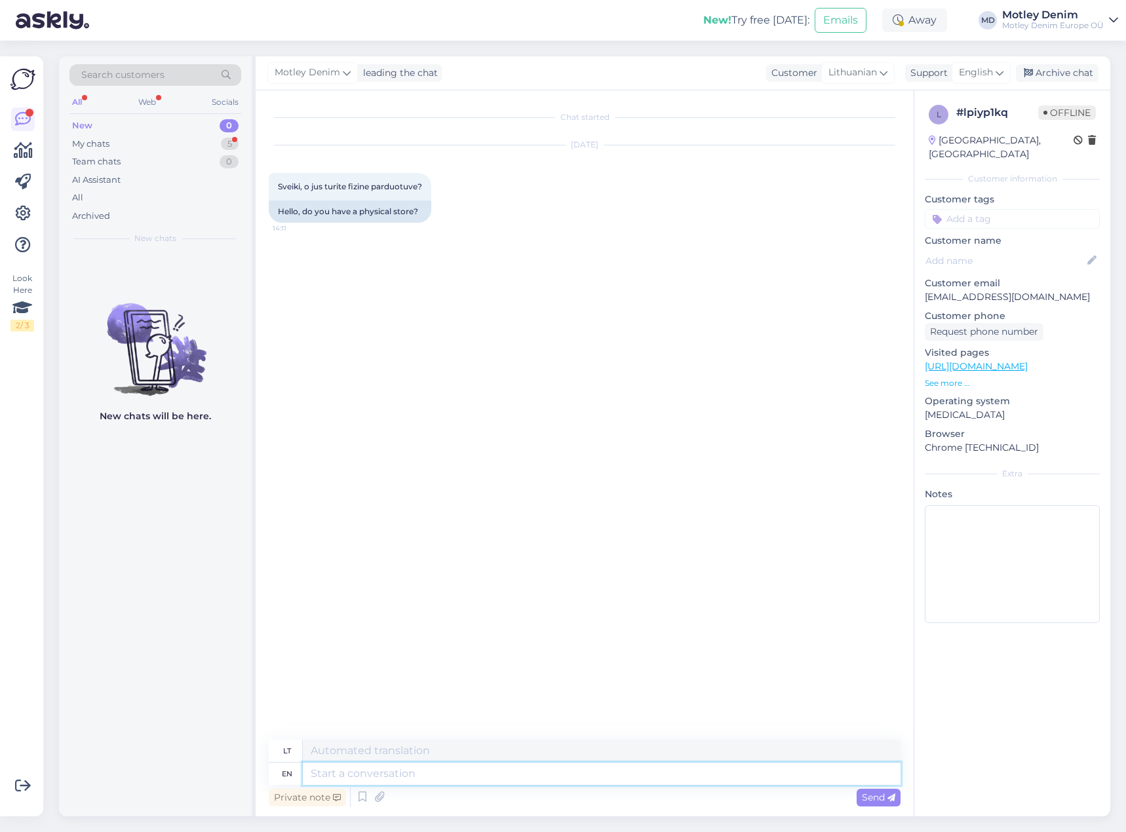
click at [512, 771] on textarea at bounding box center [602, 774] width 598 height 22
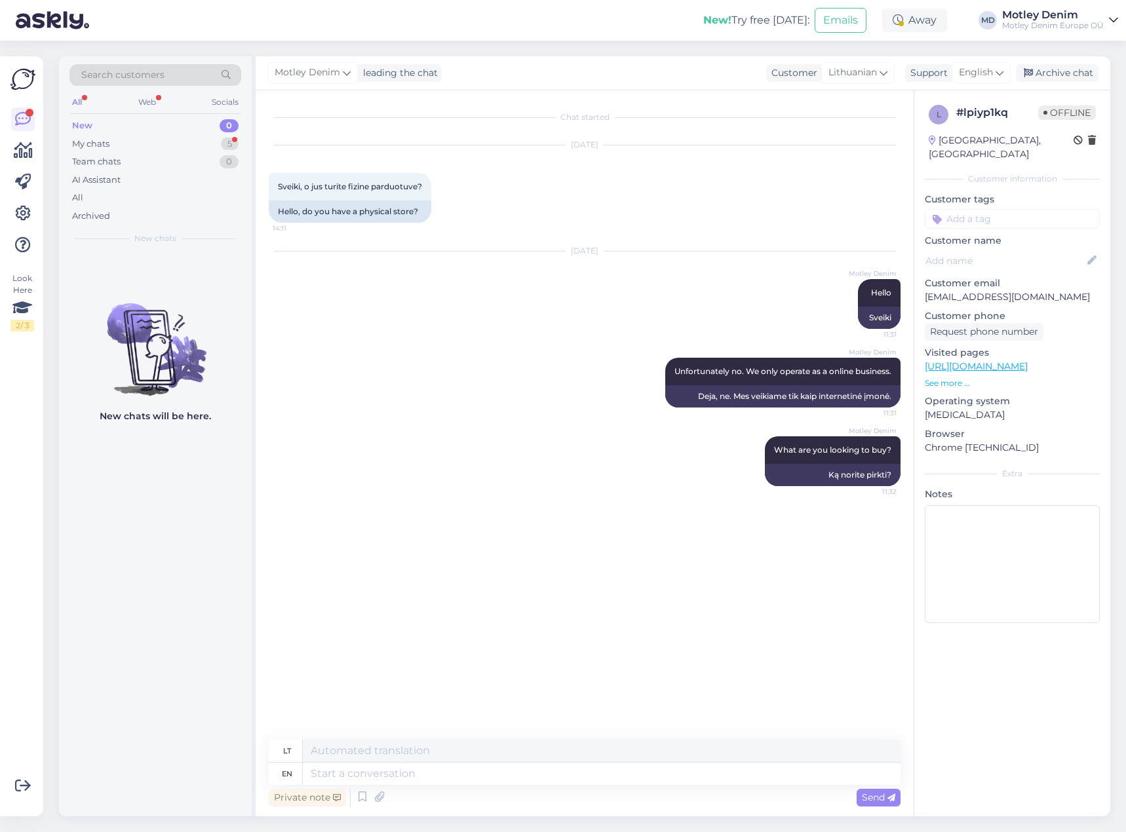
click at [941, 290] on p "[EMAIL_ADDRESS][DOMAIN_NAME]" at bounding box center [1011, 297] width 175 height 14
drag, startPoint x: 941, startPoint y: 281, endPoint x: 1033, endPoint y: 278, distance: 91.1
click at [1029, 290] on p "[EMAIL_ADDRESS][DOMAIN_NAME]" at bounding box center [1011, 297] width 175 height 14
copy p "[EMAIL_ADDRESS][DOMAIN_NAME]"
click at [1033, 209] on input at bounding box center [1011, 219] width 175 height 20
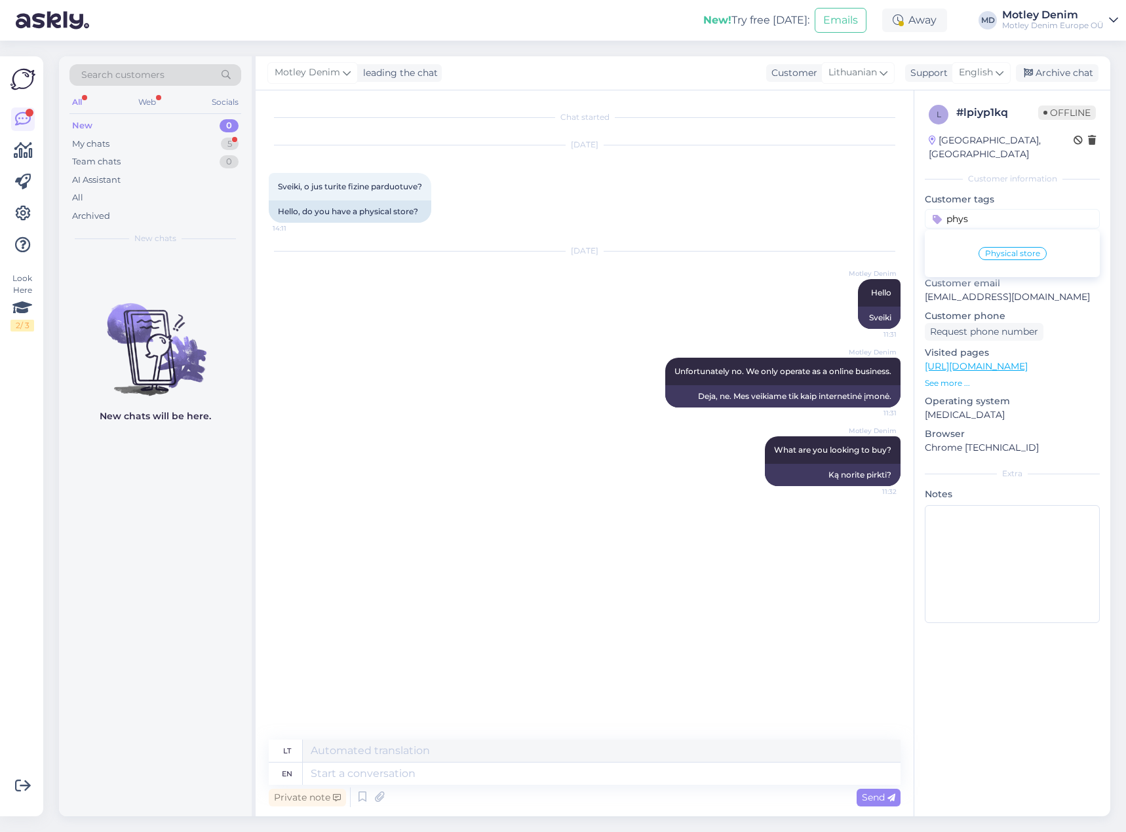
click at [1009, 250] on span "Physical store" at bounding box center [1012, 254] width 55 height 8
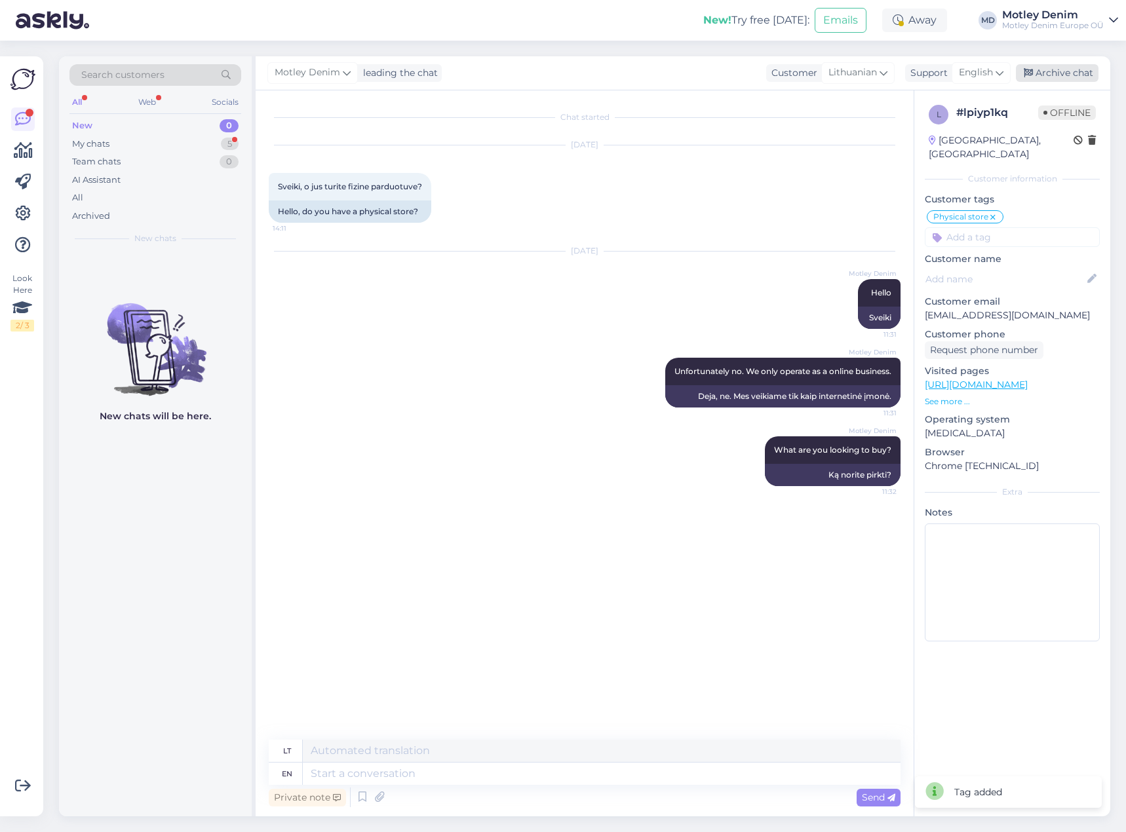
click at [1054, 74] on div "Archive chat" at bounding box center [1057, 73] width 83 height 18
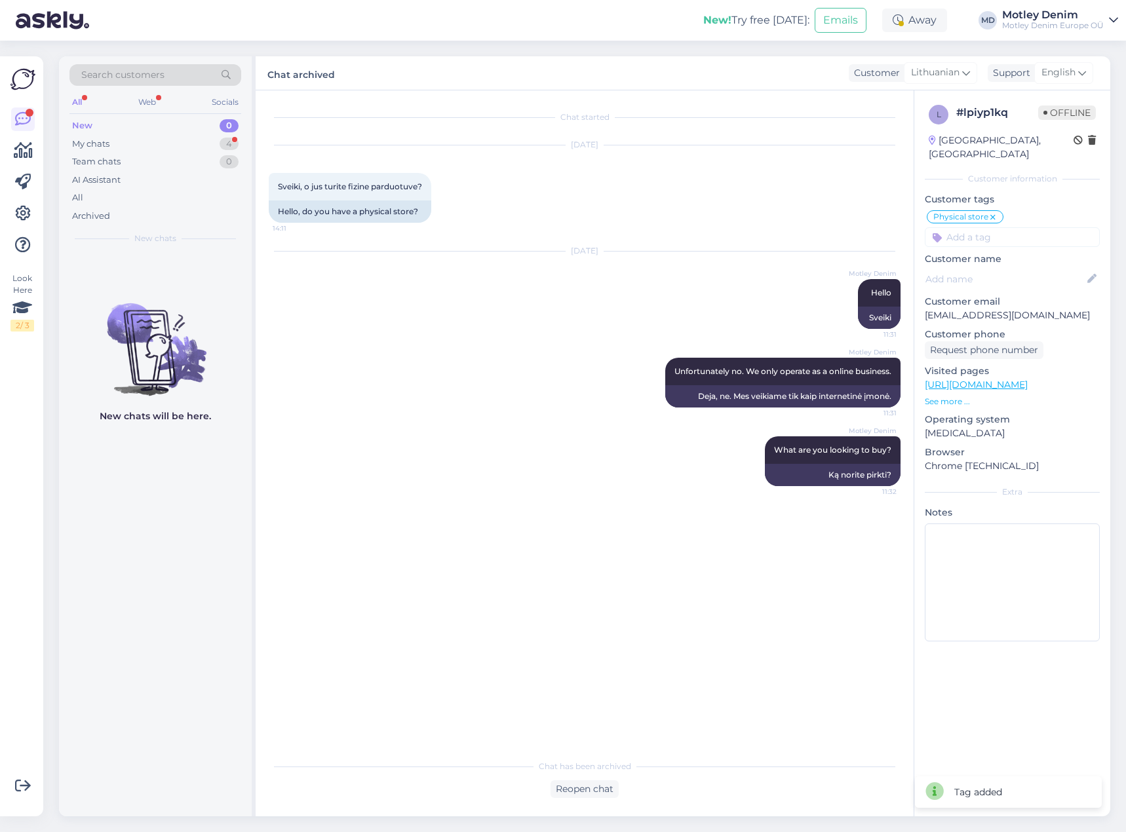
click at [699, 193] on div "[DATE] Sveiki, o jus turite fizine parduotuve? 14:11 Hello, do you have a physi…" at bounding box center [585, 184] width 632 height 106
click at [189, 140] on div "My chats 4" at bounding box center [155, 144] width 172 height 18
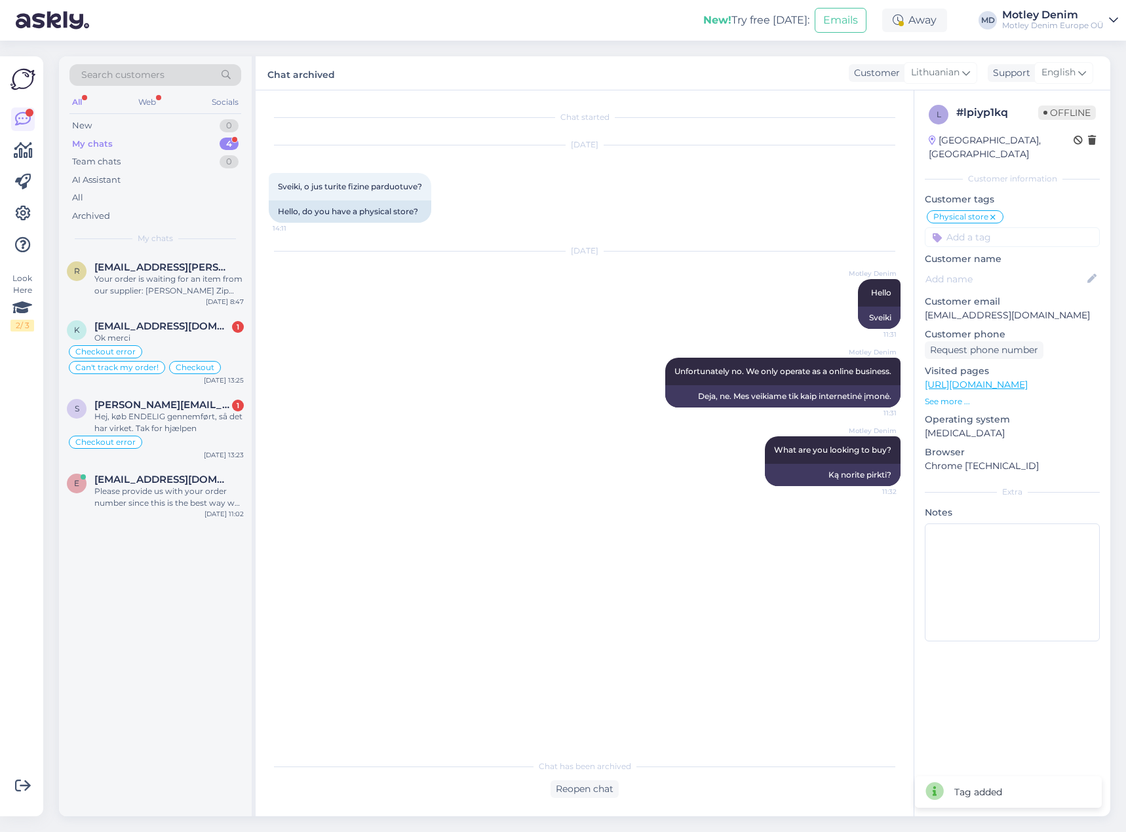
drag, startPoint x: 193, startPoint y: 289, endPoint x: 257, endPoint y: 333, distance: 78.3
click at [193, 289] on div "Your order is waiting for an item from our supplier: [PERSON_NAME] Zip Front Wa…" at bounding box center [168, 285] width 149 height 24
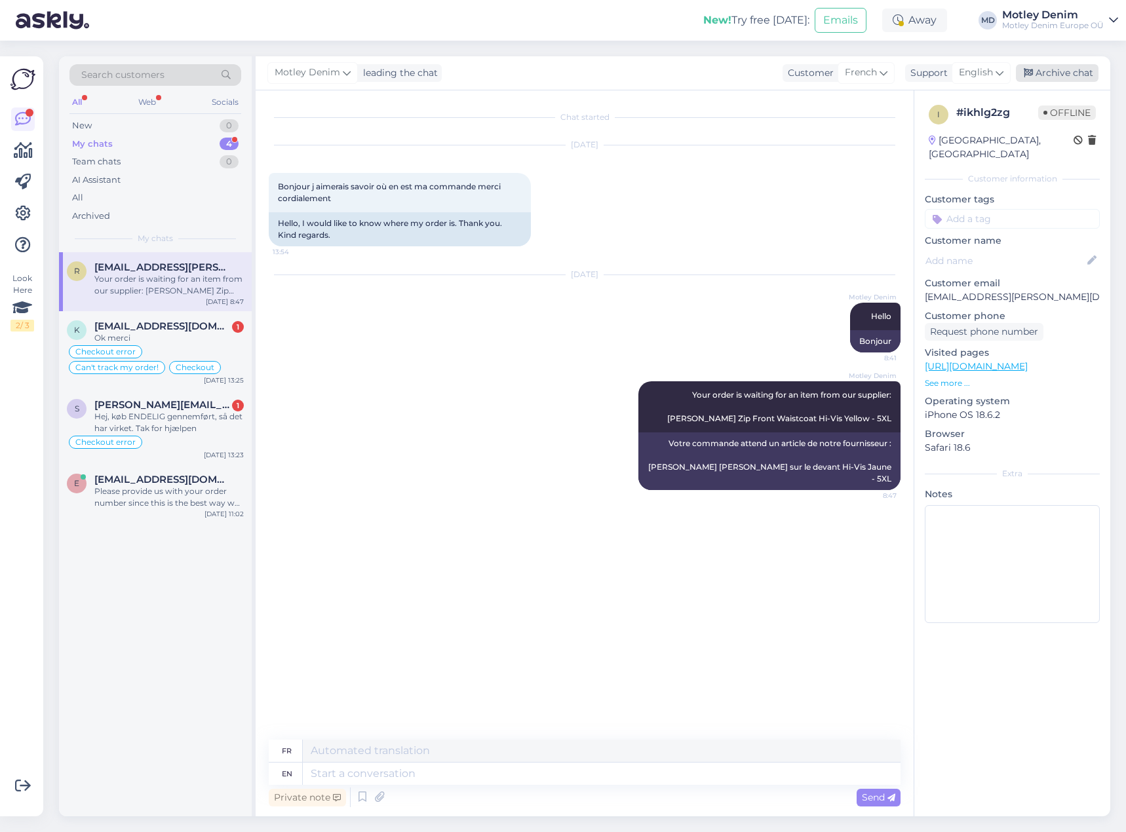
click at [1064, 70] on div "Archive chat" at bounding box center [1057, 73] width 83 height 18
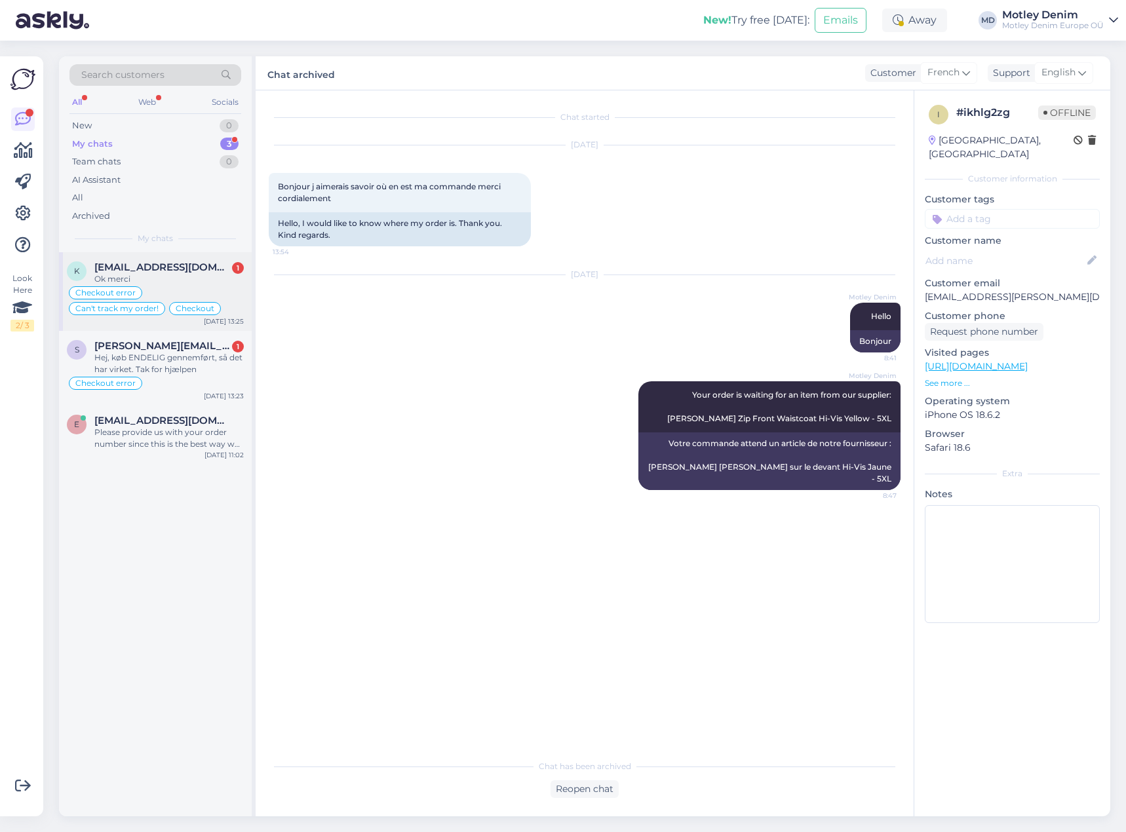
click at [131, 306] on div "Checkout error Can't track my order! Checkout" at bounding box center [155, 300] width 177 height 31
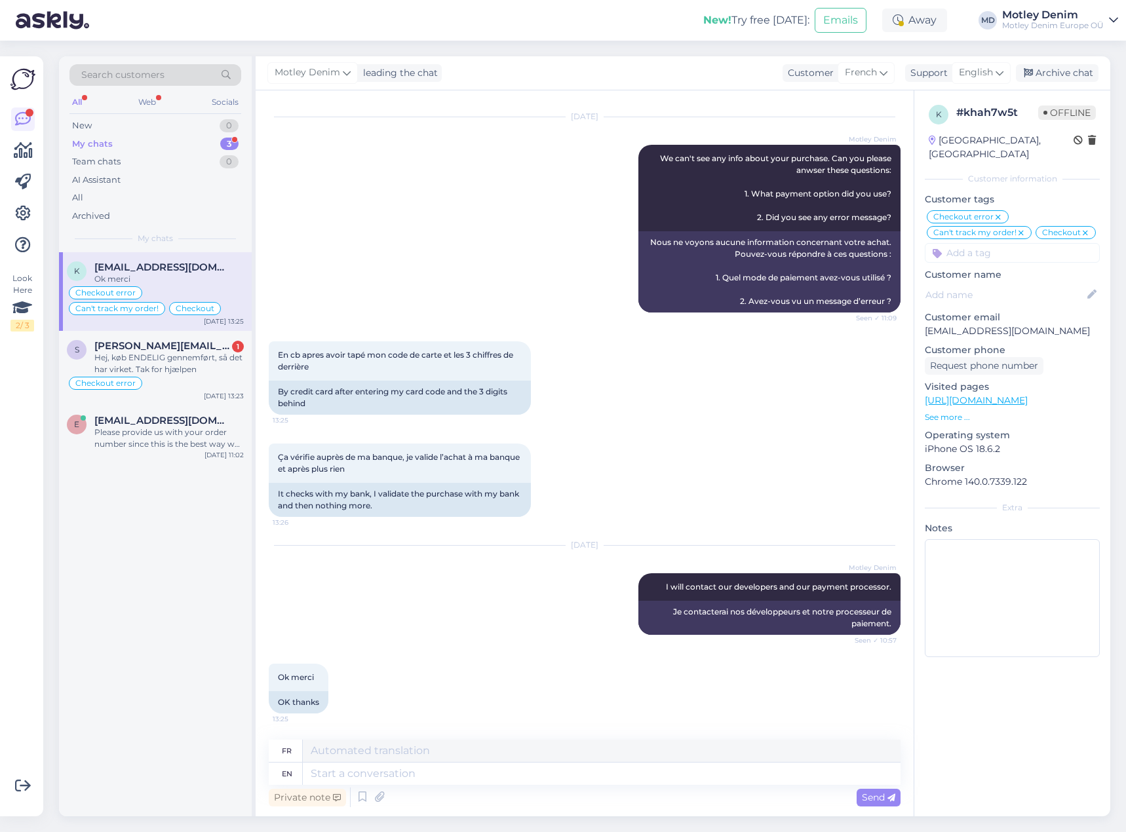
click at [587, 428] on div "En cb apres avoir tapé mon code de carte et les 3 chiffres de derrière 13:25 By…" at bounding box center [585, 378] width 632 height 102
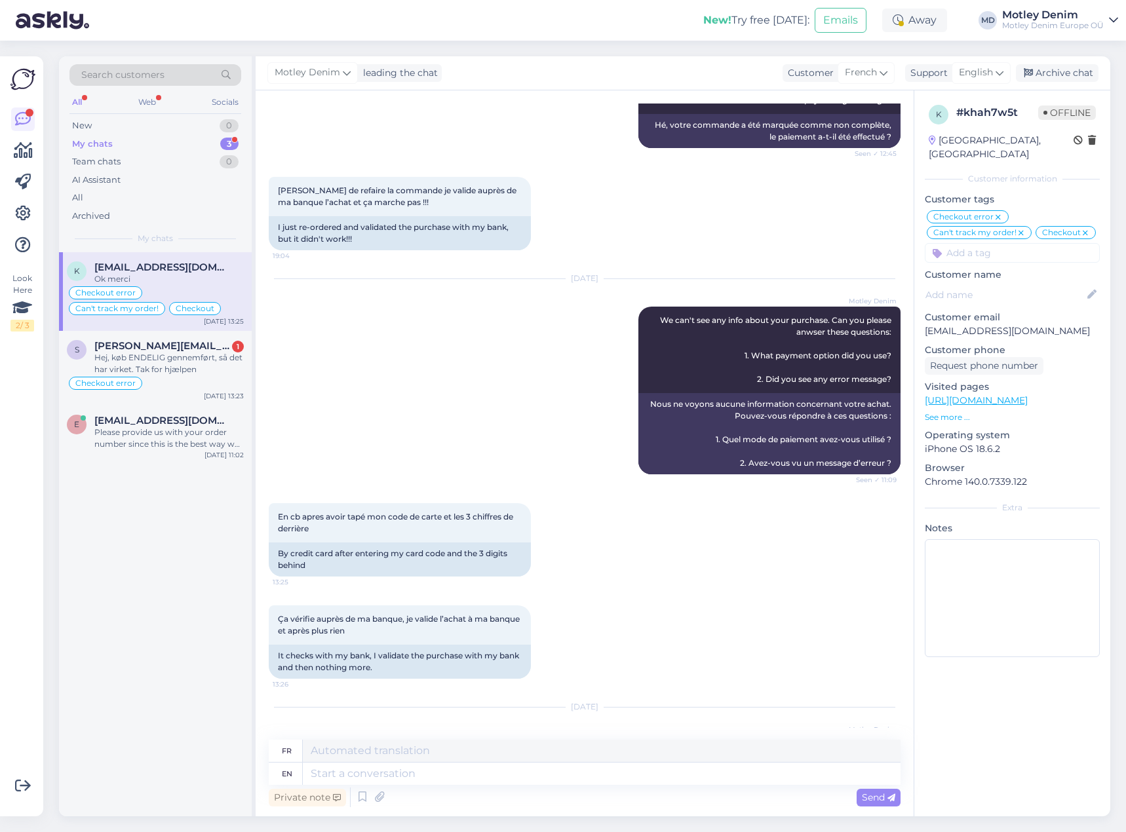
scroll to position [75, 0]
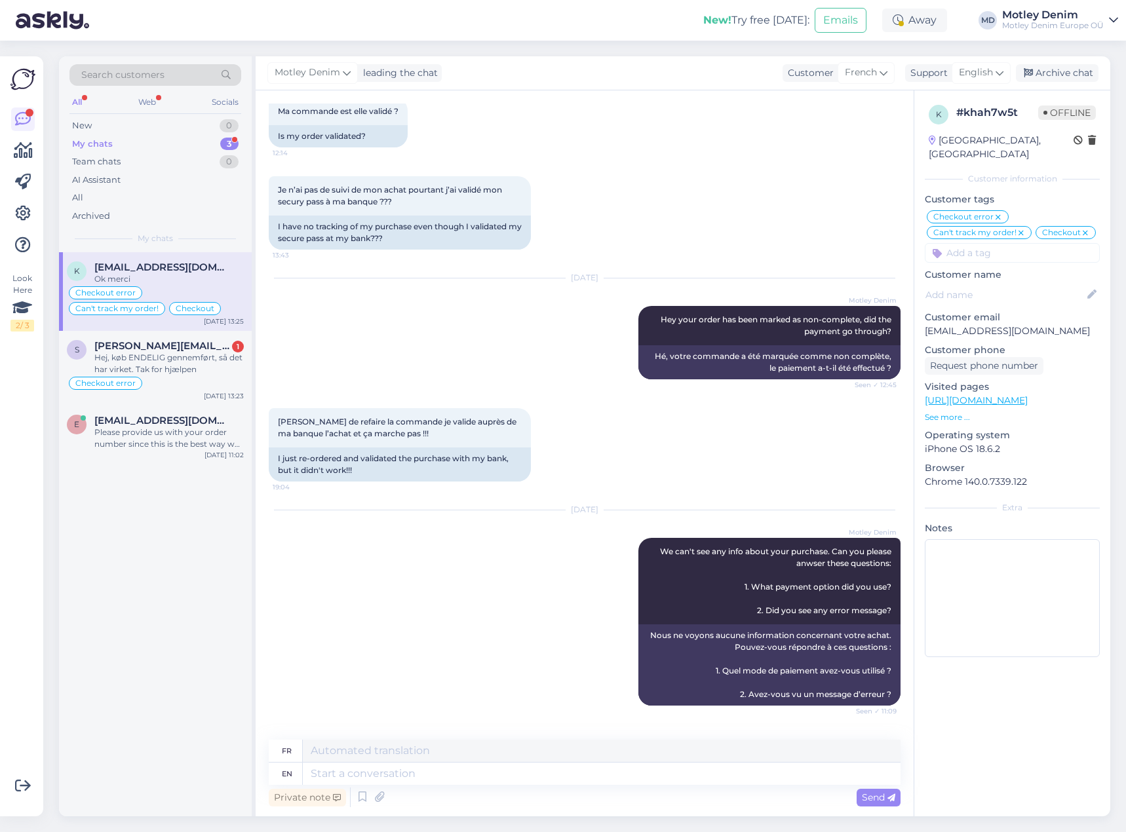
click at [939, 324] on p "[EMAIL_ADDRESS][DOMAIN_NAME]" at bounding box center [1011, 331] width 175 height 14
drag, startPoint x: 939, startPoint y: 318, endPoint x: 1016, endPoint y: 317, distance: 76.7
click at [1016, 324] on p "[EMAIL_ADDRESS][DOMAIN_NAME]" at bounding box center [1011, 331] width 175 height 14
copy p "[EMAIL_ADDRESS][DOMAIN_NAME]"
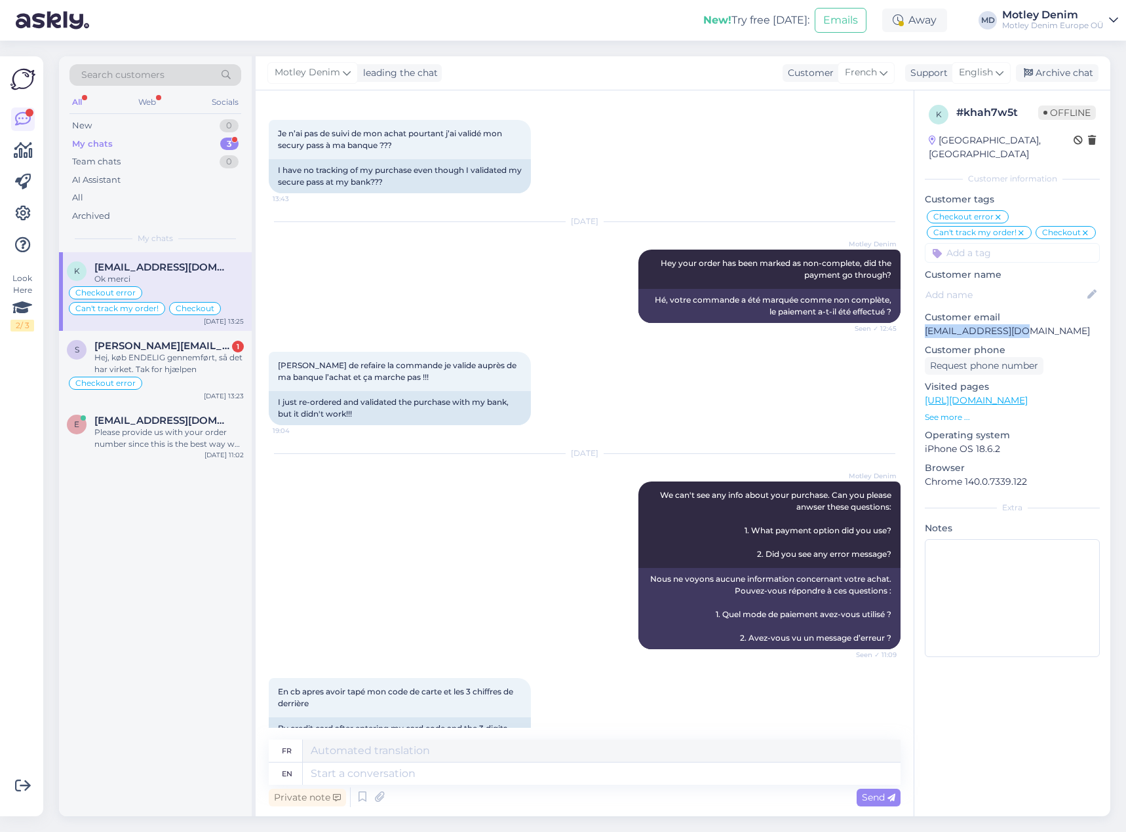
scroll to position [393, 0]
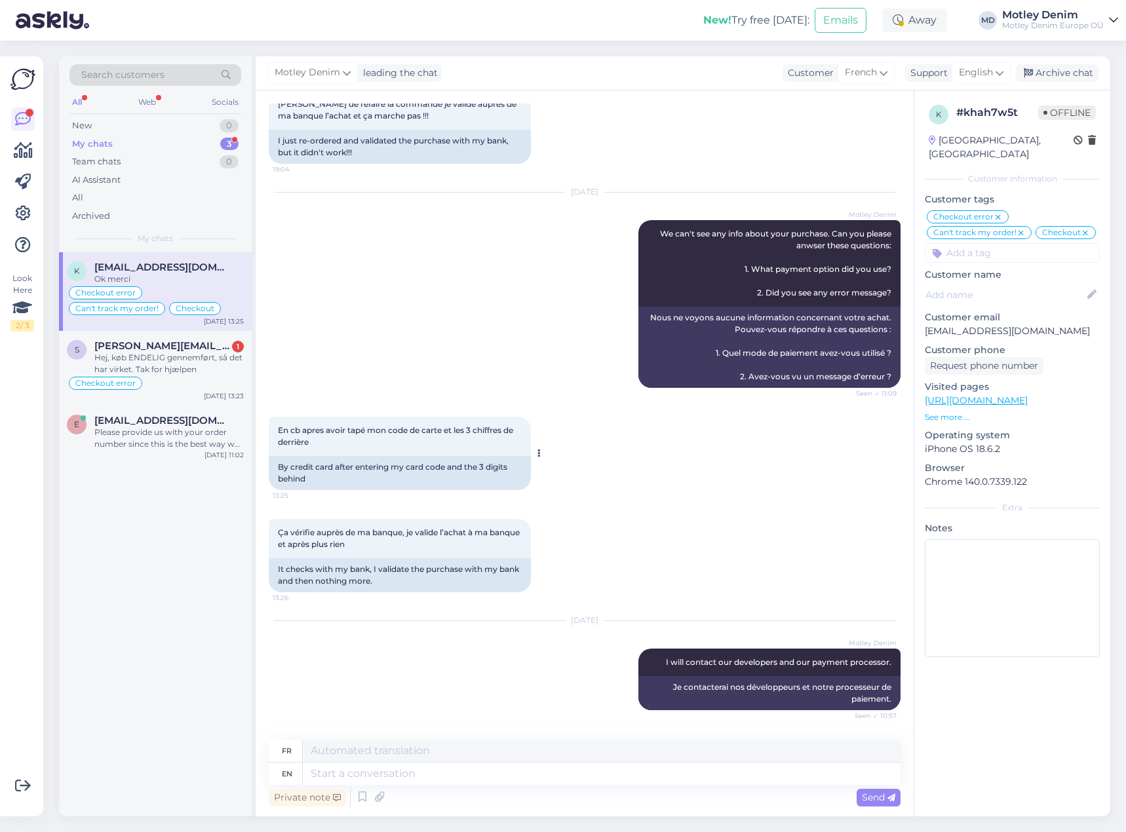
click at [304, 468] on div "By credit card after entering my card code and the 3 digits behind" at bounding box center [400, 473] width 262 height 34
drag, startPoint x: 304, startPoint y: 468, endPoint x: 449, endPoint y: 477, distance: 145.1
click at [451, 478] on div "By credit card after entering my card code and the 3 digits behind" at bounding box center [400, 473] width 262 height 34
copy div "credit card after entering my card code and the 3 digits behind"
click at [402, 328] on div "[DATE] Motley Denim We can't see any info about your purchase. Can you please a…" at bounding box center [585, 290] width 632 height 224
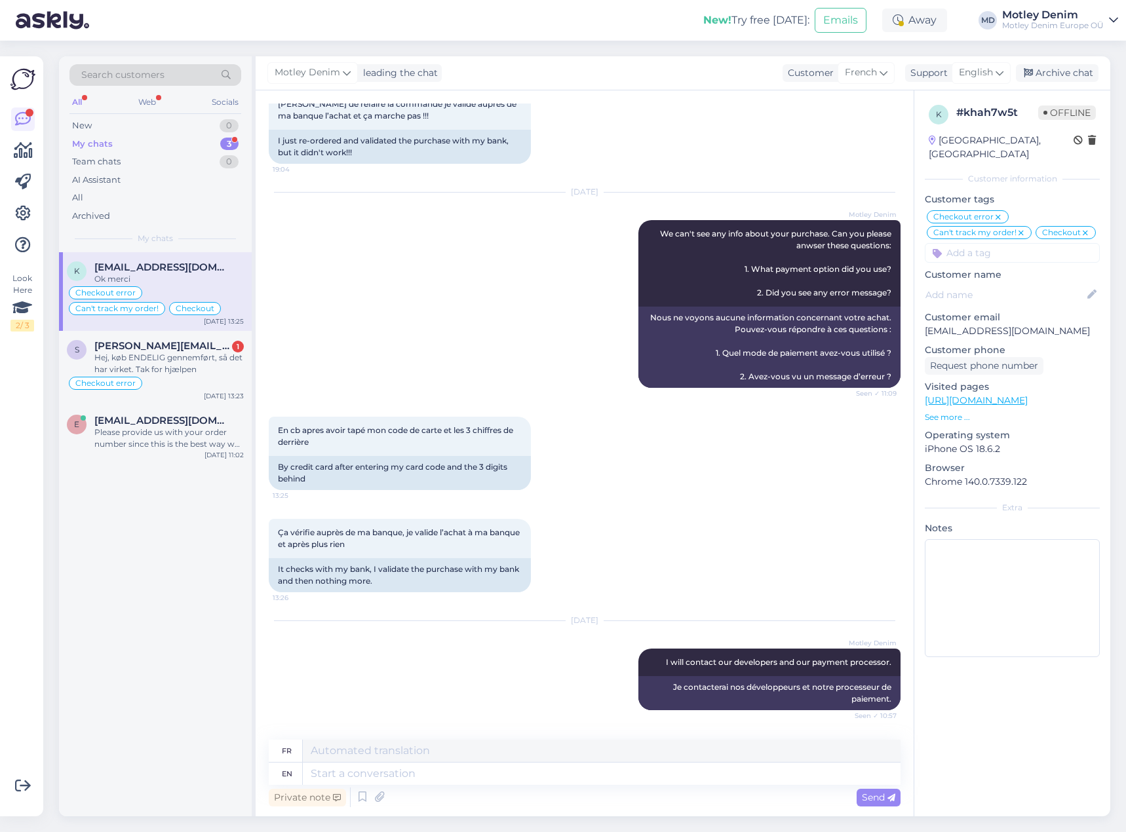
click at [425, 343] on div "[DATE] Motley Denim We can't see any info about your purchase. Can you please a…" at bounding box center [585, 290] width 632 height 224
click at [660, 233] on span "We can't see any info about your purchase. Can you please anwser these question…" at bounding box center [776, 263] width 233 height 69
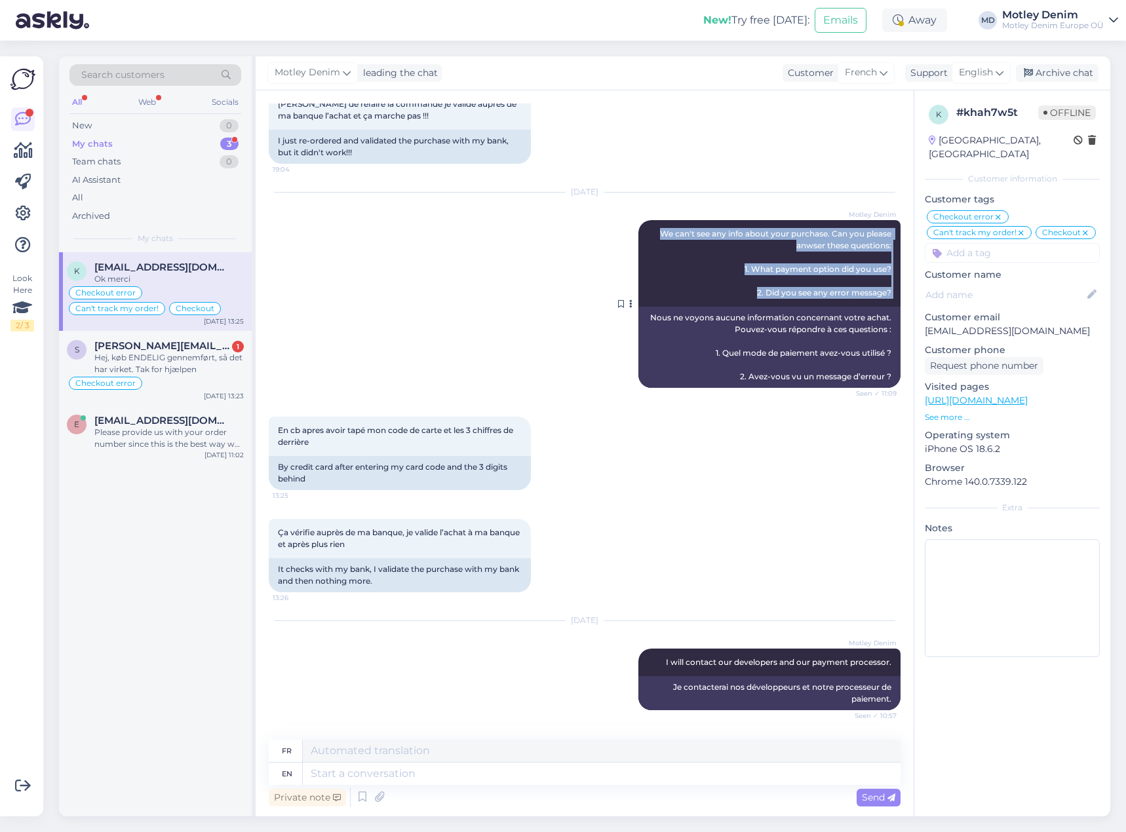
drag, startPoint x: 651, startPoint y: 233, endPoint x: 879, endPoint y: 295, distance: 236.2
click at [879, 295] on span "We can't see any info about your purchase. Can you please anwser these question…" at bounding box center [776, 263] width 233 height 69
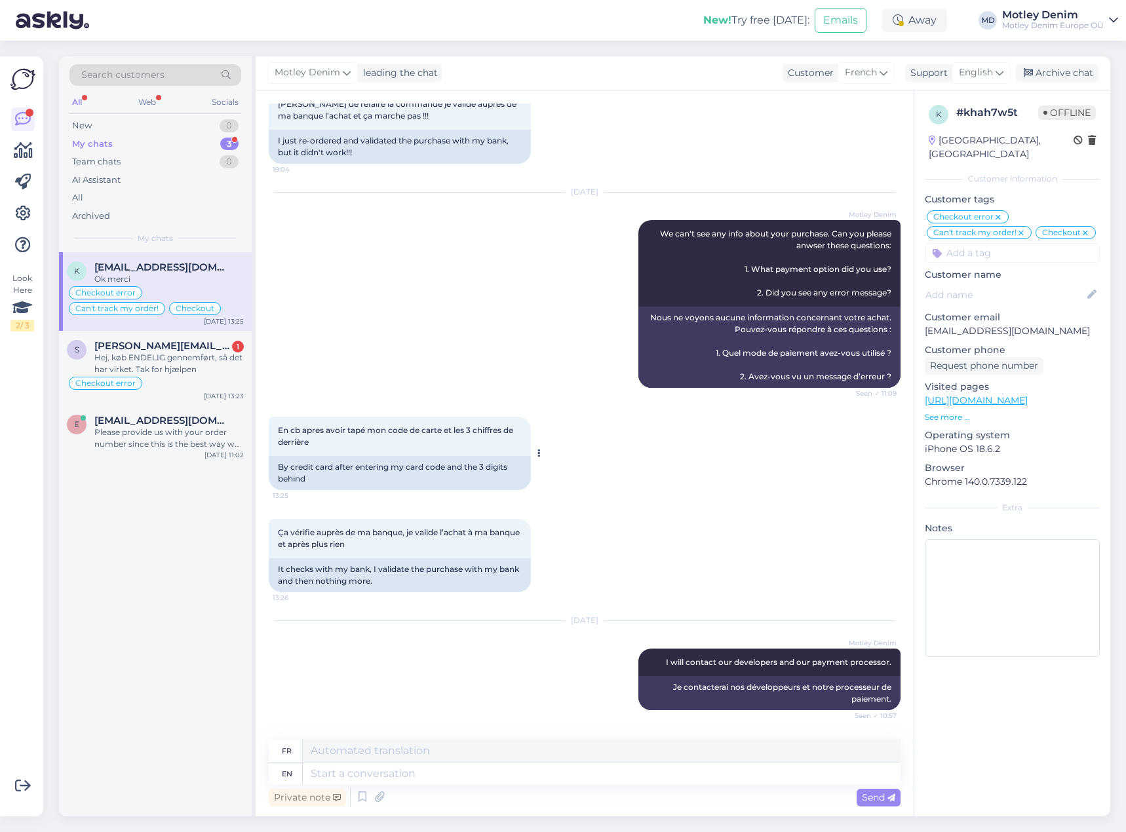
click at [282, 466] on div "By credit card after entering my card code and the 3 digits behind" at bounding box center [400, 473] width 262 height 34
drag, startPoint x: 282, startPoint y: 466, endPoint x: 307, endPoint y: 476, distance: 27.1
click at [307, 476] on div "By credit card after entering my card code and the 3 digits behind" at bounding box center [400, 473] width 262 height 34
drag, startPoint x: 278, startPoint y: 570, endPoint x: 403, endPoint y: 582, distance: 125.8
click at [403, 582] on div "It checks with my bank, I validate the purchase with my bank and then nothing m…" at bounding box center [400, 575] width 262 height 34
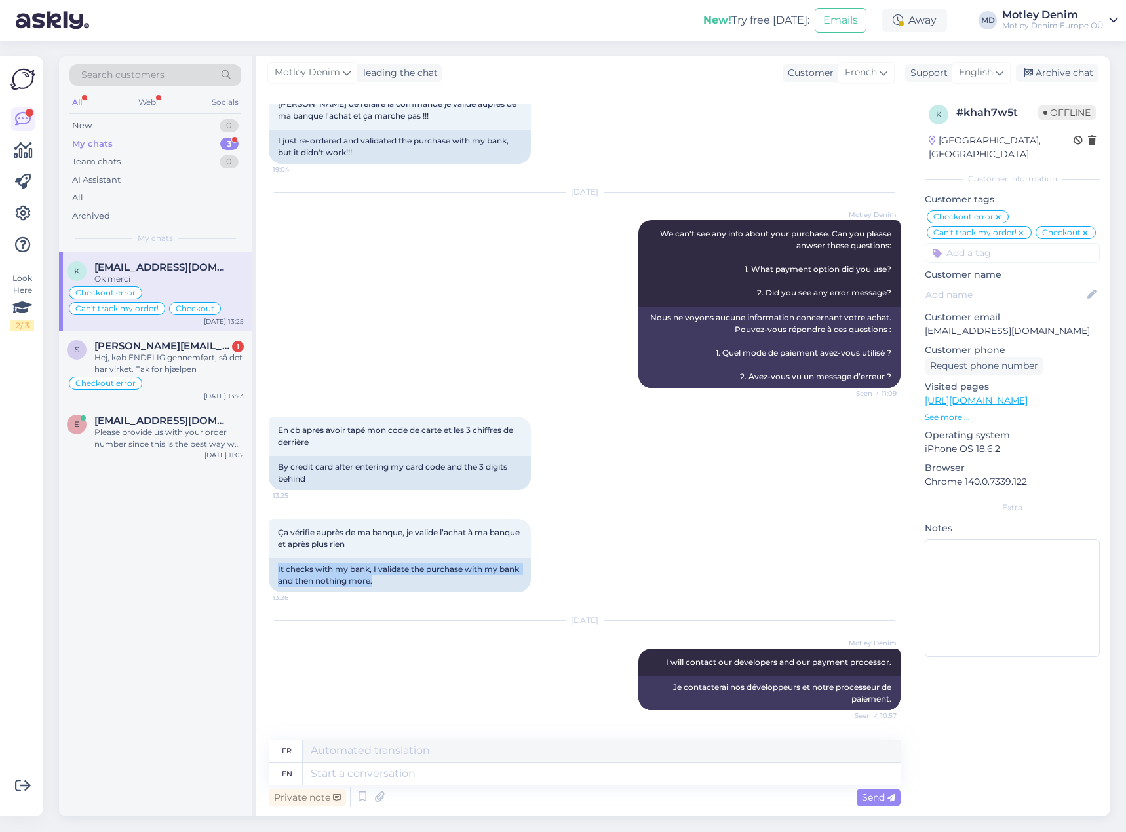
scroll to position [131, 0]
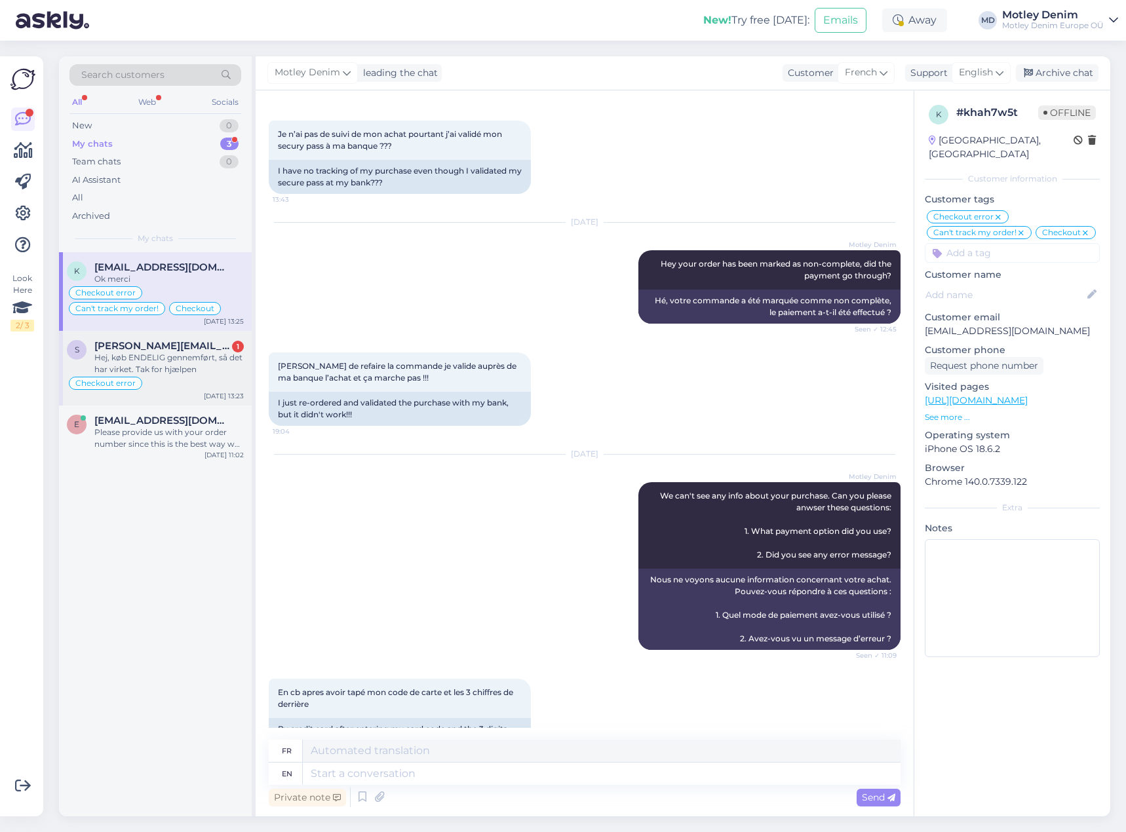
click at [219, 332] on div "s [PERSON_NAME][EMAIL_ADDRESS][PERSON_NAME][DOMAIN_NAME] 1 Hej, køb ENDELIG gen…" at bounding box center [155, 368] width 193 height 75
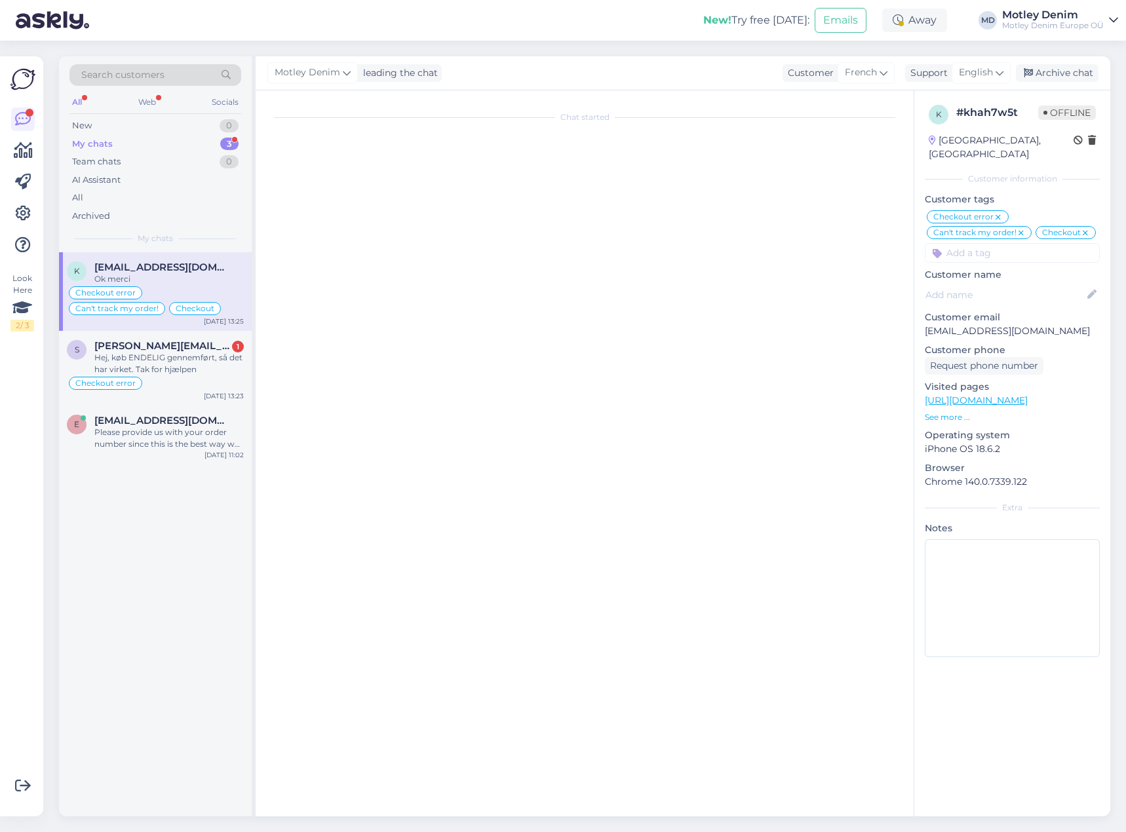
scroll to position [4356, 0]
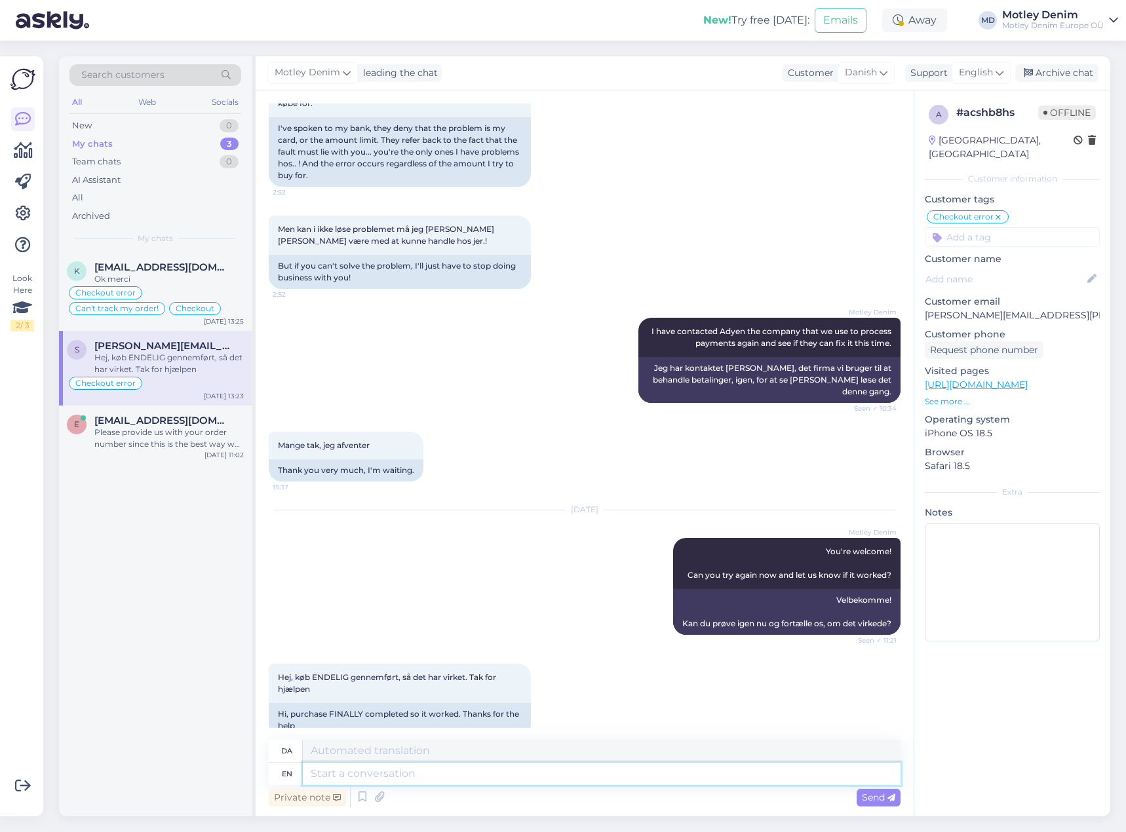
click at [404, 780] on textarea at bounding box center [602, 774] width 598 height 22
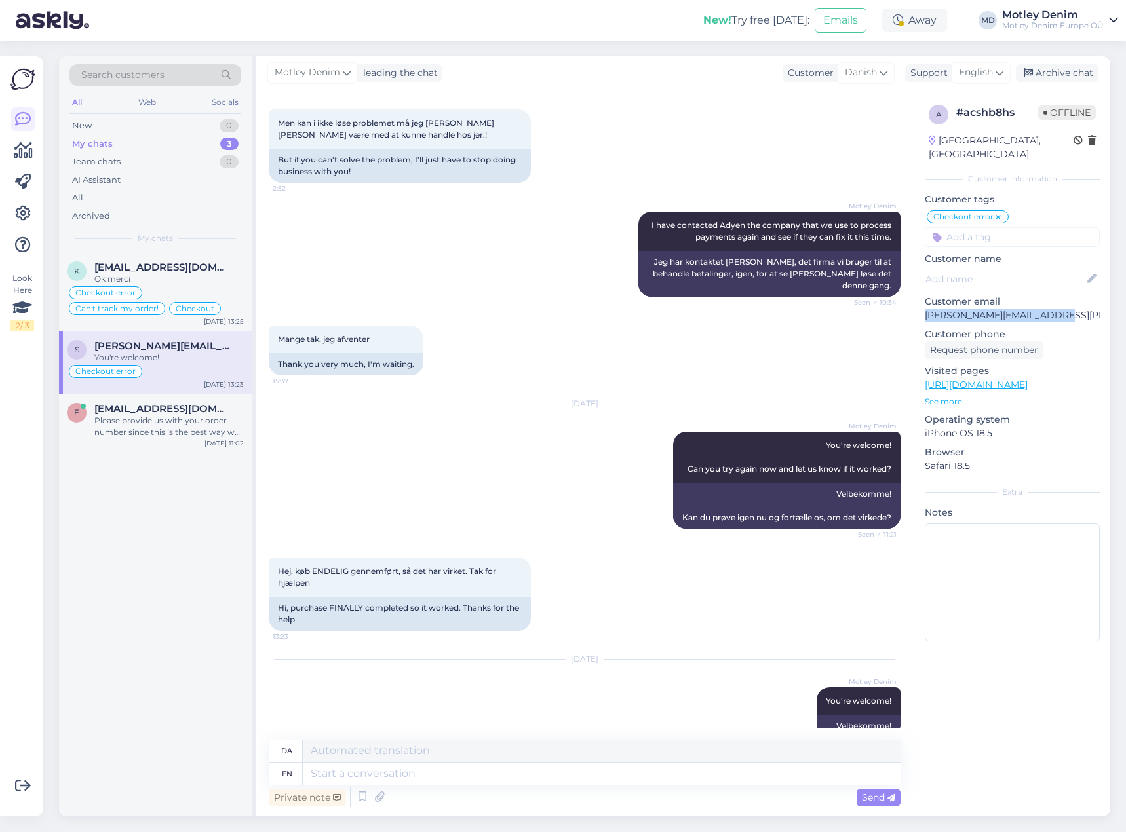
drag, startPoint x: 925, startPoint y: 316, endPoint x: 1047, endPoint y: 312, distance: 121.9
click at [1047, 312] on p "[PERSON_NAME][EMAIL_ADDRESS][PERSON_NAME][DOMAIN_NAME]" at bounding box center [1011, 316] width 175 height 14
click at [1055, 74] on div "Archive chat" at bounding box center [1057, 73] width 83 height 18
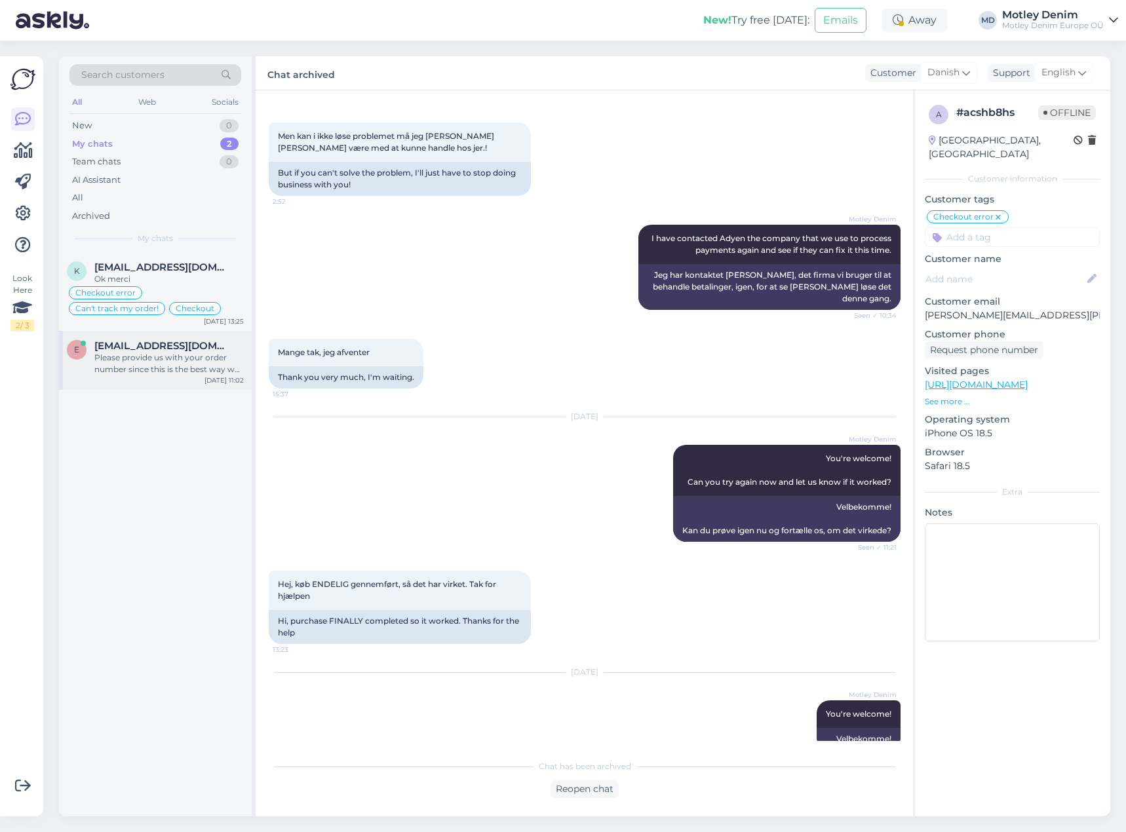
drag, startPoint x: 168, startPoint y: 375, endPoint x: 212, endPoint y: 376, distance: 44.6
click at [168, 375] on div "Please provide us with your order number since this is the best way we can help…" at bounding box center [168, 364] width 149 height 24
